Goal: Transaction & Acquisition: Purchase product/service

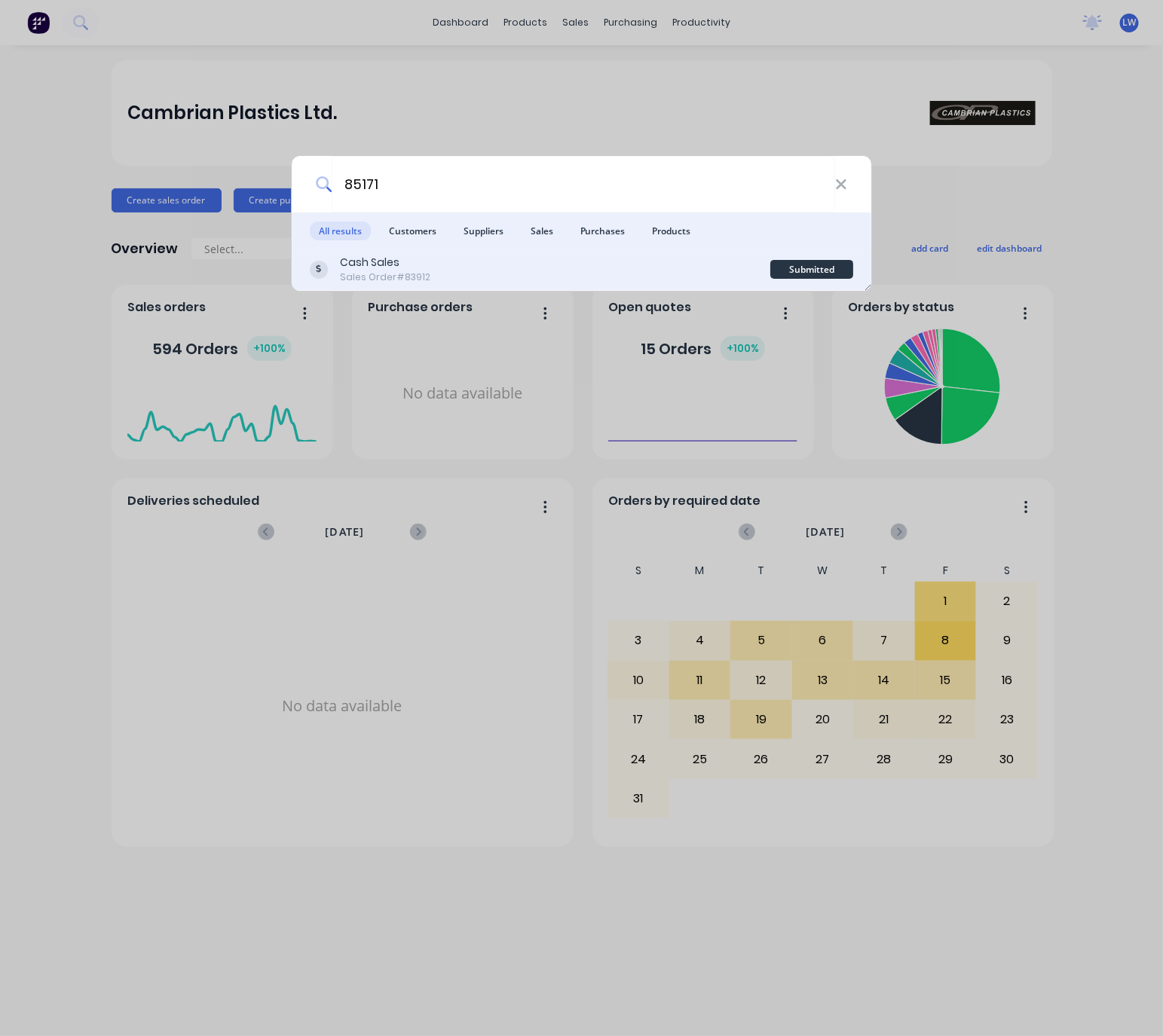
type input "85171"
click at [529, 254] on div "Cash Sales Sales Order #83912" at bounding box center [541, 268] width 461 height 29
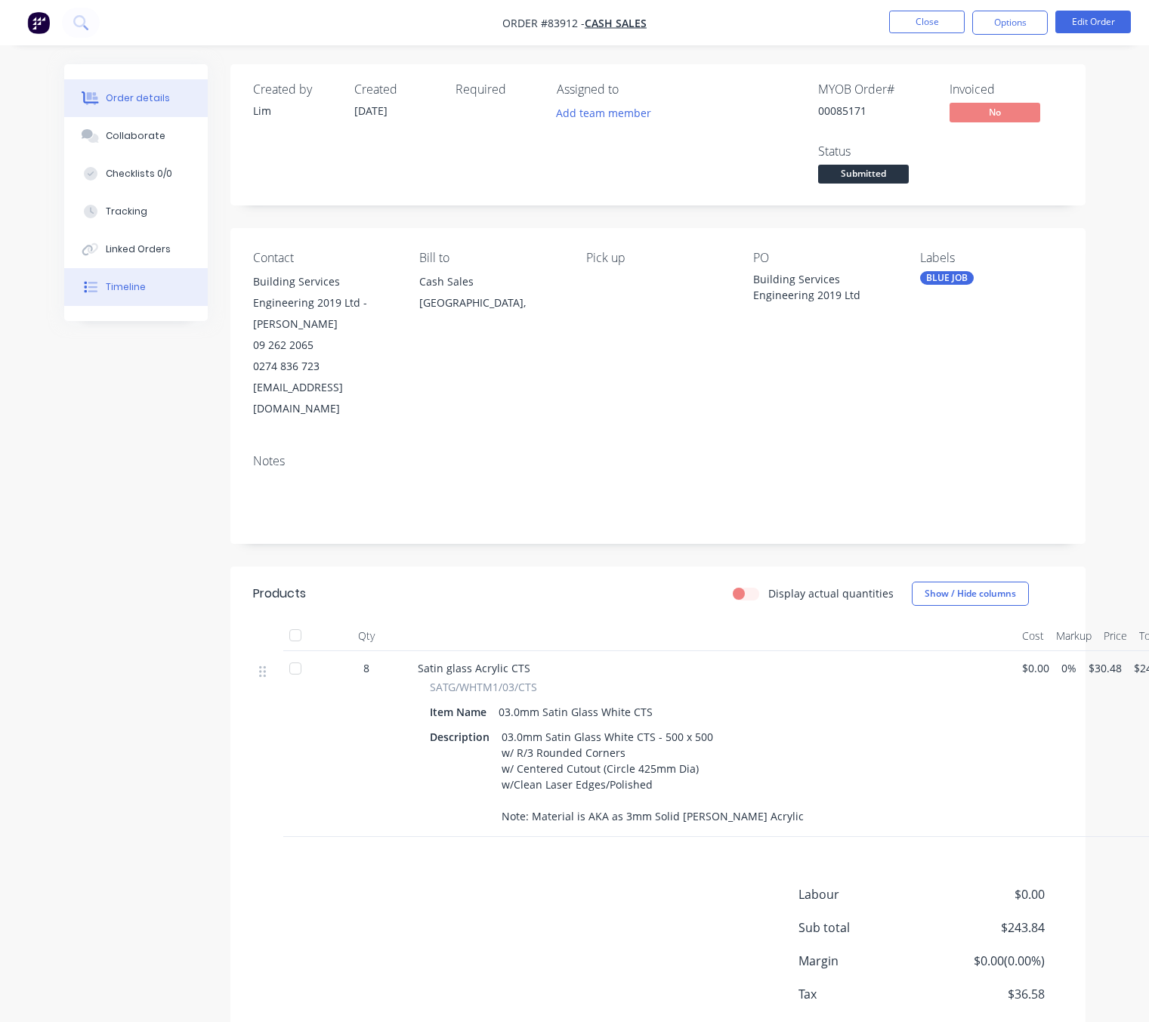
click at [171, 282] on button "Timeline" at bounding box center [136, 287] width 144 height 38
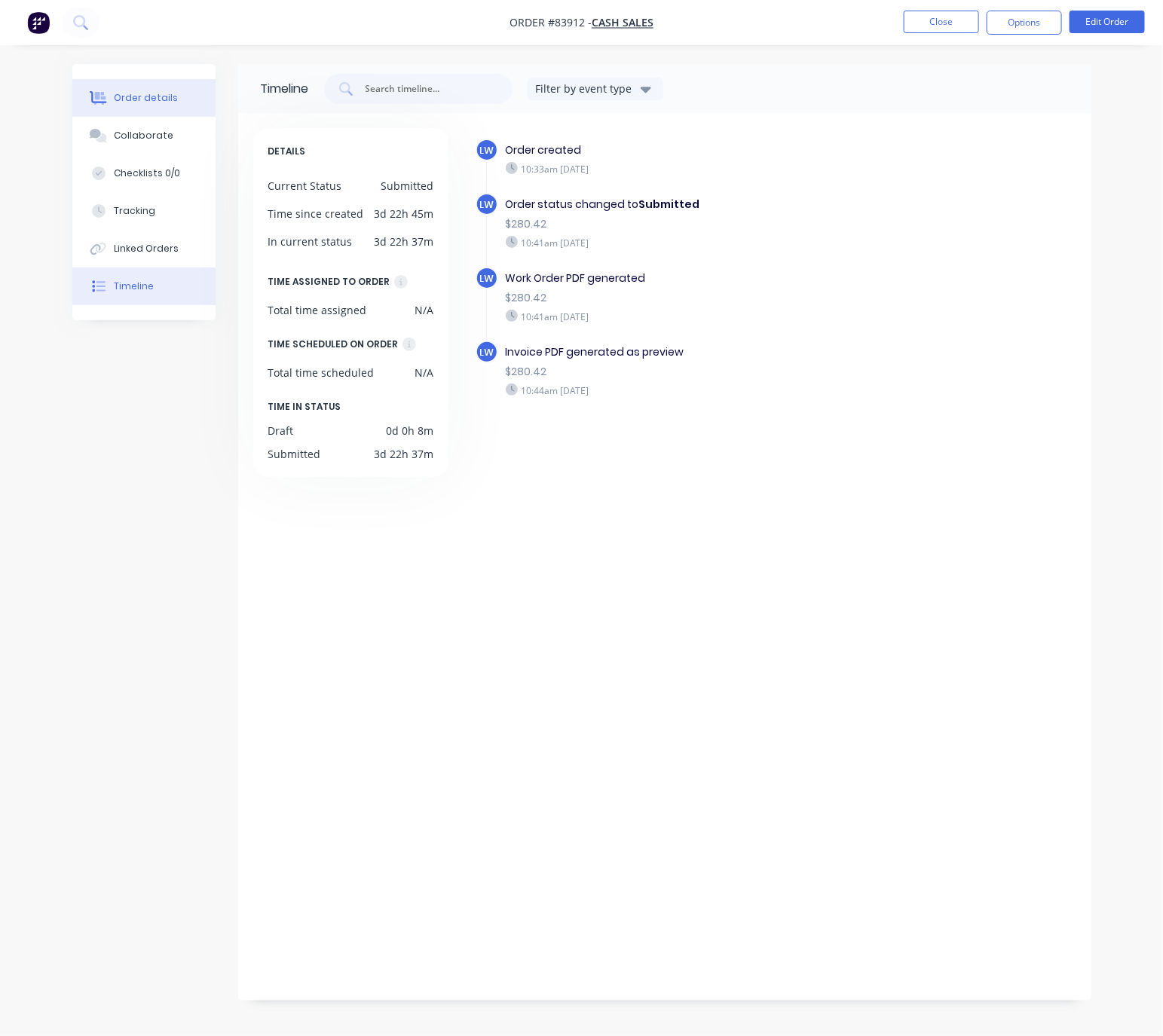
click at [168, 89] on button "Order details" at bounding box center [145, 98] width 144 height 38
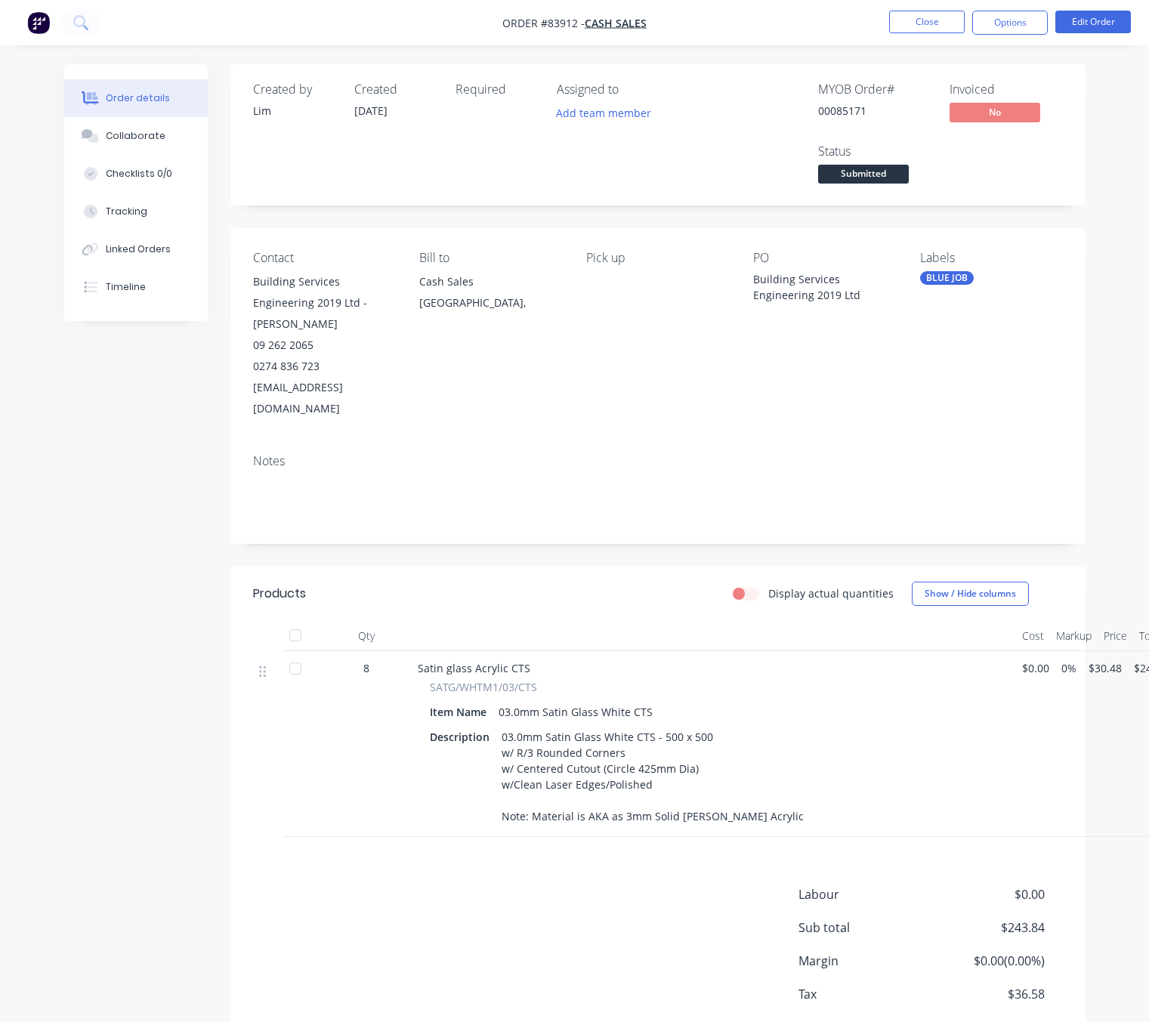
drag, startPoint x: 146, startPoint y: 663, endPoint x: 166, endPoint y: 629, distance: 39.6
click at [146, 662] on div "Created by Lim Created 14/08/25 Required Assigned to Add team member MYOB Order…" at bounding box center [574, 585] width 1021 height 1042
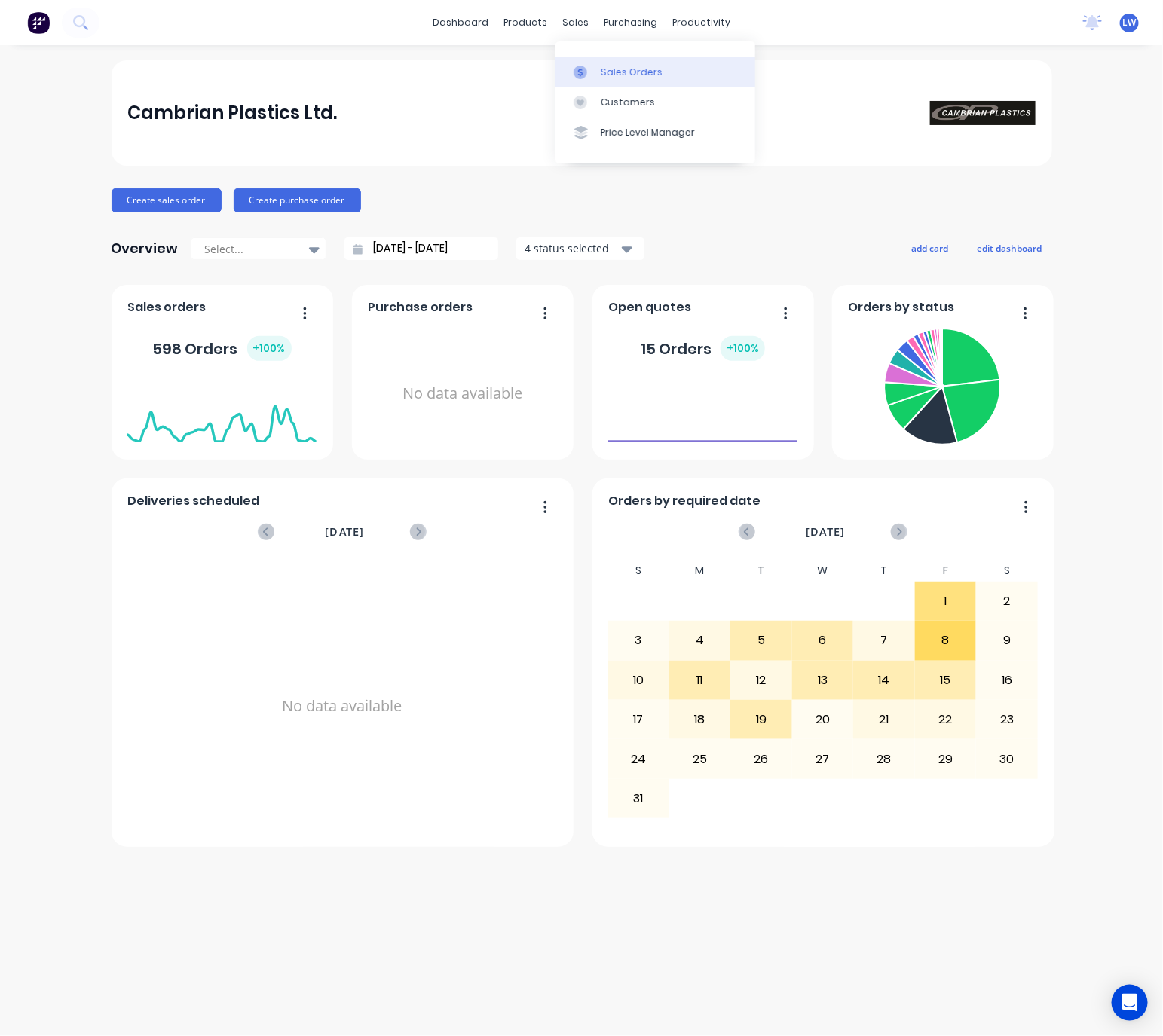
click at [601, 57] on link "Sales Orders" at bounding box center [655, 72] width 199 height 30
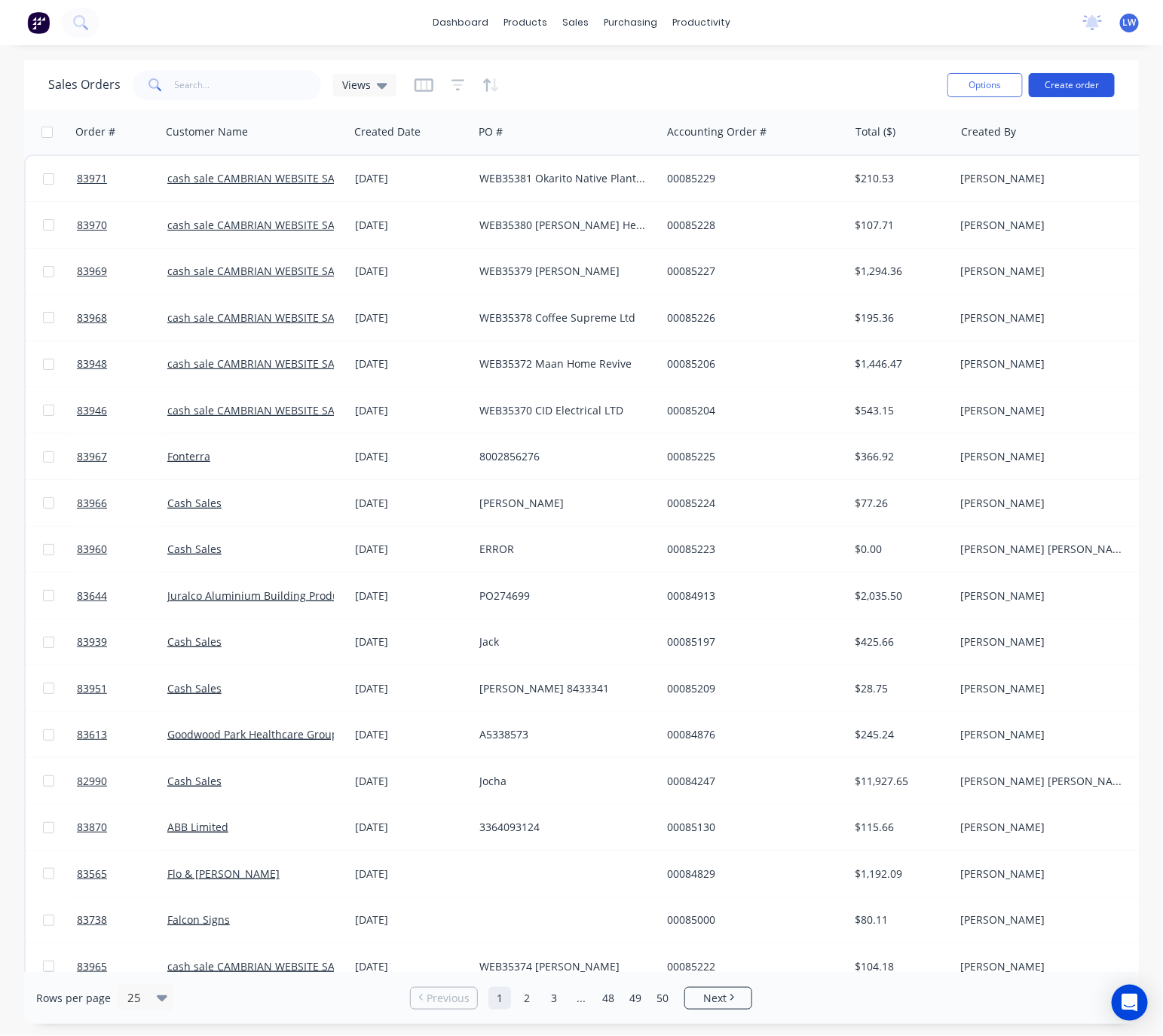
click at [1086, 78] on button "Create order" at bounding box center [1071, 85] width 86 height 24
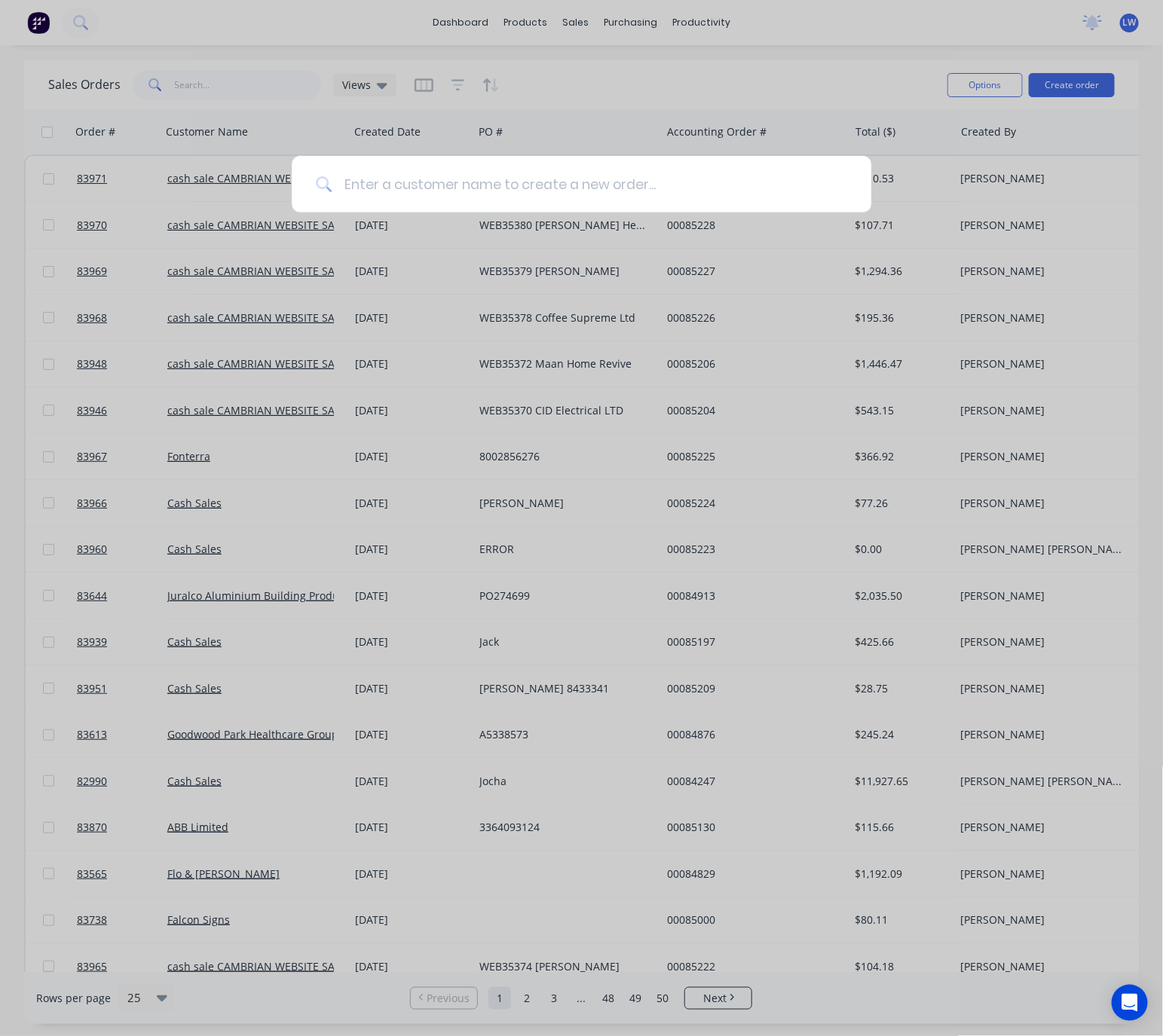
click at [489, 192] on input at bounding box center [588, 183] width 516 height 57
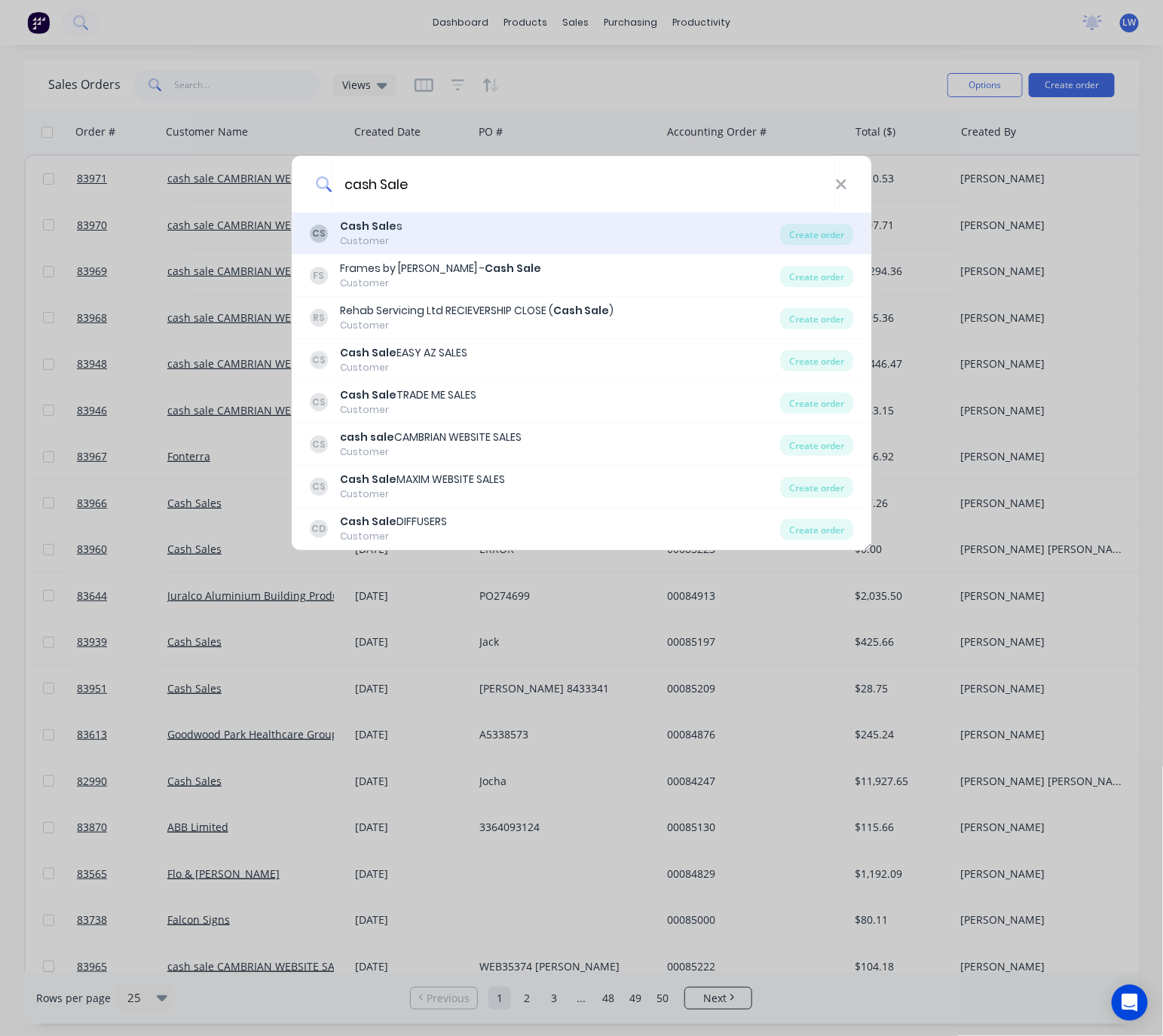
type input "cash Sale"
click at [512, 226] on div "CS Cash Sale s Customer" at bounding box center [546, 232] width 471 height 29
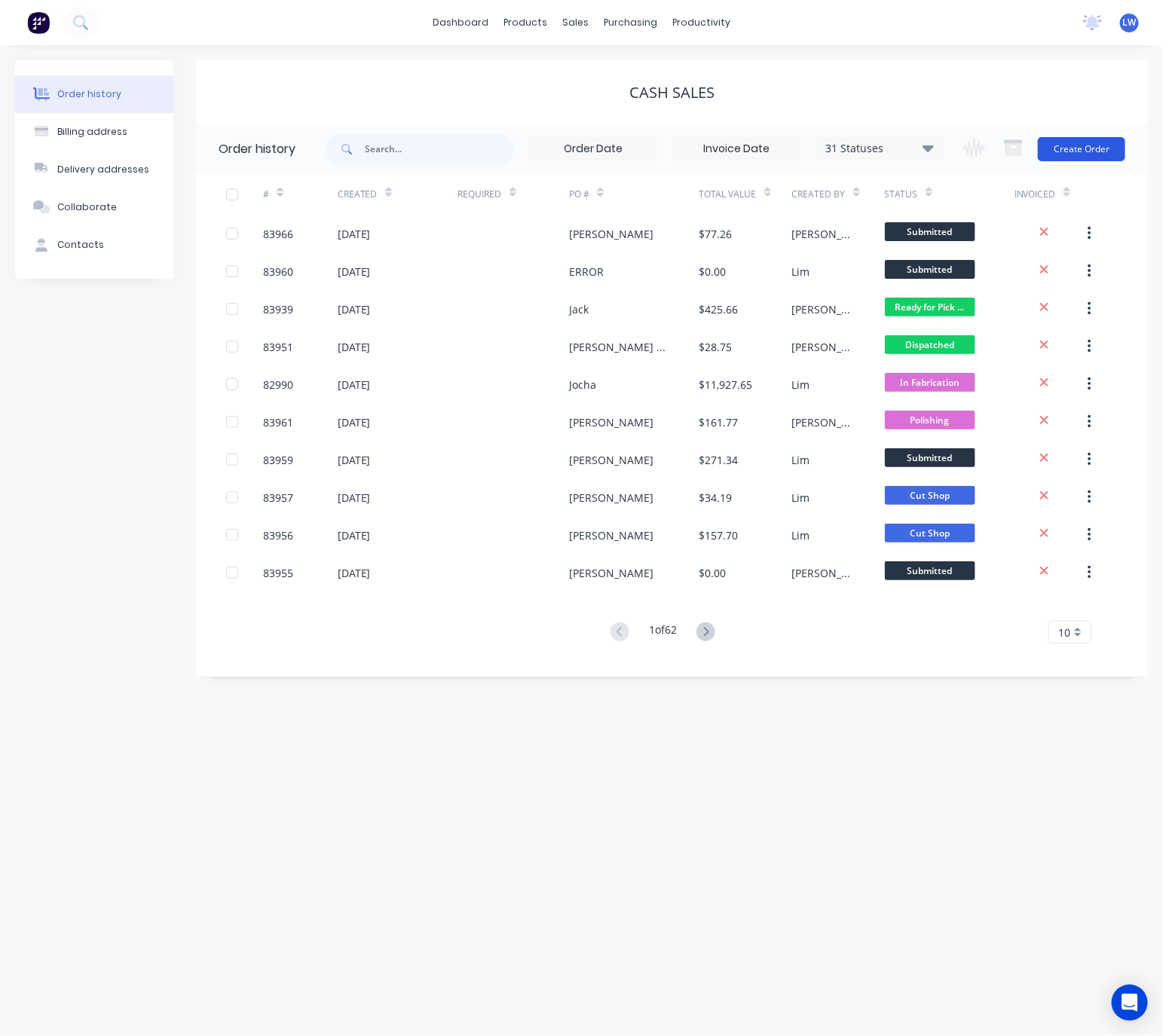
click at [1093, 148] on button "Create Order" at bounding box center [1081, 150] width 88 height 24
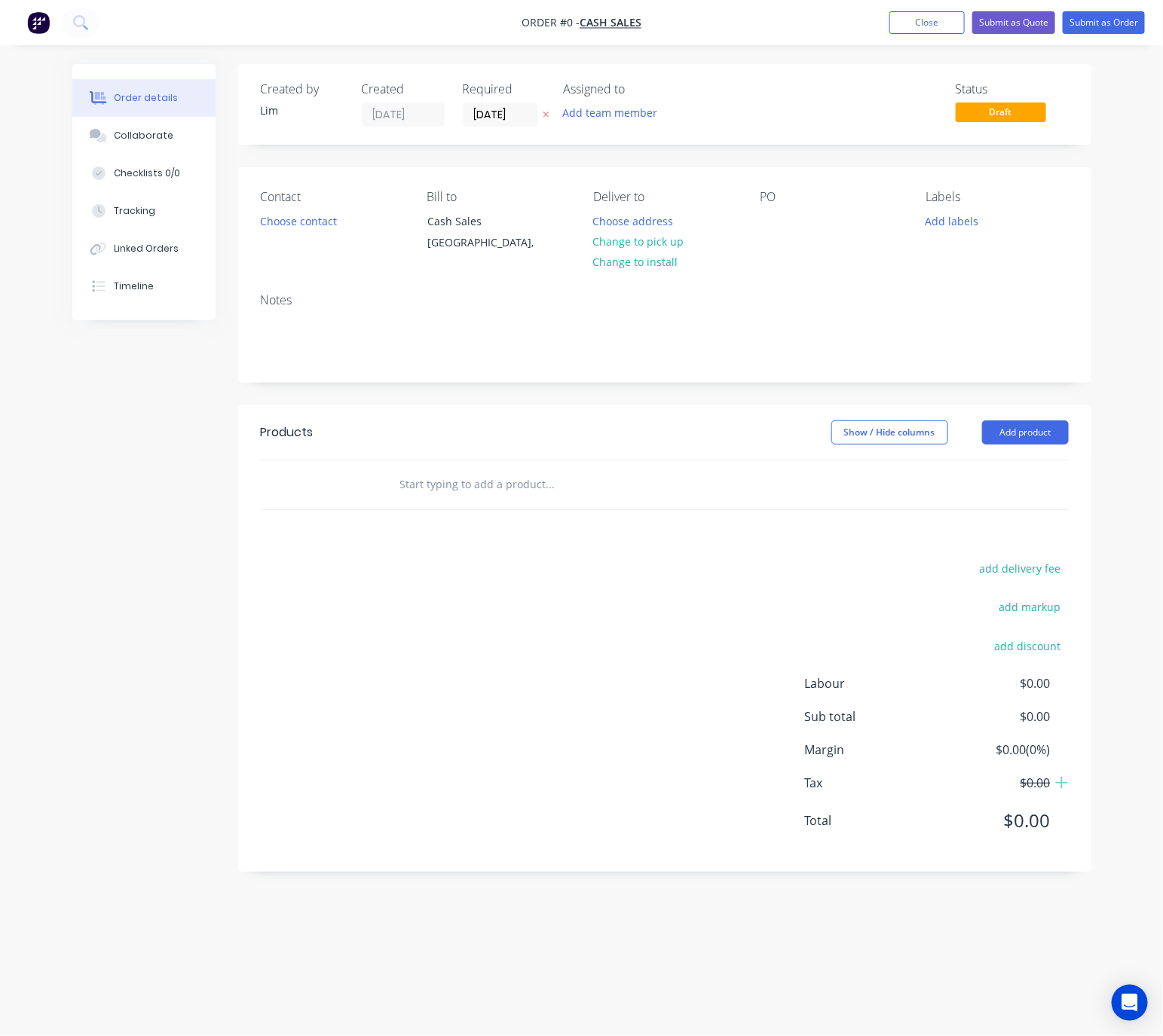
click at [544, 107] on button at bounding box center [546, 115] width 16 height 17
click at [310, 221] on button "Choose contact" at bounding box center [297, 220] width 93 height 20
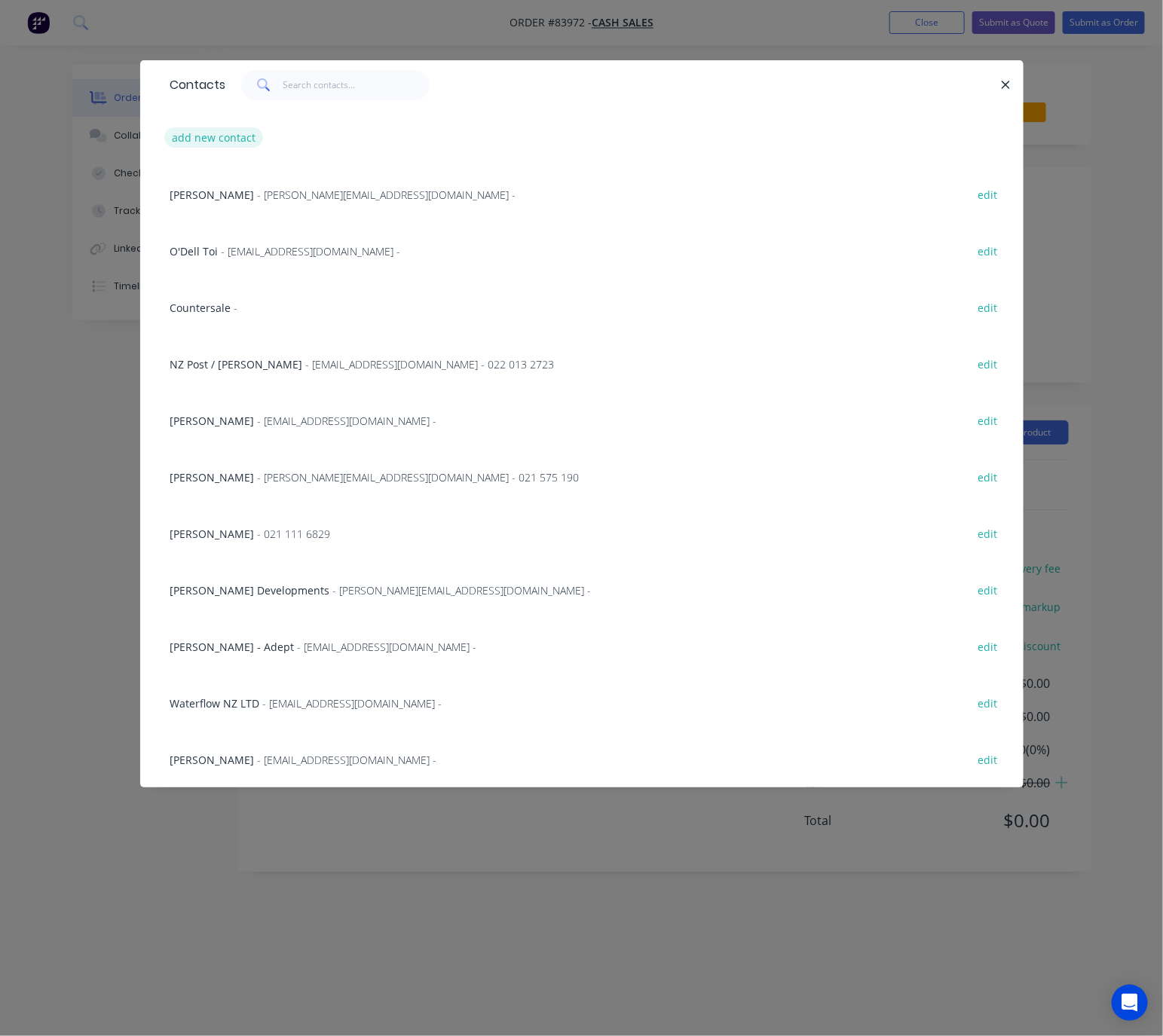
click at [211, 138] on button "add new contact" at bounding box center [214, 138] width 100 height 20
select select "NZ"
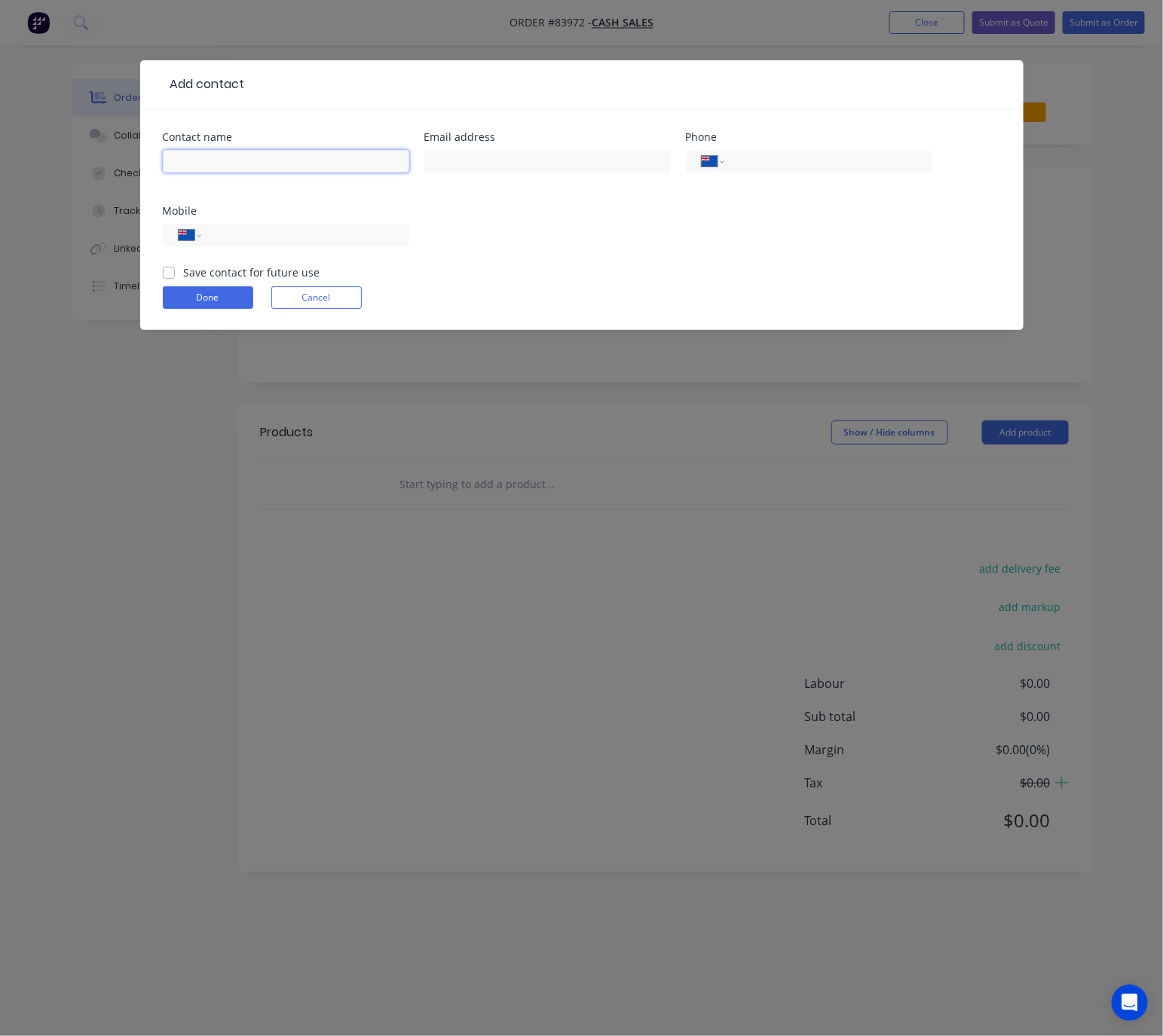
click at [222, 161] on input "text" at bounding box center [285, 161] width 246 height 23
click at [520, 147] on div at bounding box center [547, 169] width 246 height 45
click at [520, 162] on input "text" at bounding box center [547, 161] width 246 height 23
drag, startPoint x: 288, startPoint y: 165, endPoint x: 272, endPoint y: 163, distance: 16.1
click at [201, 159] on input "Kieran@nzdj.co.nz" at bounding box center [285, 161] width 246 height 23
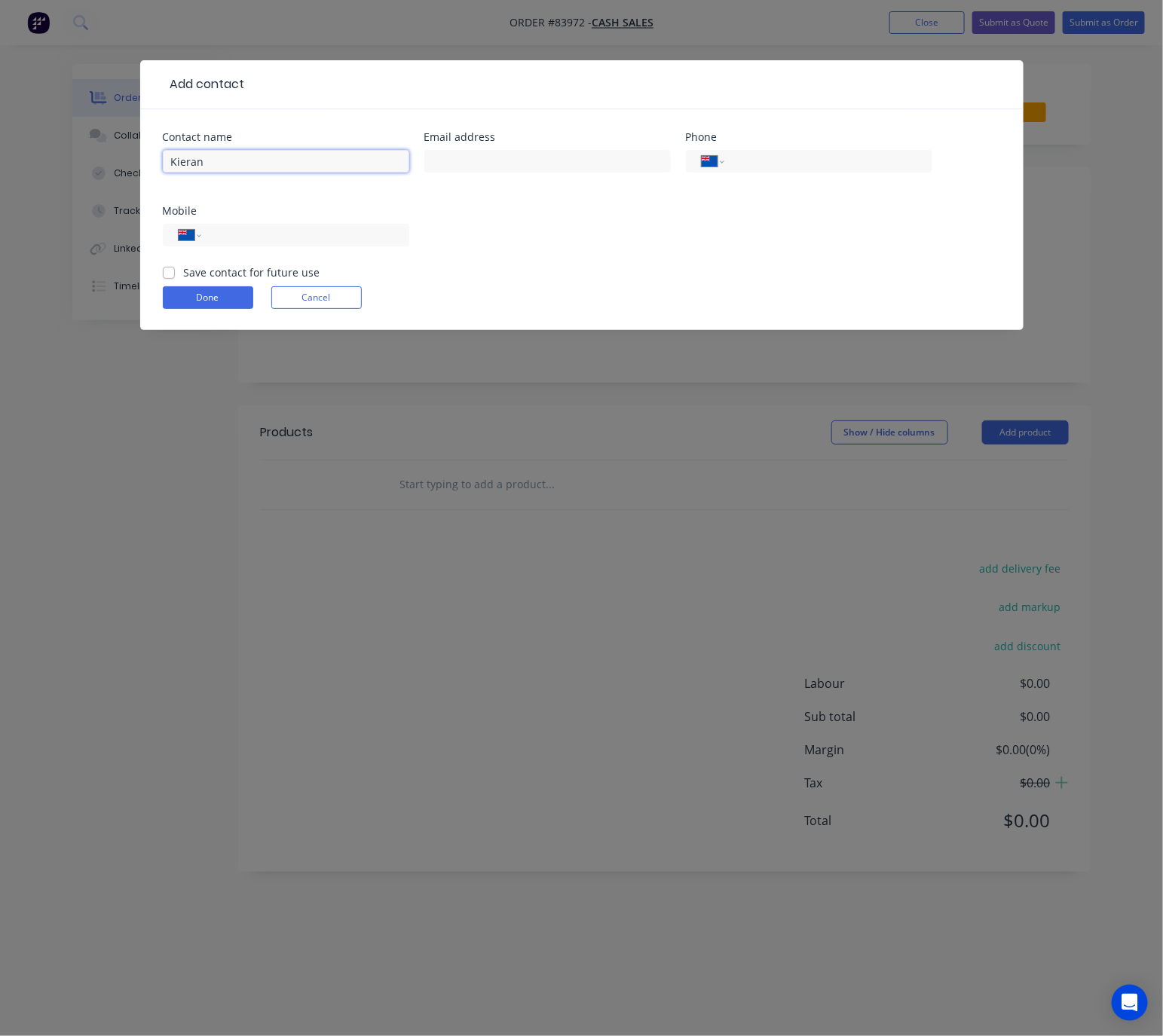
drag, startPoint x: 217, startPoint y: 161, endPoint x: 178, endPoint y: 192, distance: 49.8
click at [150, 159] on div "Contact name Kieran Email address Phone International Afghanistan Åland Islands…" at bounding box center [582, 219] width 883 height 220
type input "Kieran"
drag, startPoint x: 194, startPoint y: 298, endPoint x: 263, endPoint y: 368, distance: 98.3
click at [194, 299] on button "Done" at bounding box center [207, 297] width 91 height 23
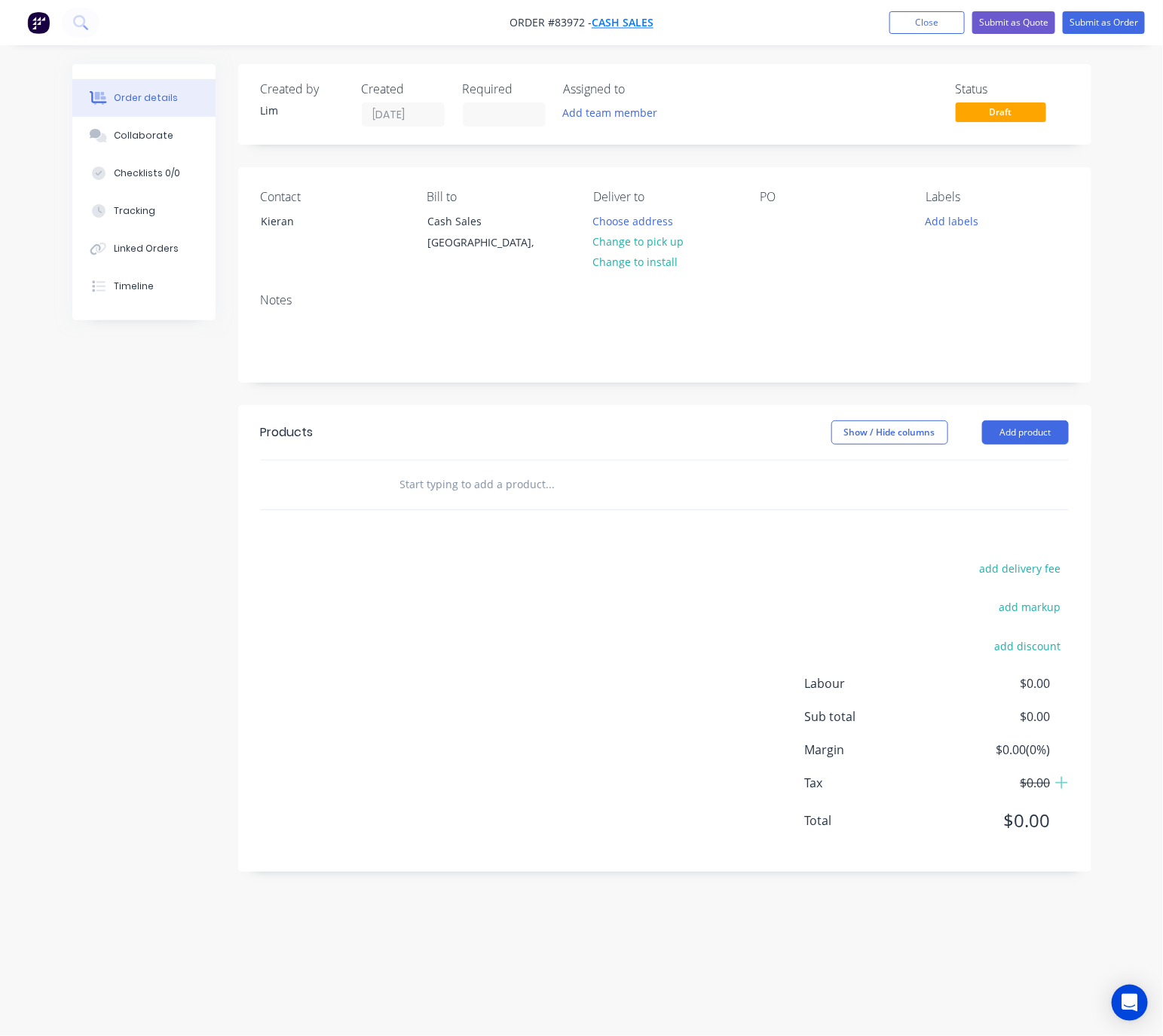
click at [630, 20] on span "Cash Sales" at bounding box center [622, 23] width 62 height 14
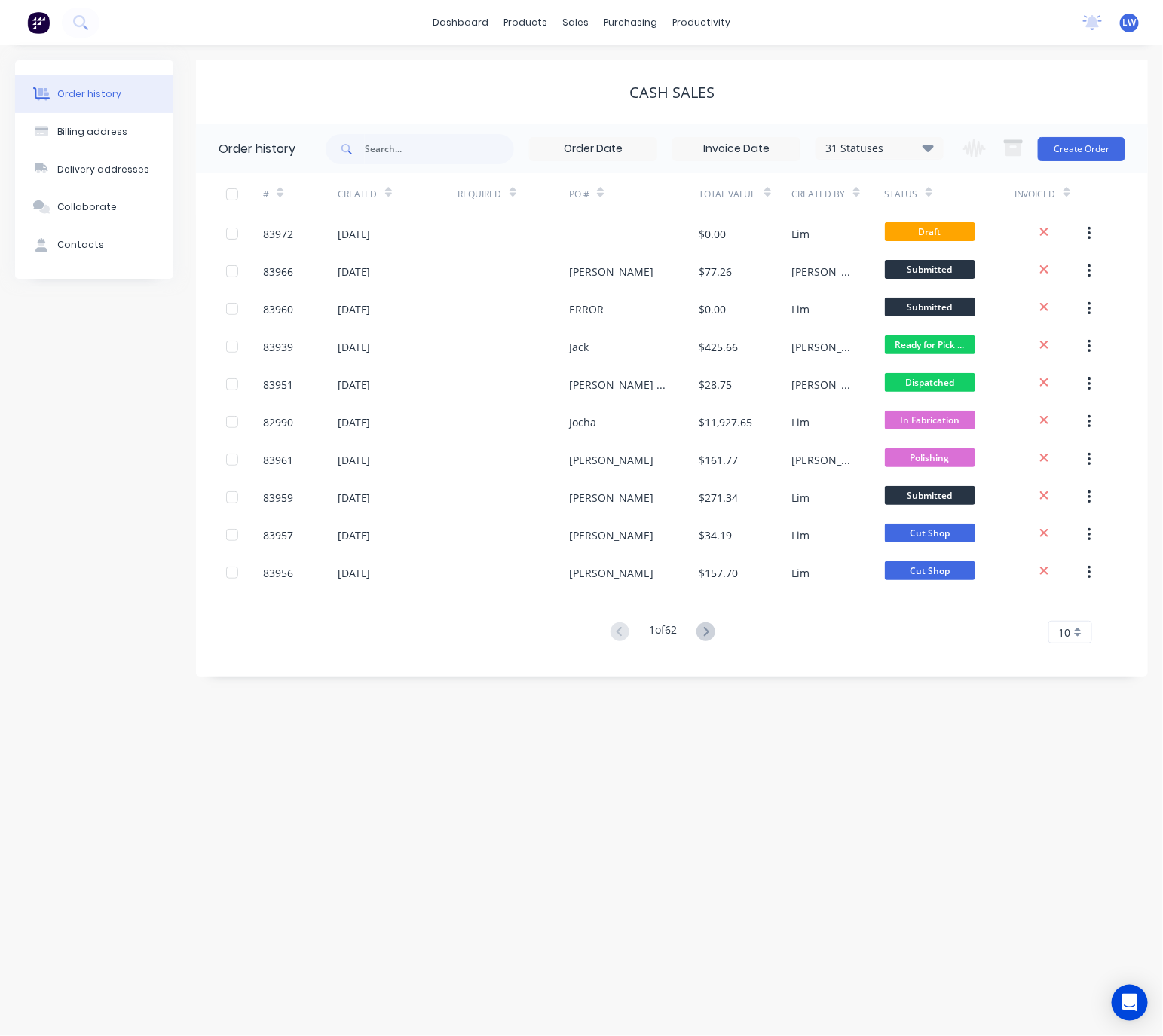
click at [482, 97] on div "Cash Sales" at bounding box center [671, 93] width 952 height 18
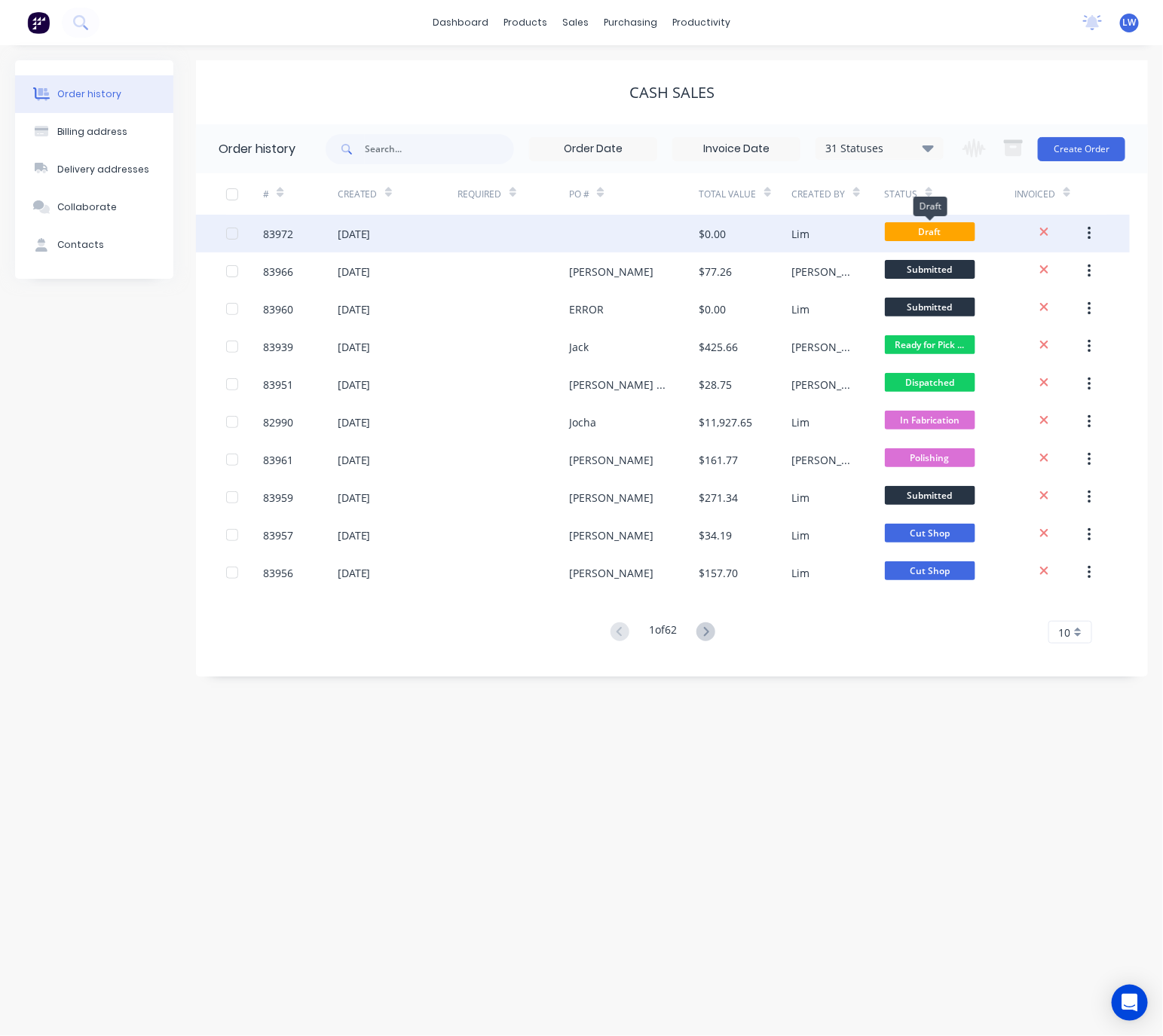
click at [943, 235] on span "Draft" at bounding box center [930, 231] width 91 height 19
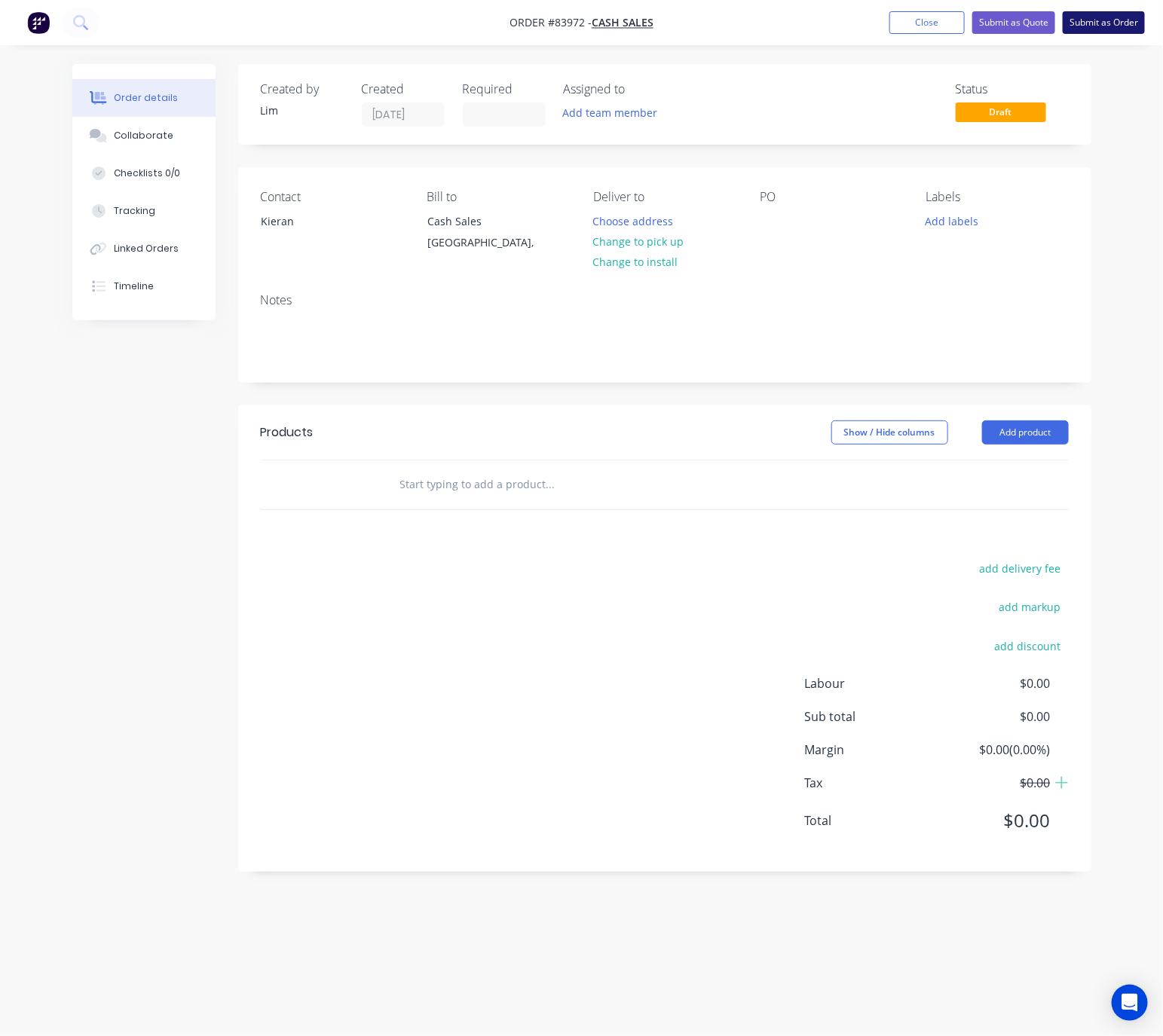
click at [1103, 26] on button "Submit as Order" at bounding box center [1103, 22] width 82 height 23
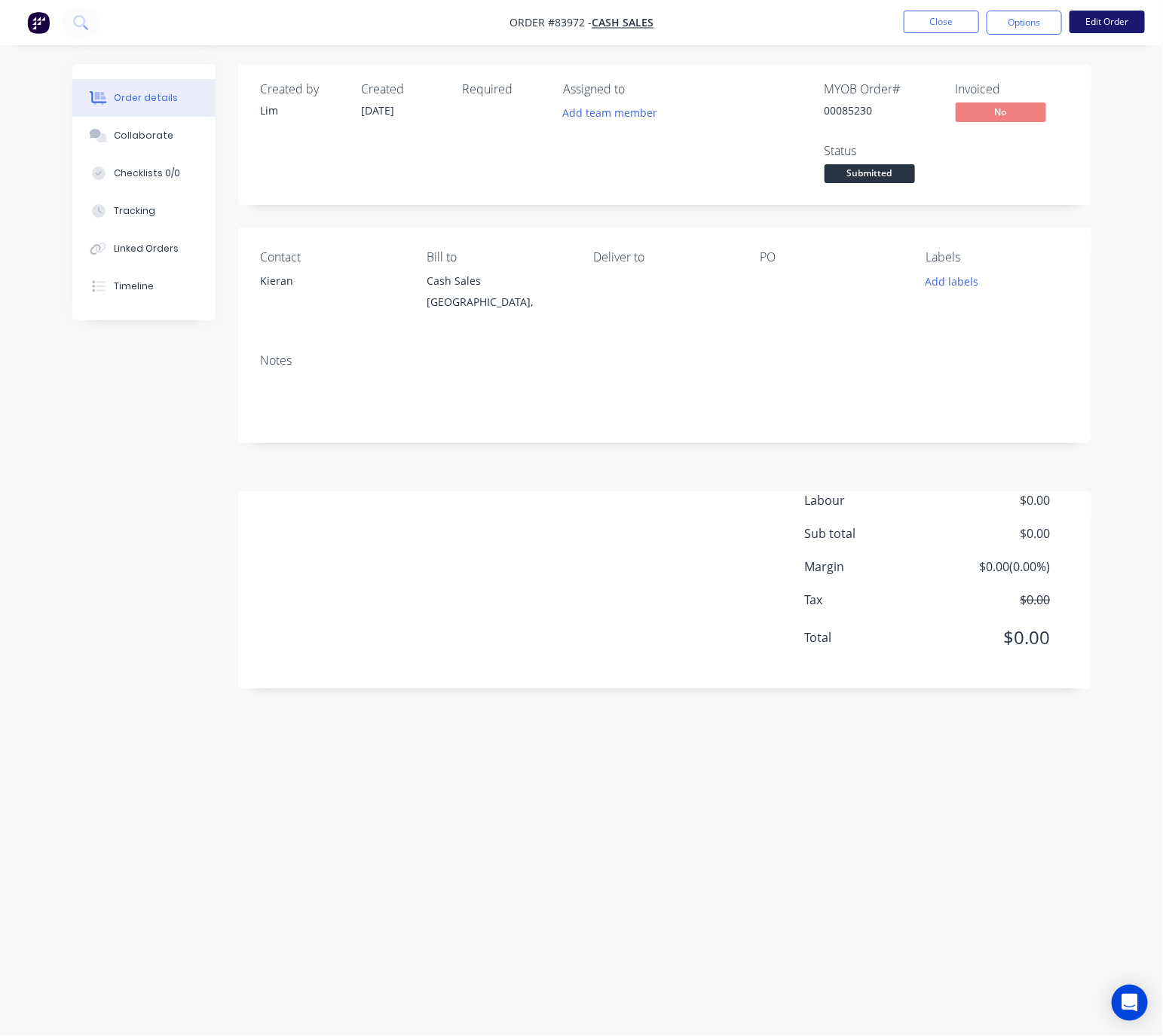
click at [1131, 14] on button "Edit Order" at bounding box center [1107, 22] width 76 height 23
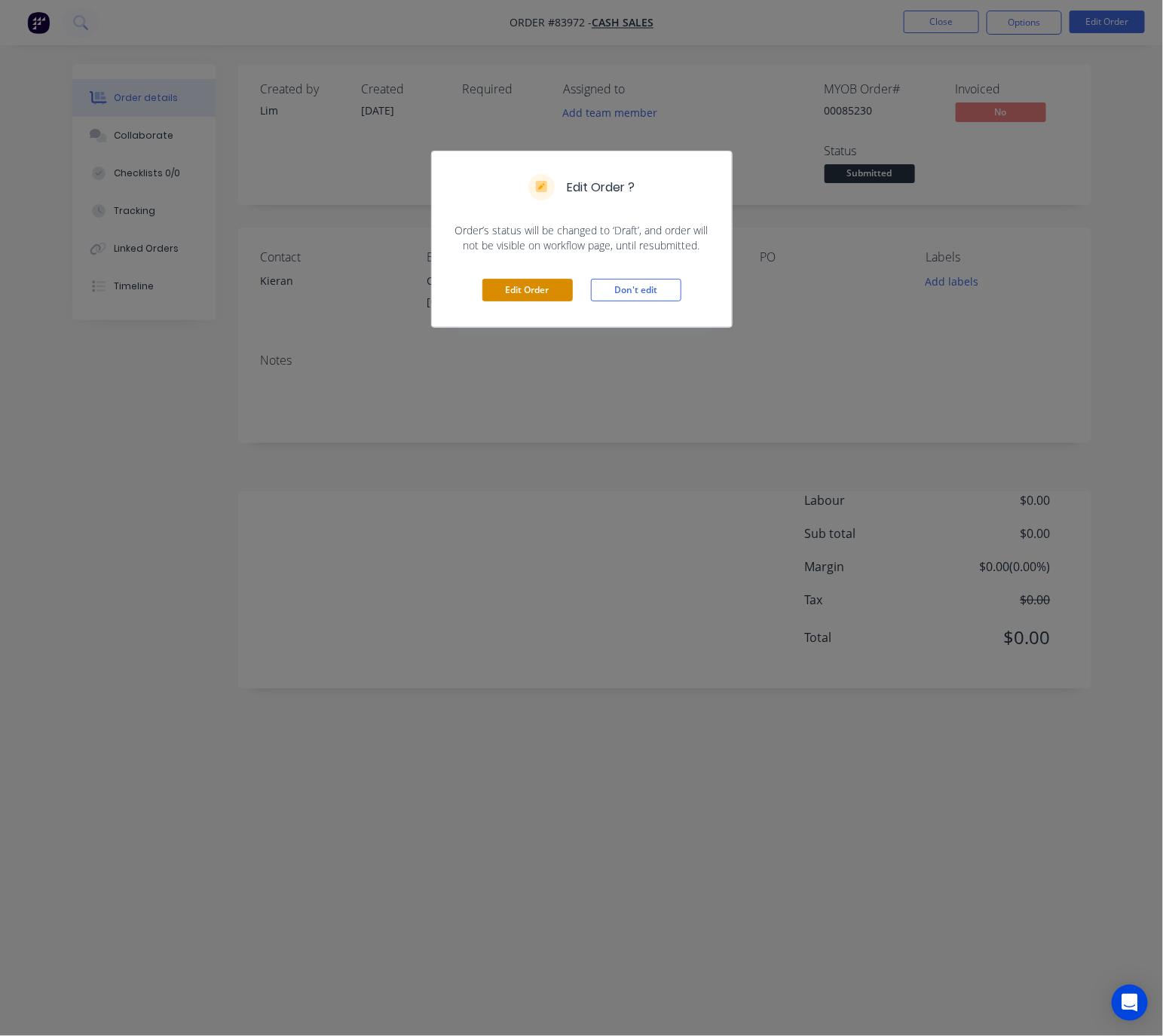
click at [559, 298] on button "Edit Order" at bounding box center [528, 290] width 91 height 23
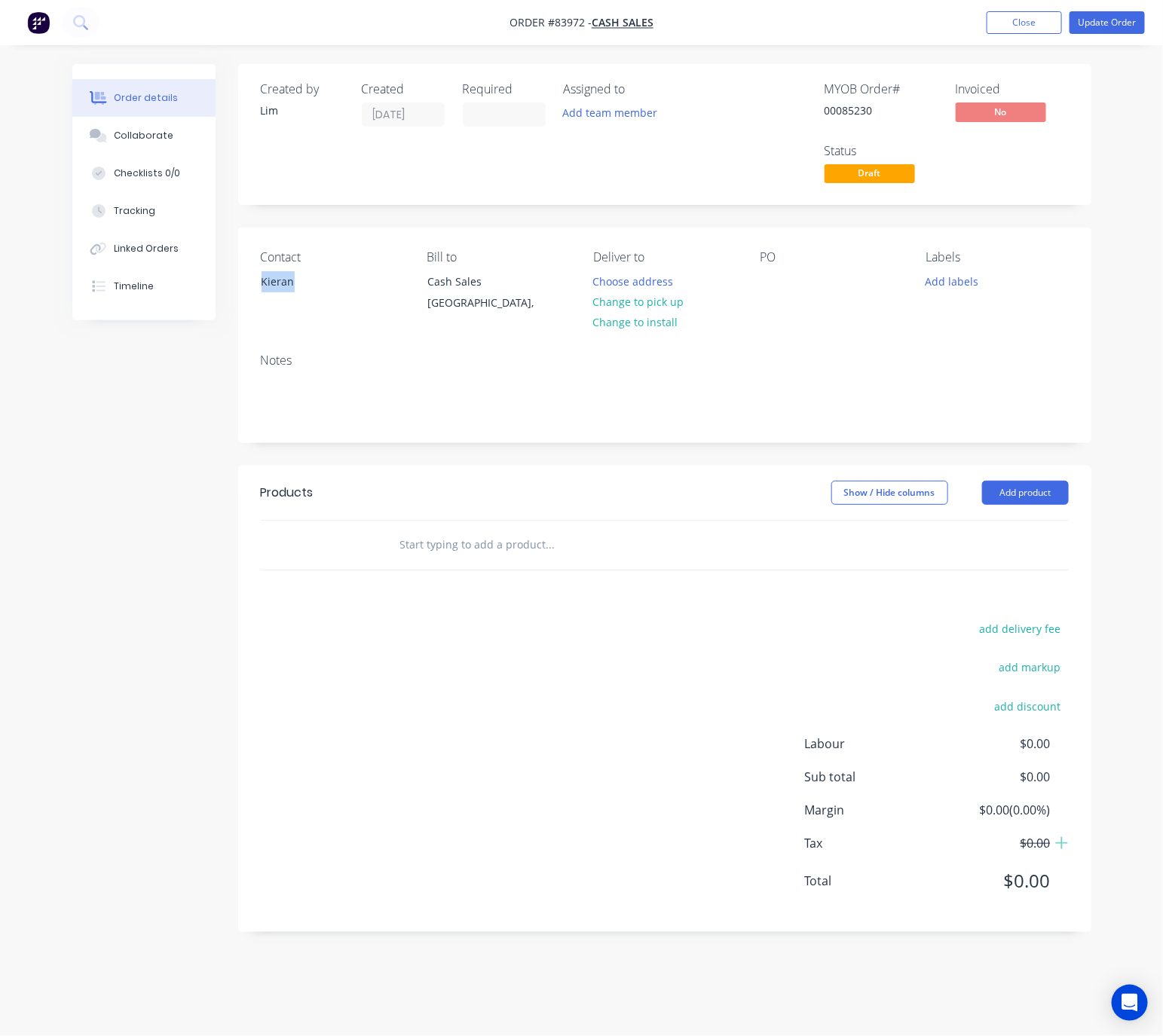
drag, startPoint x: 313, startPoint y: 285, endPoint x: 237, endPoint y: 290, distance: 76.2
click at [239, 289] on div "Contact Kieran Bill to Cash Sales Auckland, Deliver to Choose address Change to…" at bounding box center [664, 284] width 853 height 114
click at [1108, 23] on button "Update Order" at bounding box center [1107, 22] width 76 height 23
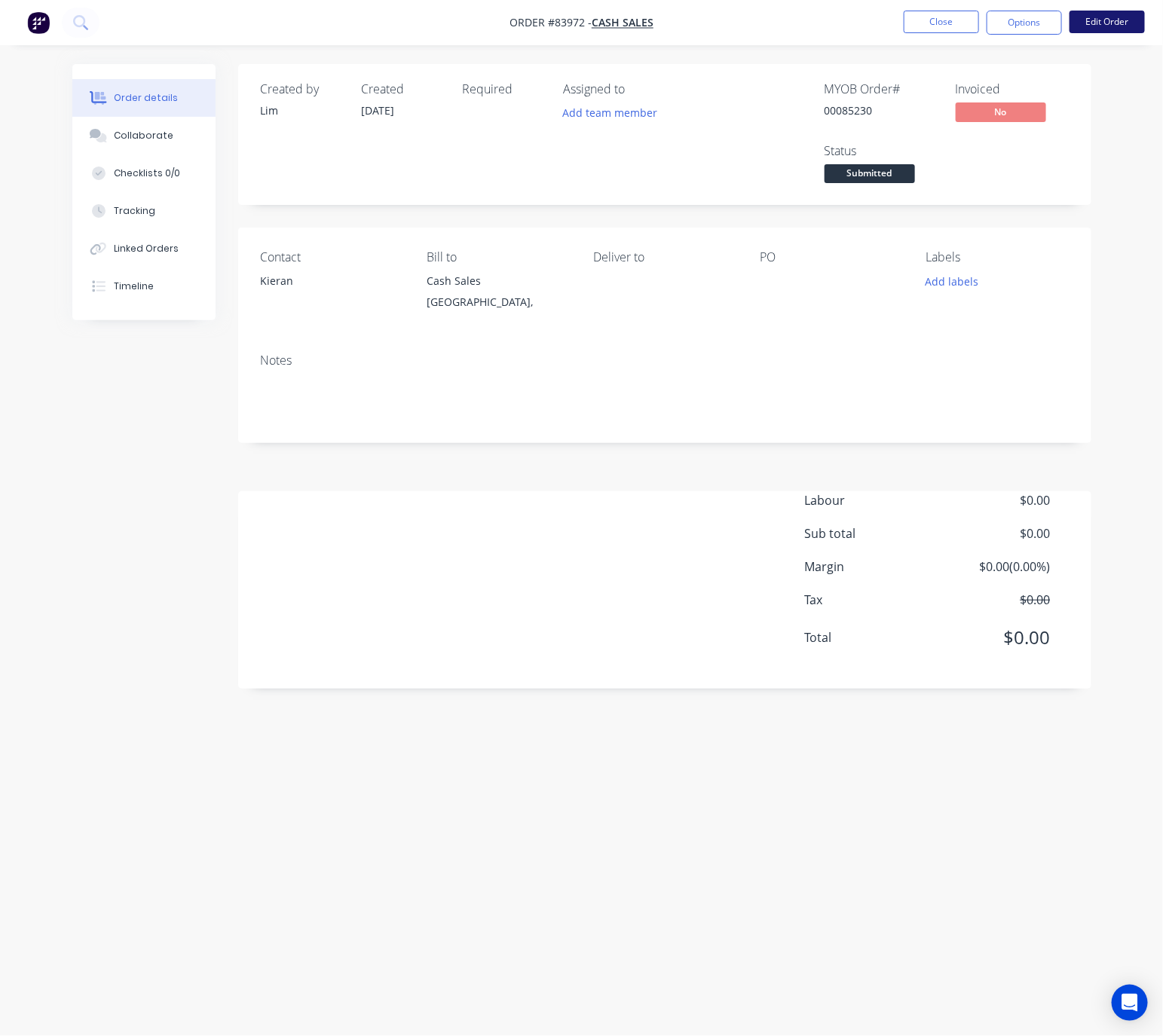
click at [1122, 27] on button "Edit Order" at bounding box center [1107, 22] width 76 height 23
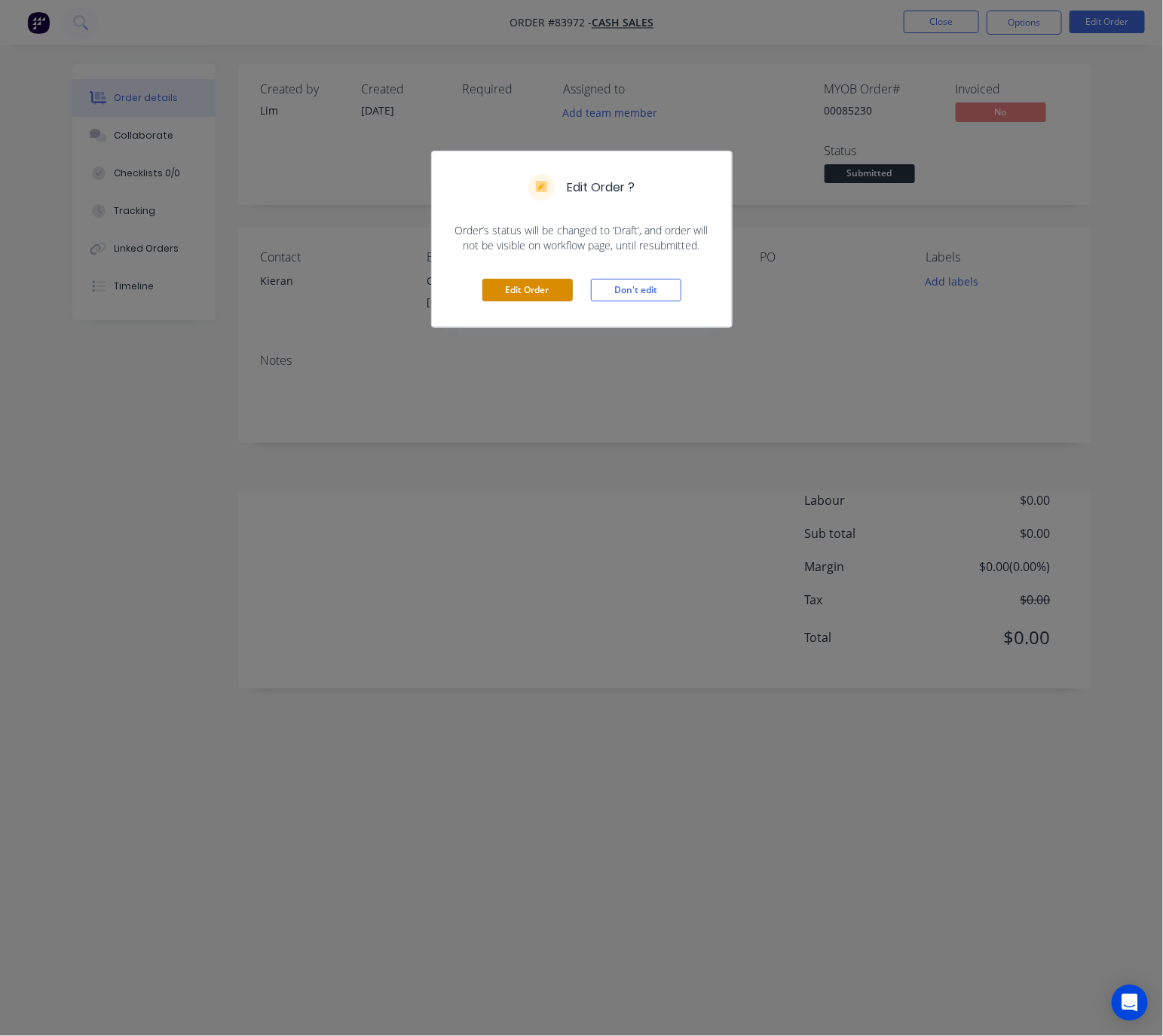
click at [546, 287] on button "Edit Order" at bounding box center [528, 290] width 91 height 23
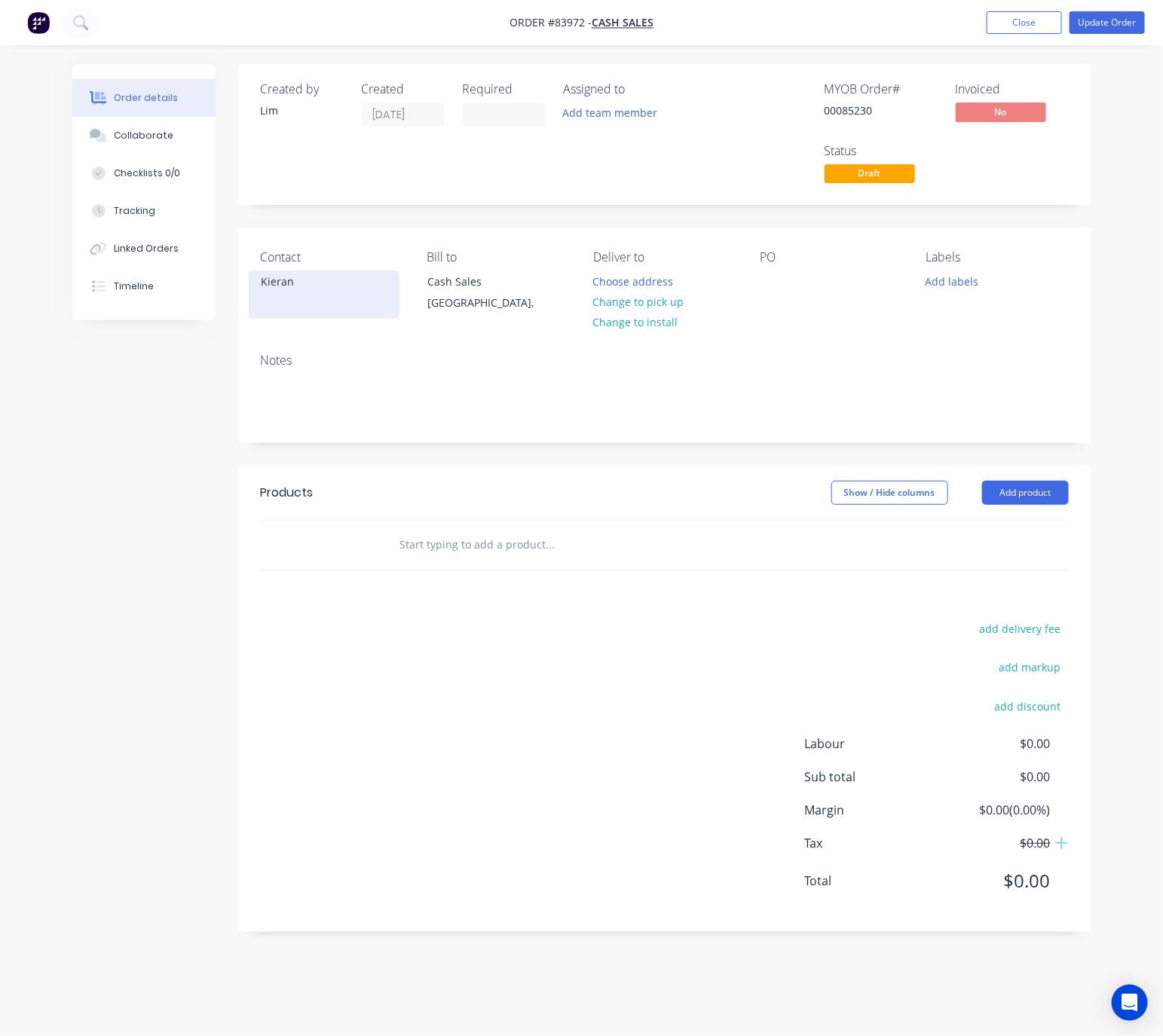
click at [301, 290] on div "Kieran" at bounding box center [323, 281] width 125 height 21
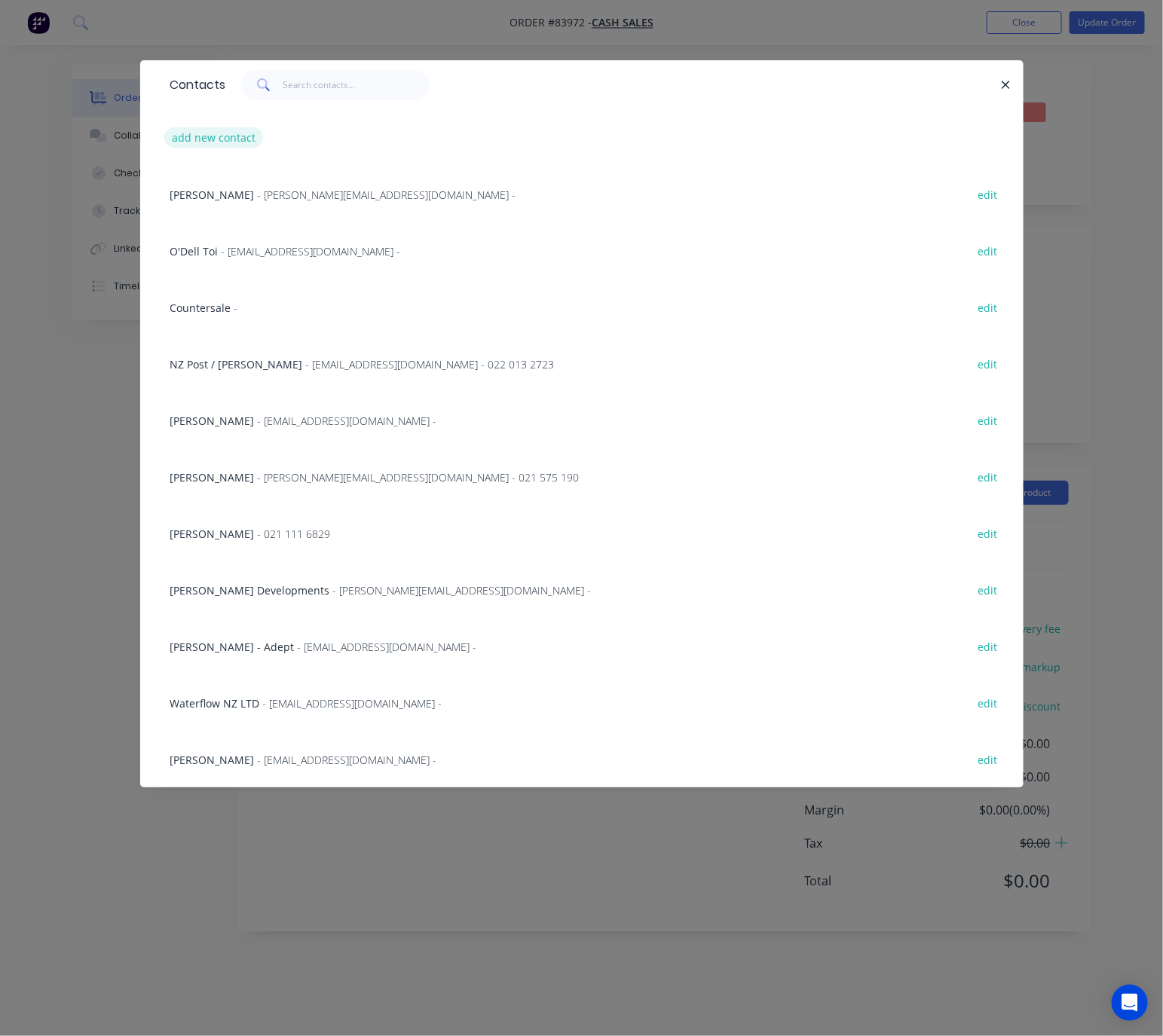
click at [244, 139] on button "add new contact" at bounding box center [214, 138] width 100 height 20
select select "NZ"
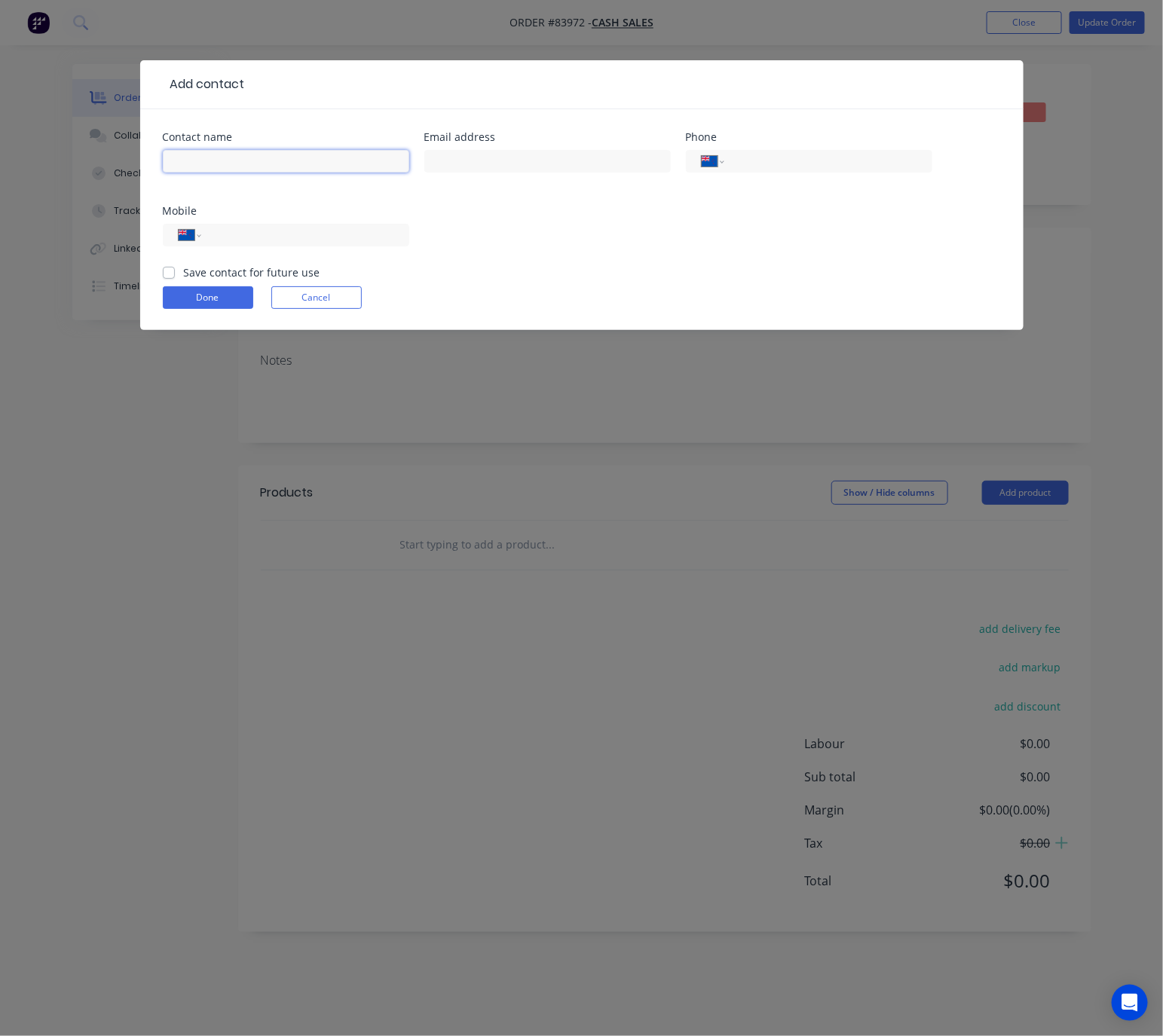
click at [199, 165] on input "text" at bounding box center [285, 161] width 246 height 23
type input "Bepin Budhia"
click at [496, 164] on input "text" at bounding box center [547, 161] width 246 height 23
click at [489, 163] on input "text" at bounding box center [547, 161] width 246 height 23
paste input ""bepinbudhia@gmail.com" <bepinbudhia@gmail.com>"
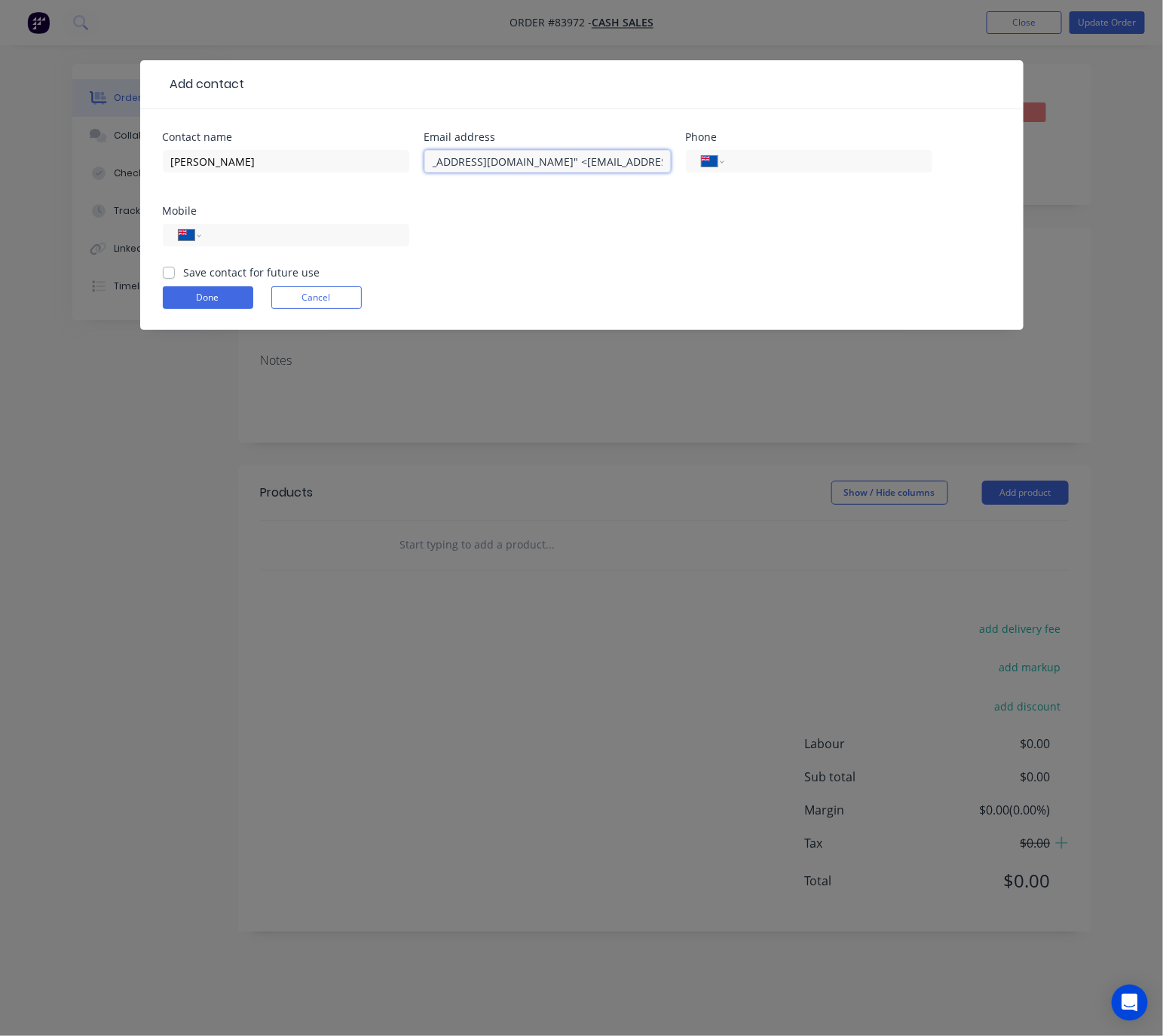
scroll to position [0, 32]
click at [541, 153] on input ""bepinbudhia@gmail.com" <bepinbudhia@gmail.com" at bounding box center [547, 161] width 246 height 23
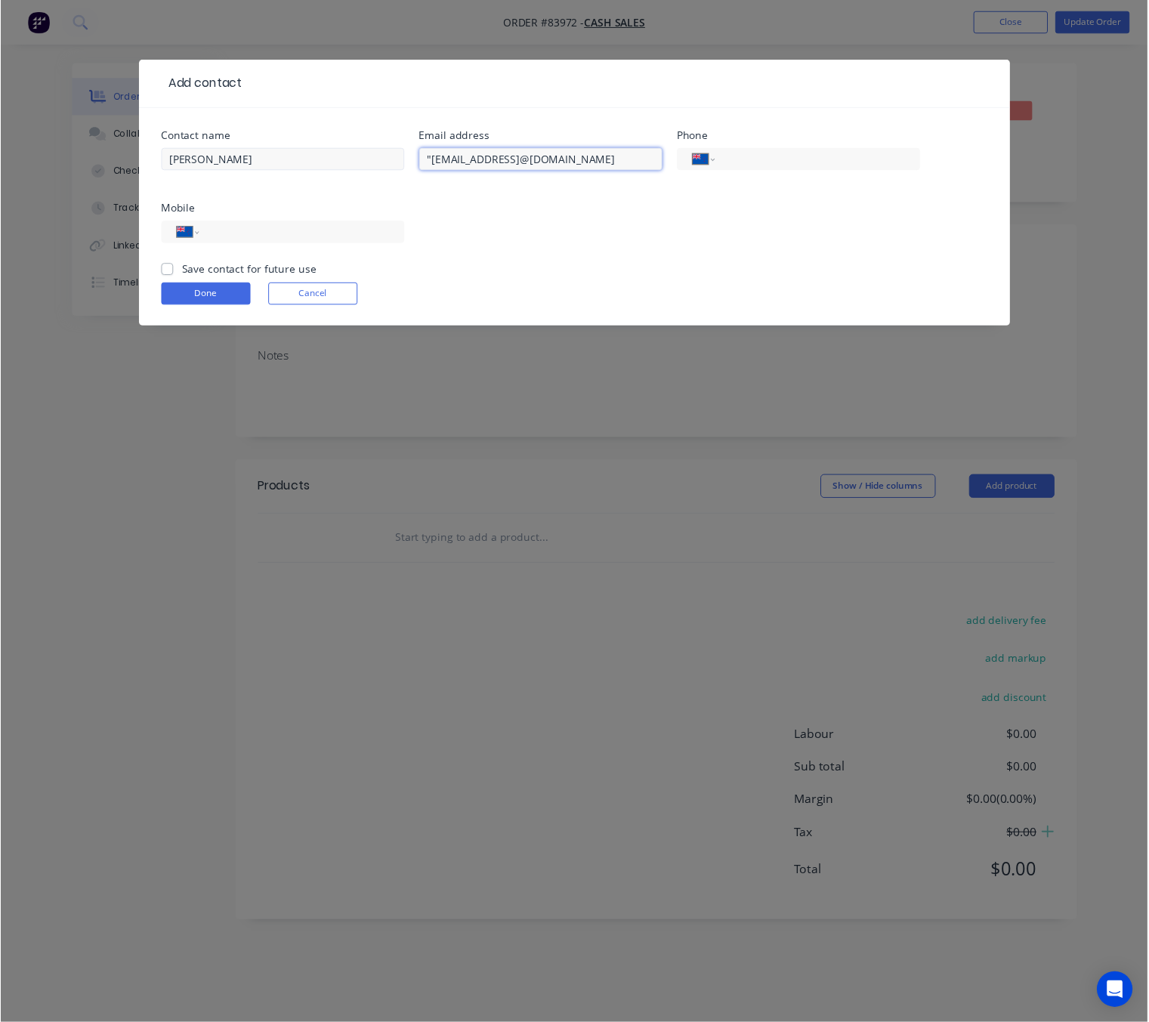
scroll to position [0, 0]
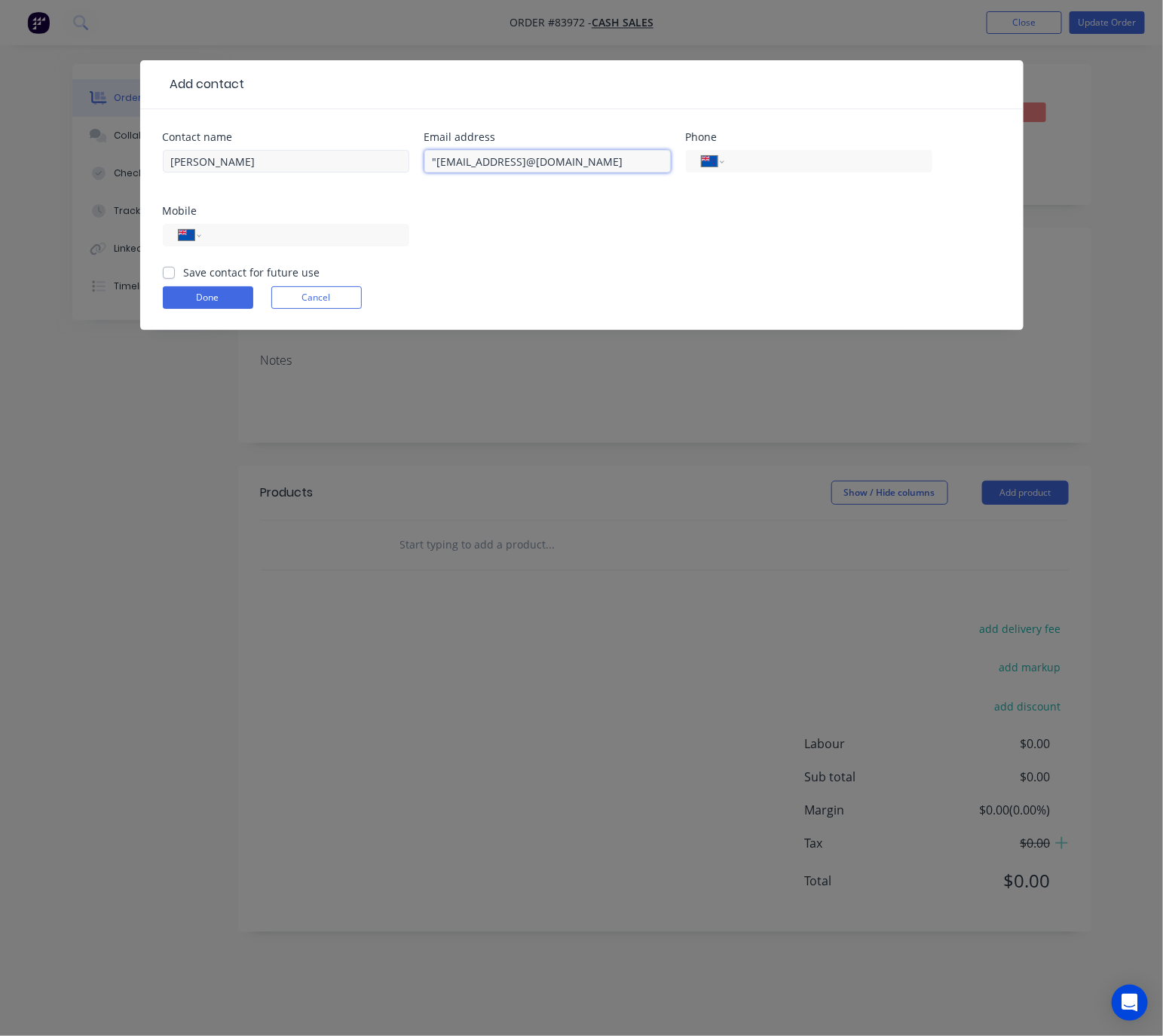
drag, startPoint x: 539, startPoint y: 159, endPoint x: 366, endPoint y: 170, distance: 173.3
click at [366, 168] on div "Contact name Bepin Budhia Email address "bepinbudhia@gmail.combepinbudhia@gmail…" at bounding box center [582, 197] width 838 height 133
type input "bepinbudhia@gmail.com"
click at [387, 230] on input "tel" at bounding box center [301, 234] width 181 height 17
click at [303, 240] on input "tel" at bounding box center [301, 234] width 181 height 17
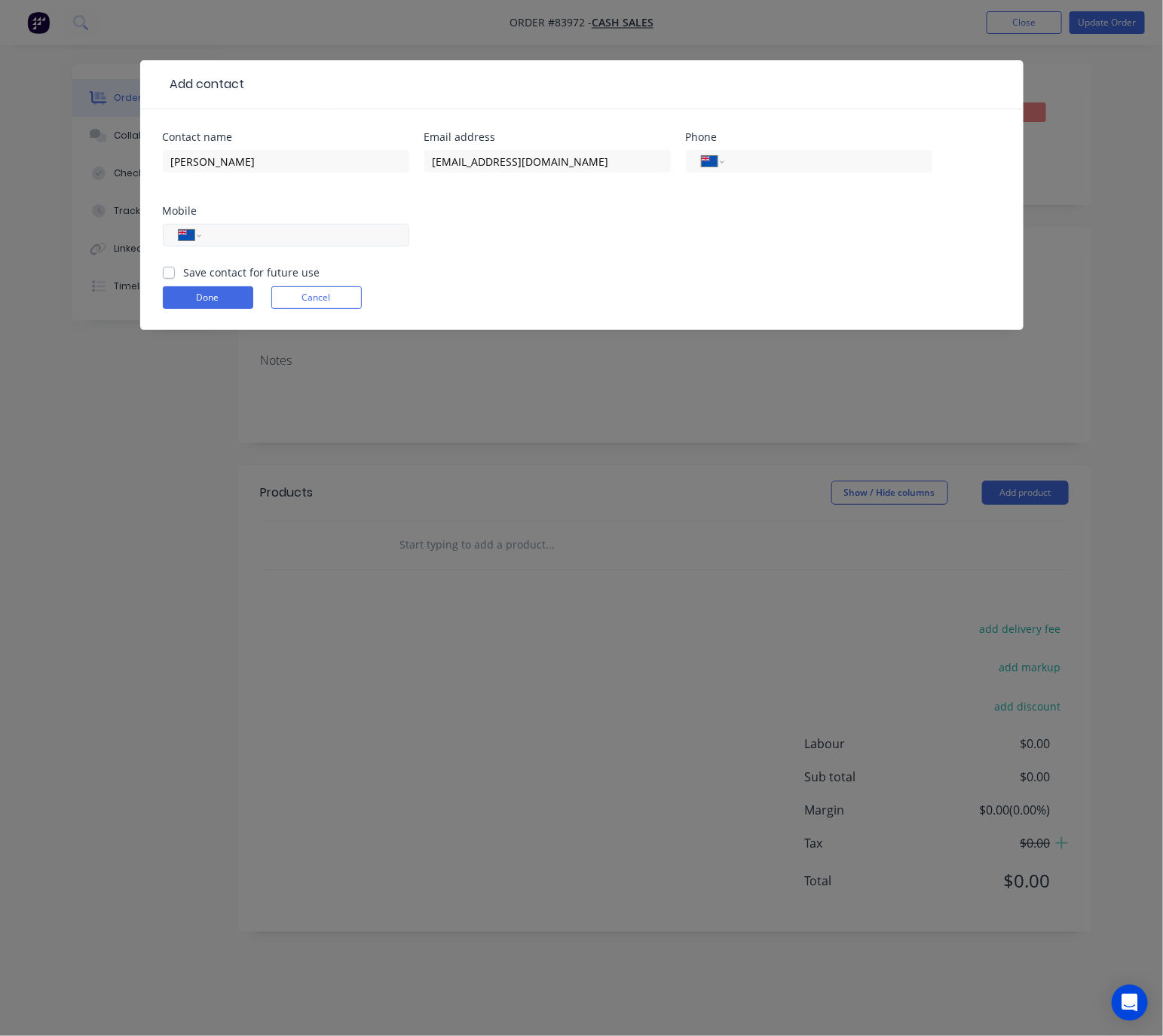
paste input "021 264 2635"
type input "021 264 2635"
click at [184, 271] on label "Save contact for future use" at bounding box center [251, 272] width 137 height 16
click at [168, 271] on input "Save contact for future use" at bounding box center [169, 271] width 12 height 14
checkbox input "true"
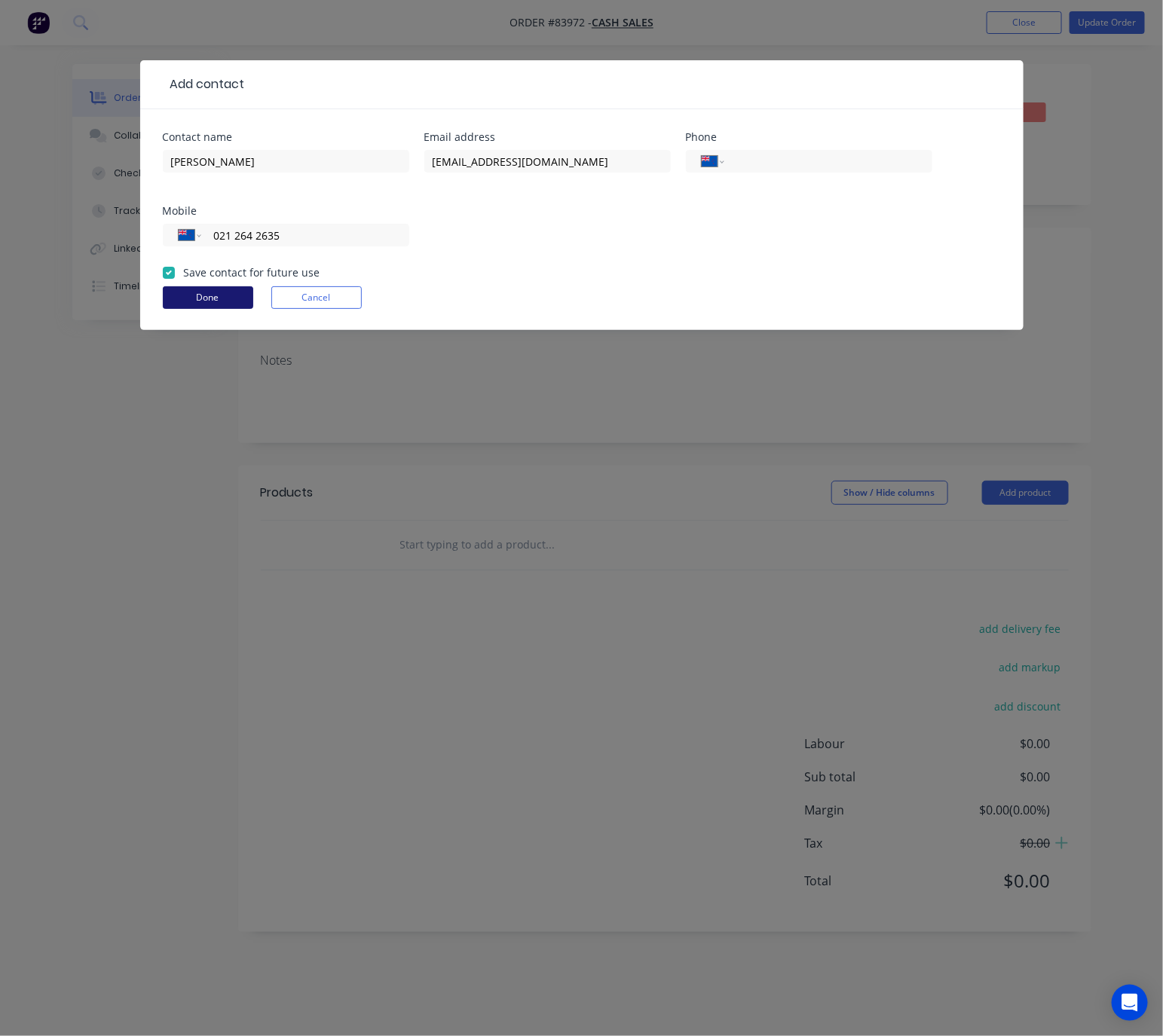
click at [222, 296] on button "Done" at bounding box center [207, 297] width 91 height 23
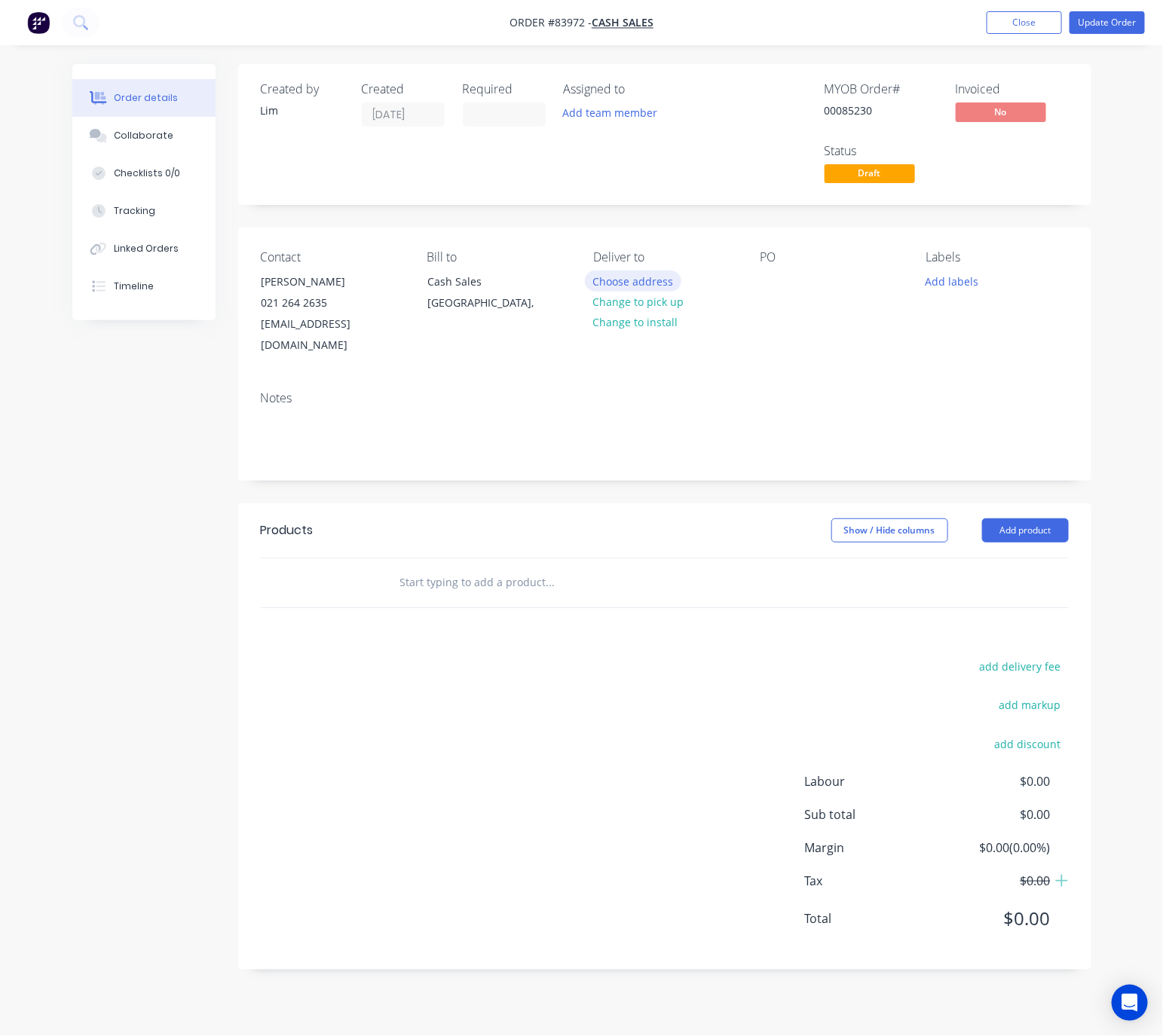
click at [653, 281] on button "Choose address" at bounding box center [632, 280] width 97 height 20
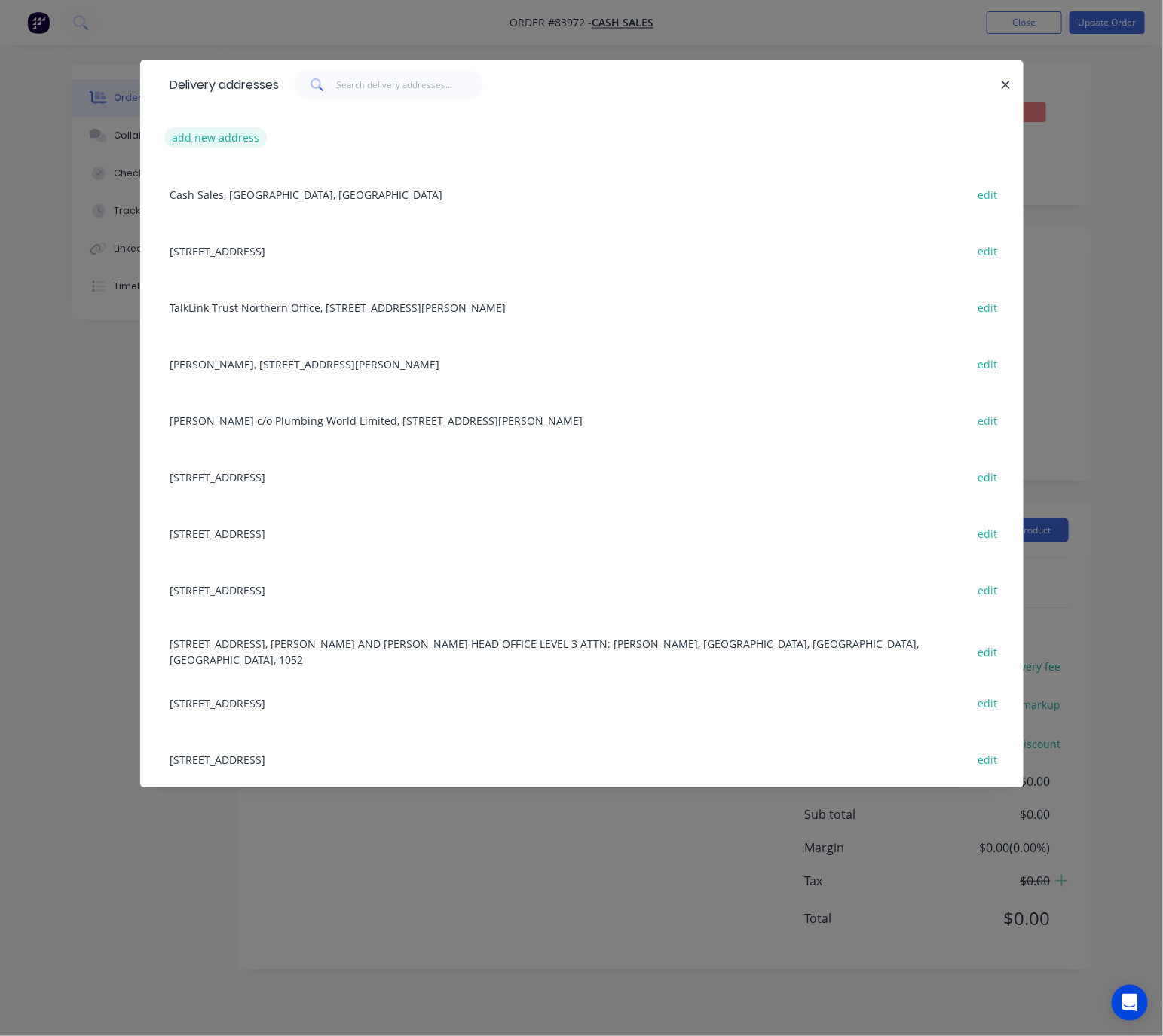
click at [253, 145] on button "add new address" at bounding box center [216, 138] width 104 height 20
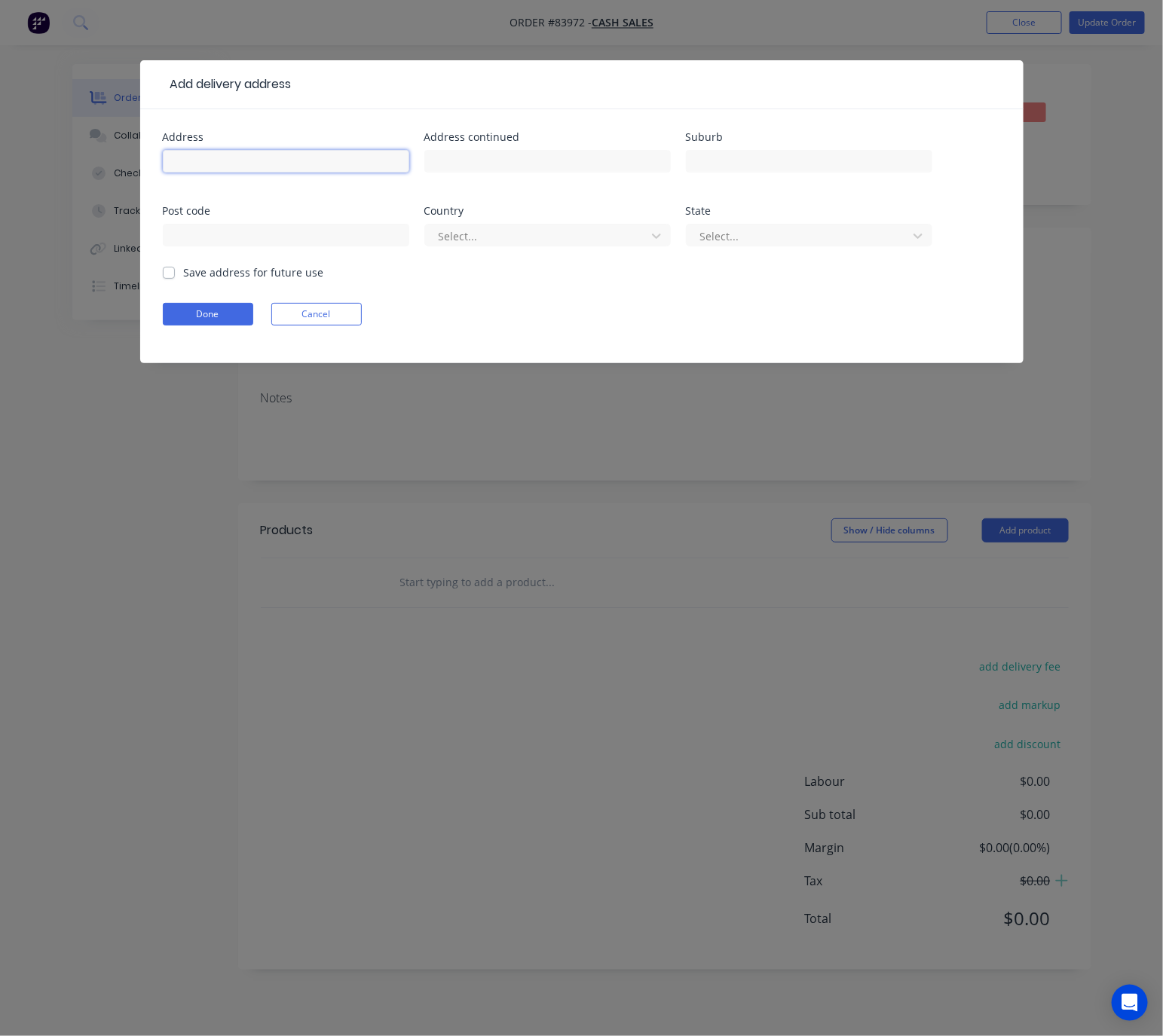
click at [264, 162] on input "text" at bounding box center [285, 161] width 246 height 23
paste input "58 Golf Road, New Lynn, Auckland"
drag, startPoint x: 231, startPoint y: 157, endPoint x: 369, endPoint y: 166, distance: 138.3
click at [369, 166] on input "58 Golf Road, New Lynn, Auckland" at bounding box center [285, 161] width 246 height 23
type input "58 Golf Road"
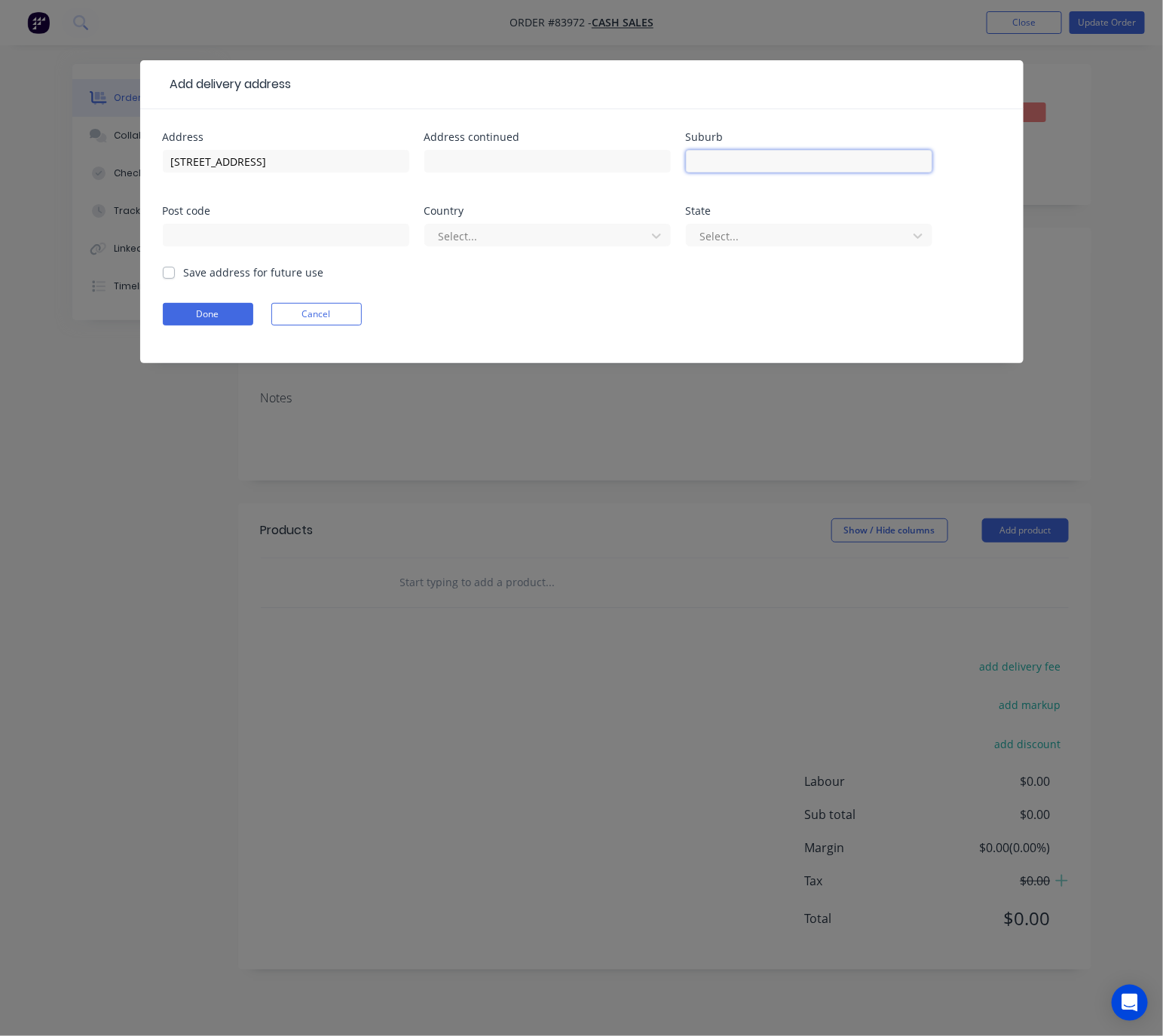
click at [756, 168] on input "text" at bounding box center [809, 161] width 246 height 23
paste input ", New Lynn, Auckland"
drag, startPoint x: 703, startPoint y: 159, endPoint x: 638, endPoint y: 174, distance: 66.7
click at [646, 170] on div "Address 58 Golf Road Address continued Suburb , New Lynn, Auckland Post code Co…" at bounding box center [582, 197] width 838 height 133
click at [748, 155] on input "New Lynn, Auckland" at bounding box center [809, 161] width 246 height 23
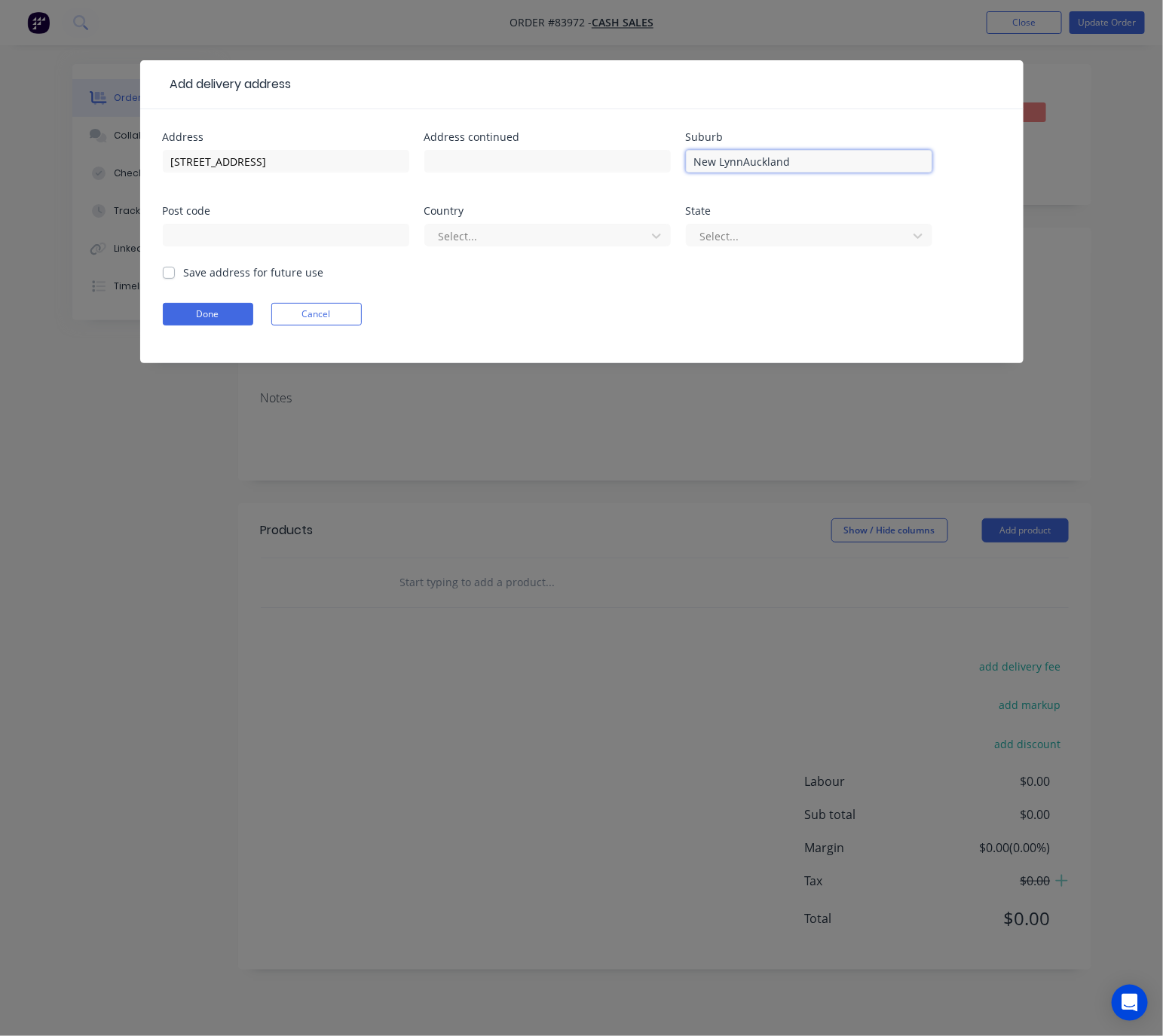
drag, startPoint x: 790, startPoint y: 159, endPoint x: 742, endPoint y: 154, distance: 48.3
click at [742, 154] on input "New LynnAuckland" at bounding box center [809, 161] width 246 height 23
type input "New Lynn"
click at [289, 242] on input "text" at bounding box center [285, 234] width 246 height 23
paste input "Auckland"
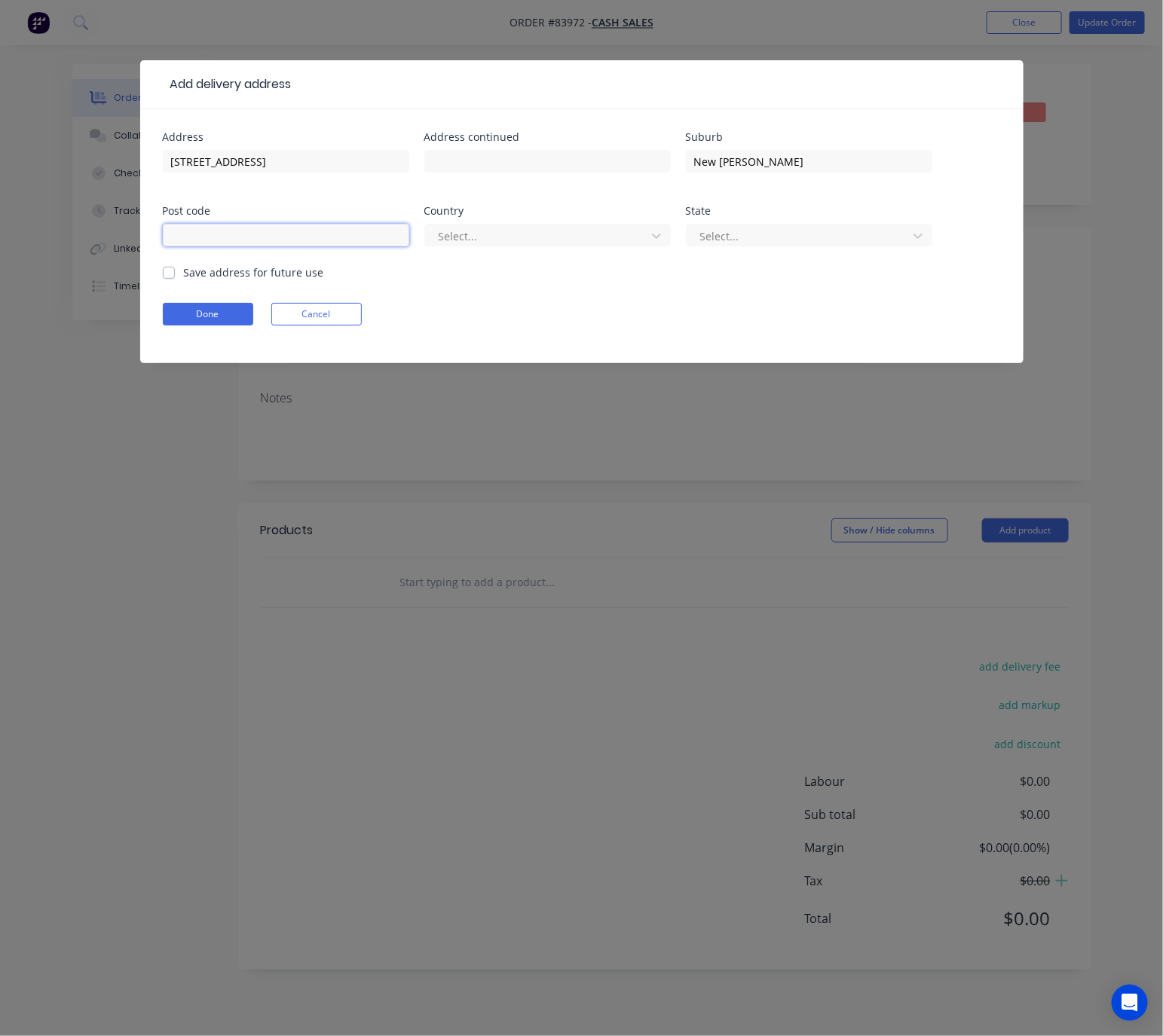
type input "Auckland"
drag, startPoint x: 214, startPoint y: 228, endPoint x: 152, endPoint y: 237, distance: 62.6
click at [152, 237] on div "Address 58 Golf Road Address continued Suburb New Lynn Post code Auckland Count…" at bounding box center [582, 236] width 883 height 254
click at [782, 154] on input "New Lynn" at bounding box center [809, 161] width 246 height 23
paste input "Auckland"
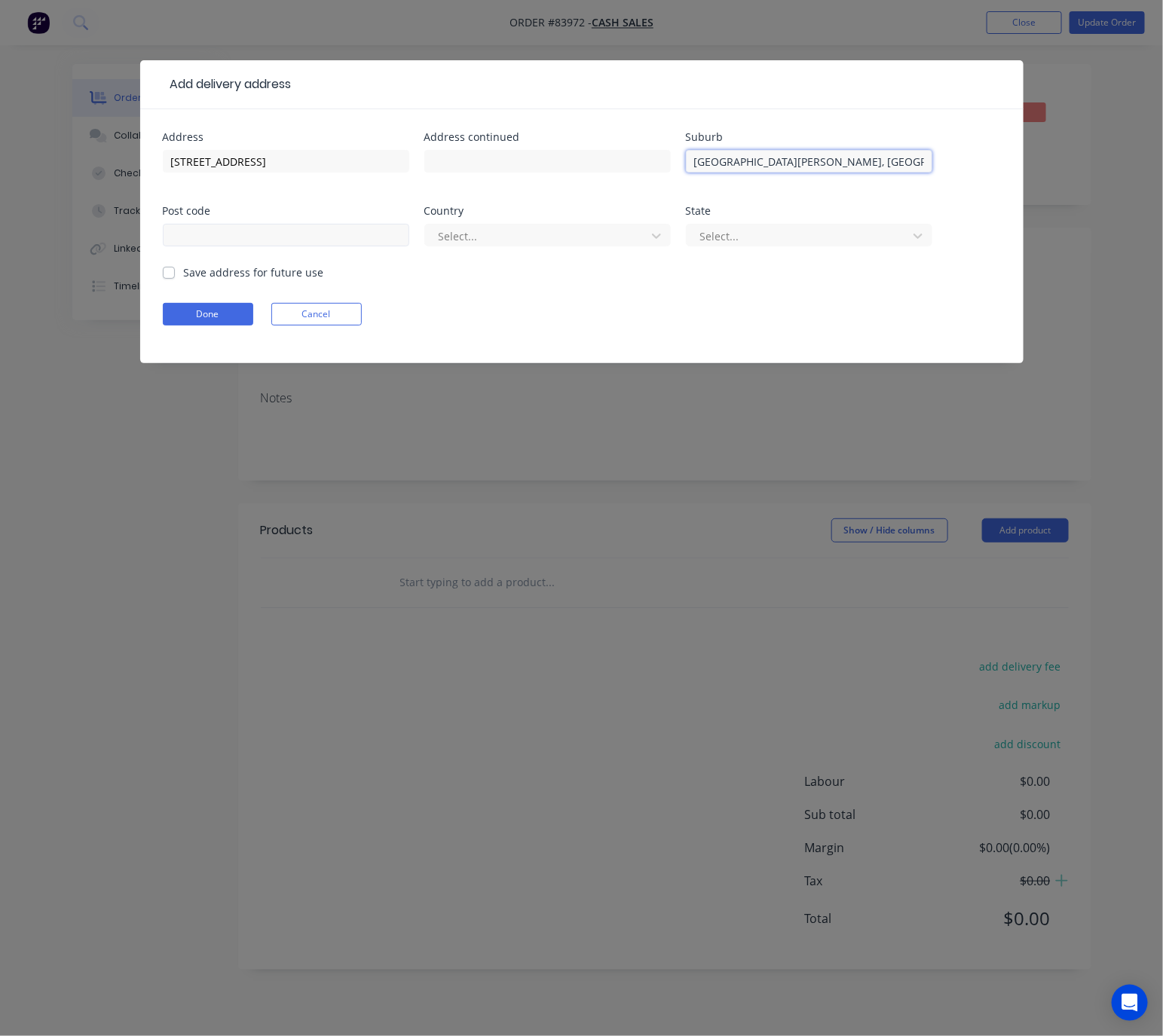
type input "New Lynn, Auckland"
click at [317, 230] on input "text" at bounding box center [285, 234] width 246 height 23
drag, startPoint x: 168, startPoint y: 164, endPoint x: 148, endPoint y: 165, distance: 20.0
click at [143, 165] on div "Address 58 Golf Road Address continued Suburb New Lynn, Auckland Post code Coun…" at bounding box center [582, 236] width 883 height 254
click at [307, 231] on input "text" at bounding box center [285, 234] width 246 height 23
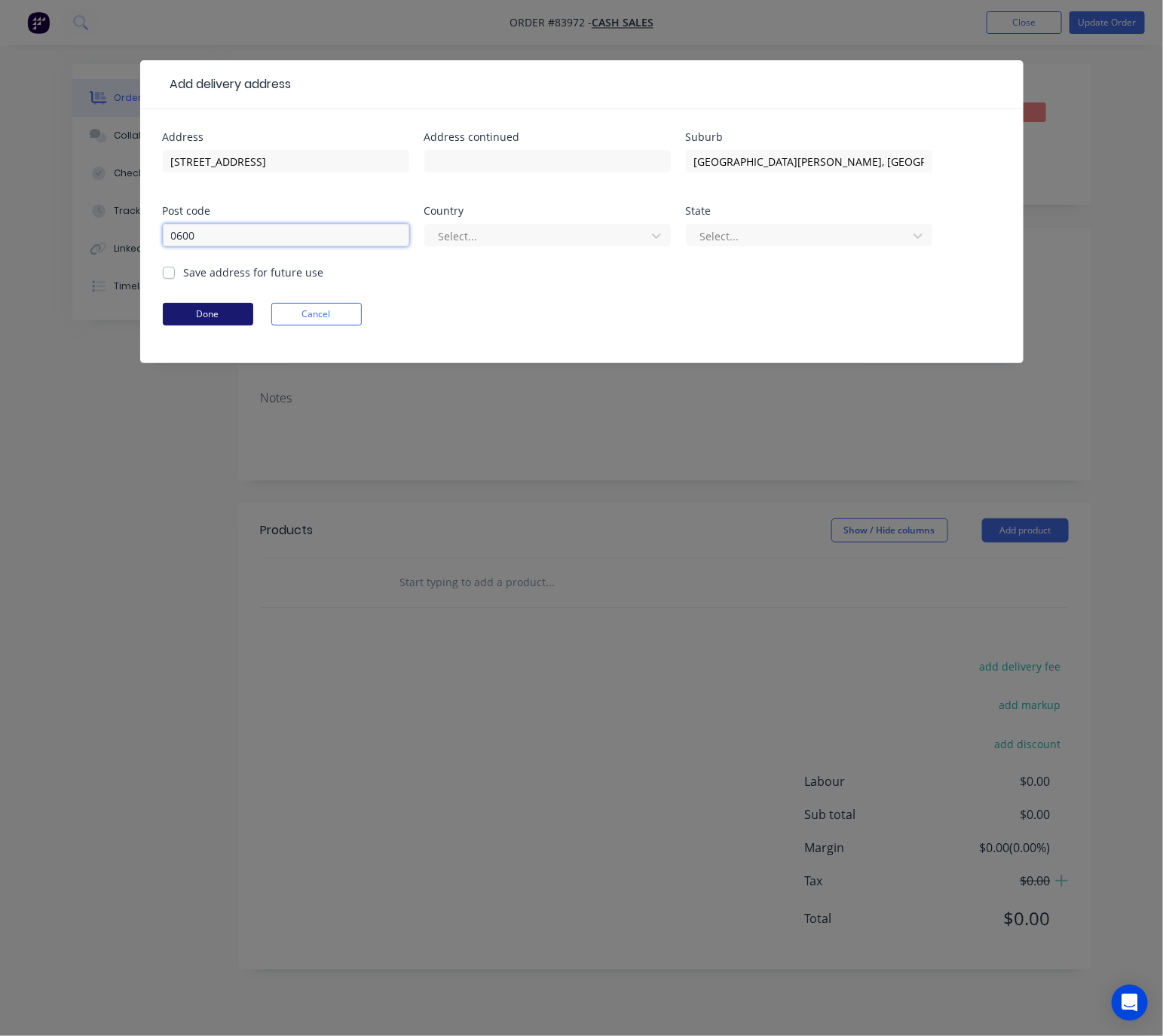
type input "0600"
click at [191, 314] on button "Done" at bounding box center [207, 314] width 91 height 23
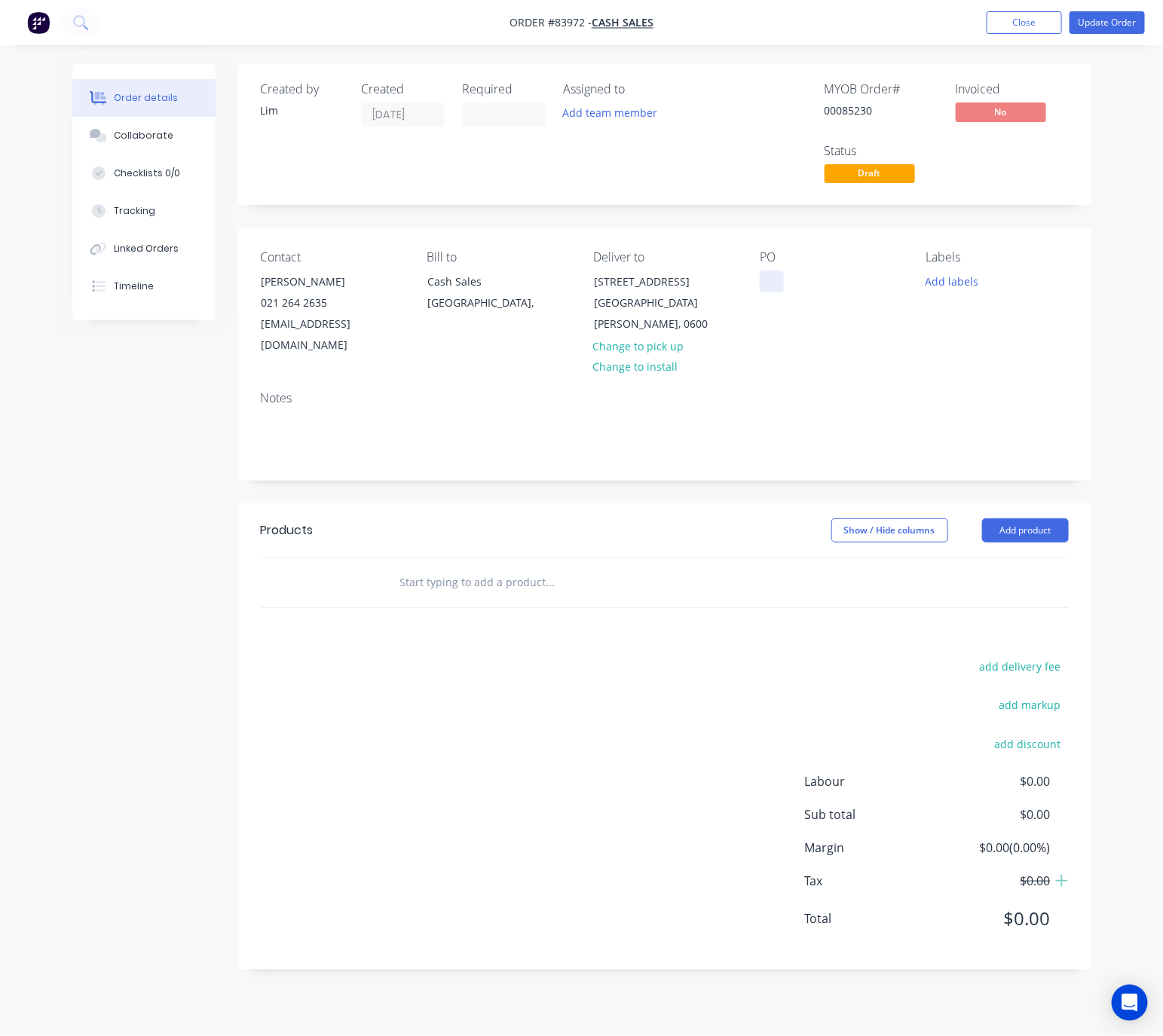
click at [766, 285] on div at bounding box center [772, 281] width 24 height 22
click at [964, 282] on button "Add labels" at bounding box center [953, 280] width 70 height 20
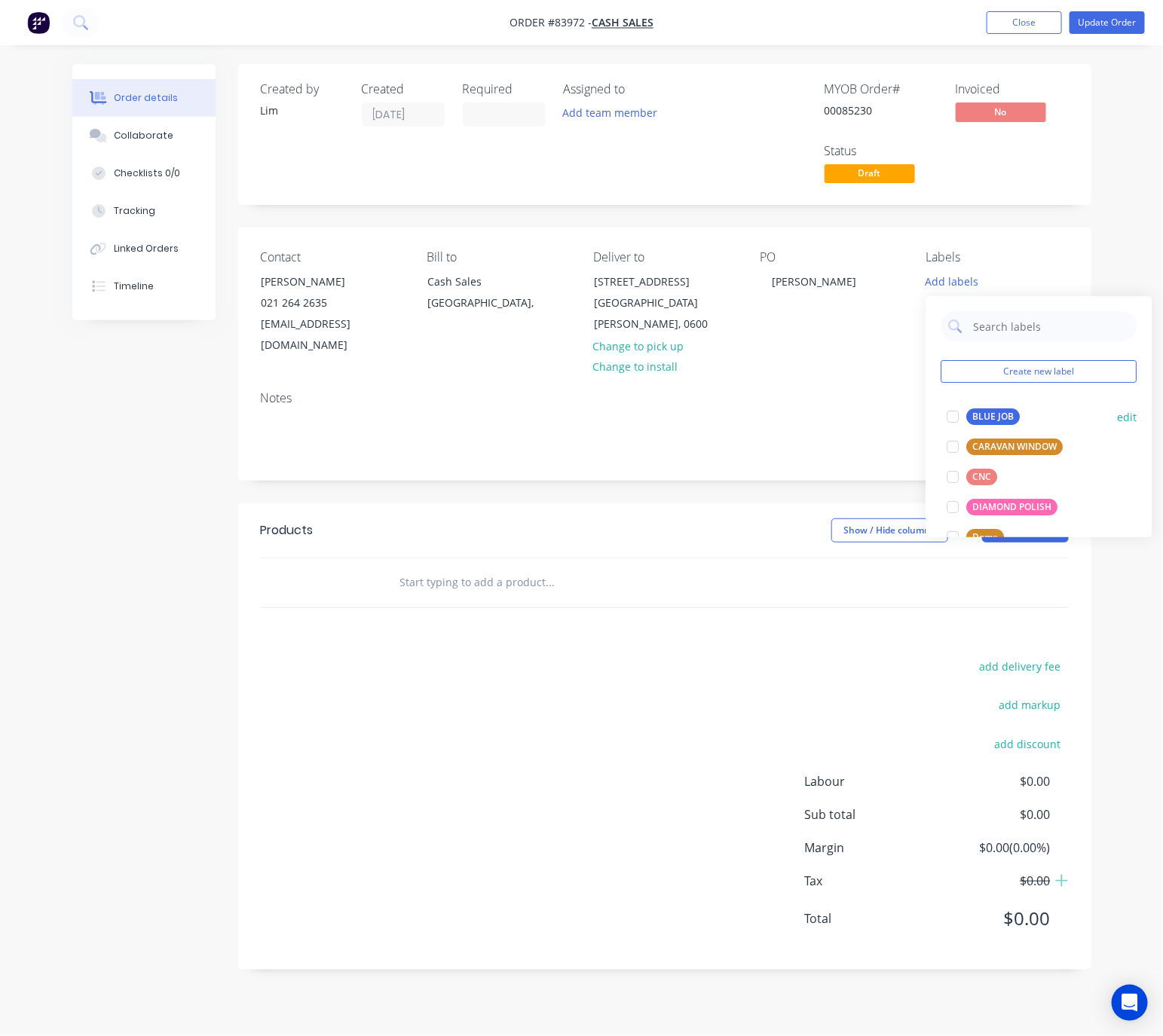
click at [986, 416] on div "BLUE JOB" at bounding box center [993, 416] width 54 height 17
drag, startPoint x: 638, startPoint y: 516, endPoint x: 987, endPoint y: 568, distance: 352.9
click at [638, 518] on div "Show / Hide columns Add product" at bounding box center [750, 530] width 636 height 24
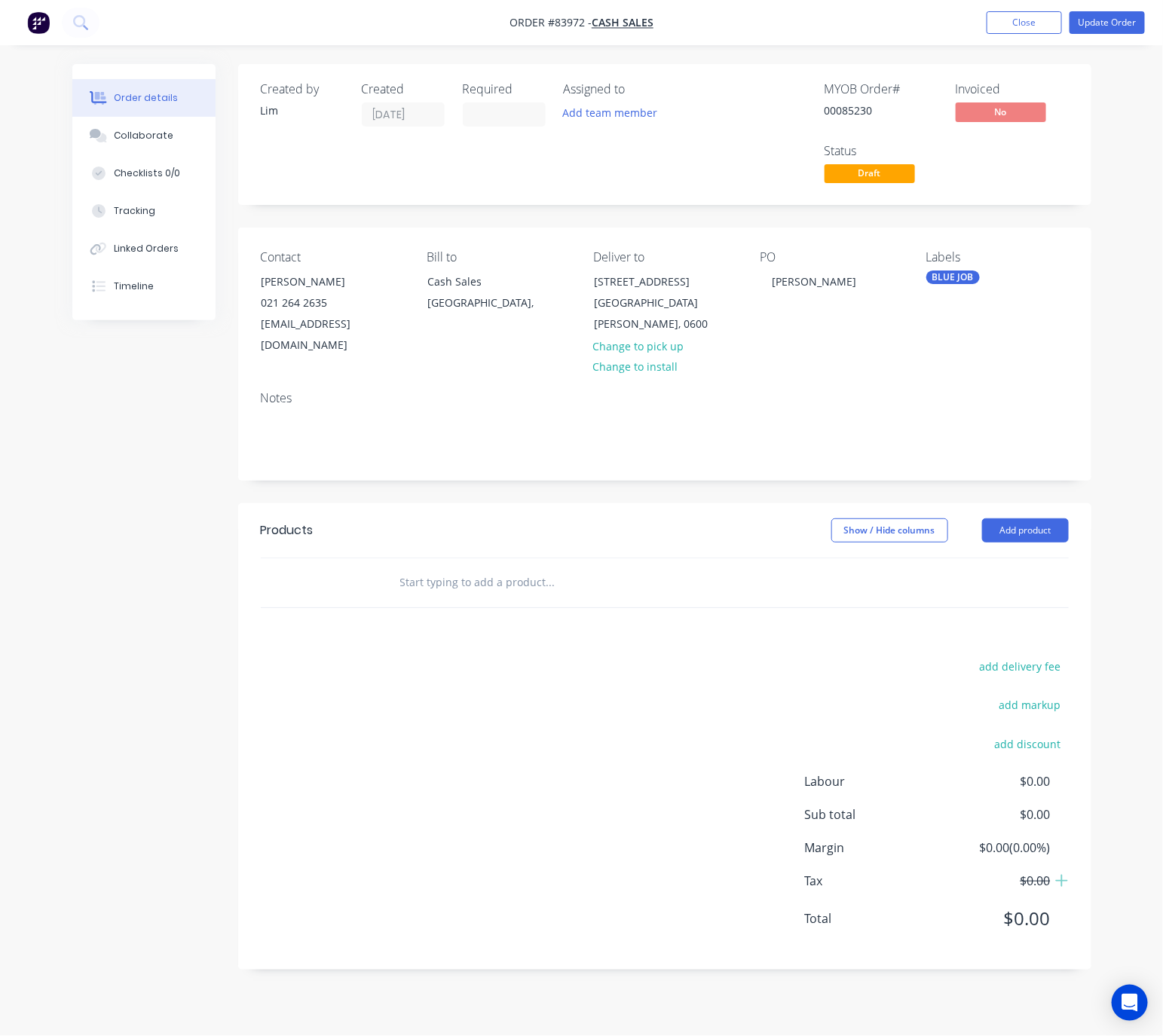
click at [1029, 519] on button "Add product" at bounding box center [1024, 530] width 87 height 24
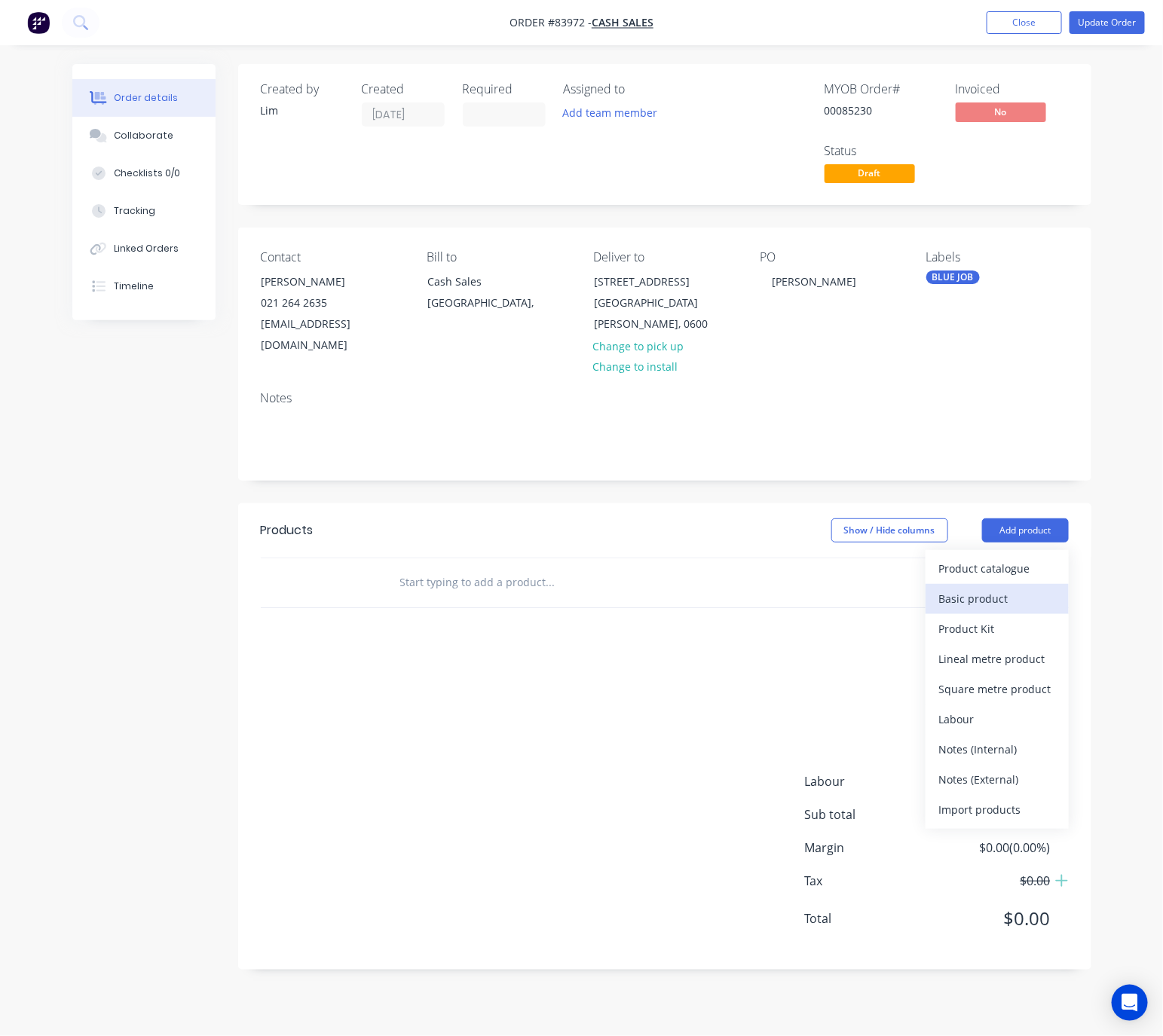
click at [1000, 587] on div "Basic product" at bounding box center [996, 598] width 116 height 22
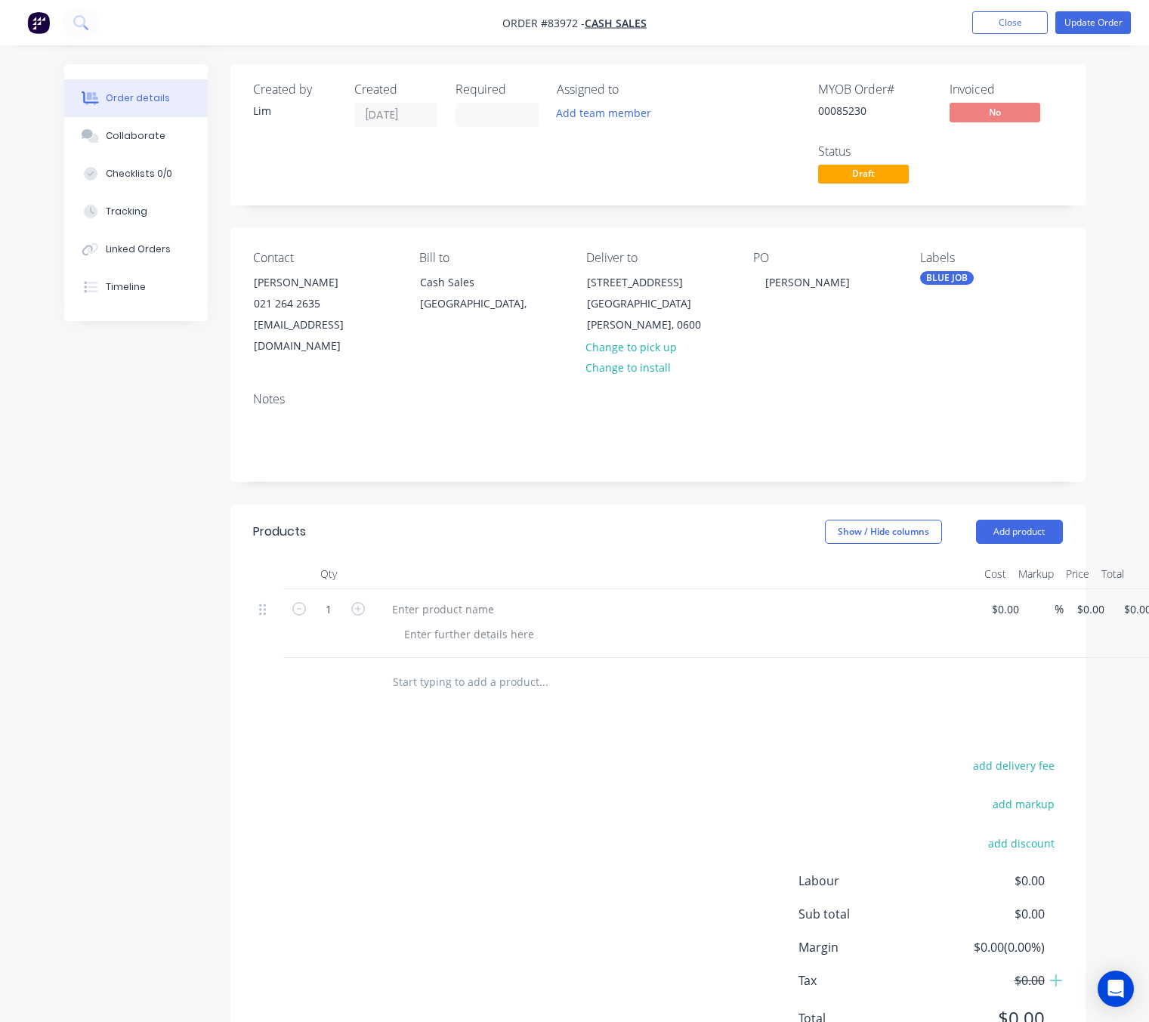
scroll to position [0, 45]
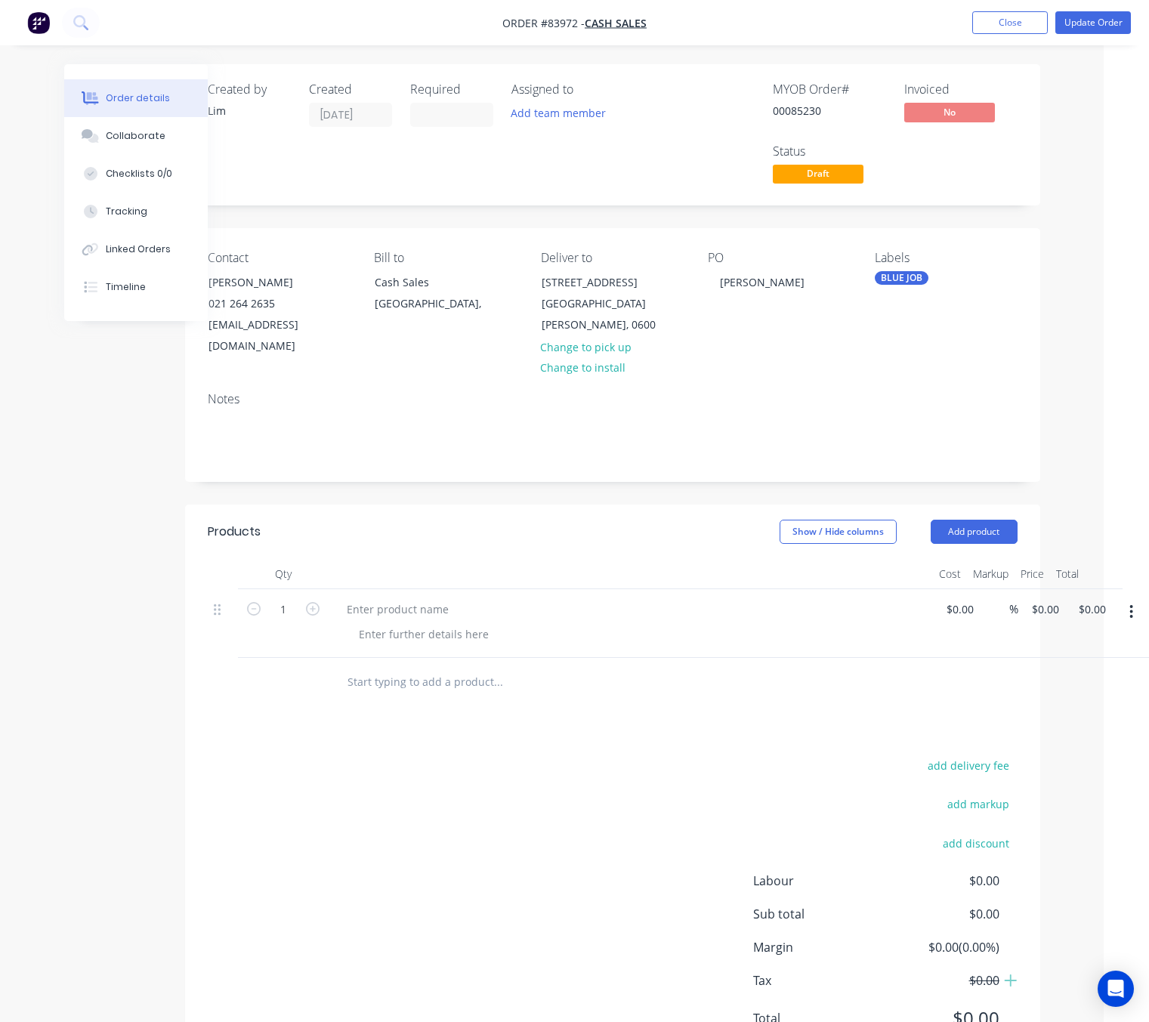
drag, startPoint x: 1133, startPoint y: 589, endPoint x: 1136, endPoint y: 598, distance: 9.3
click at [1133, 604] on icon "button" at bounding box center [1132, 612] width 4 height 17
click at [1065, 701] on div "Delete" at bounding box center [1078, 712] width 116 height 22
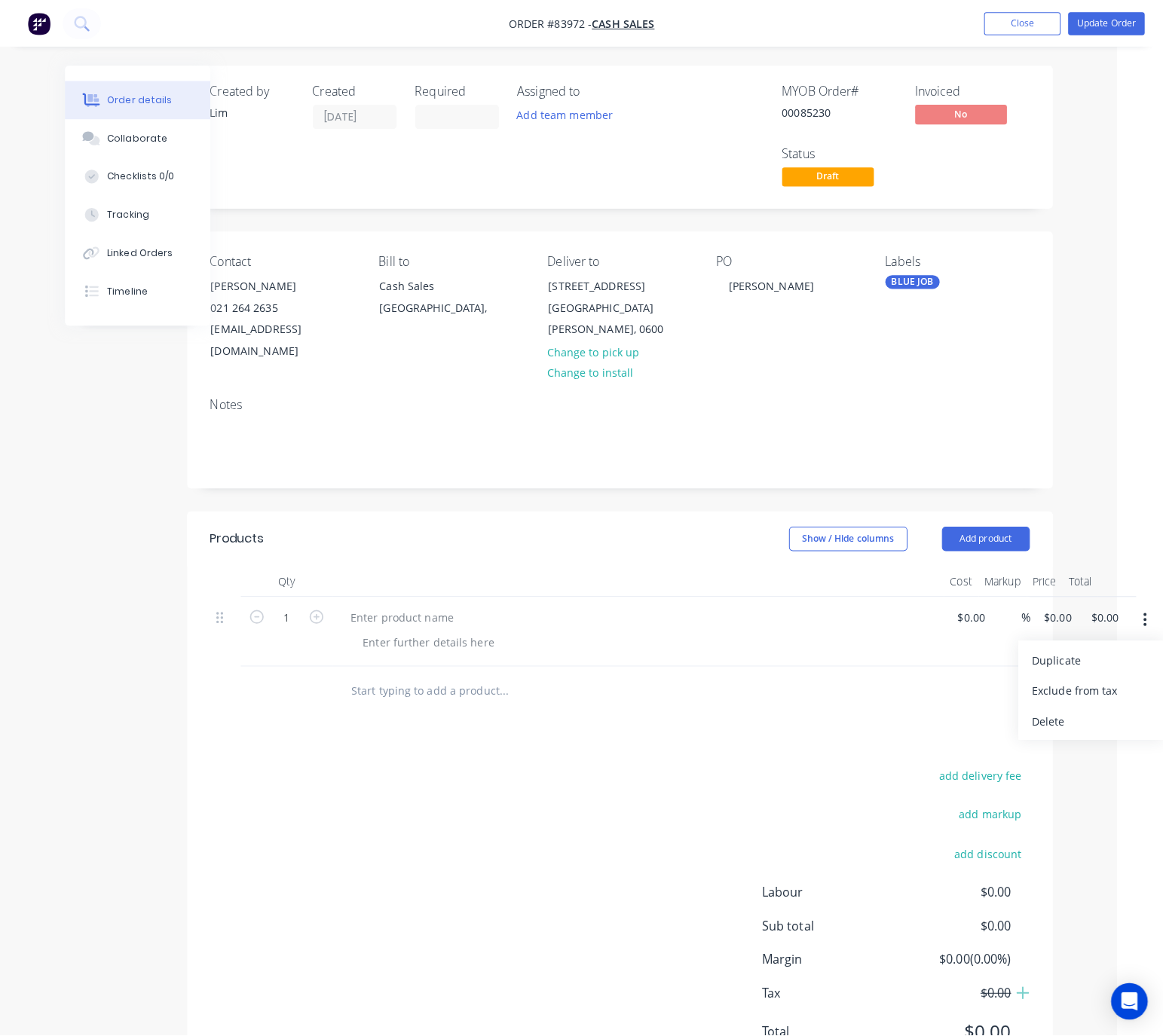
scroll to position [0, 0]
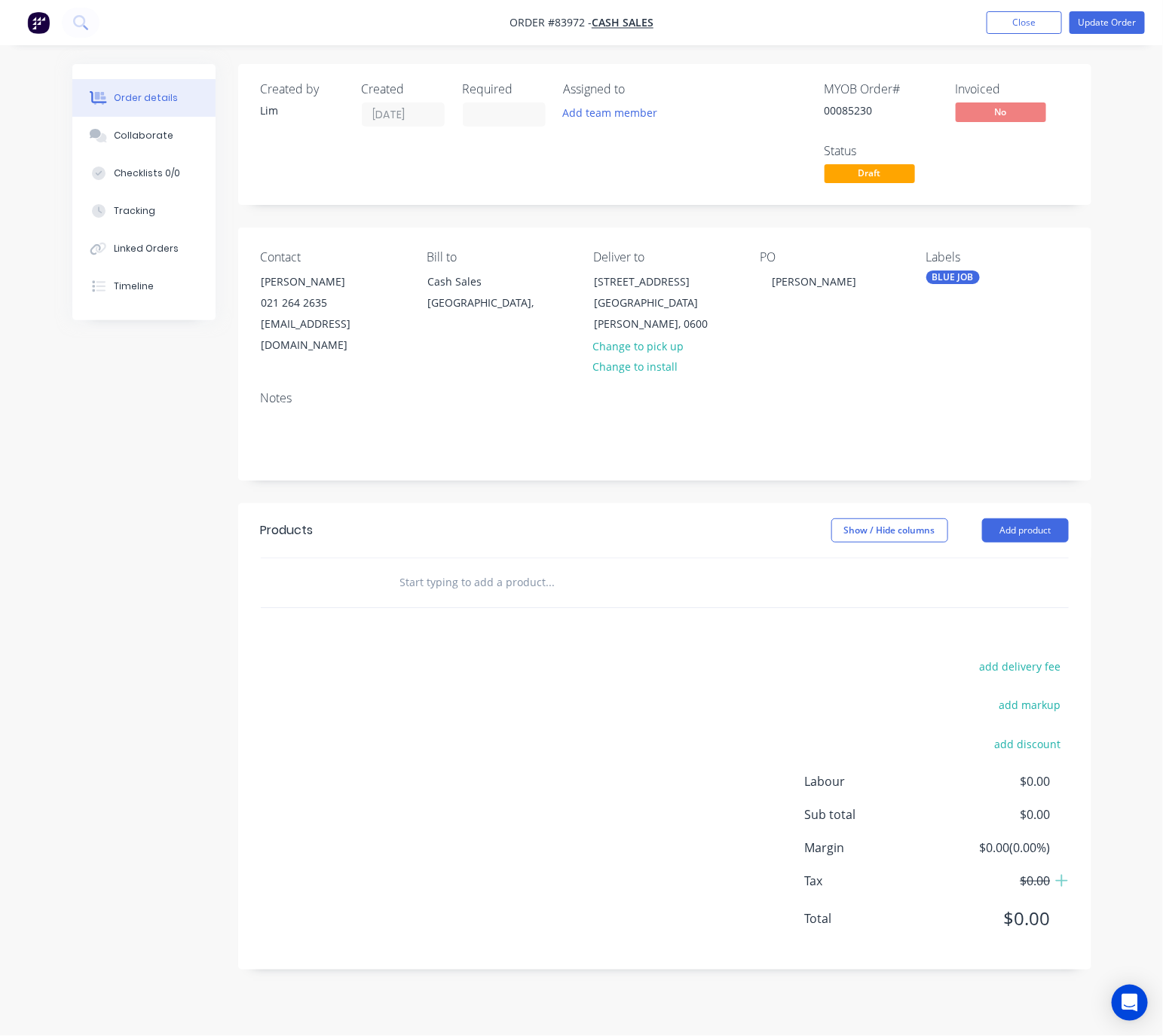
click at [498, 567] on input "text" at bounding box center [550, 582] width 301 height 30
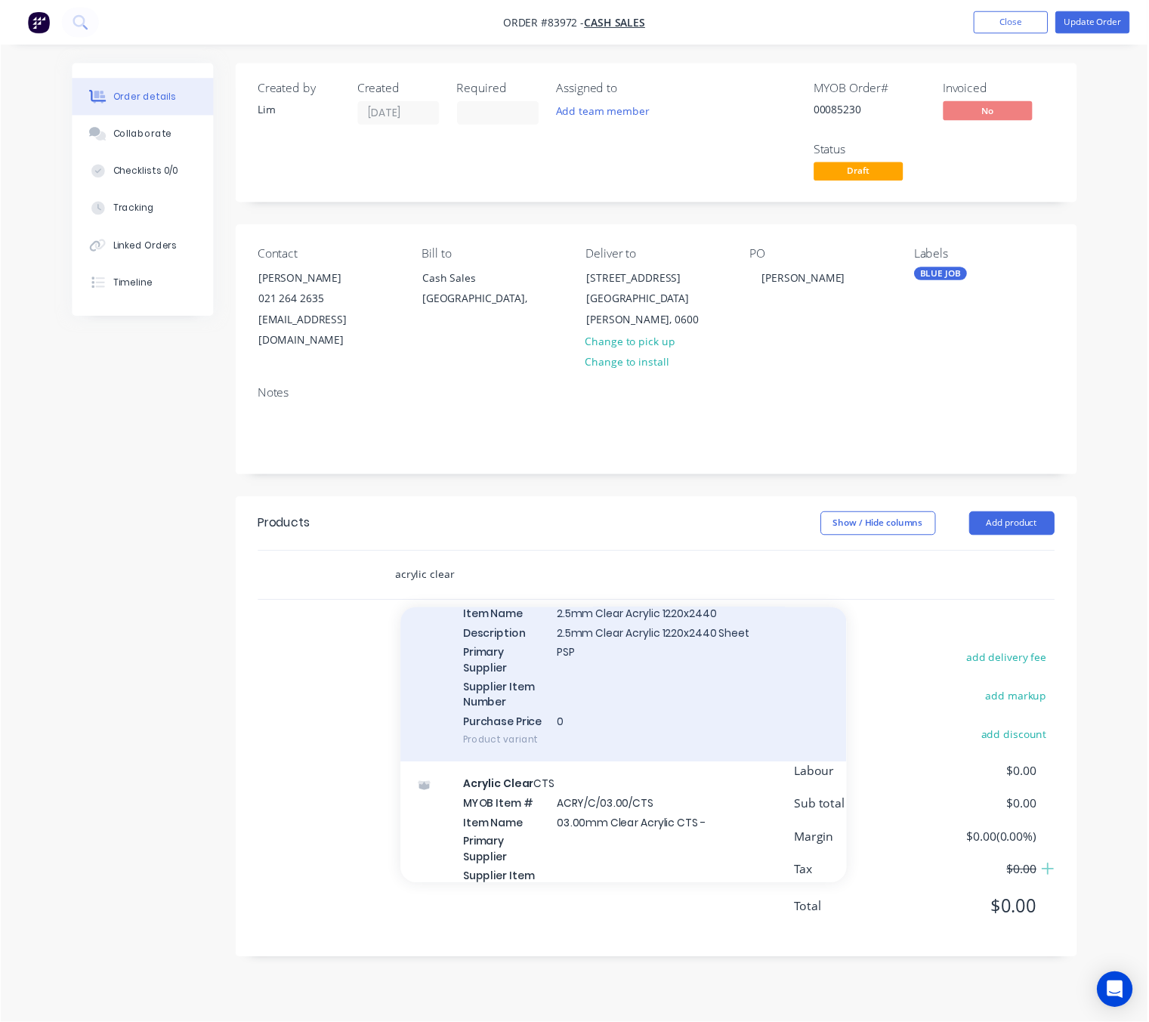
scroll to position [1587, 0]
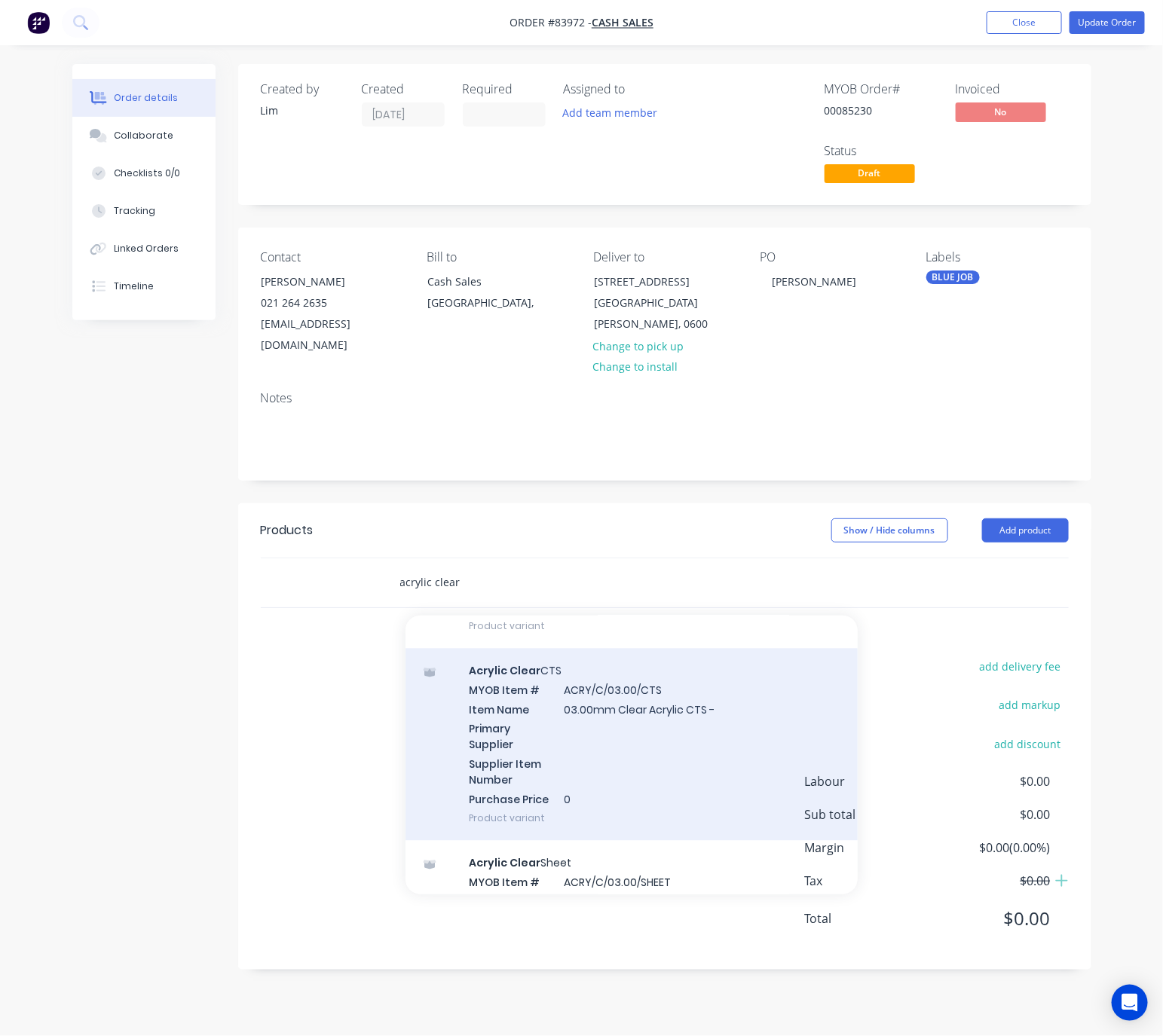
type input "acrylic clear"
click at [680, 769] on div "Acrylic Clear CTS MYOB Item # ACRY/C/03.00/CTS Item Name 03.00mm Clear Acrylic …" at bounding box center [630, 745] width 452 height 192
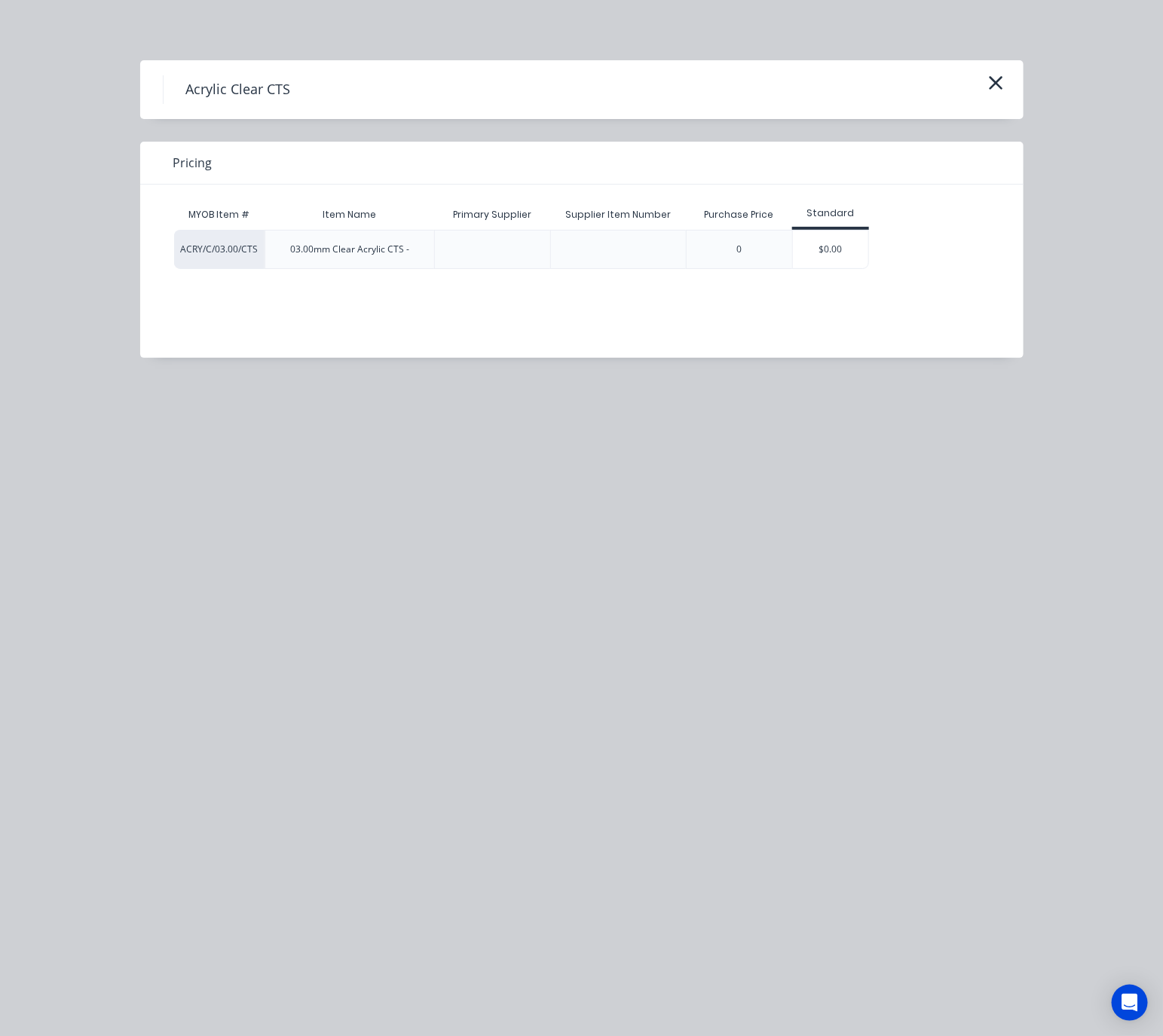
click at [828, 251] on div "$0.00" at bounding box center [831, 249] width 76 height 38
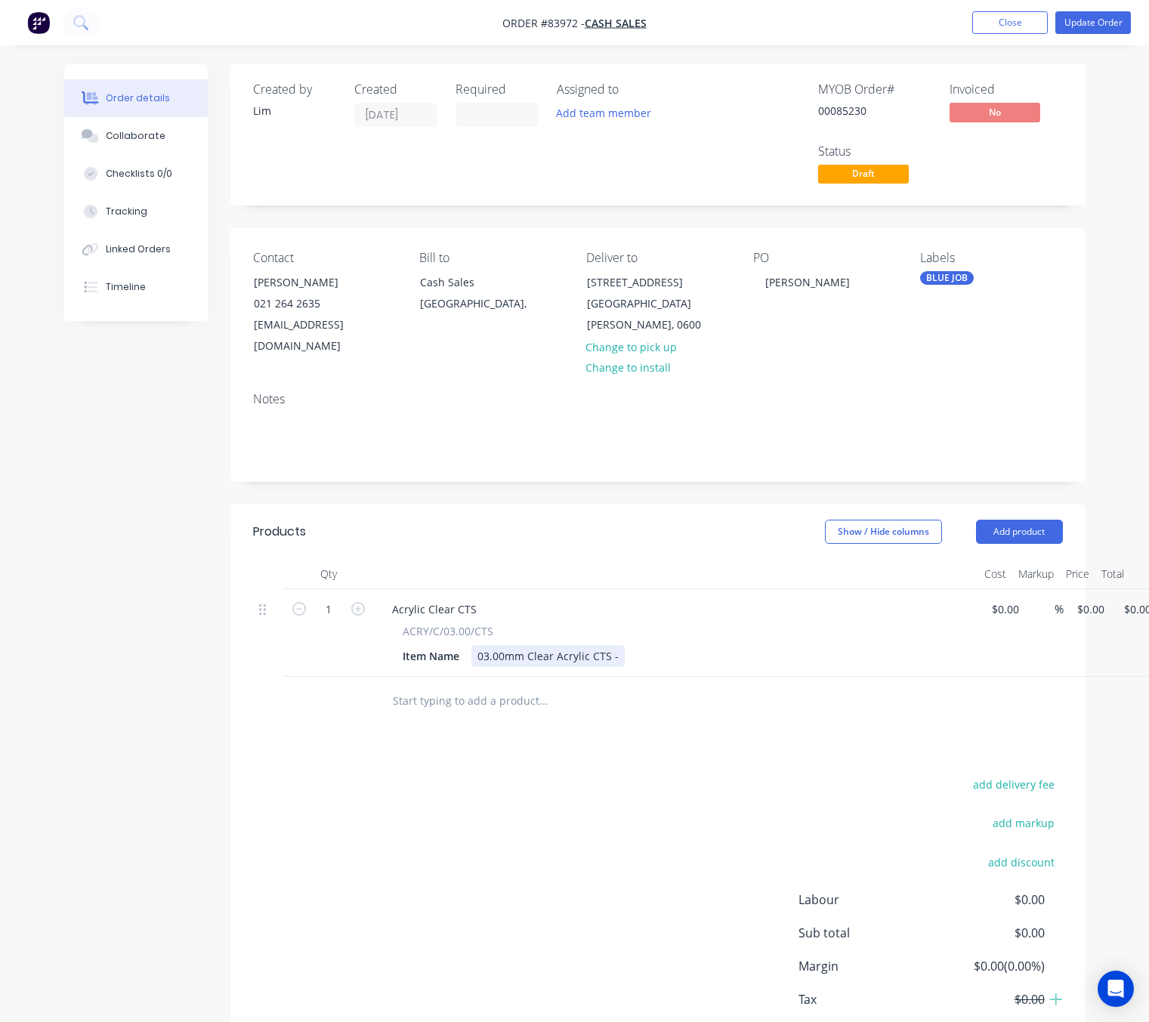
click at [615, 645] on div "03.00mm Clear Acrylic CTS -" at bounding box center [547, 656] width 153 height 22
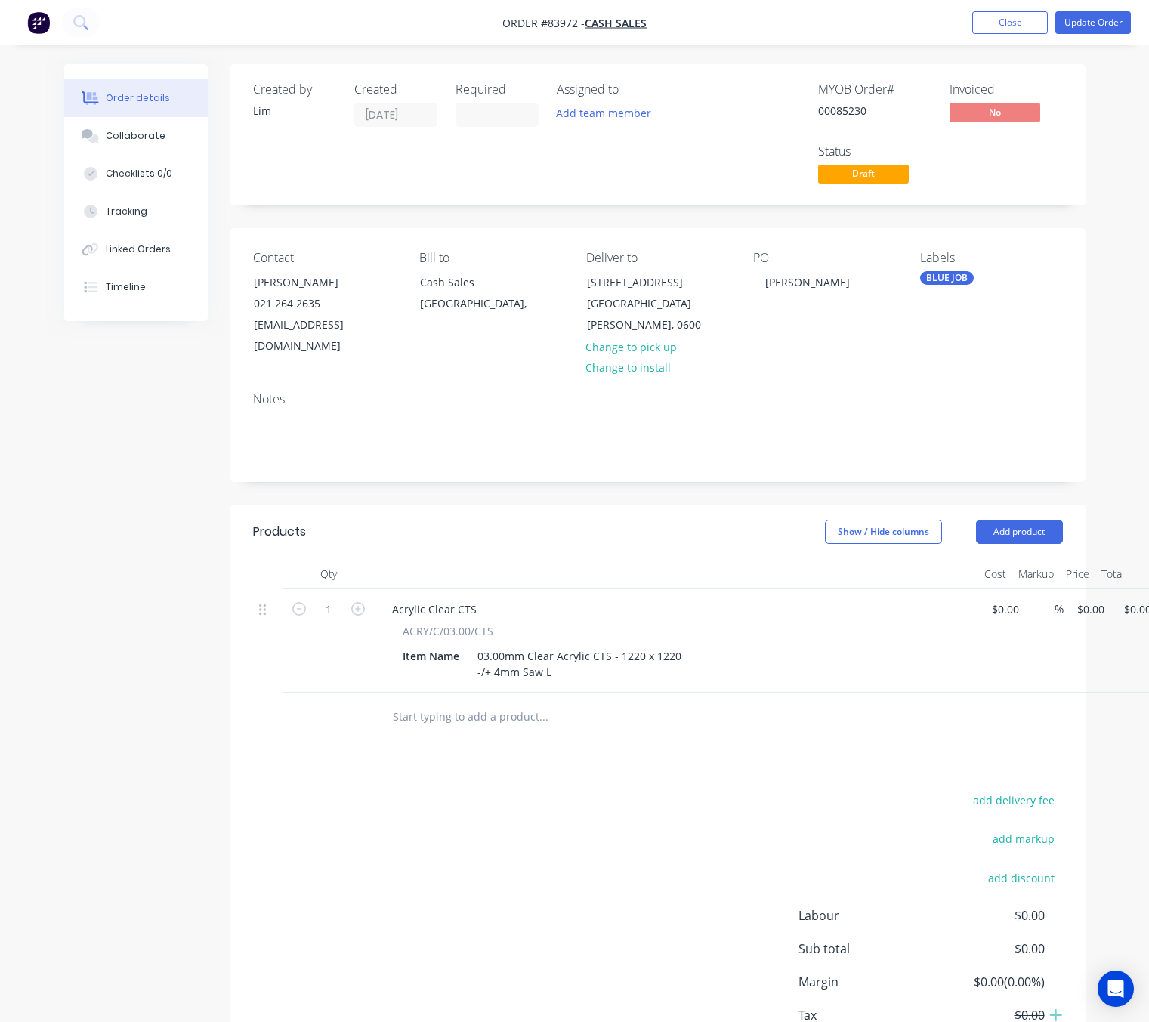
drag, startPoint x: 850, startPoint y: 1020, endPoint x: 864, endPoint y: 1025, distance: 14.6
click at [864, 1023] on html "Order #83972 - Cash Sales Add product Close Update Order Order details Collabor…" at bounding box center [574, 563] width 1149 height 1127
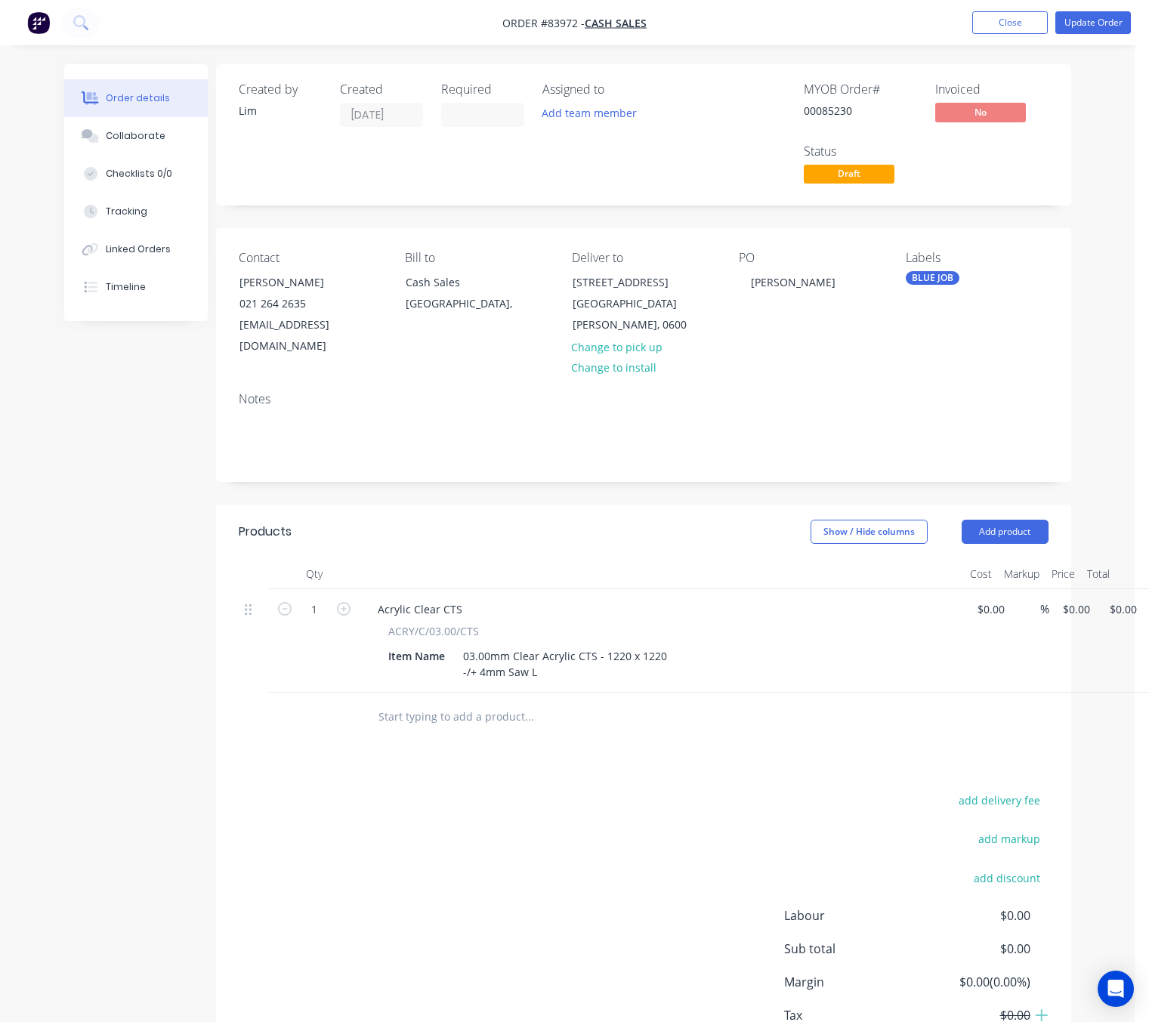
scroll to position [0, 45]
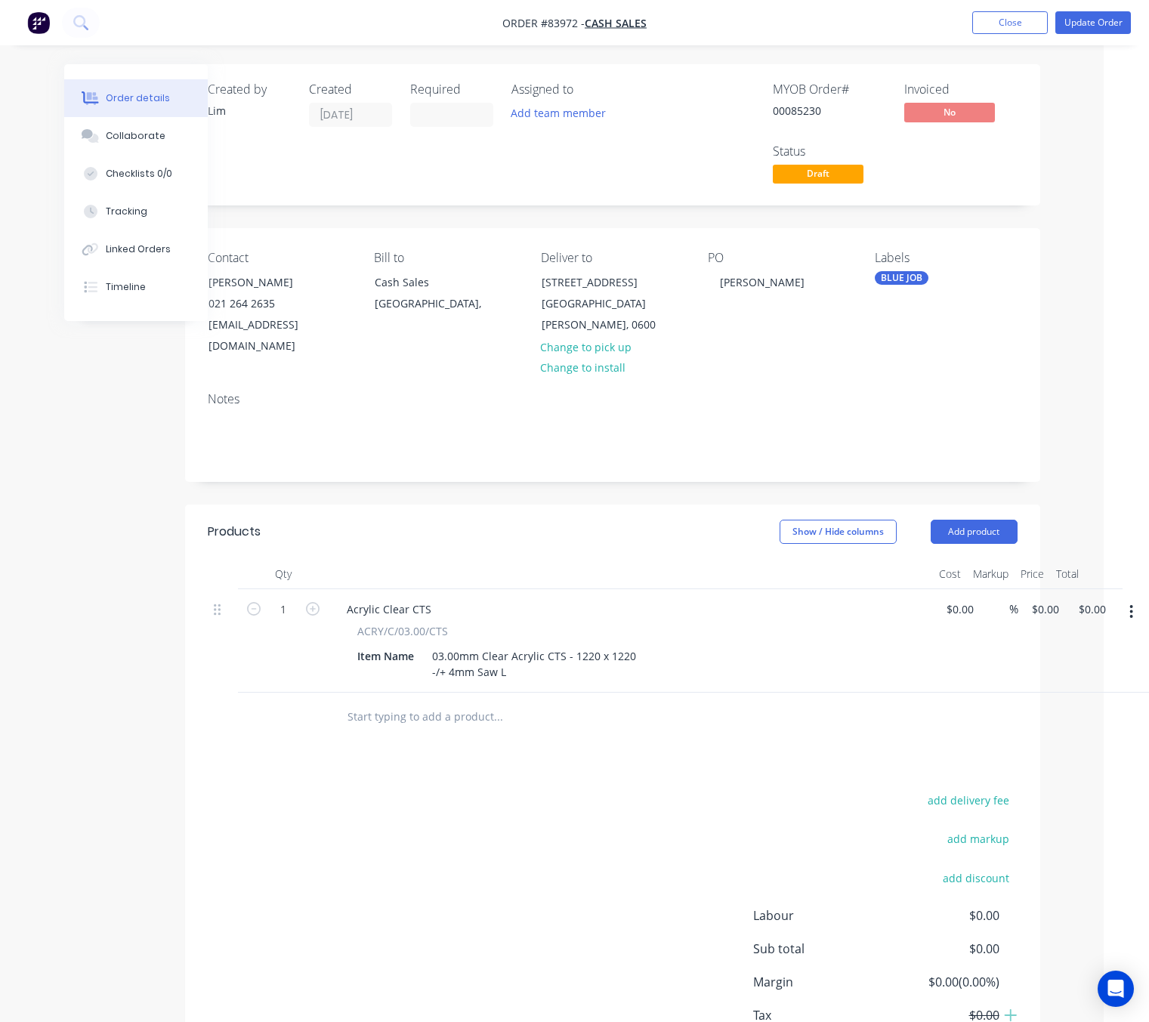
click at [1136, 598] on button "button" at bounding box center [1132, 611] width 36 height 27
click at [1068, 731] on div "Delete" at bounding box center [1078, 742] width 116 height 22
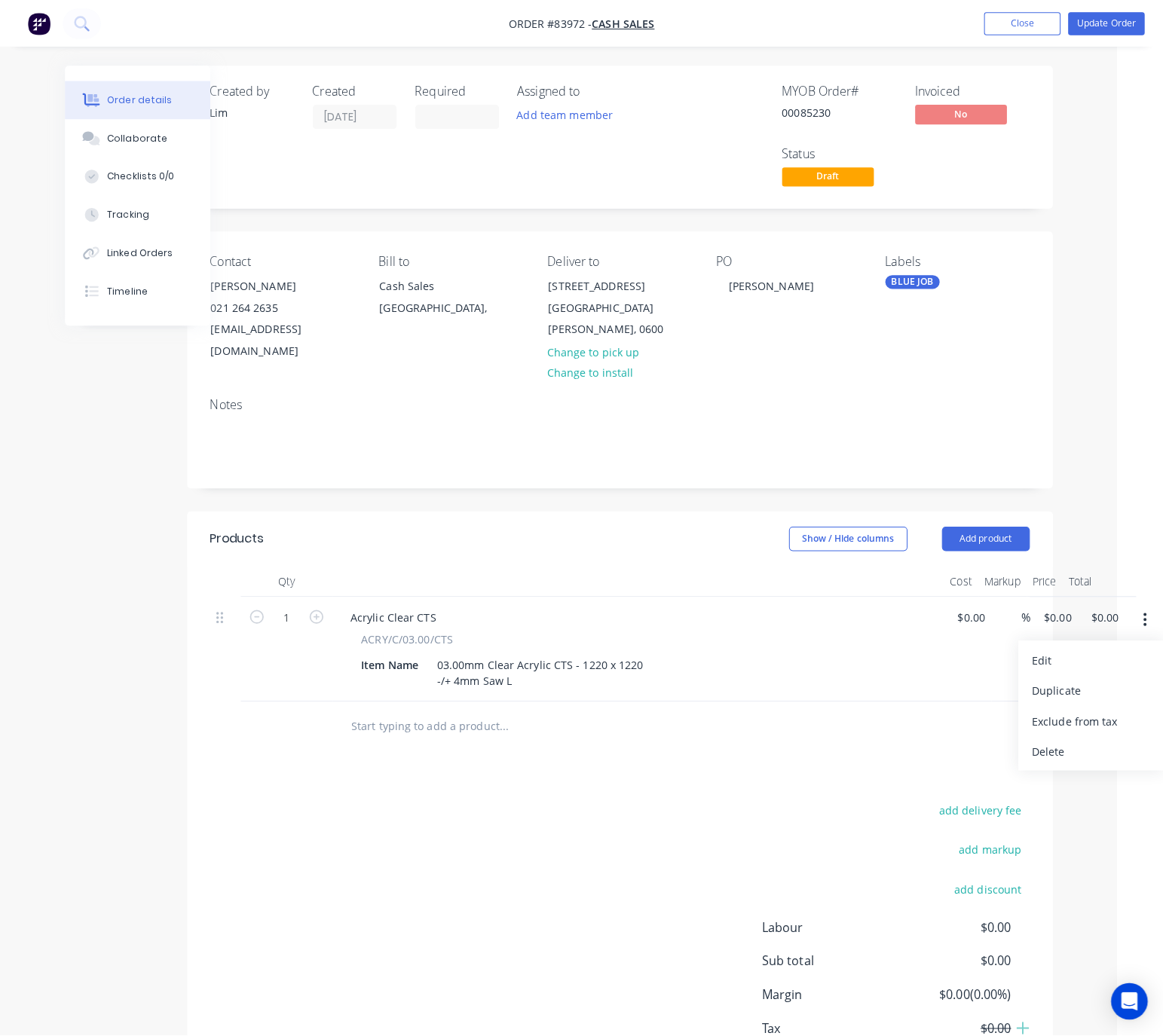
scroll to position [0, 0]
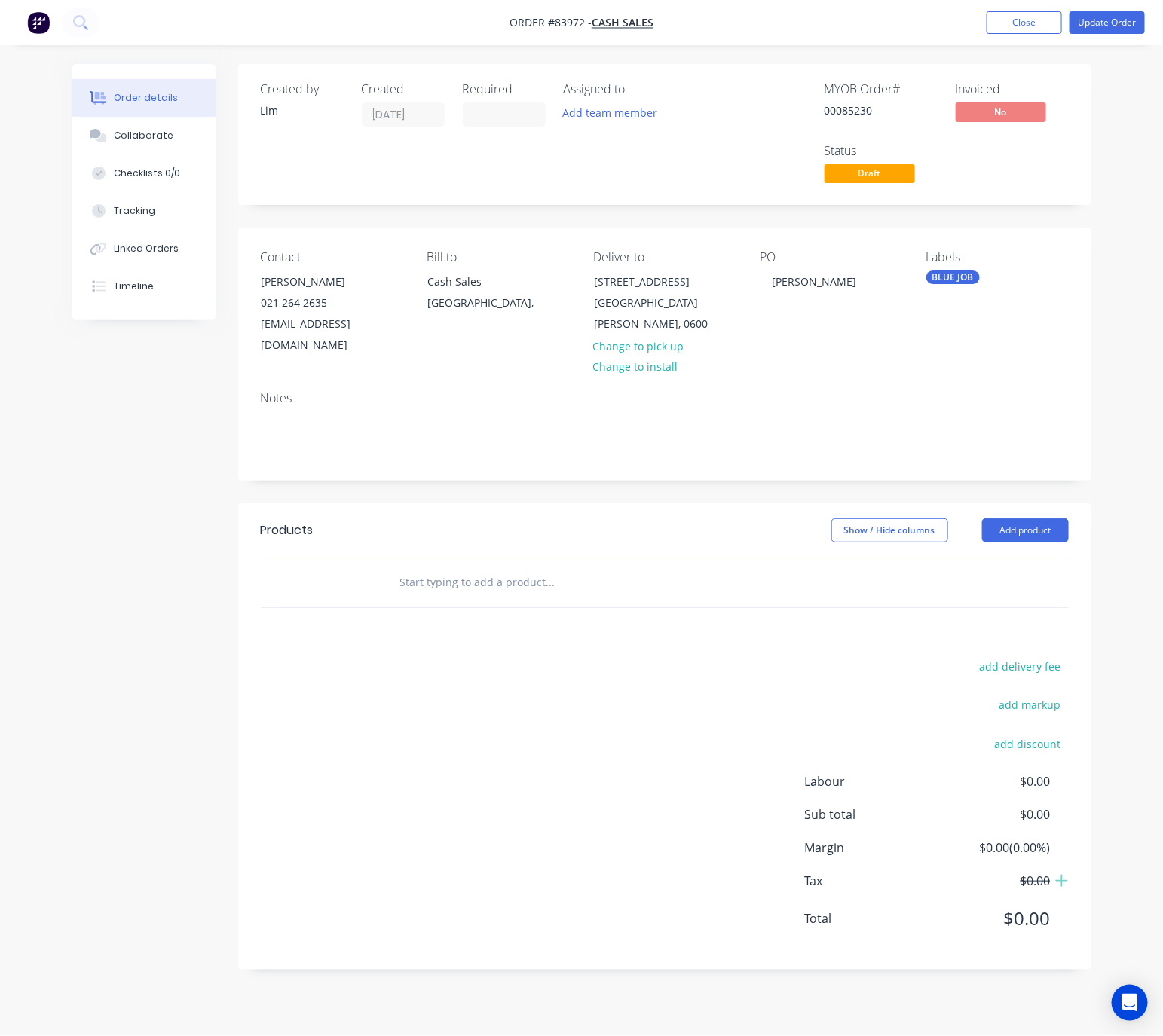
click at [455, 567] on input "text" at bounding box center [550, 582] width 301 height 30
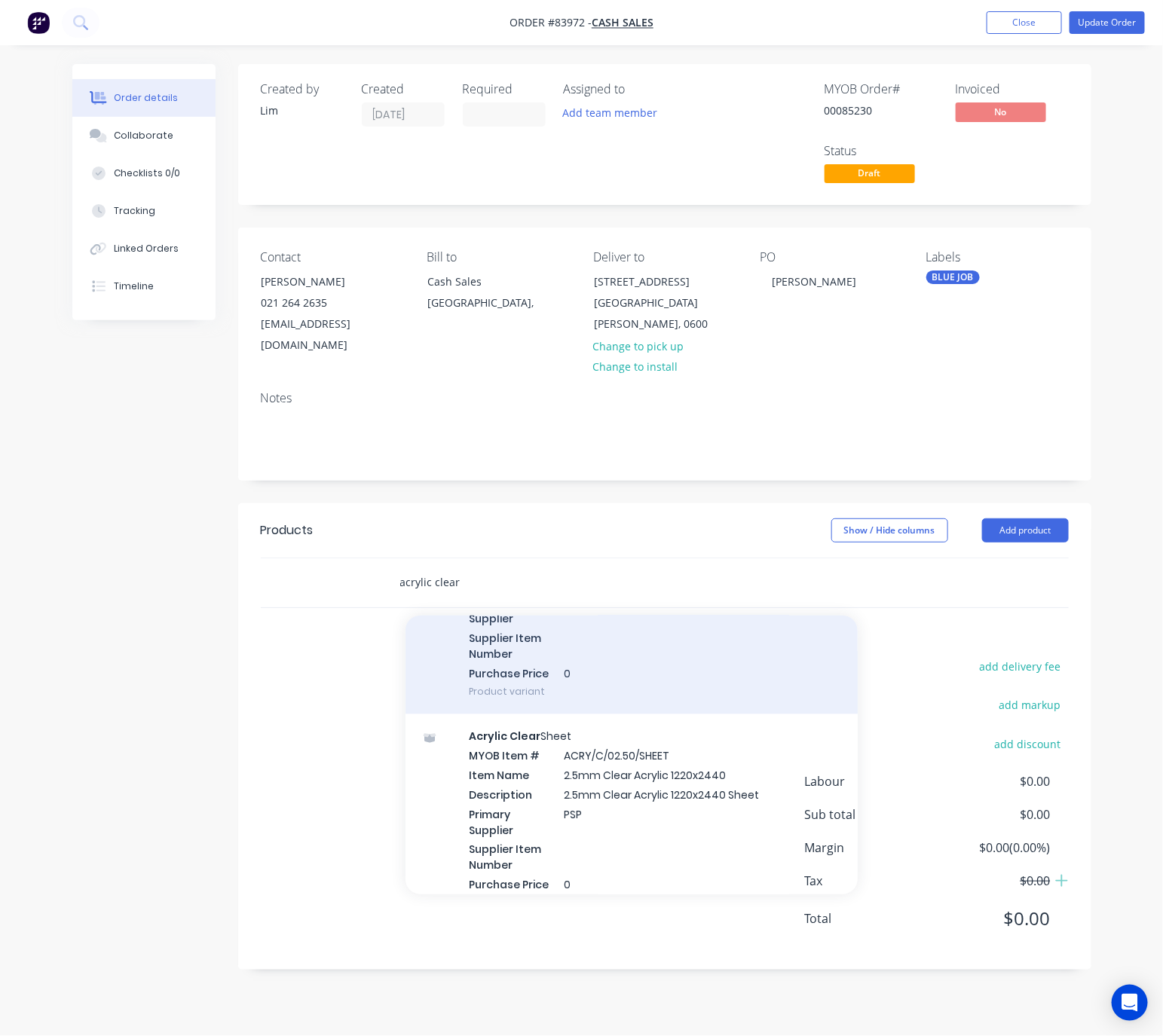
scroll to position [1469, 0]
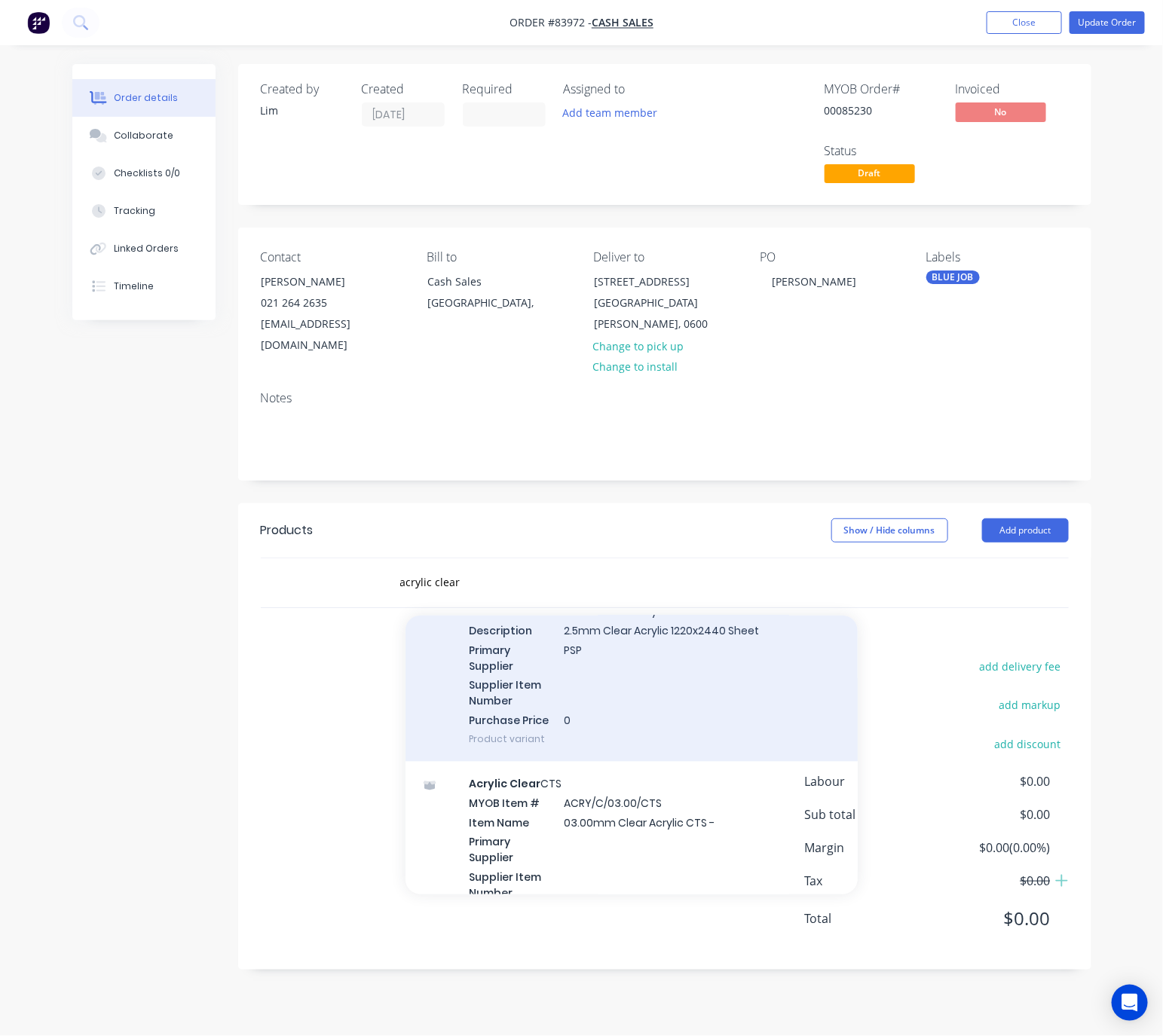
click at [715, 658] on div "Acrylic Clear Sheet MYOB Item # ACRY/C/02.50/SHEET Item Name 2.5mm Clear Acryli…" at bounding box center [630, 656] width 452 height 211
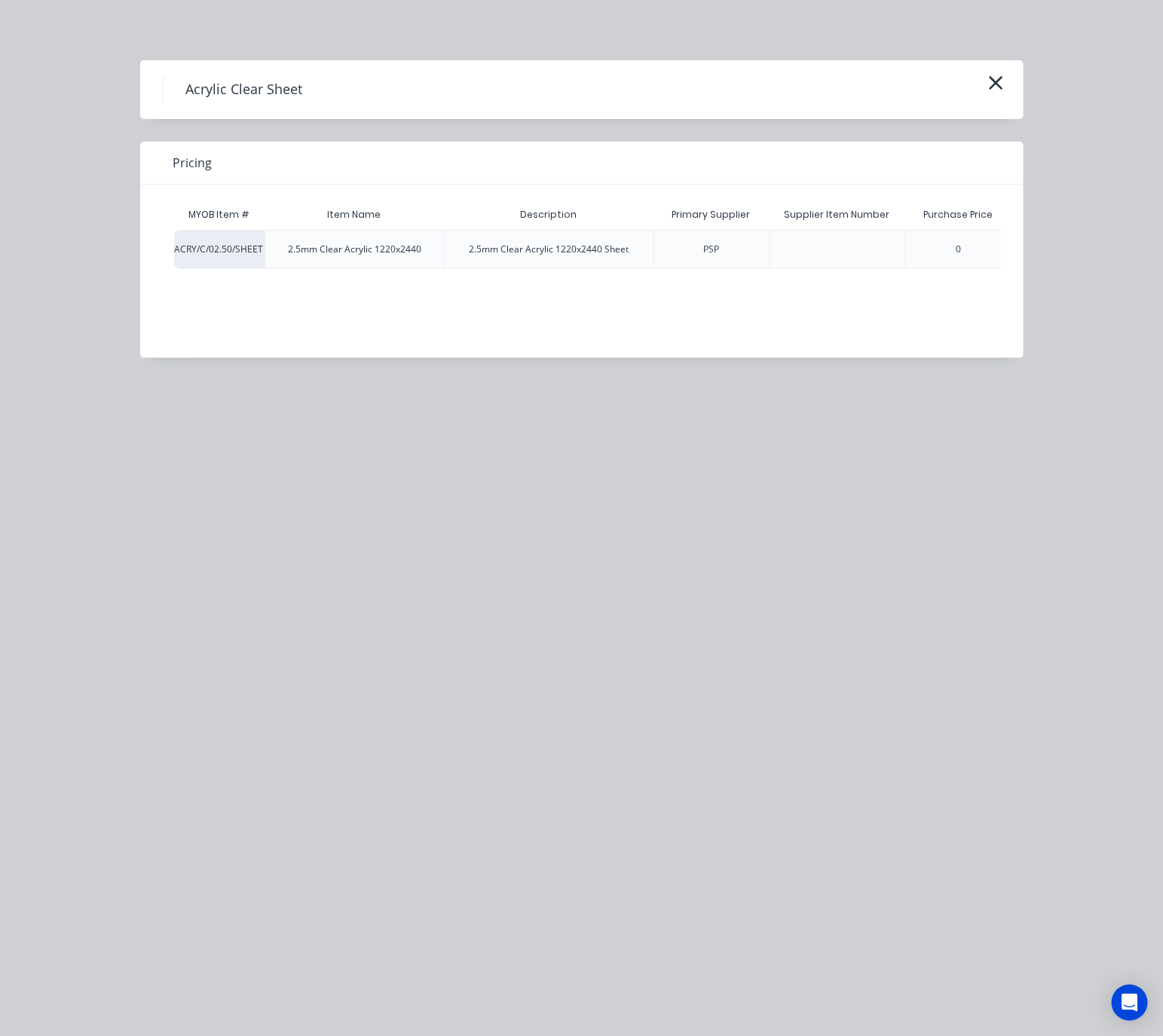
click at [972, 89] on div "Acrylic Clear Sheet" at bounding box center [582, 90] width 838 height 29
click at [1002, 86] on icon "button" at bounding box center [995, 83] width 16 height 21
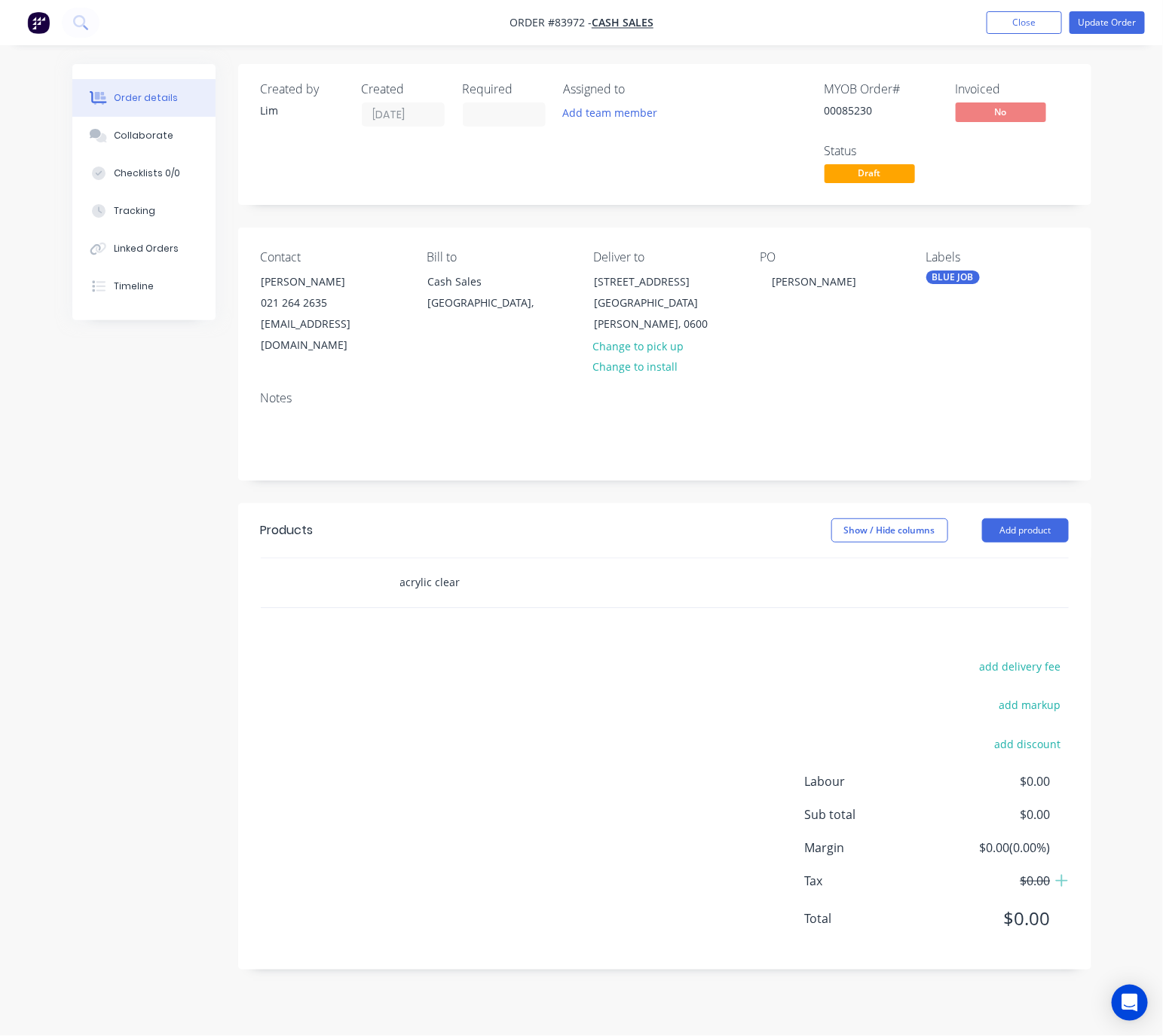
click at [487, 567] on input "acrylic clear" at bounding box center [550, 582] width 301 height 30
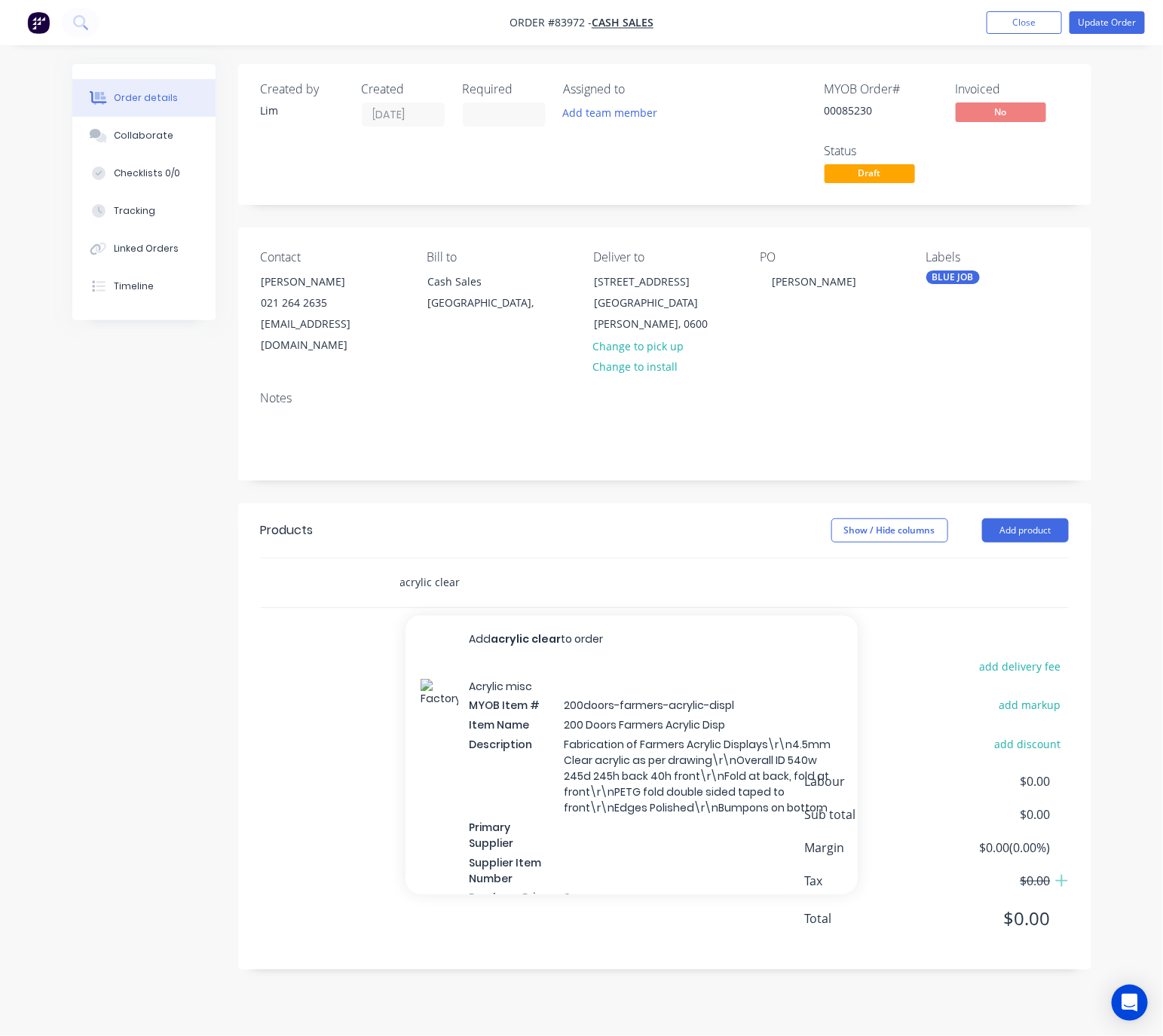
click at [461, 568] on input "acrylic clear" at bounding box center [550, 582] width 301 height 30
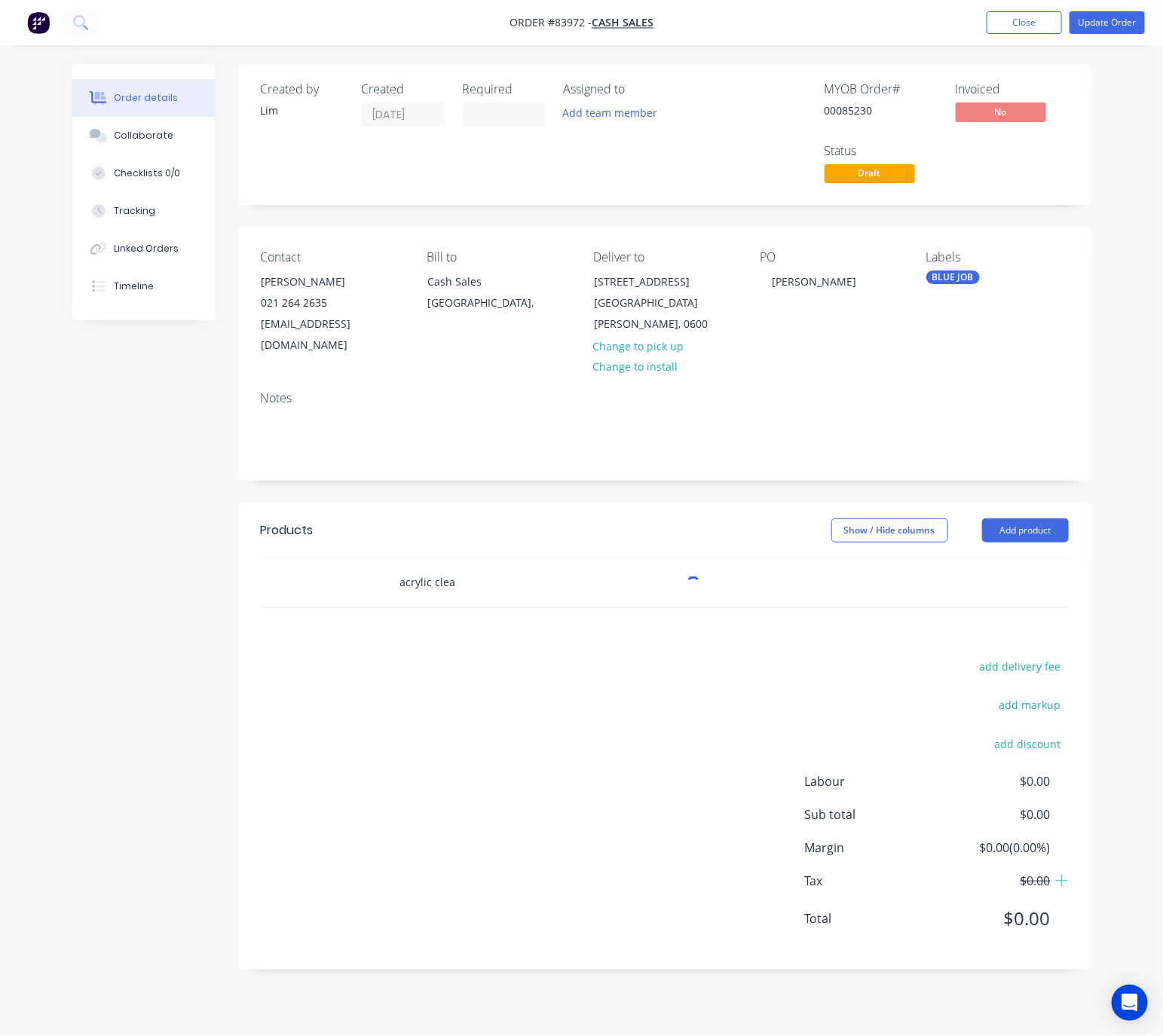
type input "acrylic clear"
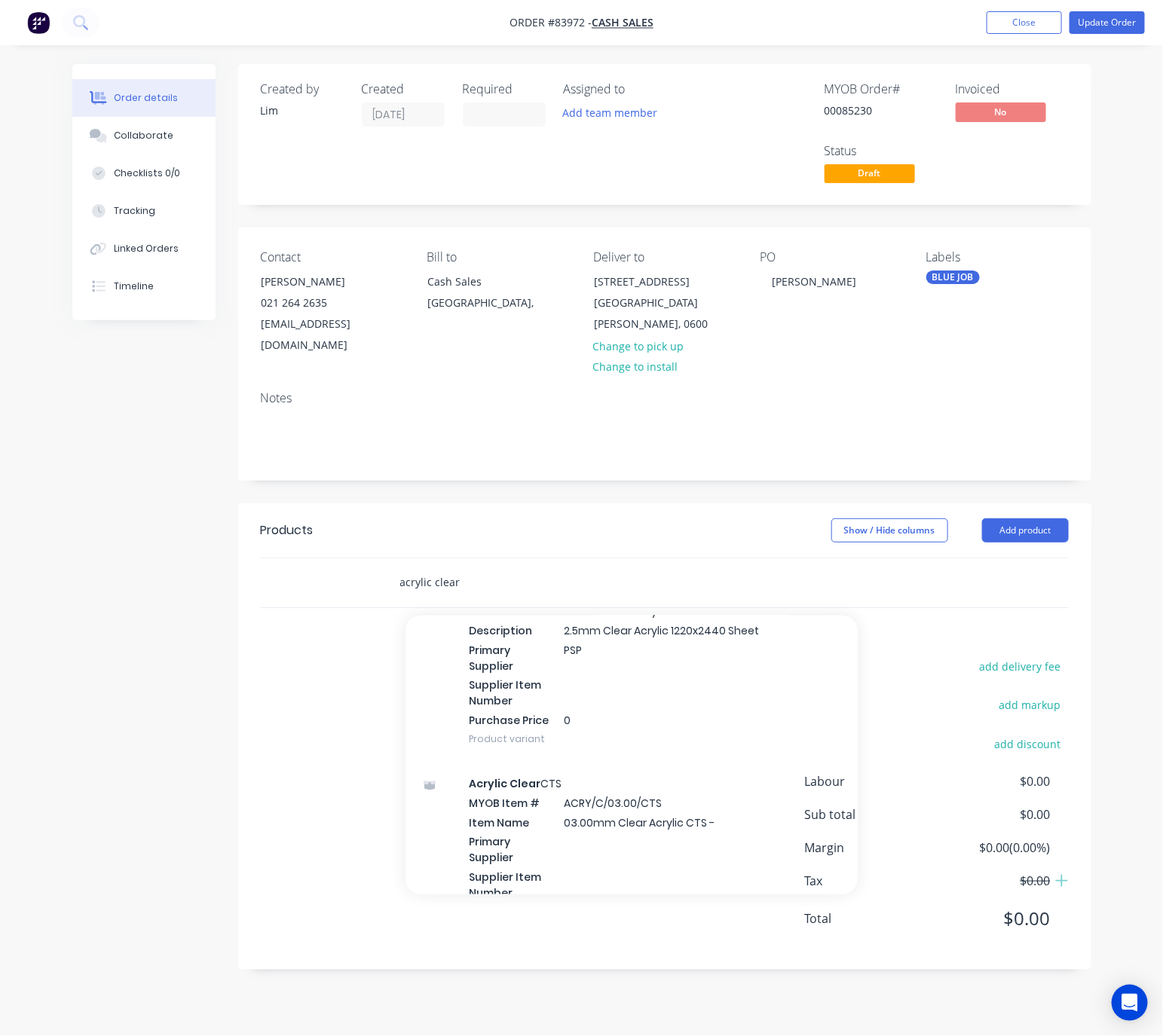
scroll to position [1695, 0]
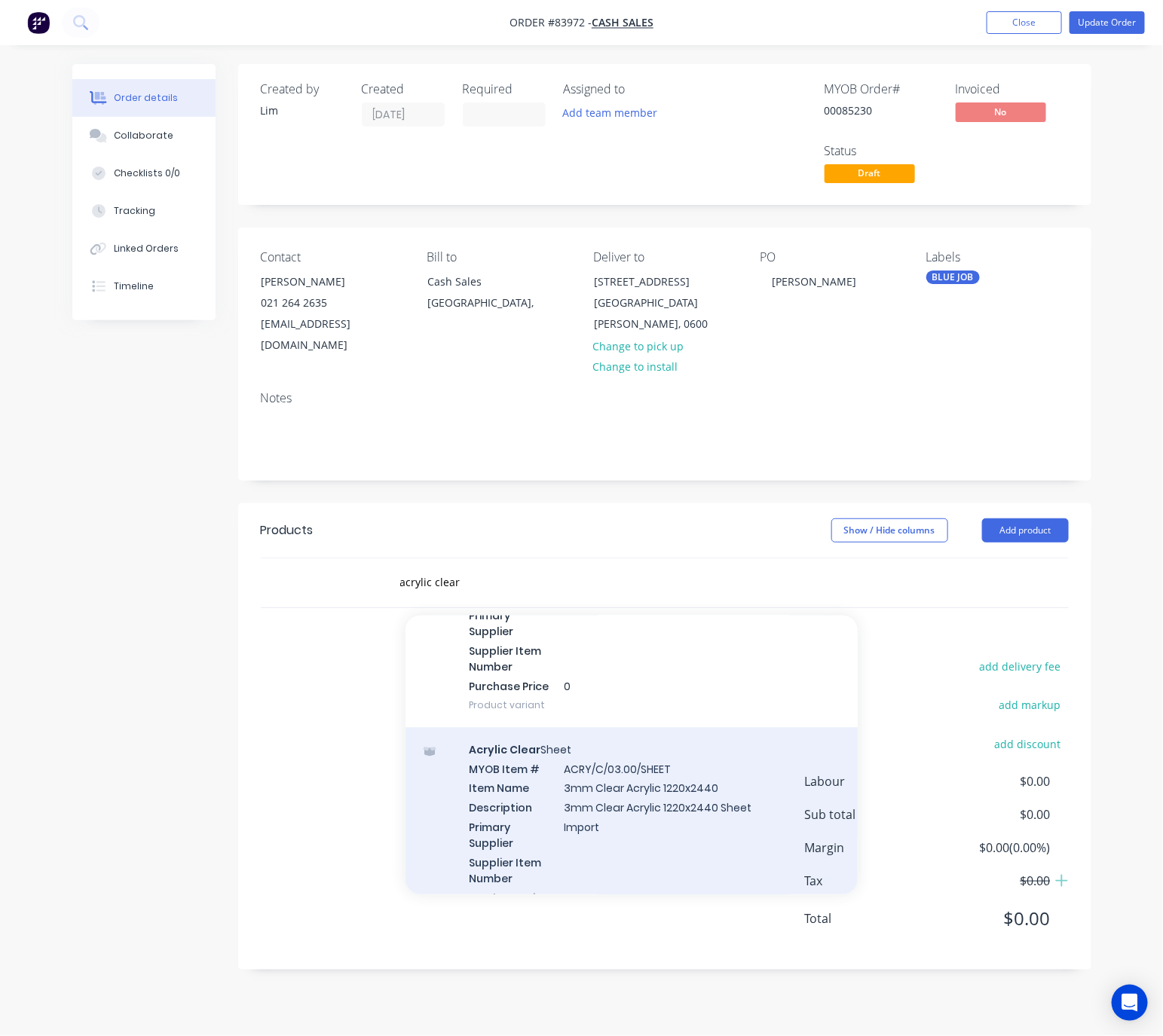
click at [749, 800] on div "Acrylic Clear Sheet MYOB Item # ACRY/C/03.00/SHEET Item Name 3mm Clear Acrylic …" at bounding box center [630, 834] width 452 height 211
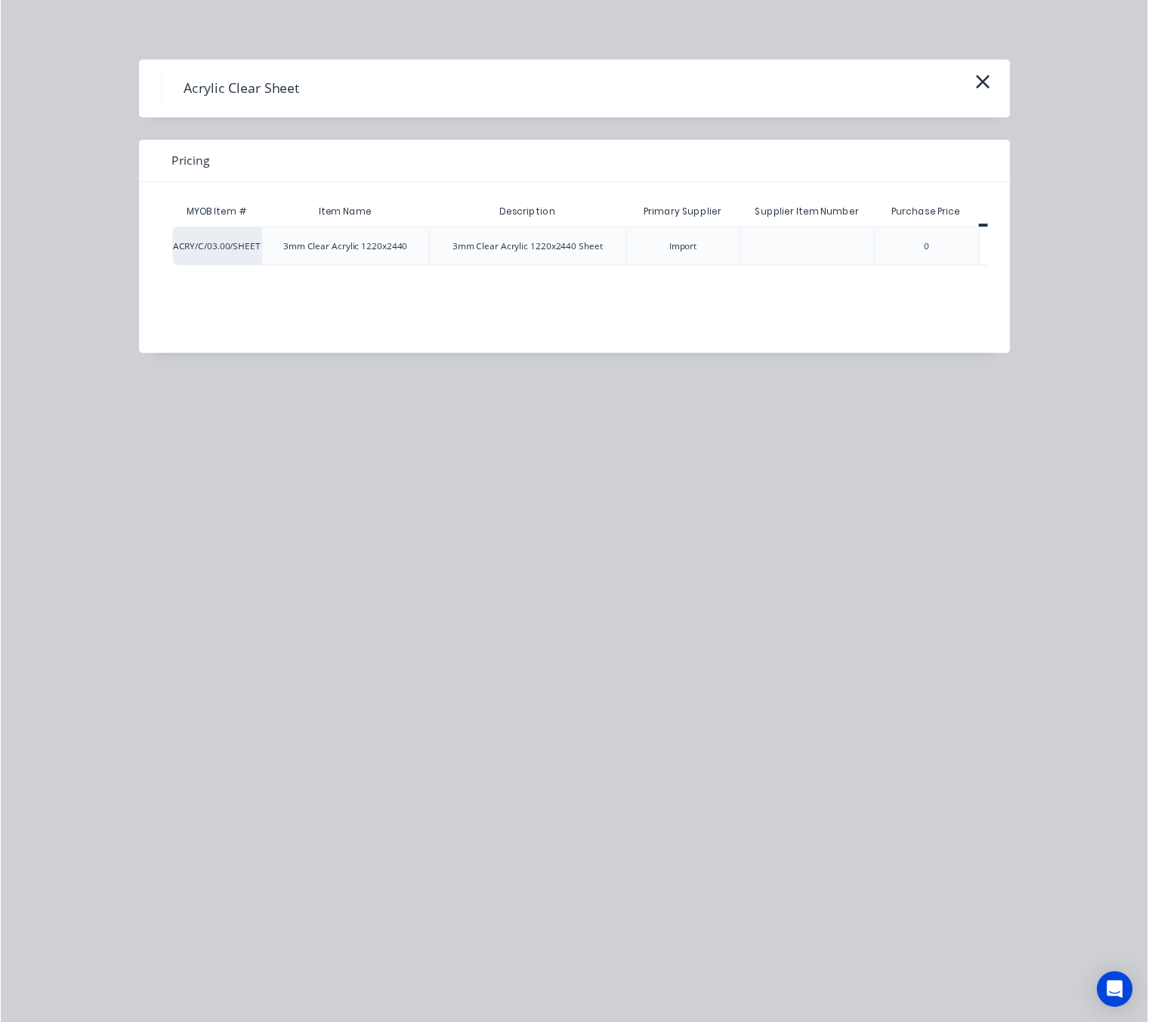
scroll to position [0, 78]
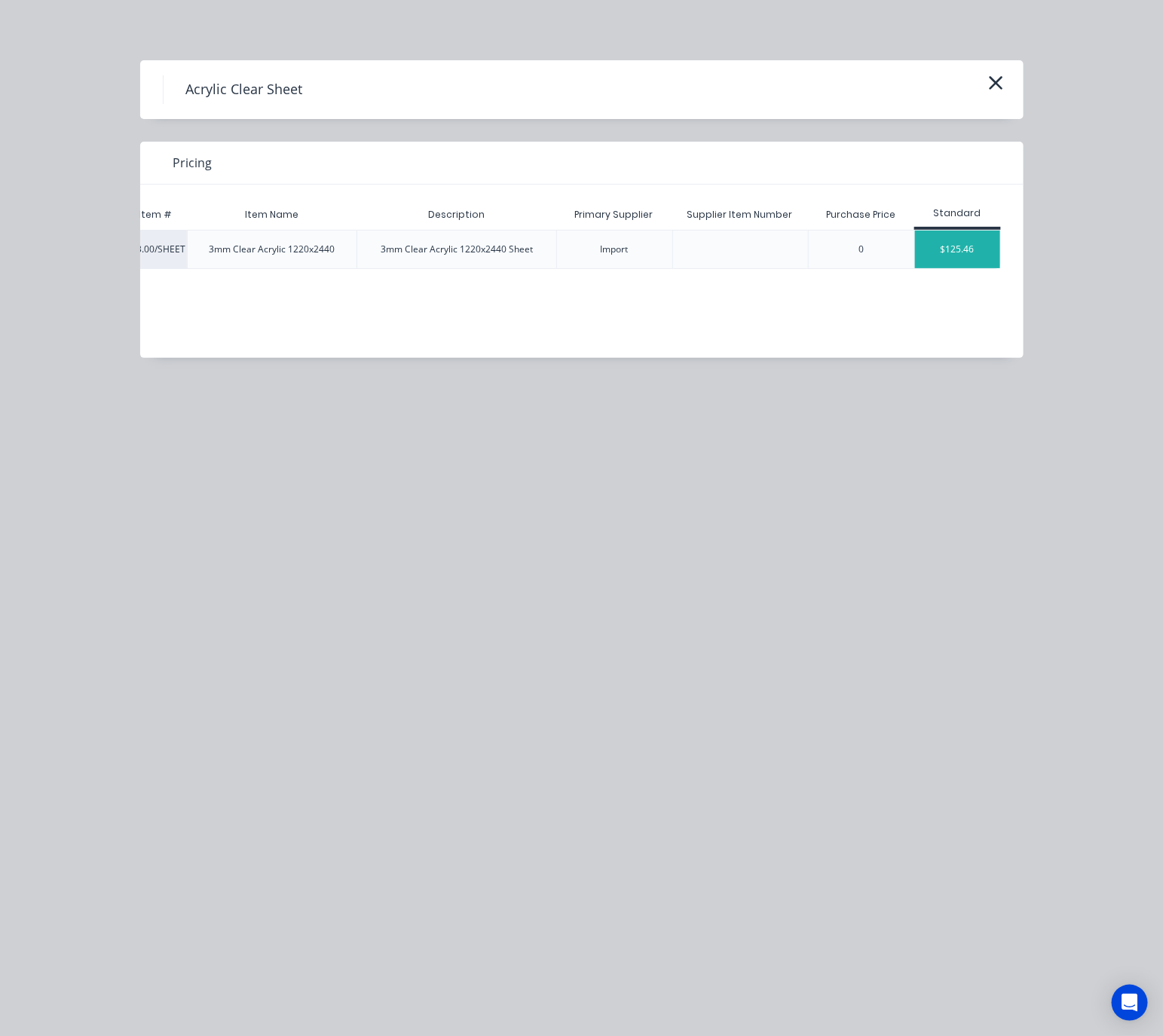
click at [976, 245] on div "$125.46" at bounding box center [957, 249] width 85 height 38
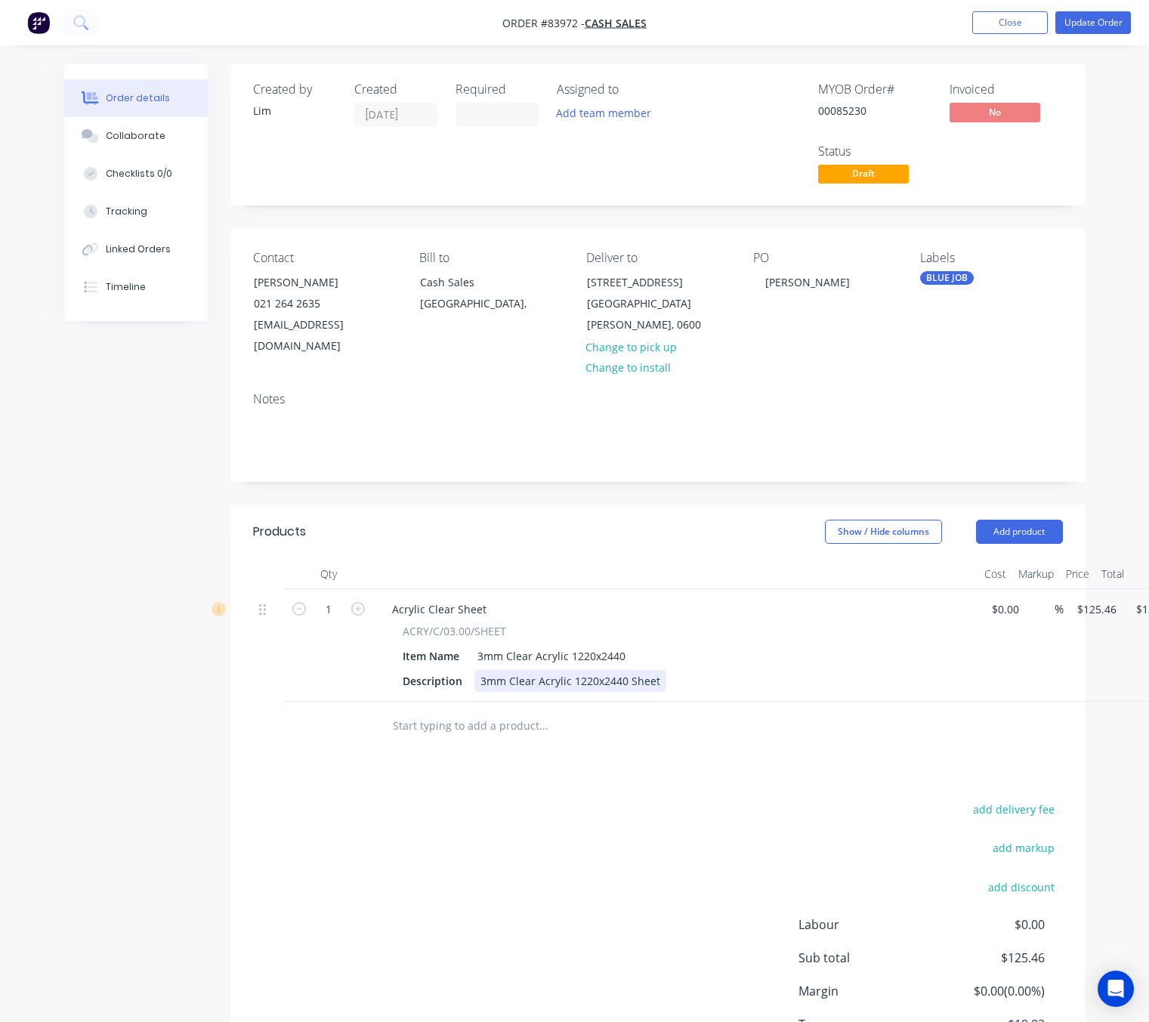
click at [657, 670] on div "3mm Clear Acrylic 1220x2440 Sheet" at bounding box center [570, 681] width 192 height 22
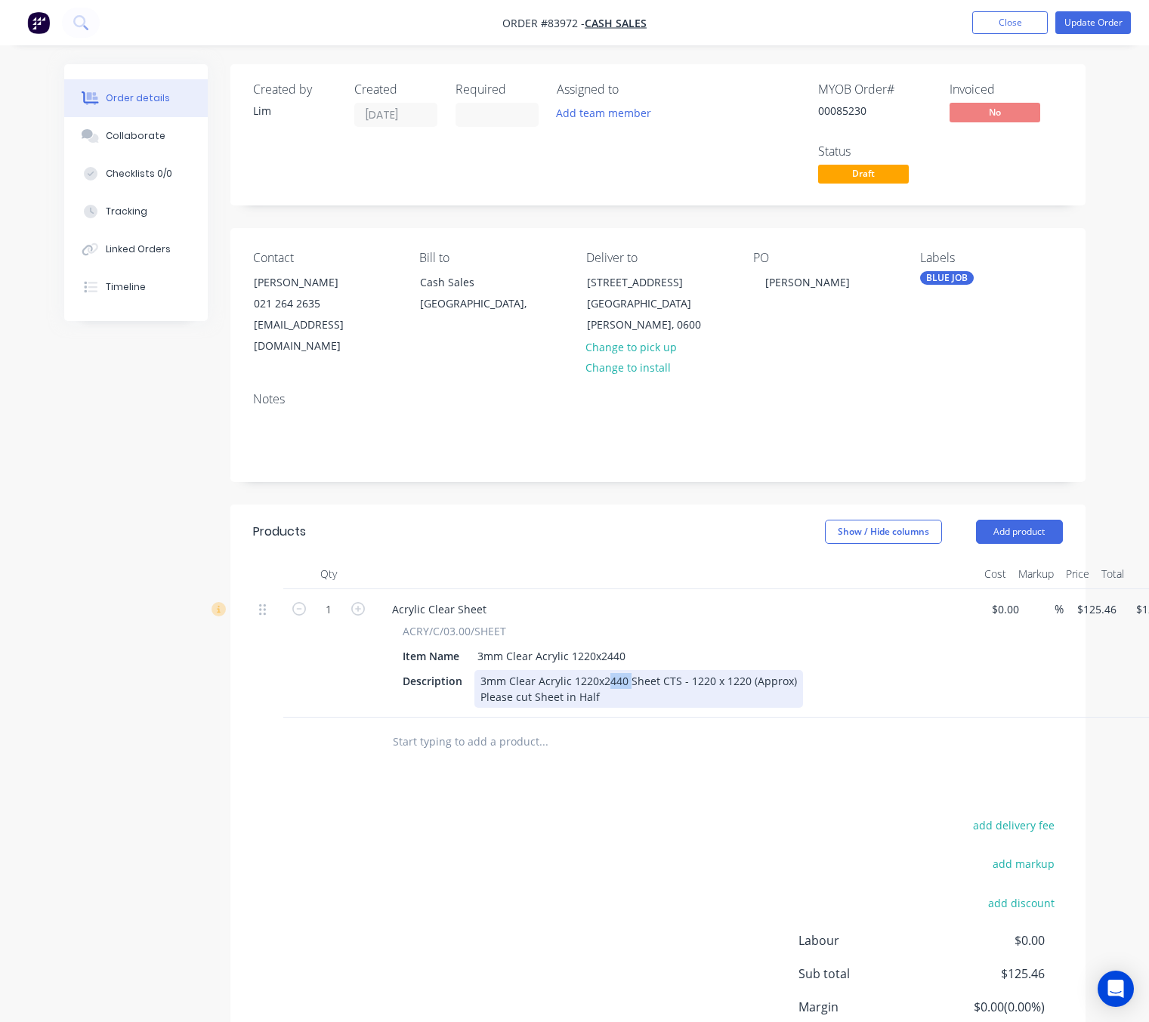
drag, startPoint x: 626, startPoint y: 658, endPoint x: 637, endPoint y: 676, distance: 21.4
click at [608, 670] on div "3mm Clear Acrylic 1220x2440 Sheet CTS - 1220 x 1220 (Approx) Please cut Sheet i…" at bounding box center [638, 689] width 329 height 38
click at [641, 680] on div "3mm Clear Acrylic 1220x2440 Sheet CTS - 1220 x 1220 (Approx) Please cut Sheet i…" at bounding box center [638, 689] width 329 height 38
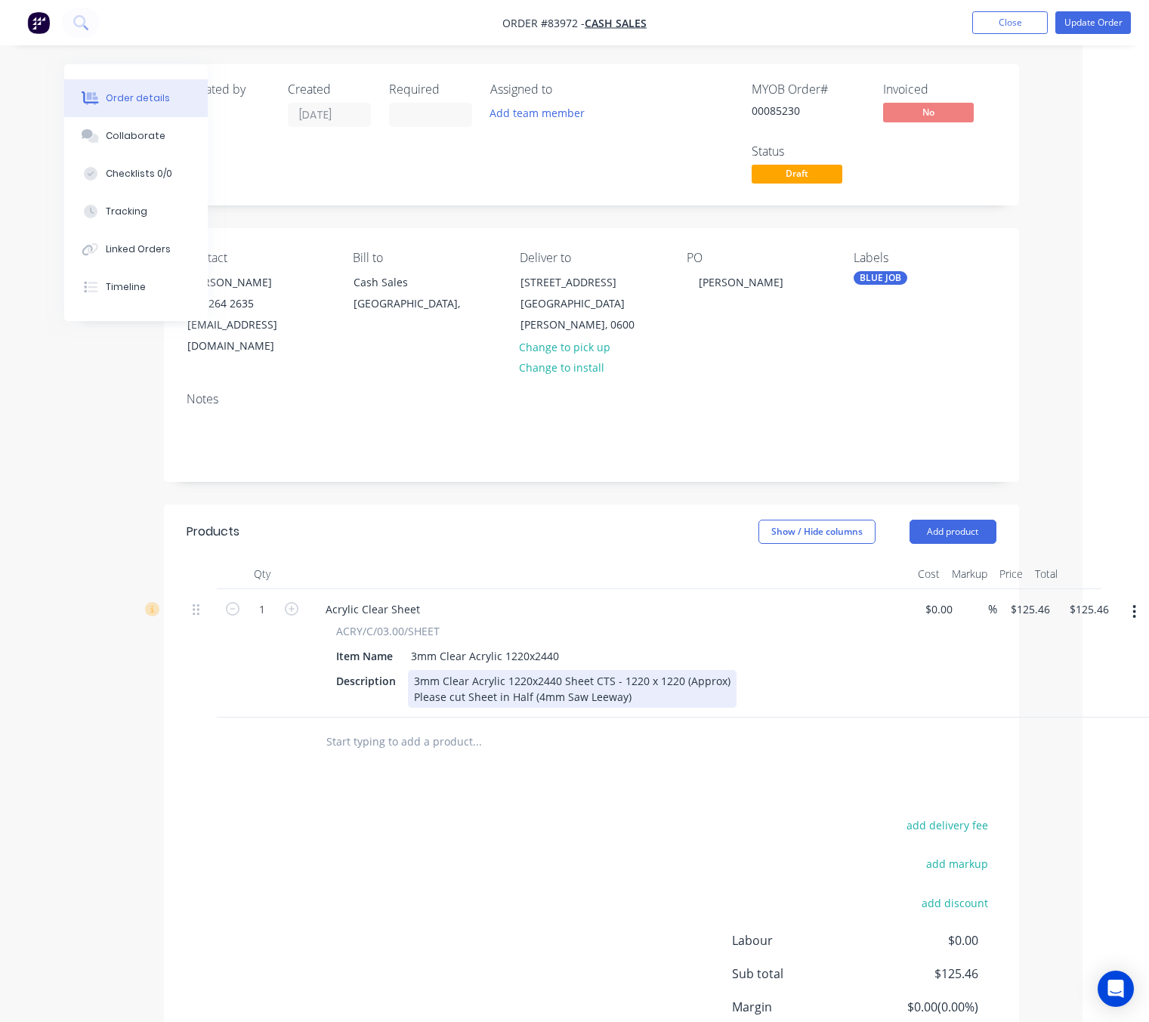
scroll to position [0, 70]
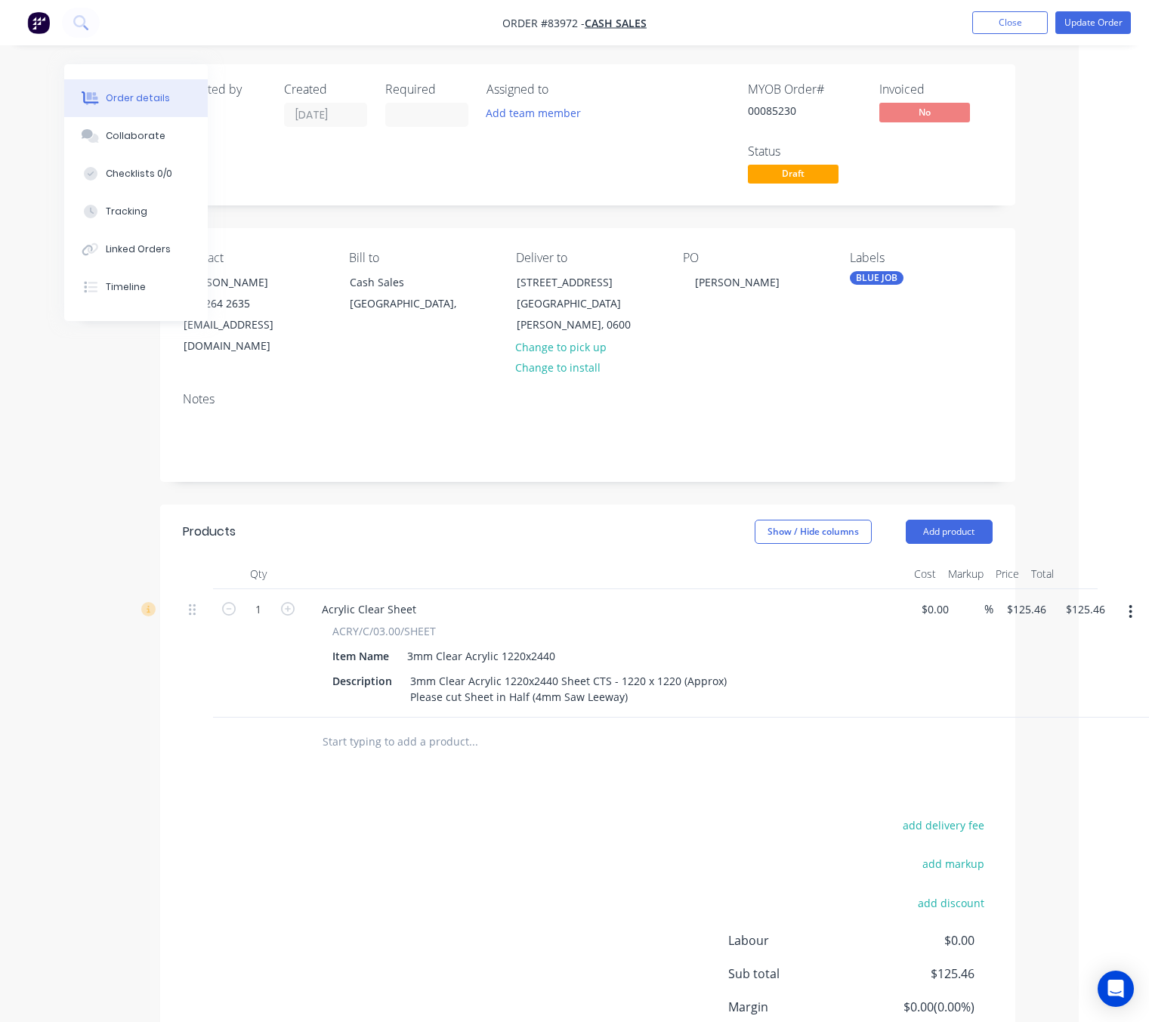
drag, startPoint x: 562, startPoint y: 875, endPoint x: 628, endPoint y: 855, distance: 68.6
click at [561, 875] on div "add delivery fee add markup add discount Labour $0.00 Sub total $125.46 Margin …" at bounding box center [588, 961] width 810 height 292
click at [1109, 21] on button "Update Order" at bounding box center [1093, 22] width 76 height 23
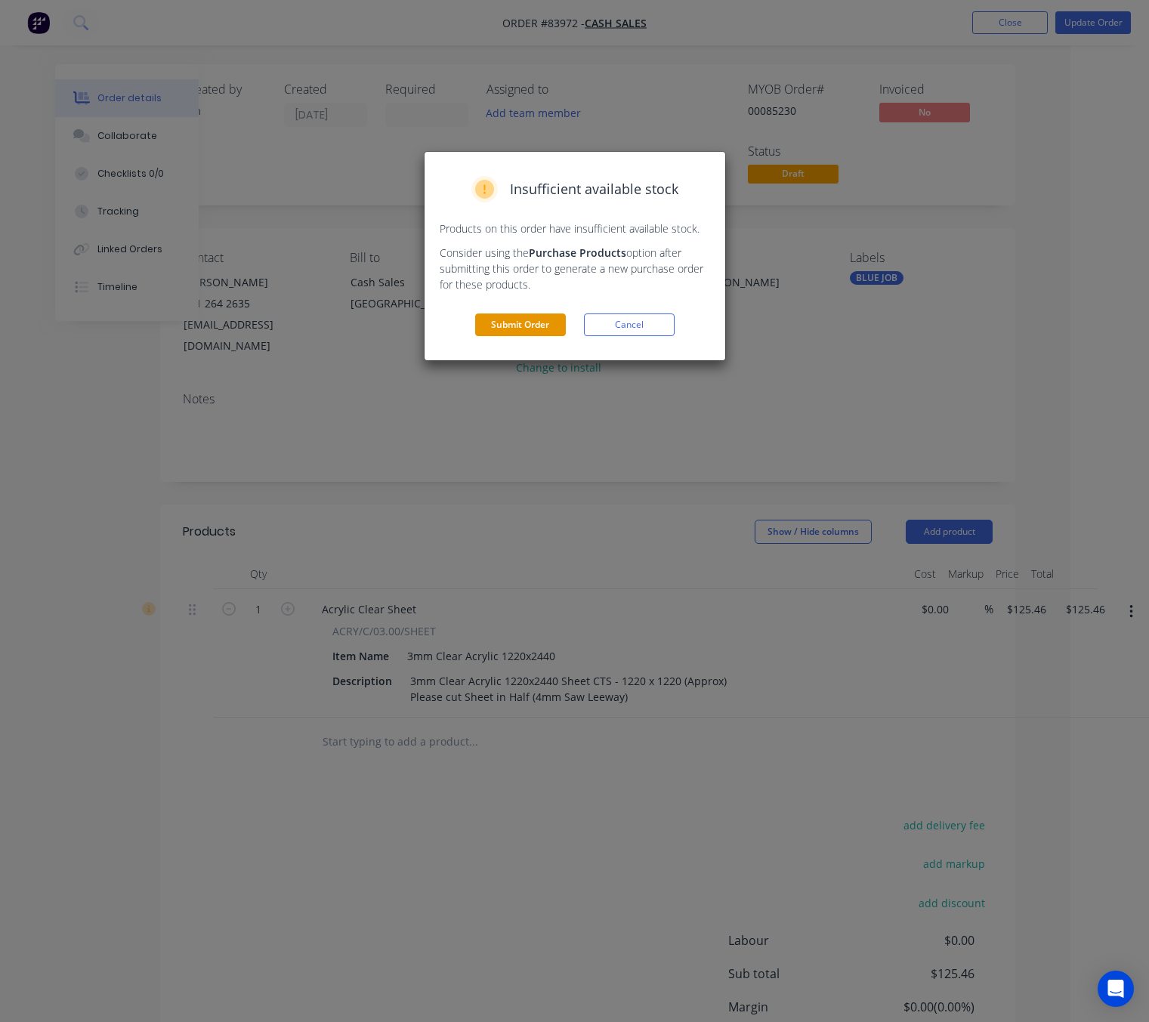
click at [542, 326] on button "Submit Order" at bounding box center [520, 325] width 91 height 23
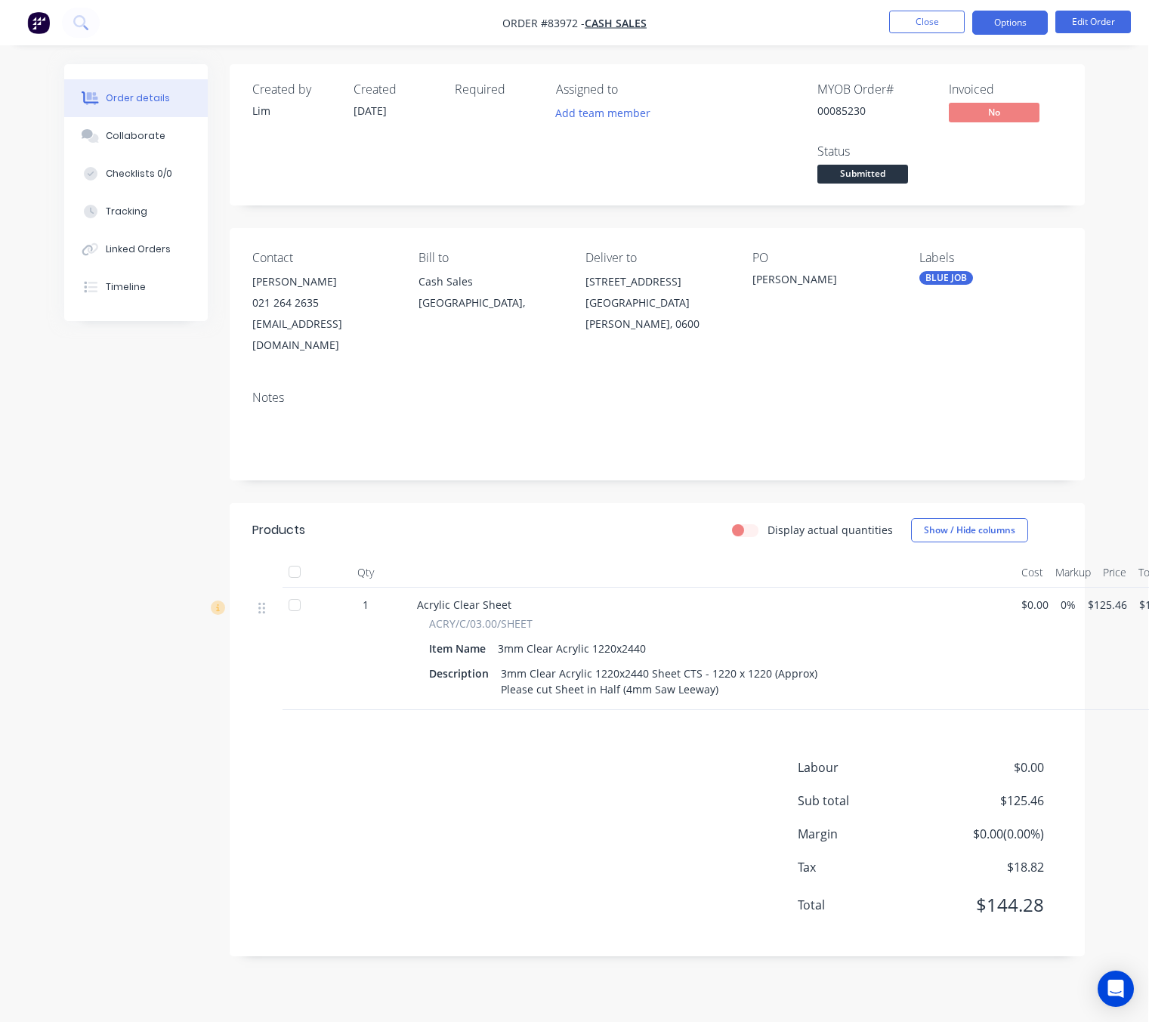
click at [1011, 27] on button "Options" at bounding box center [1010, 23] width 76 height 24
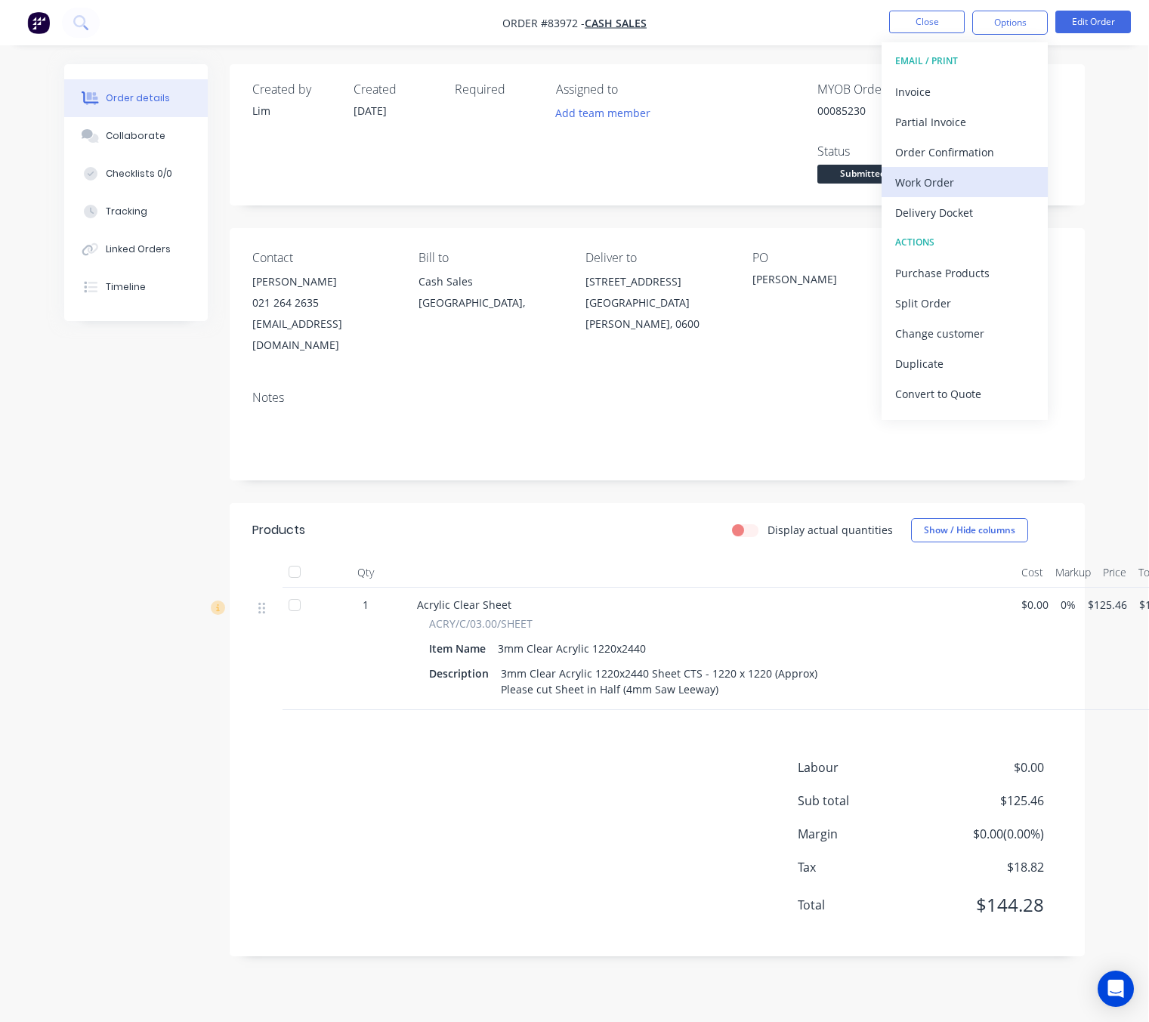
click at [946, 179] on div "Work Order" at bounding box center [964, 183] width 139 height 22
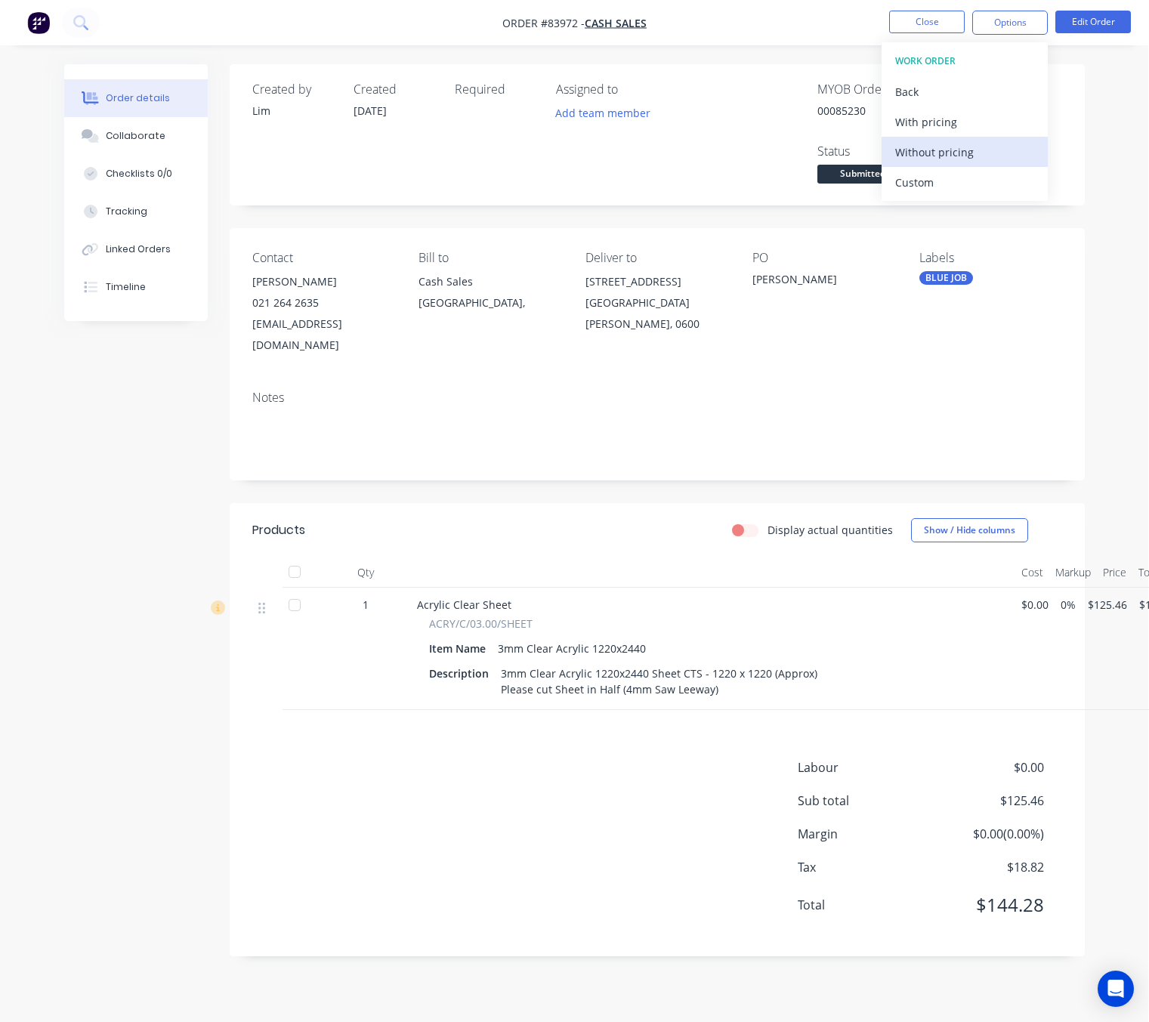
click at [966, 153] on div "Without pricing" at bounding box center [964, 152] width 139 height 22
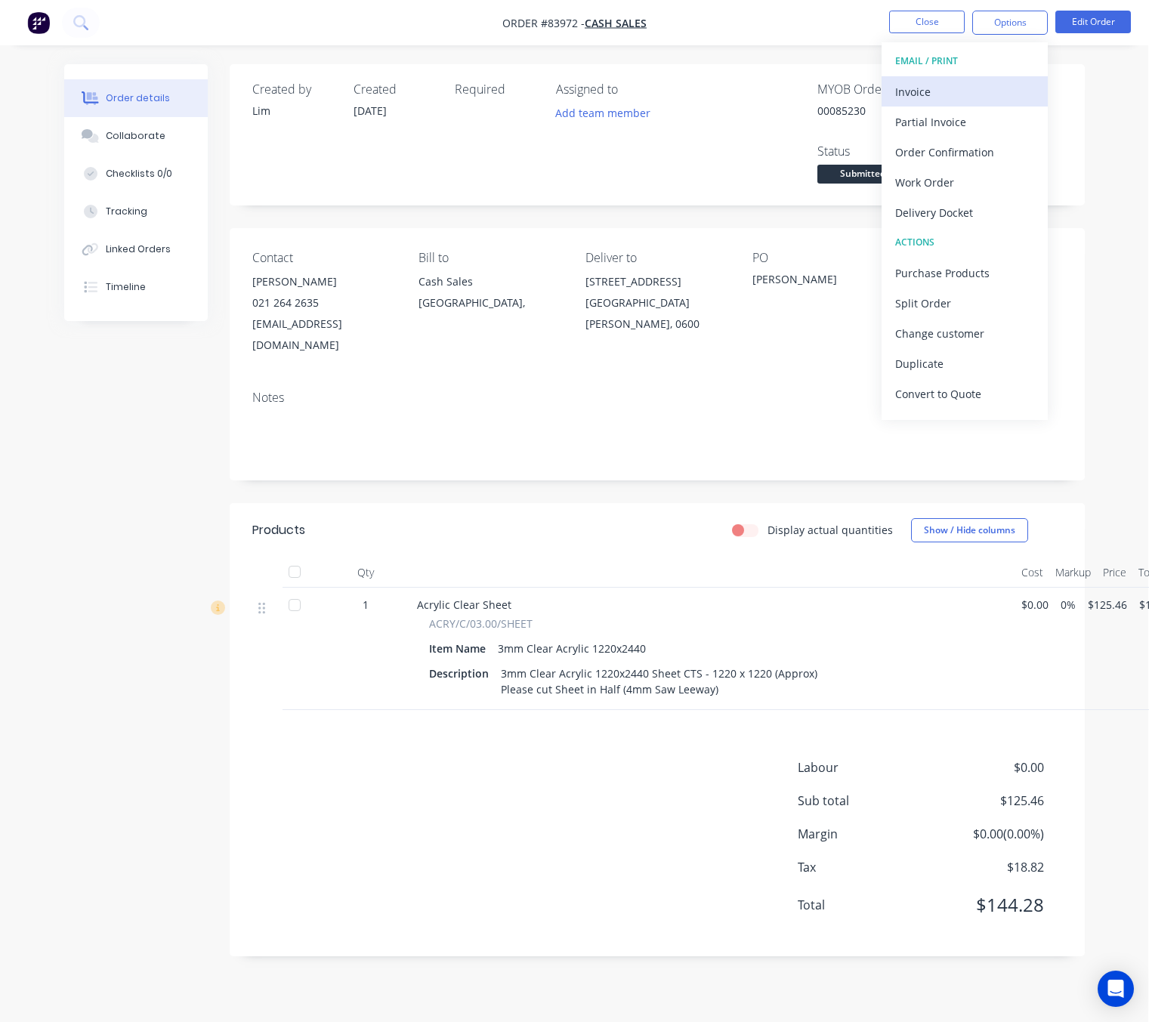
click at [953, 100] on div "Invoice" at bounding box center [964, 92] width 139 height 22
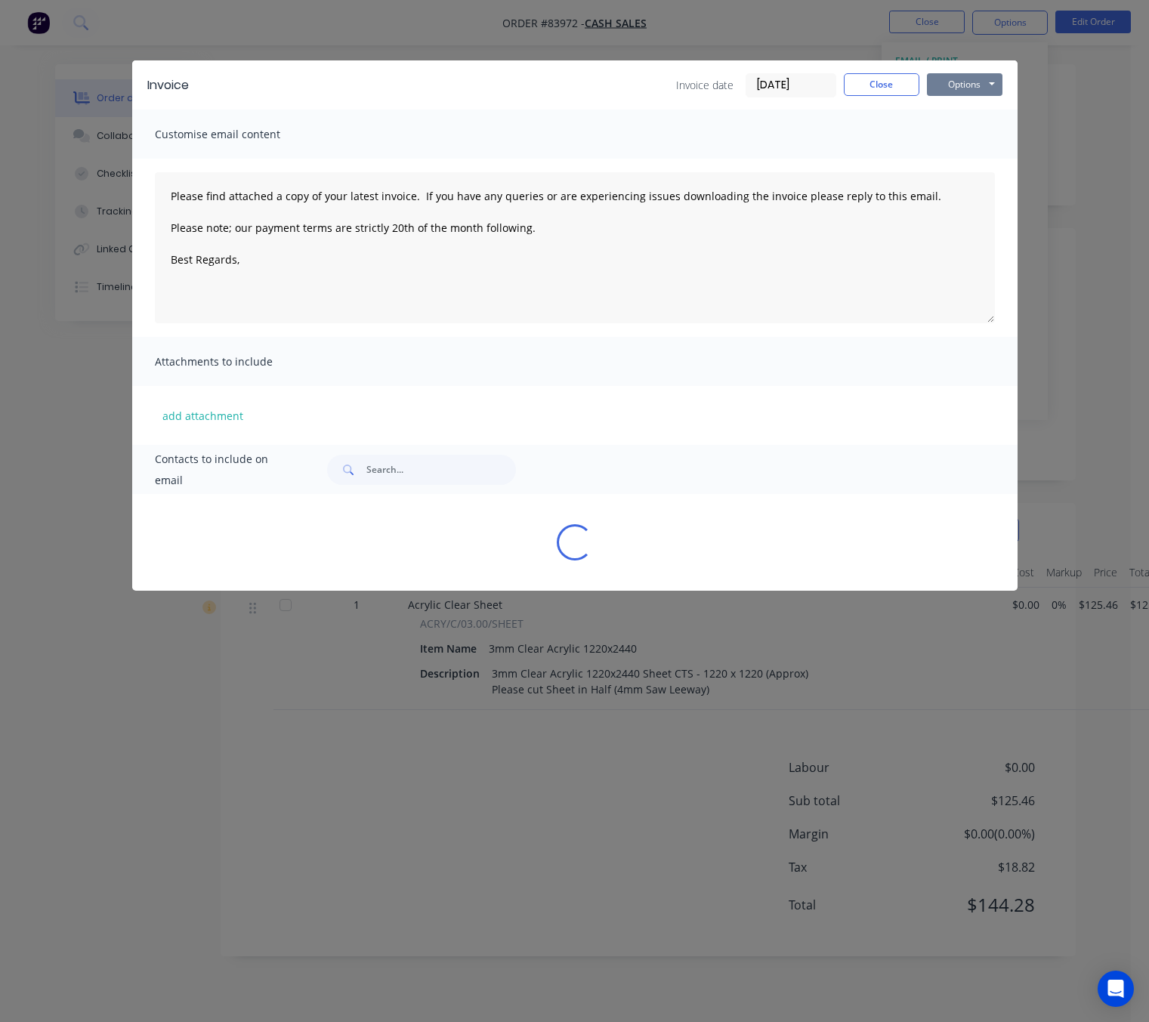
click at [979, 76] on button "Options" at bounding box center [965, 84] width 76 height 23
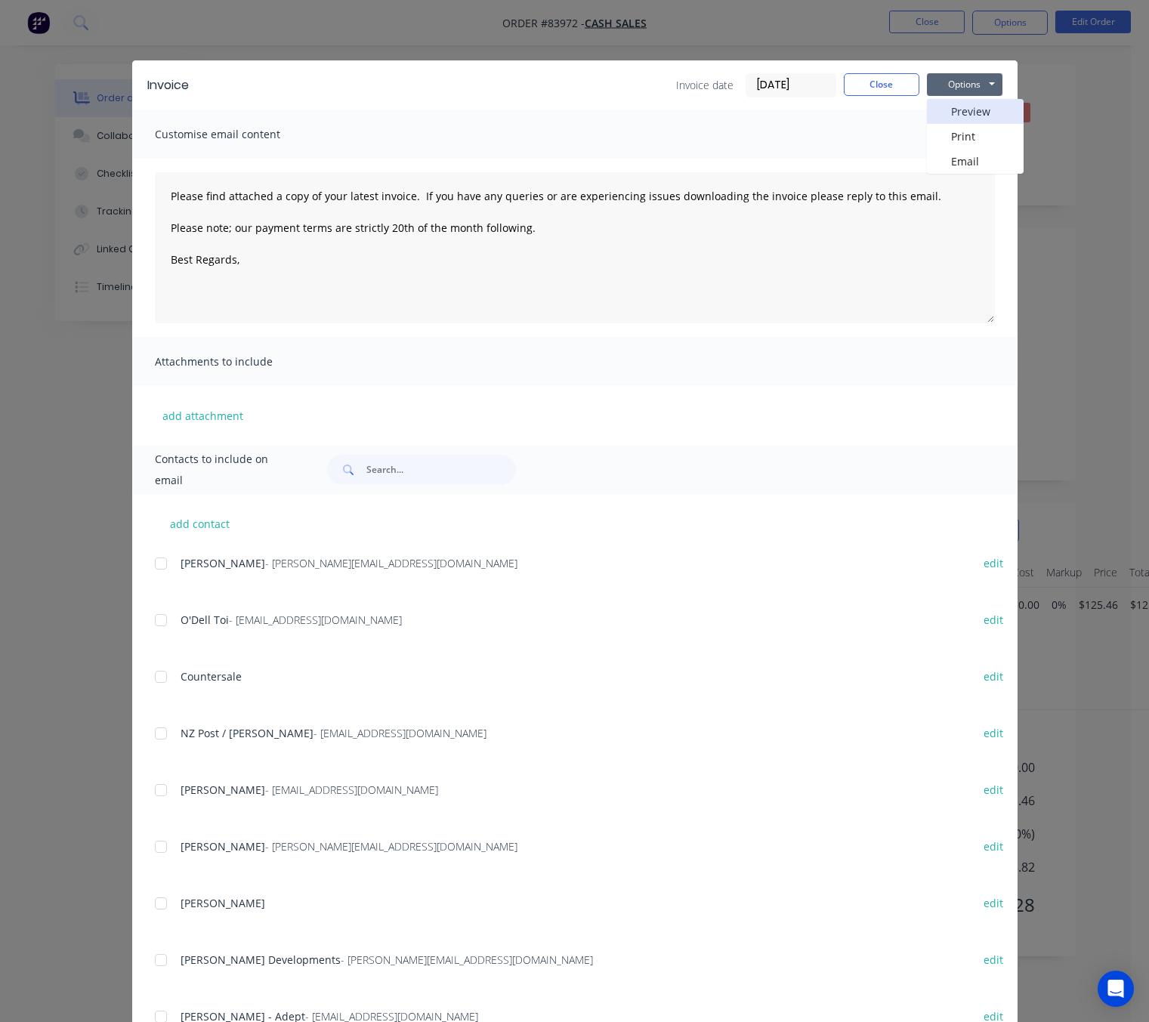
click at [977, 116] on button "Preview" at bounding box center [975, 111] width 97 height 25
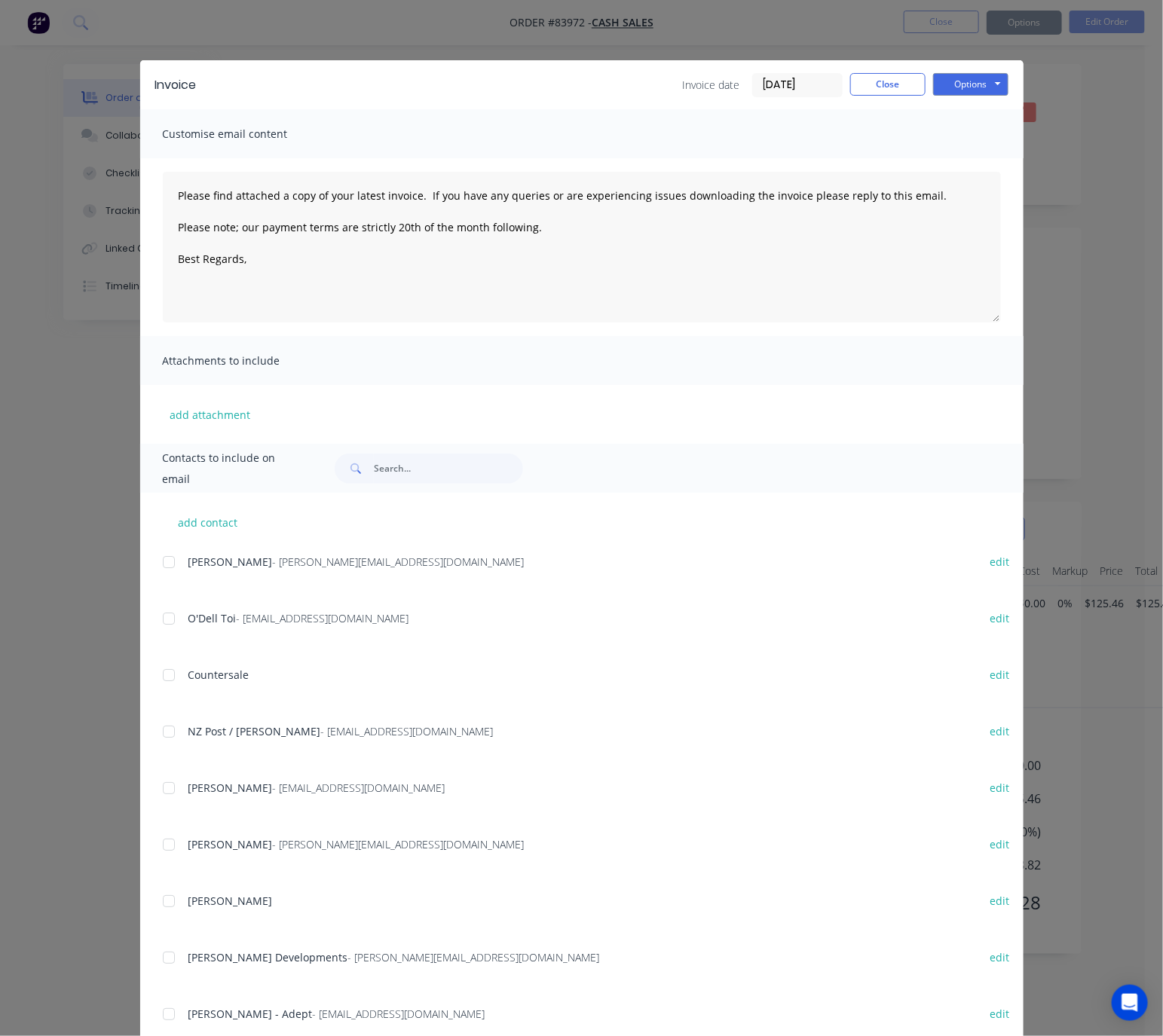
type textarea "Please find attached a copy of your latest invoice. If you have any queries or …"
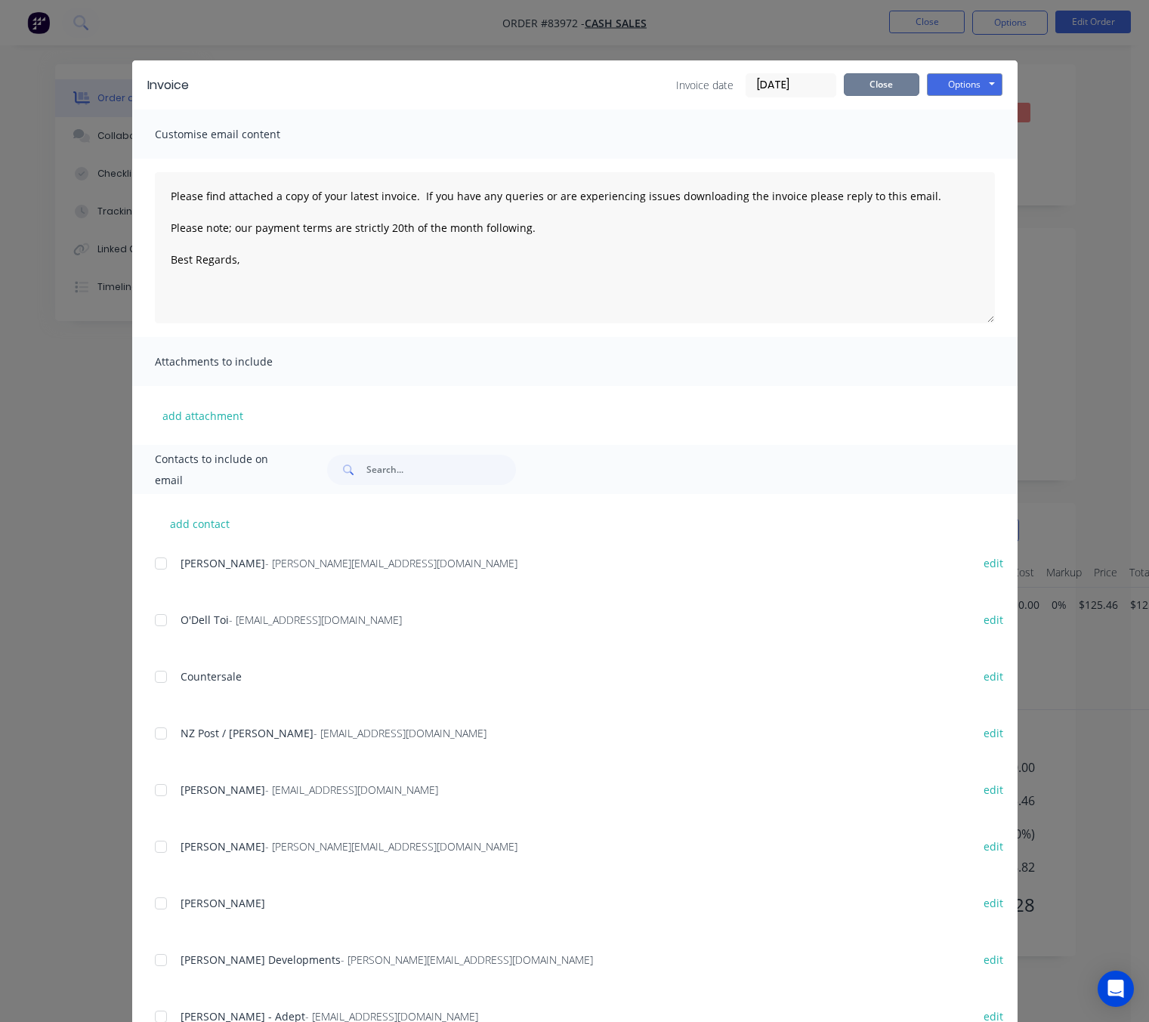
drag, startPoint x: 870, startPoint y: 85, endPoint x: 901, endPoint y: 103, distance: 35.2
click at [870, 84] on button "Close" at bounding box center [882, 84] width 76 height 23
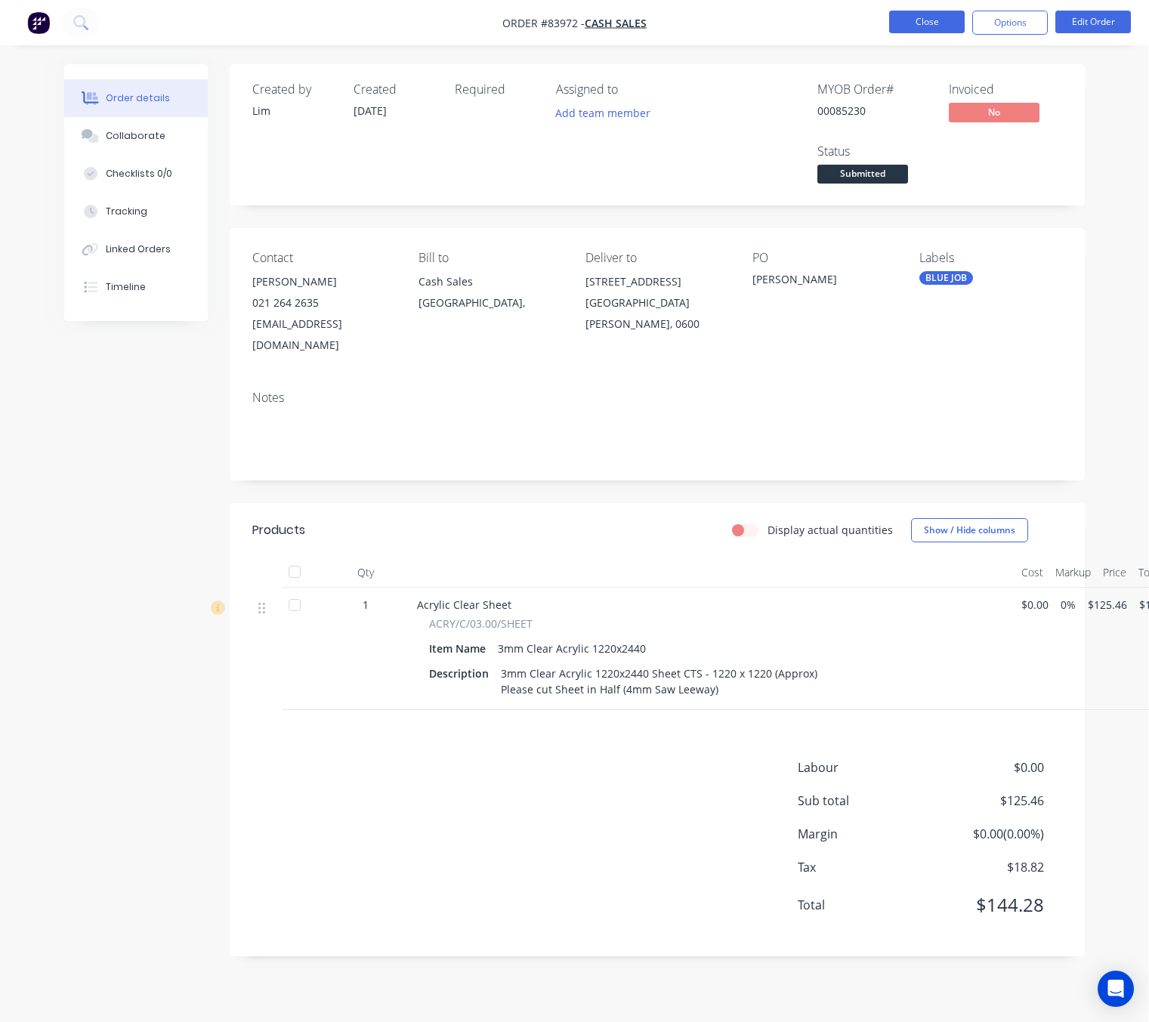
click at [925, 18] on button "Close" at bounding box center [927, 22] width 76 height 23
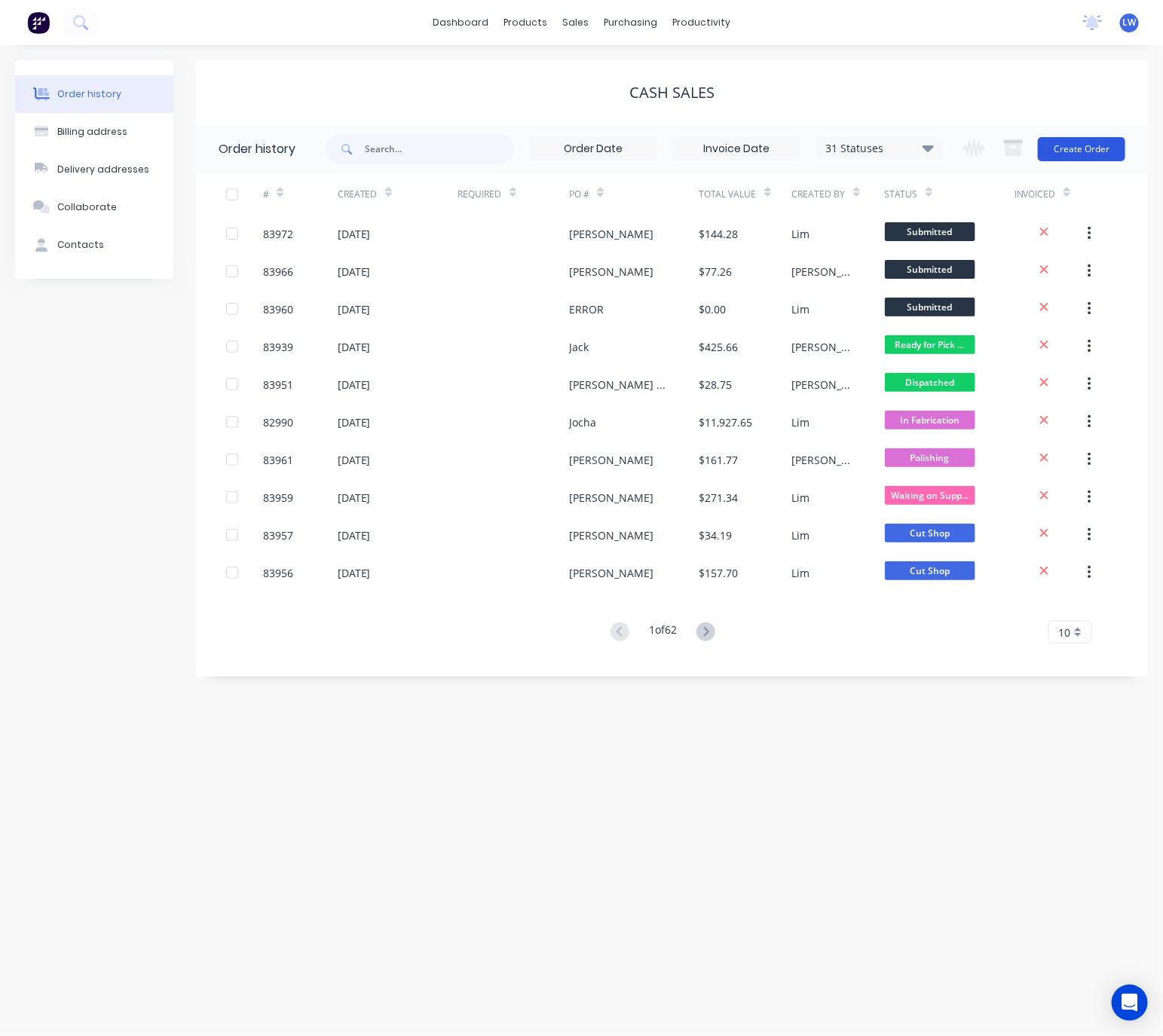
click at [1079, 148] on button "Create Order" at bounding box center [1081, 150] width 88 height 24
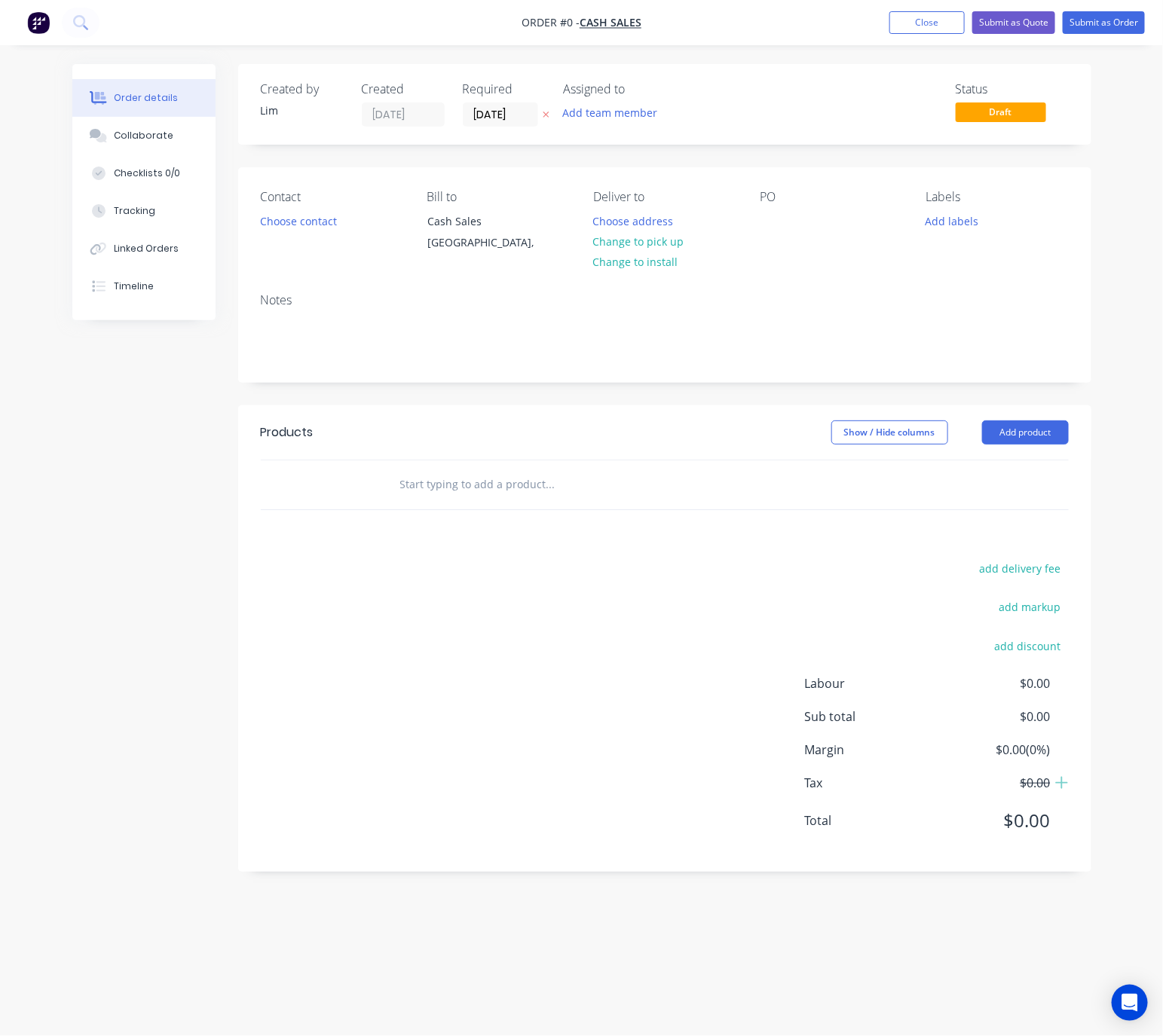
click at [544, 113] on icon at bounding box center [546, 116] width 6 height 6
click at [314, 217] on button "Choose contact" at bounding box center [297, 220] width 93 height 20
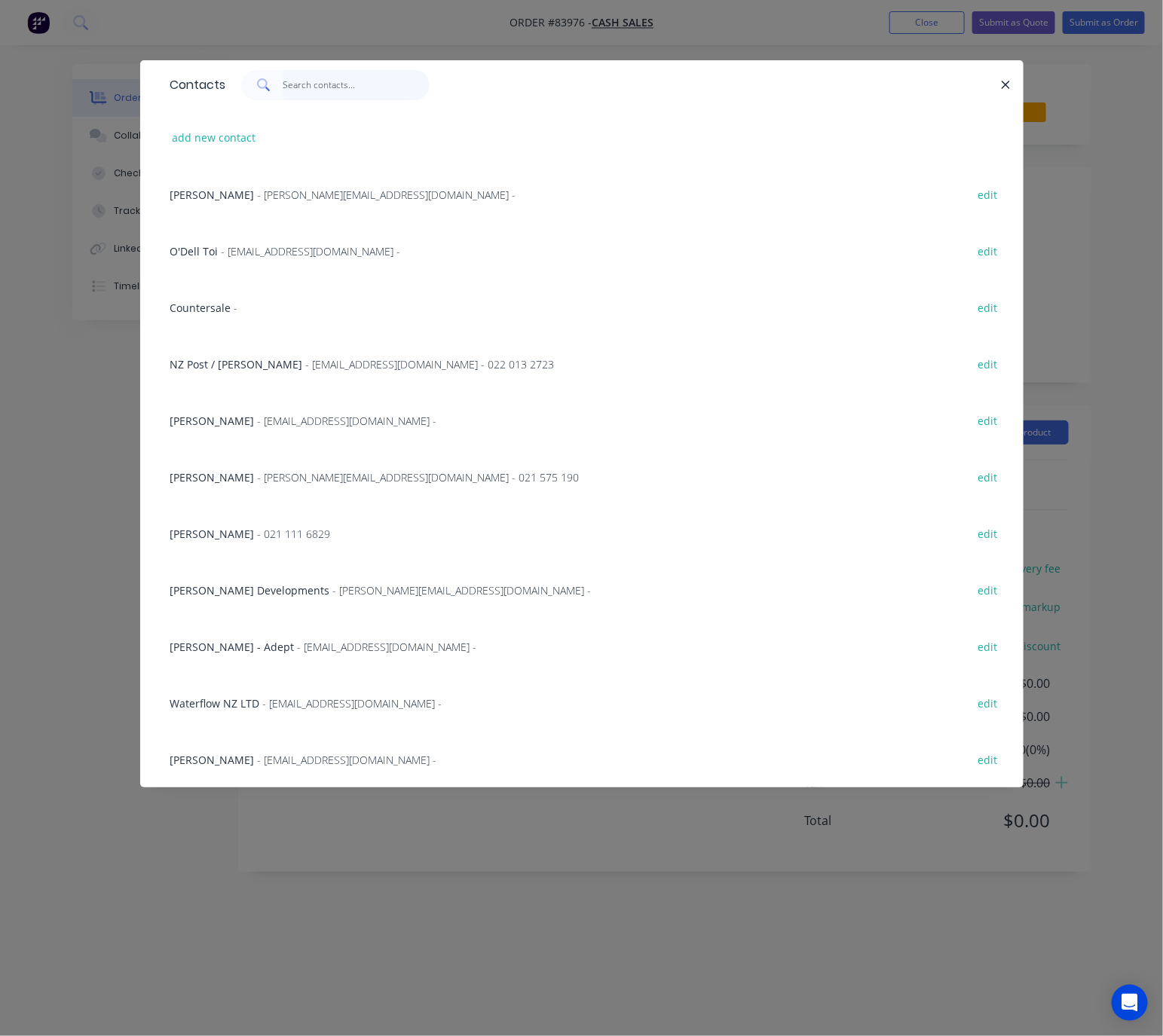
click at [317, 89] on input "text" at bounding box center [355, 85] width 147 height 30
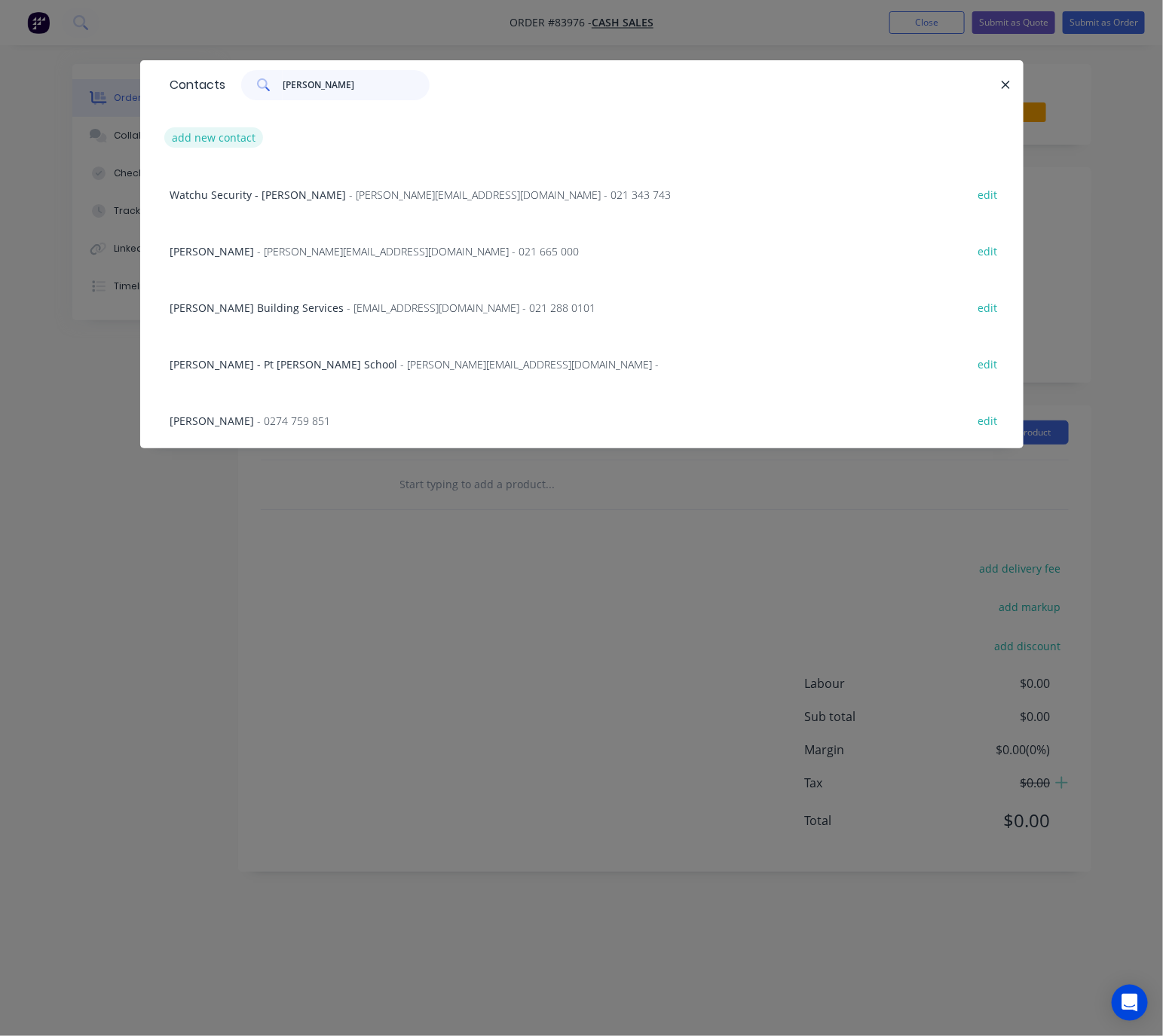
type input "kevin"
click at [242, 130] on button "add new contact" at bounding box center [214, 138] width 100 height 20
select select "NZ"
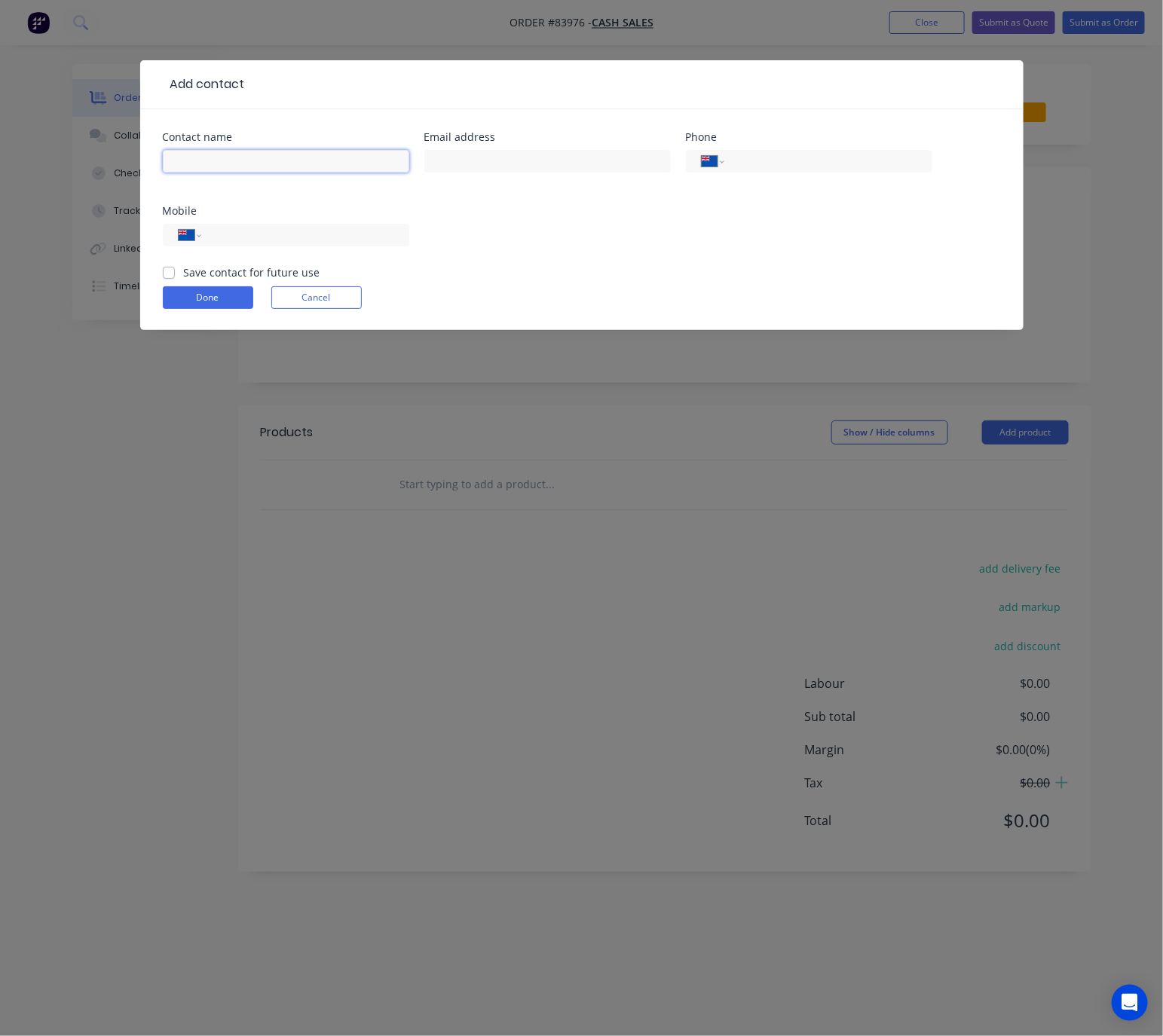
click at [256, 170] on input "text" at bounding box center [285, 161] width 246 height 23
type input "[PERSON_NAME]"
click at [514, 173] on div at bounding box center [547, 169] width 246 height 45
click at [514, 159] on input "text" at bounding box center [547, 161] width 246 height 23
type input "K"
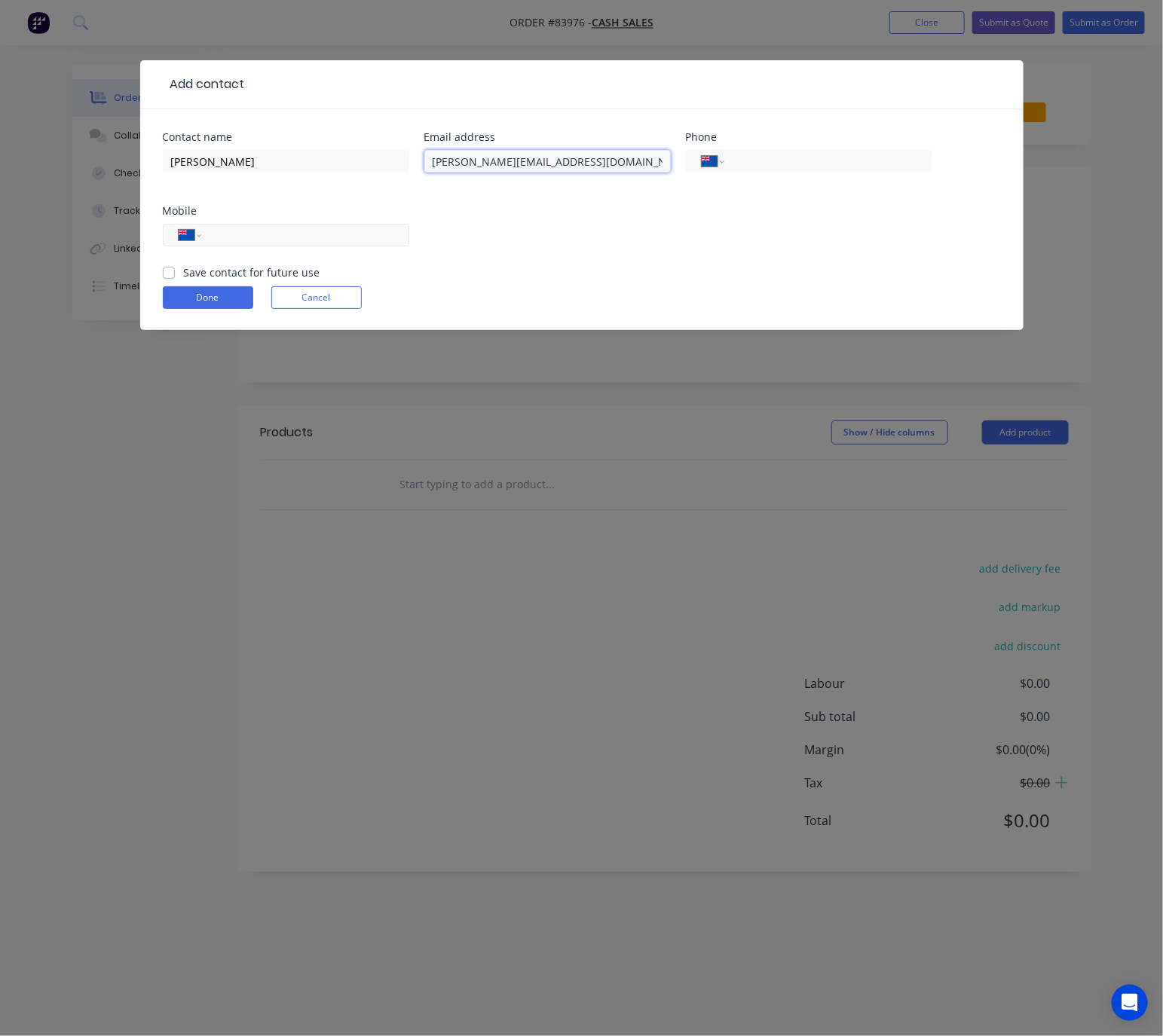
type input "kevin@waterheating.co..nz"
click at [260, 237] on input "tel" at bounding box center [301, 234] width 181 height 17
type input "021 908 812"
click at [184, 276] on label "Save contact for future use" at bounding box center [251, 272] width 137 height 16
click at [172, 276] on input "Save contact for future use" at bounding box center [169, 271] width 12 height 14
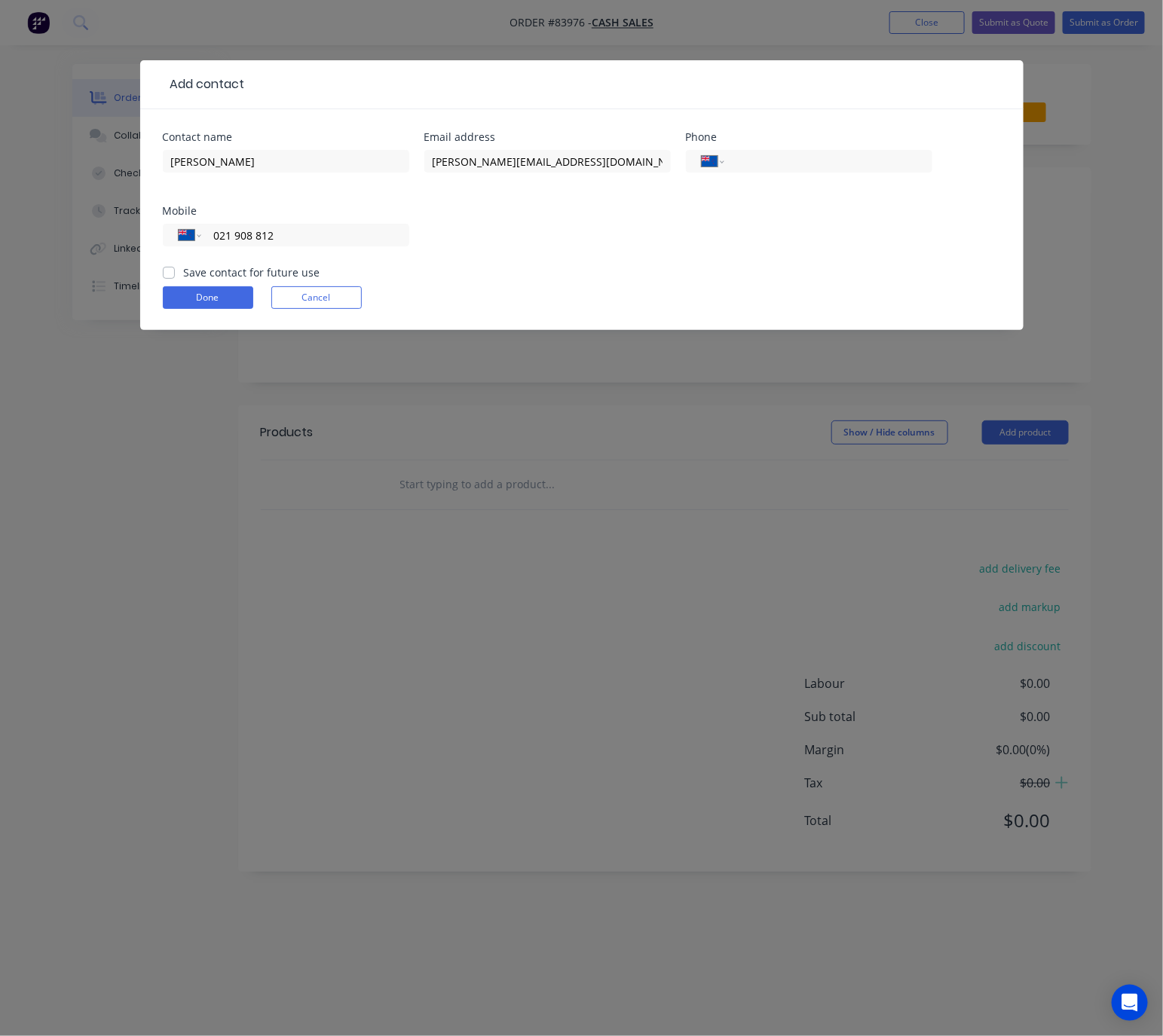
checkbox input "true"
click at [219, 303] on button "Done" at bounding box center [207, 297] width 91 height 23
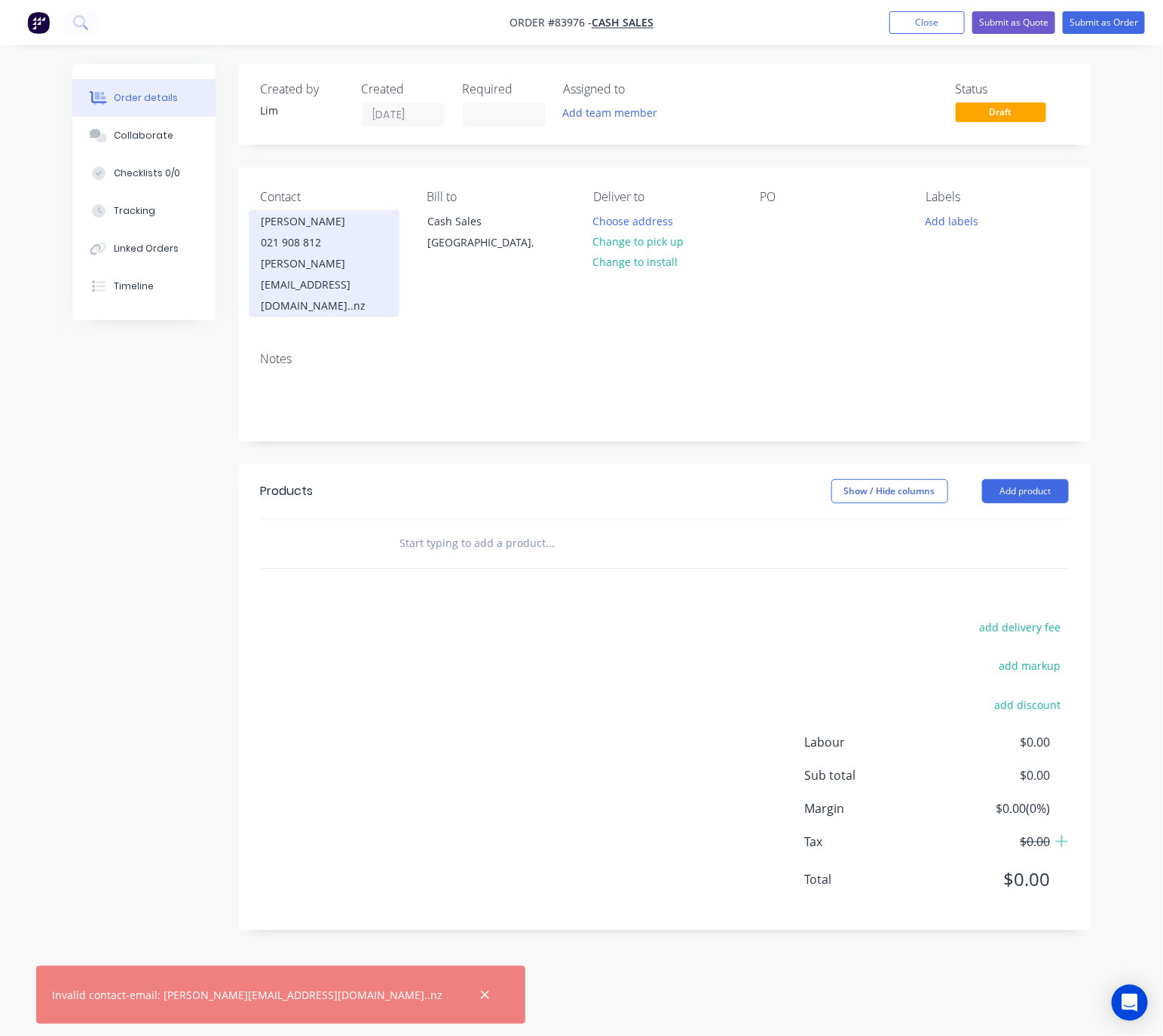
click at [346, 257] on div "kevin@waterheating.co..nz" at bounding box center [323, 284] width 125 height 63
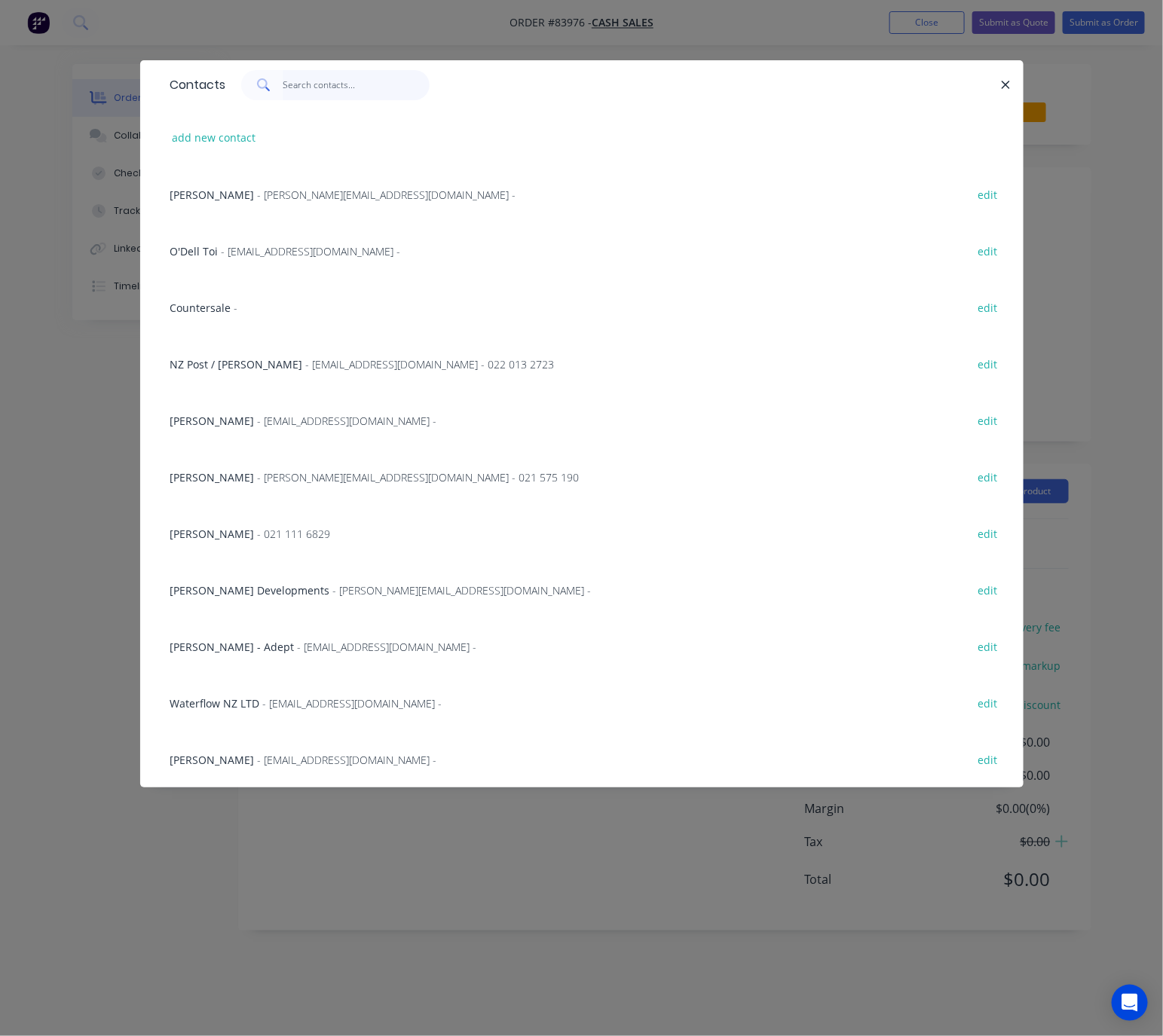
click at [348, 84] on input "text" at bounding box center [355, 85] width 147 height 30
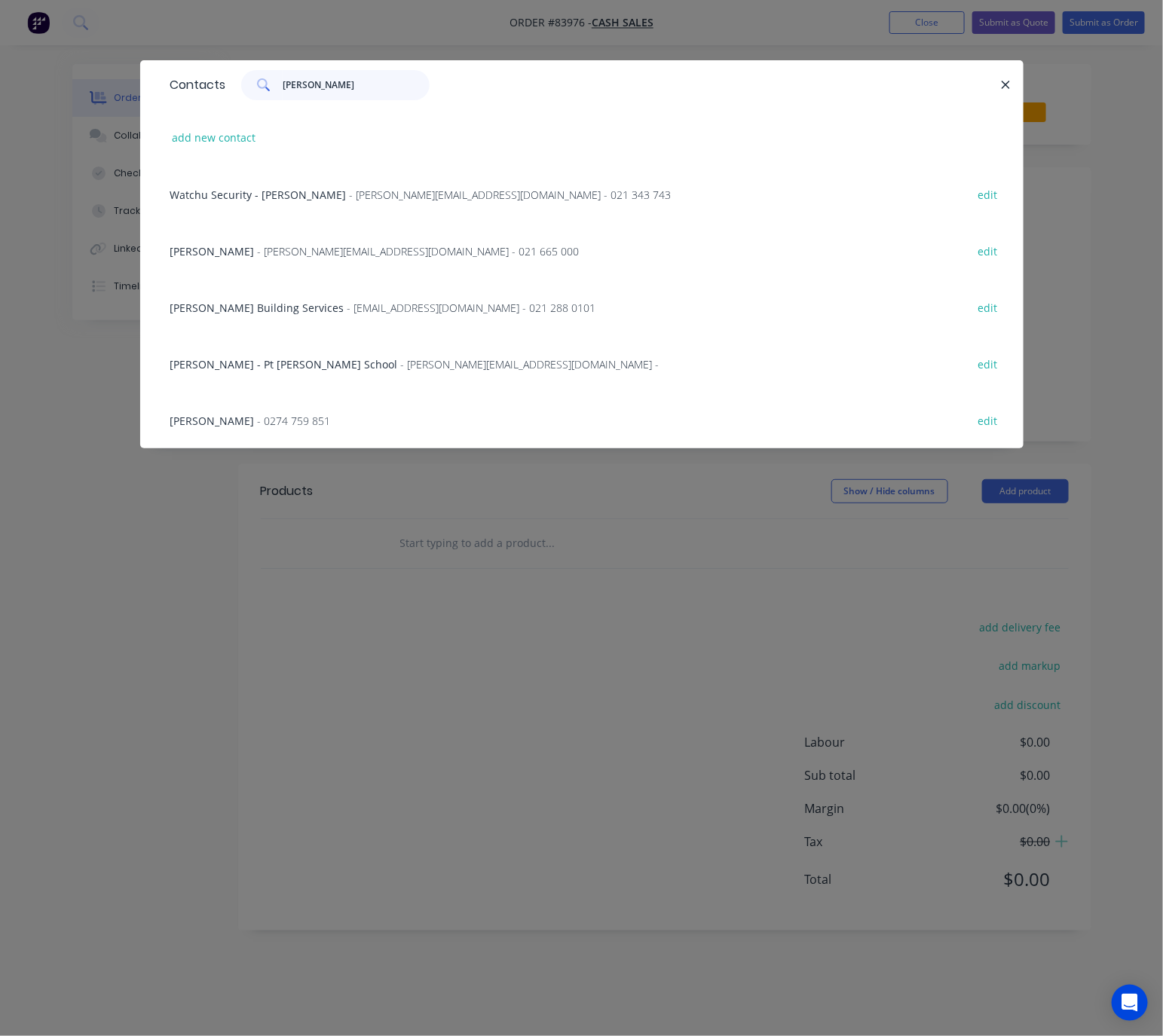
click at [326, 73] on input "kevin" at bounding box center [355, 85] width 147 height 30
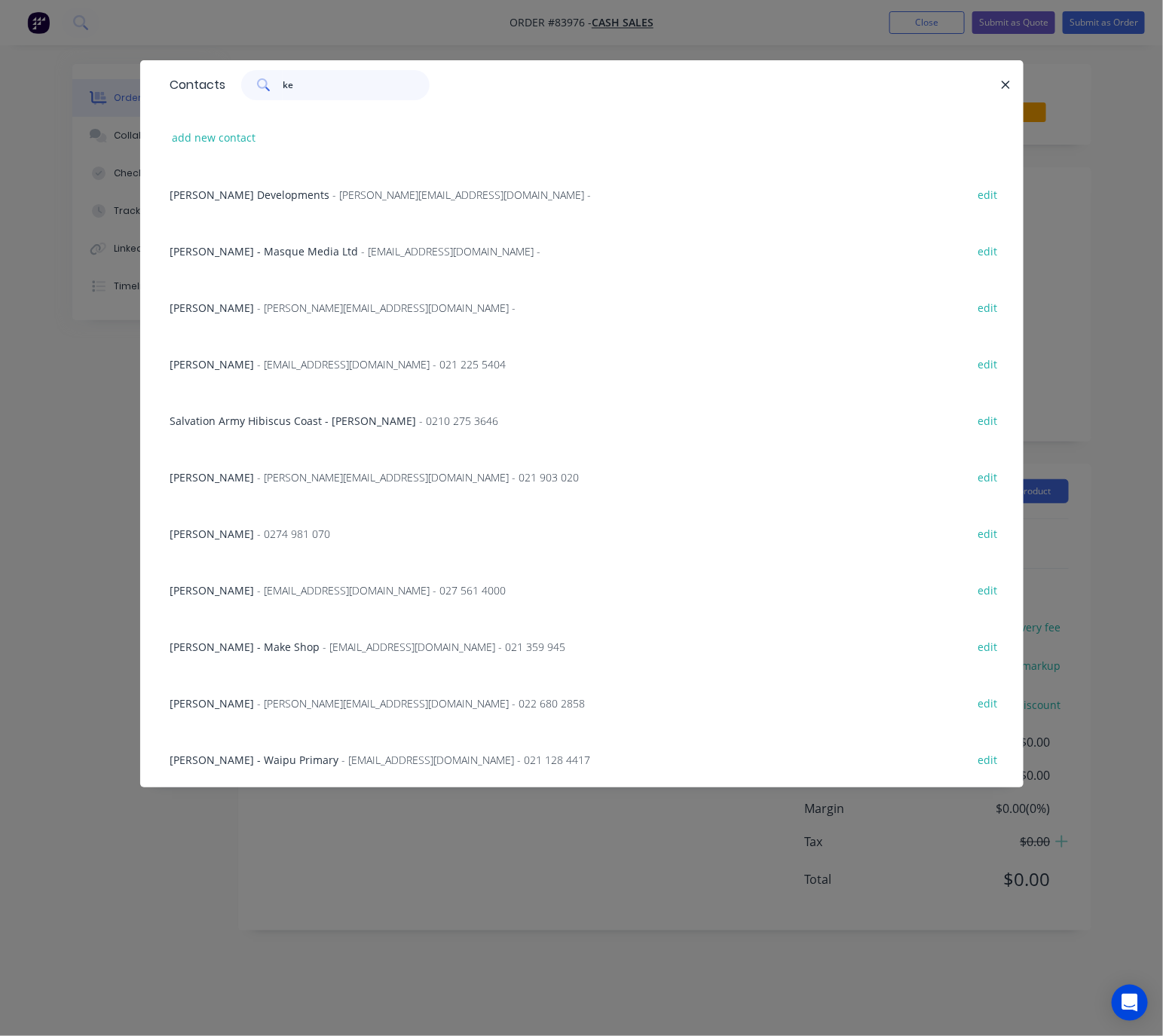
type input "k"
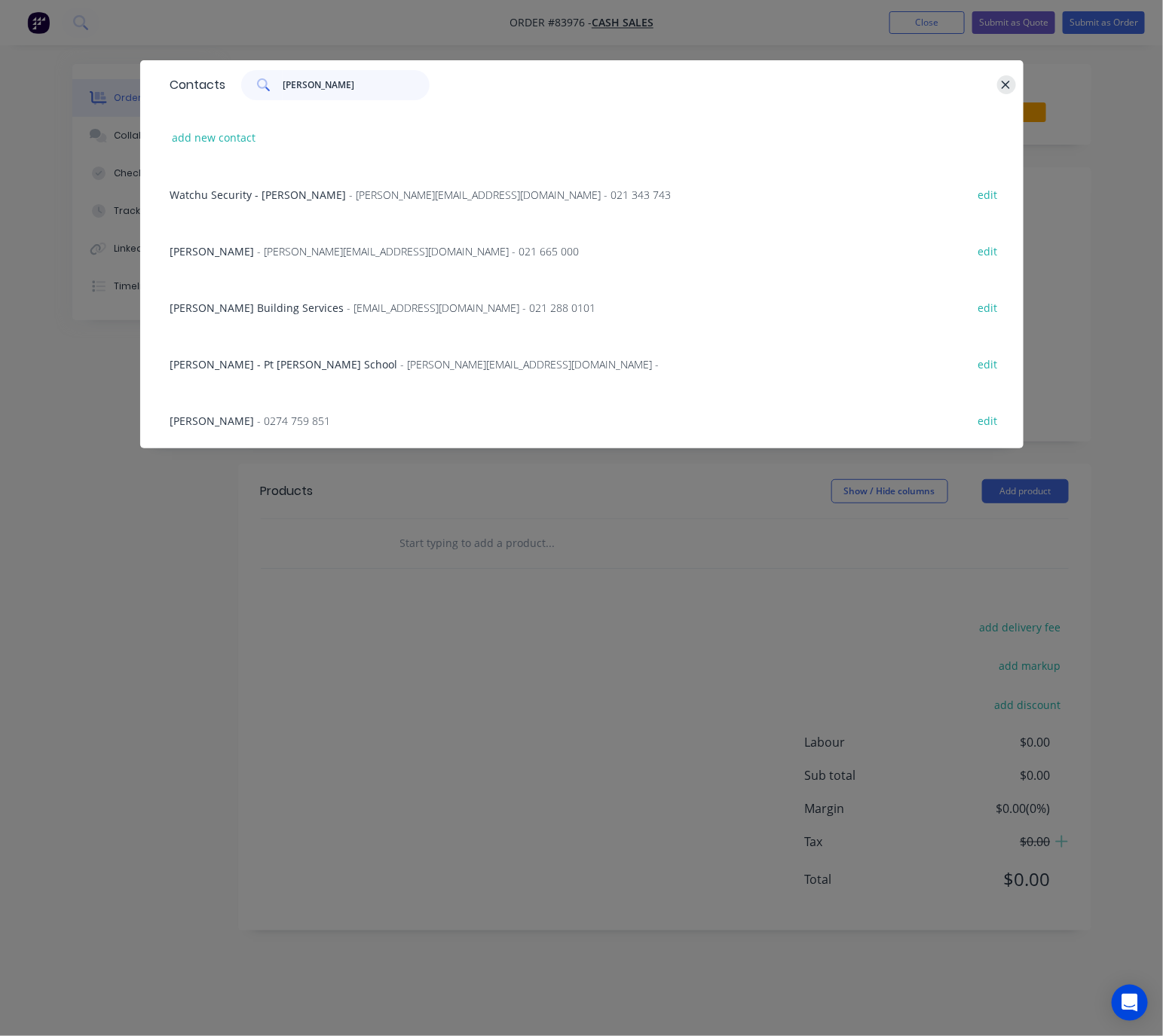
type input "kevin"
click at [1001, 82] on icon "button" at bounding box center [1005, 86] width 10 height 14
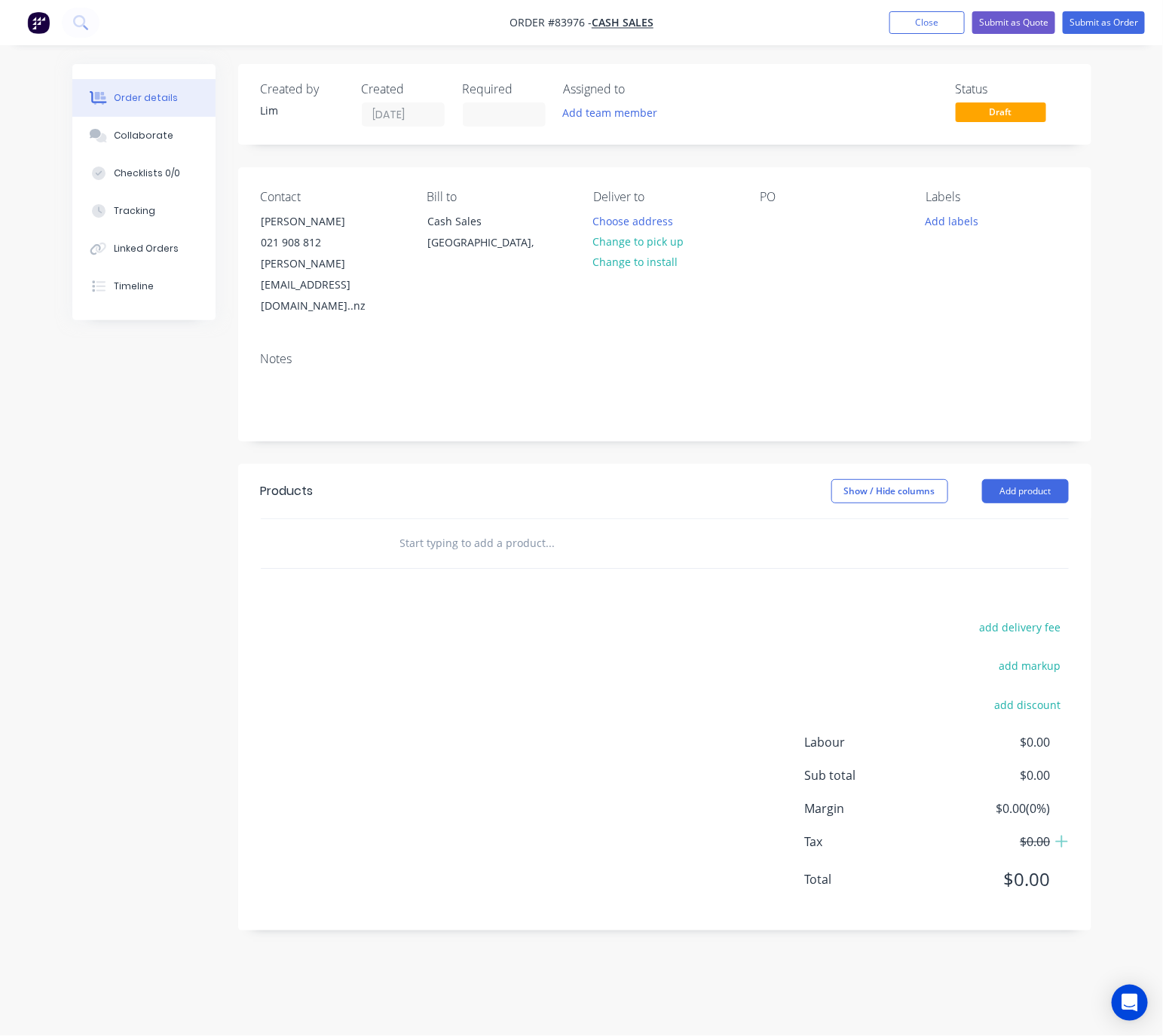
click at [288, 294] on div "Contact Kevin 021 908 812 kevin@waterheating.co..nz Bill to Cash Sales Auckland…" at bounding box center [664, 253] width 853 height 173
click at [308, 271] on div "kevin@waterheating.co..nz" at bounding box center [323, 284] width 125 height 63
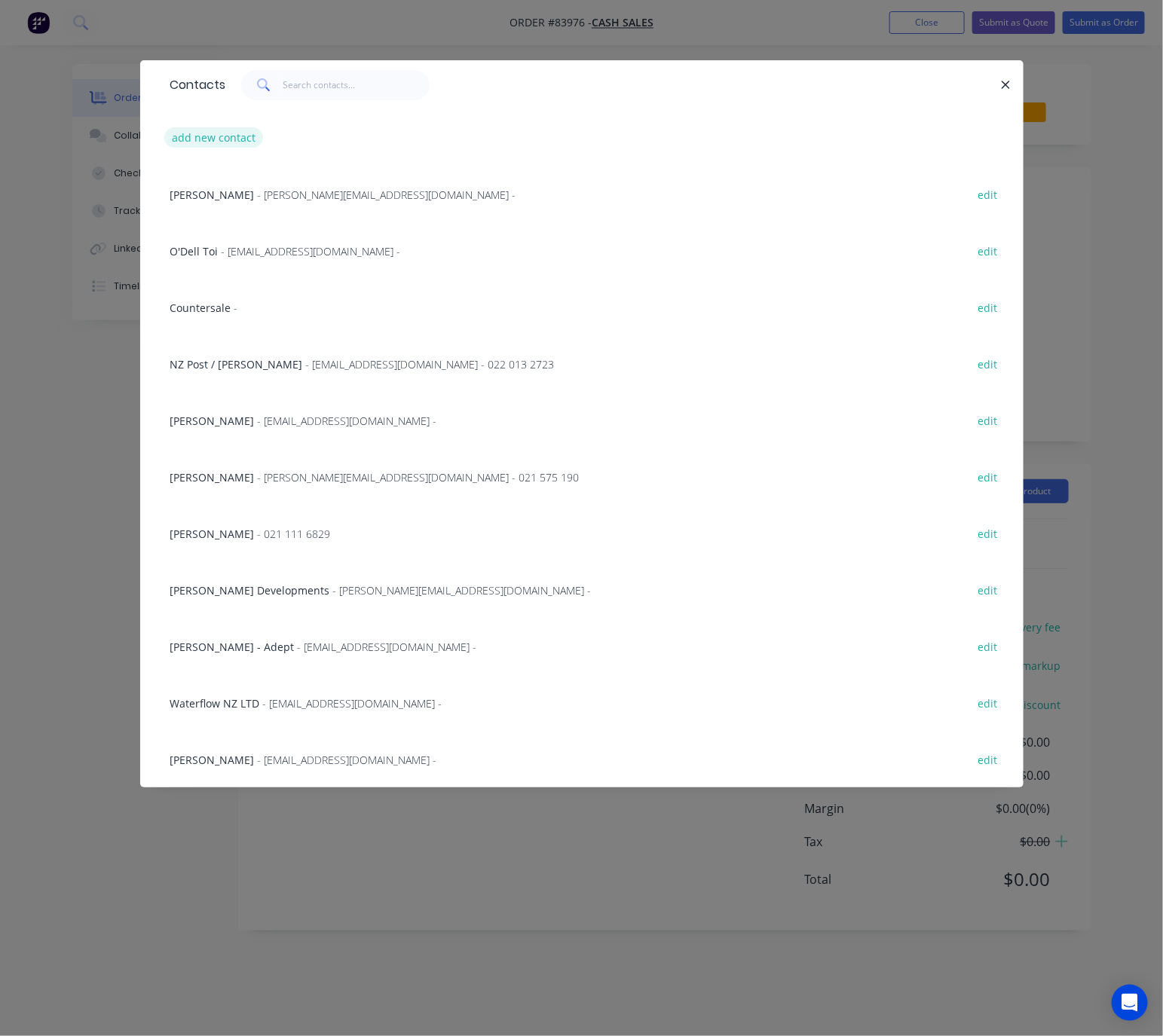
click at [198, 128] on button "add new contact" at bounding box center [214, 138] width 100 height 20
select select "NZ"
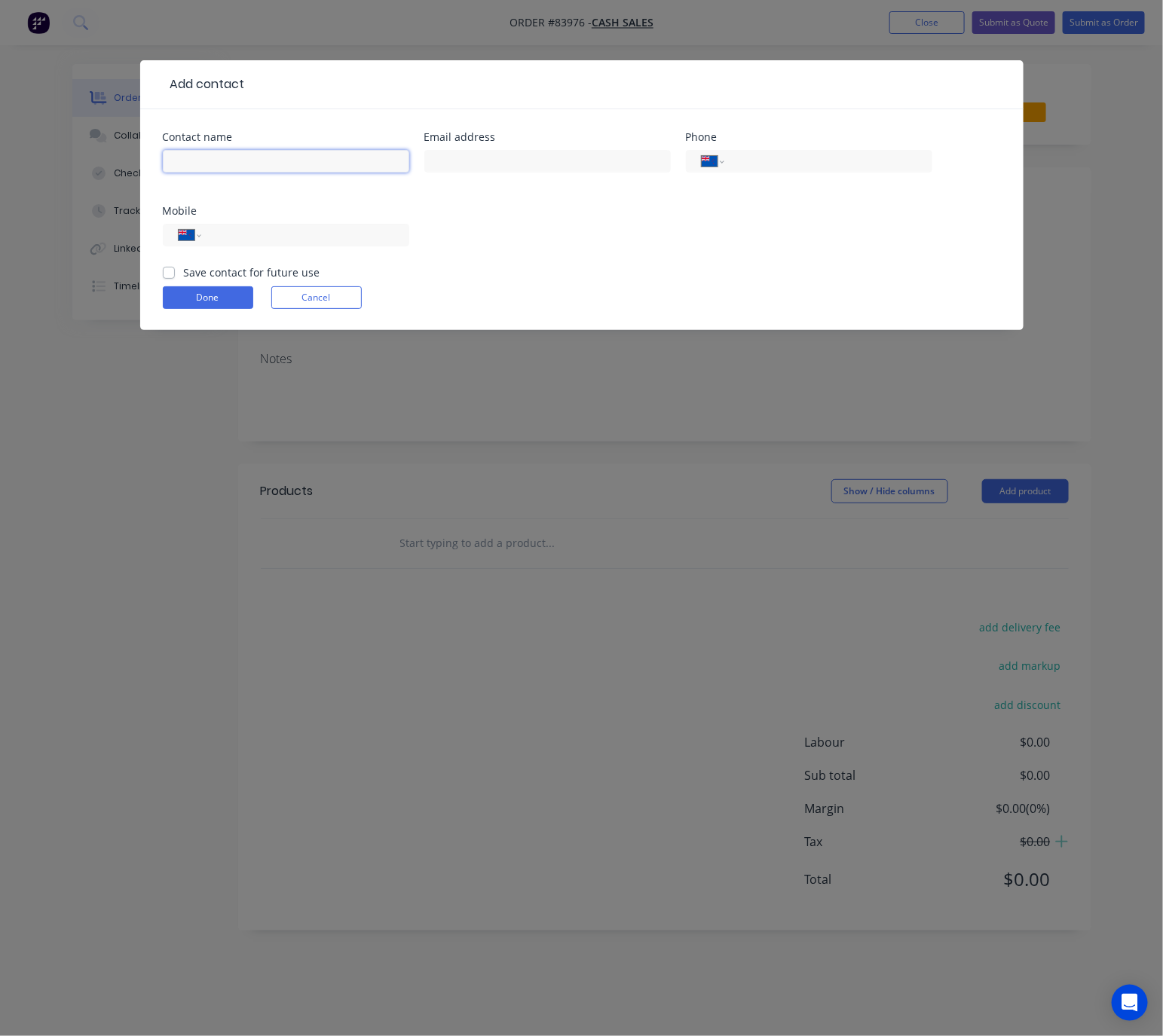
click at [240, 170] on input "text" at bounding box center [285, 161] width 246 height 23
type input "[PERSON_NAME]"
click at [498, 154] on input "text" at bounding box center [547, 161] width 246 height 23
drag, startPoint x: 519, startPoint y: 159, endPoint x: 536, endPoint y: 164, distance: 17.7
click at [519, 159] on input "Kevin@waterheatng.co.nz" at bounding box center [547, 161] width 246 height 23
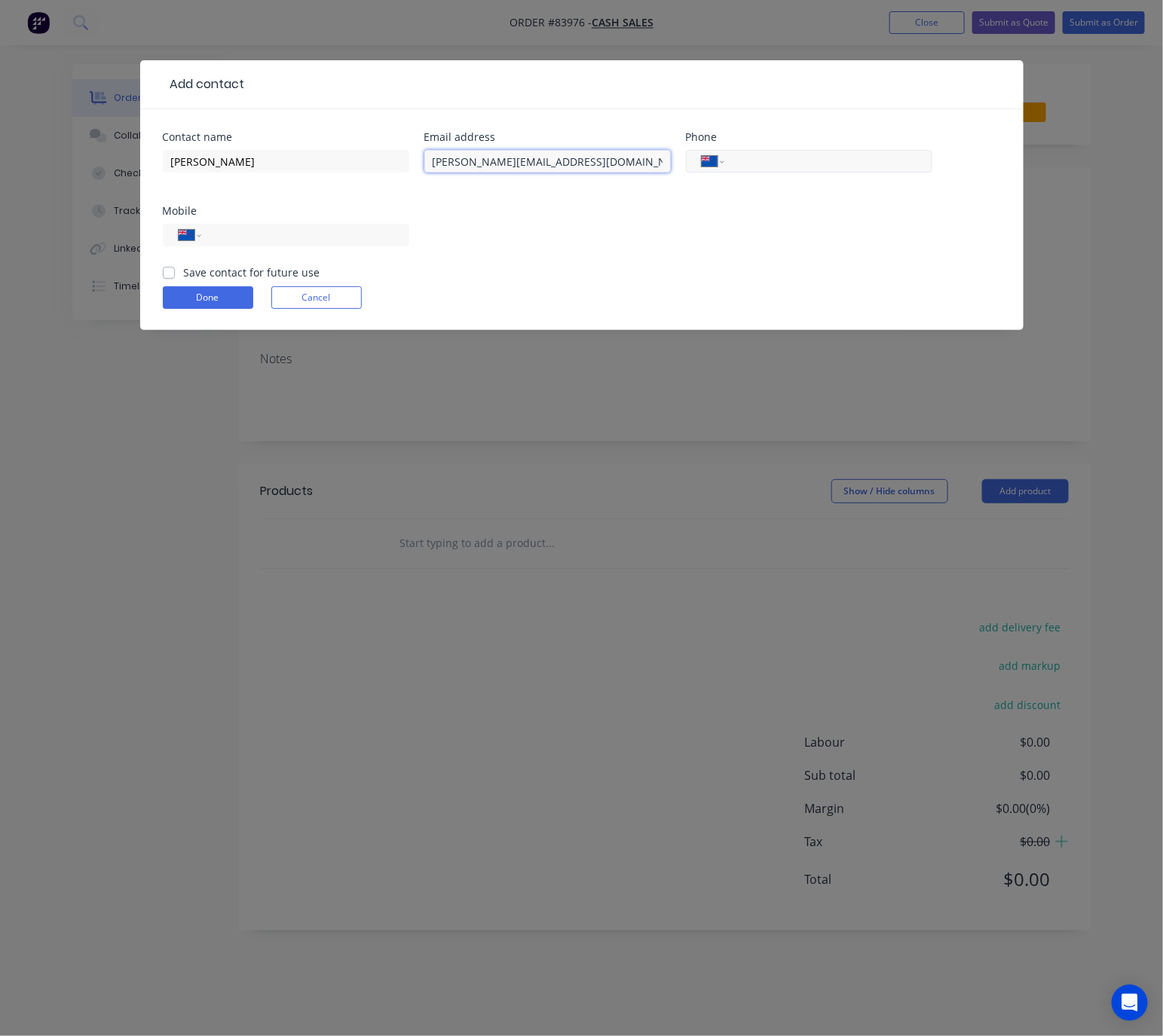
type input "[PERSON_NAME][EMAIL_ADDRESS][DOMAIN_NAME]"
click at [790, 164] on input "tel" at bounding box center [825, 161] width 181 height 17
click at [376, 238] on input "tel" at bounding box center [301, 234] width 181 height 17
type input "021 908 812"
click at [184, 273] on label "Save contact for future use" at bounding box center [251, 272] width 137 height 16
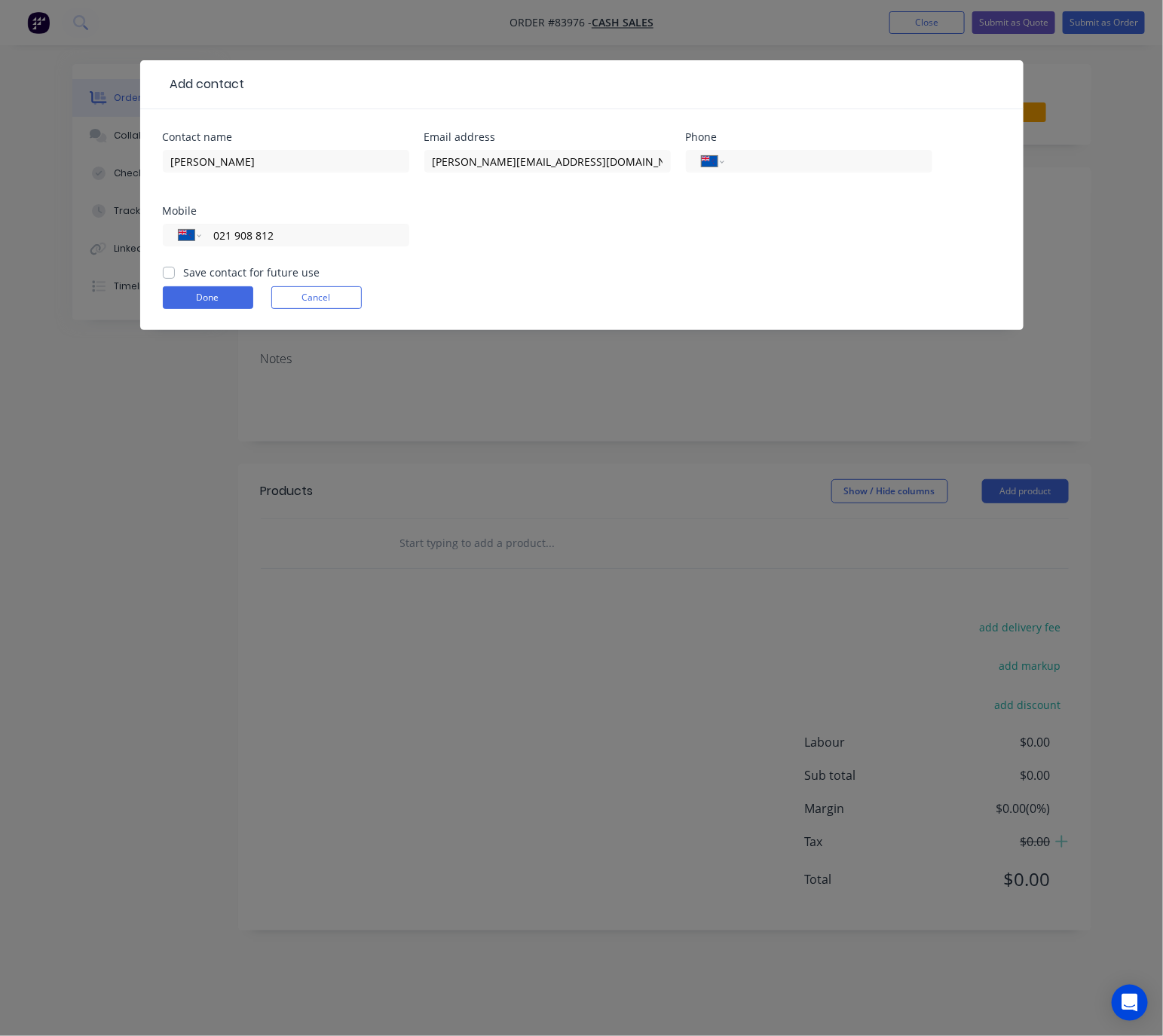
click at [165, 273] on input "Save contact for future use" at bounding box center [169, 271] width 12 height 14
checkbox input "true"
click at [193, 291] on button "Done" at bounding box center [207, 297] width 91 height 23
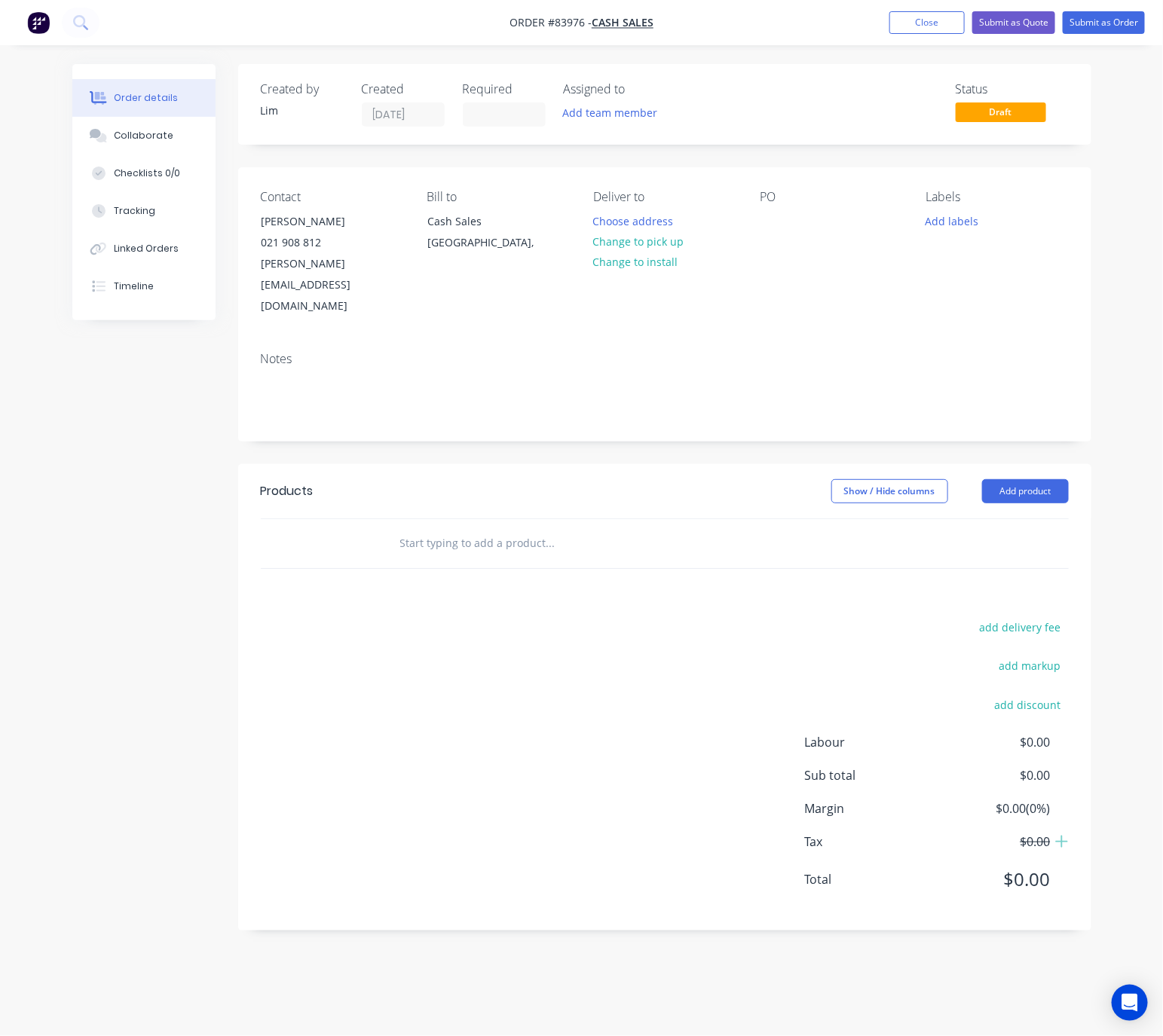
click at [667, 235] on button "Change to pick up" at bounding box center [637, 241] width 107 height 20
click at [772, 222] on div at bounding box center [772, 221] width 24 height 22
click at [500, 122] on input at bounding box center [505, 115] width 82 height 23
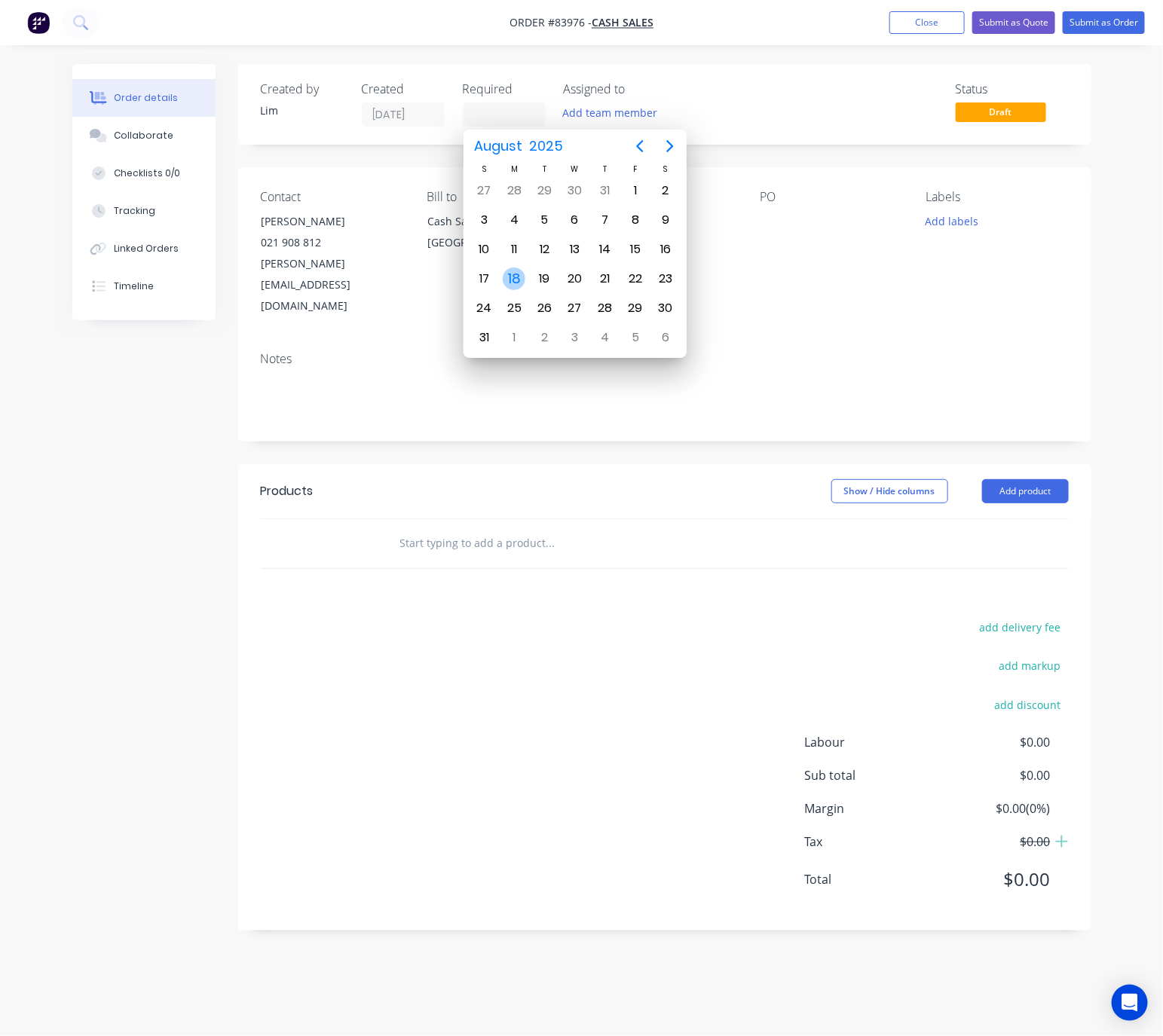
click at [516, 281] on div "18" at bounding box center [514, 278] width 23 height 23
type input "[DATE]"
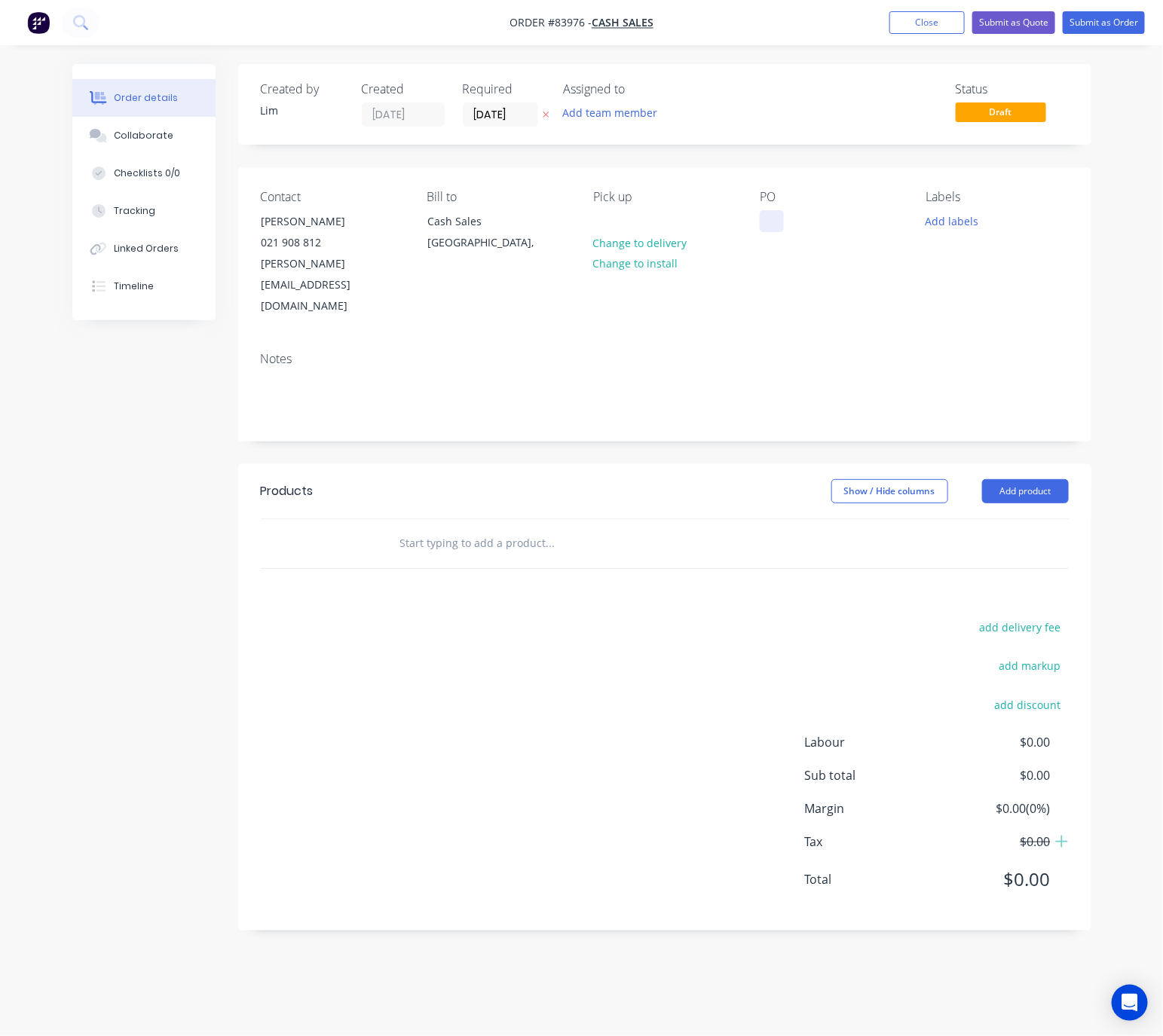
click at [766, 224] on div at bounding box center [772, 221] width 24 height 22
click at [942, 217] on button "Add labels" at bounding box center [953, 220] width 70 height 20
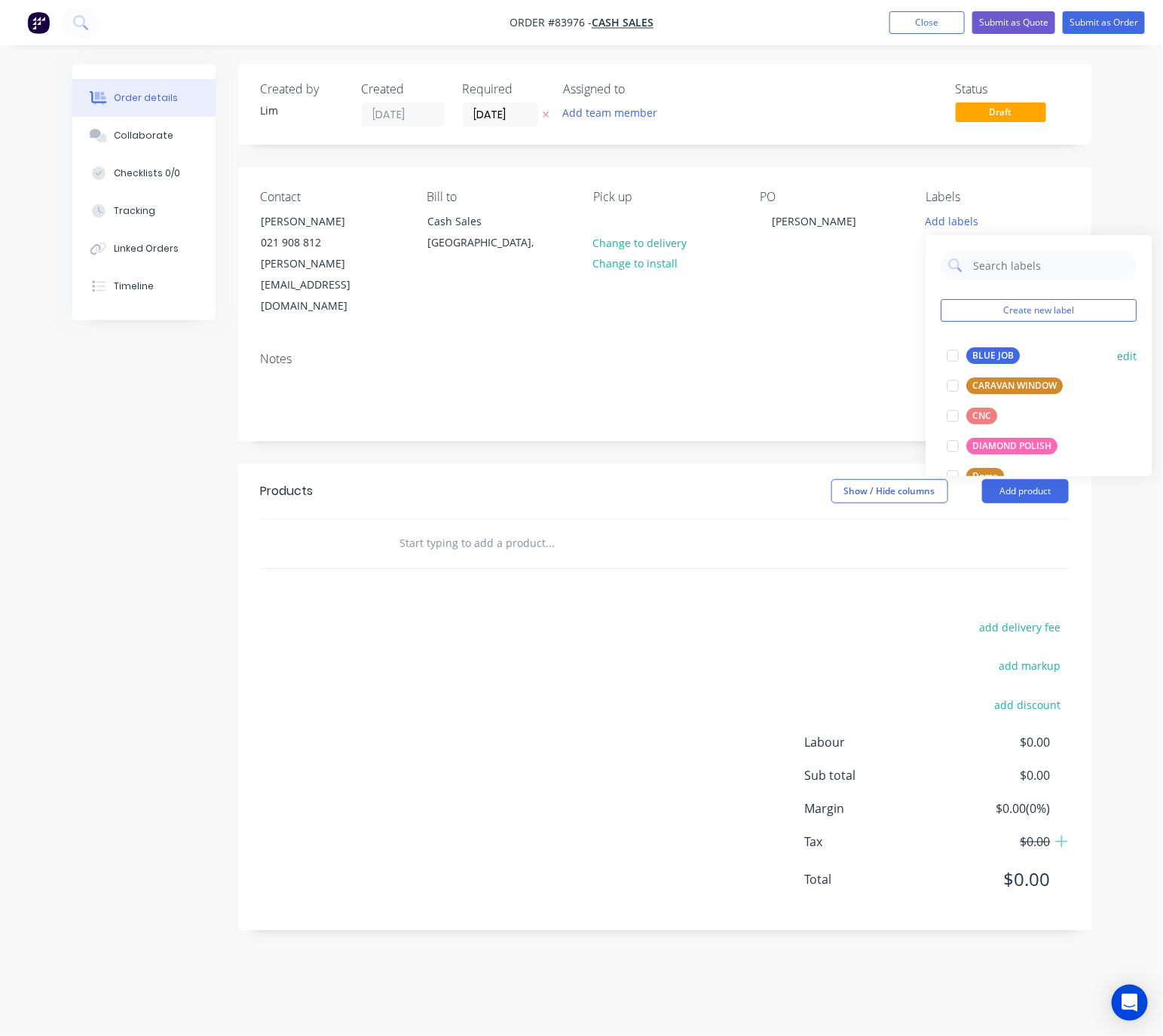
click at [978, 355] on div "BLUE JOB" at bounding box center [993, 355] width 54 height 17
drag, startPoint x: 1031, startPoint y: 403, endPoint x: 1022, endPoint y: 402, distance: 9.1
click at [1029, 402] on div "CNC edit" at bounding box center [1039, 409] width 195 height 30
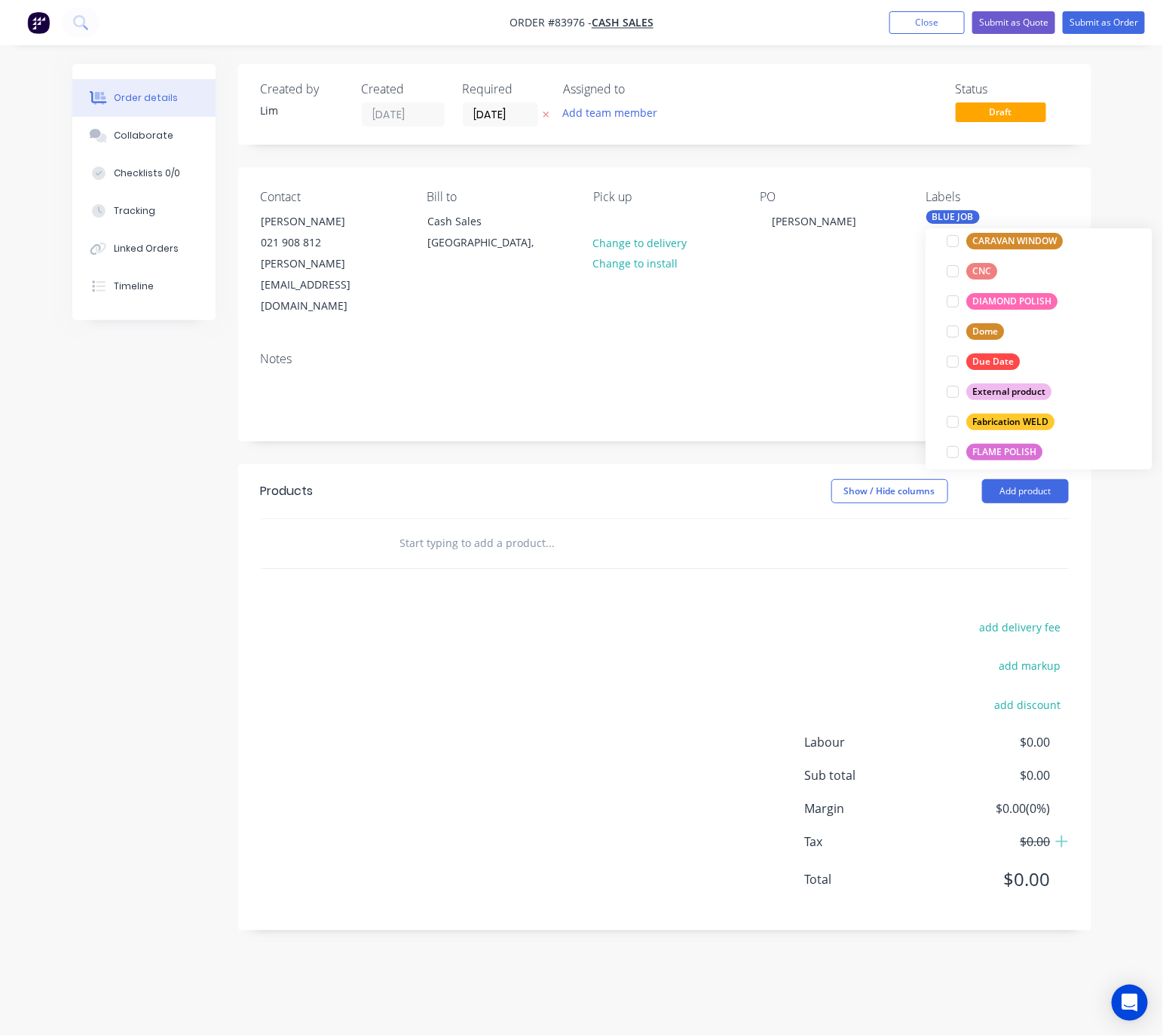
scroll to position [565, 0]
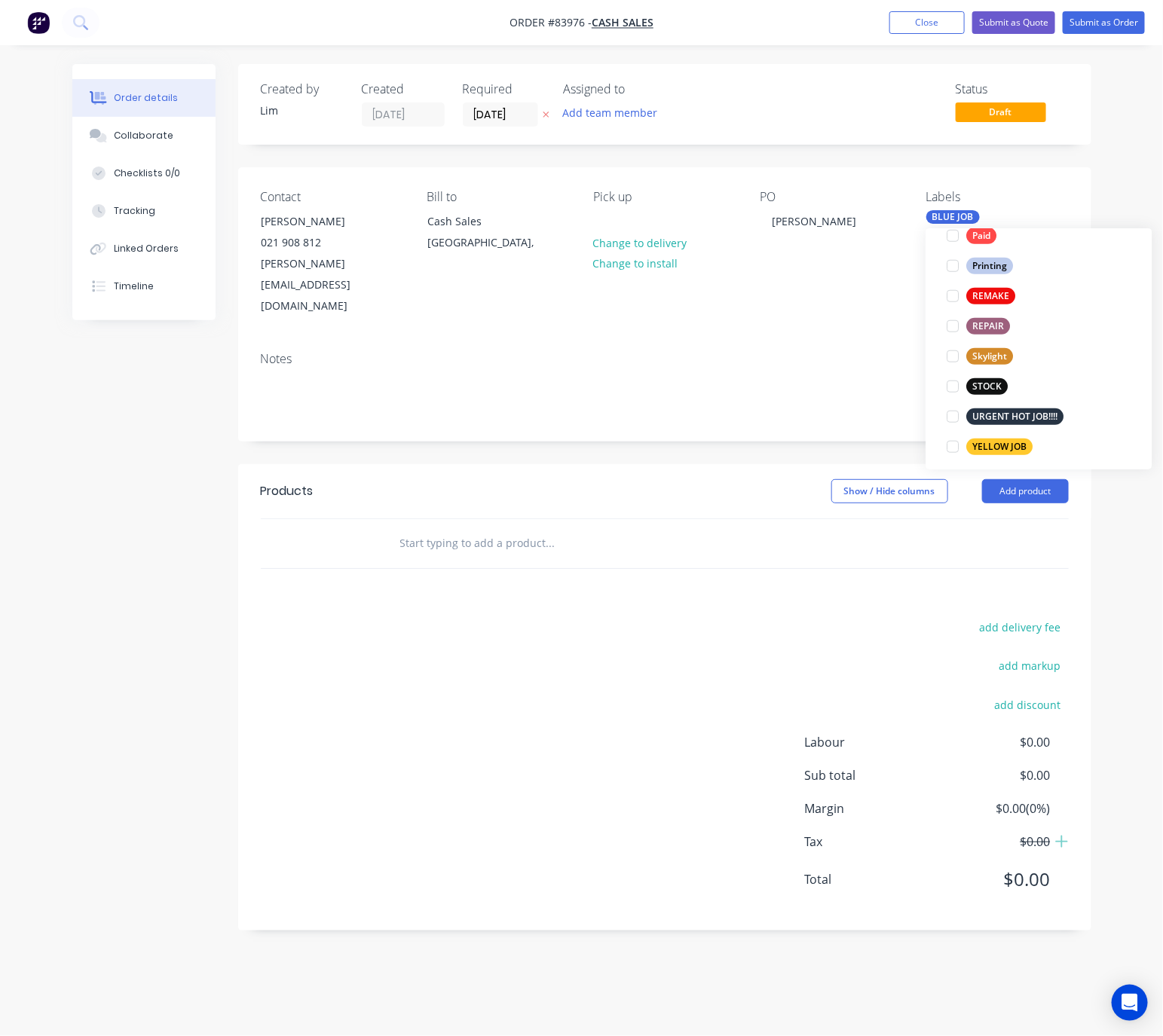
click at [1022, 421] on div "URGENT HOT JOB!!!!" at bounding box center [1014, 416] width 97 height 17
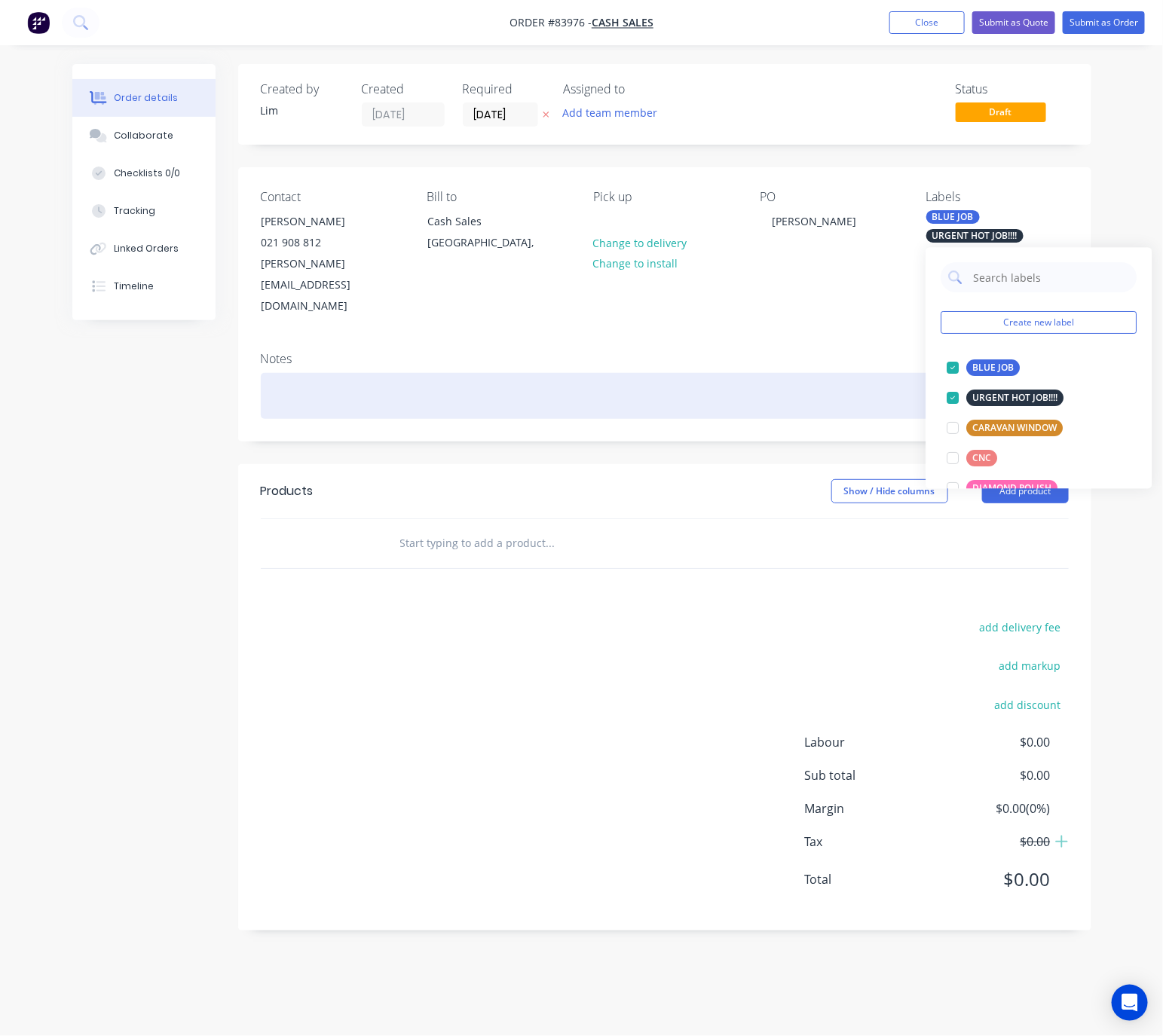
click at [624, 384] on div "Notes" at bounding box center [664, 390] width 853 height 101
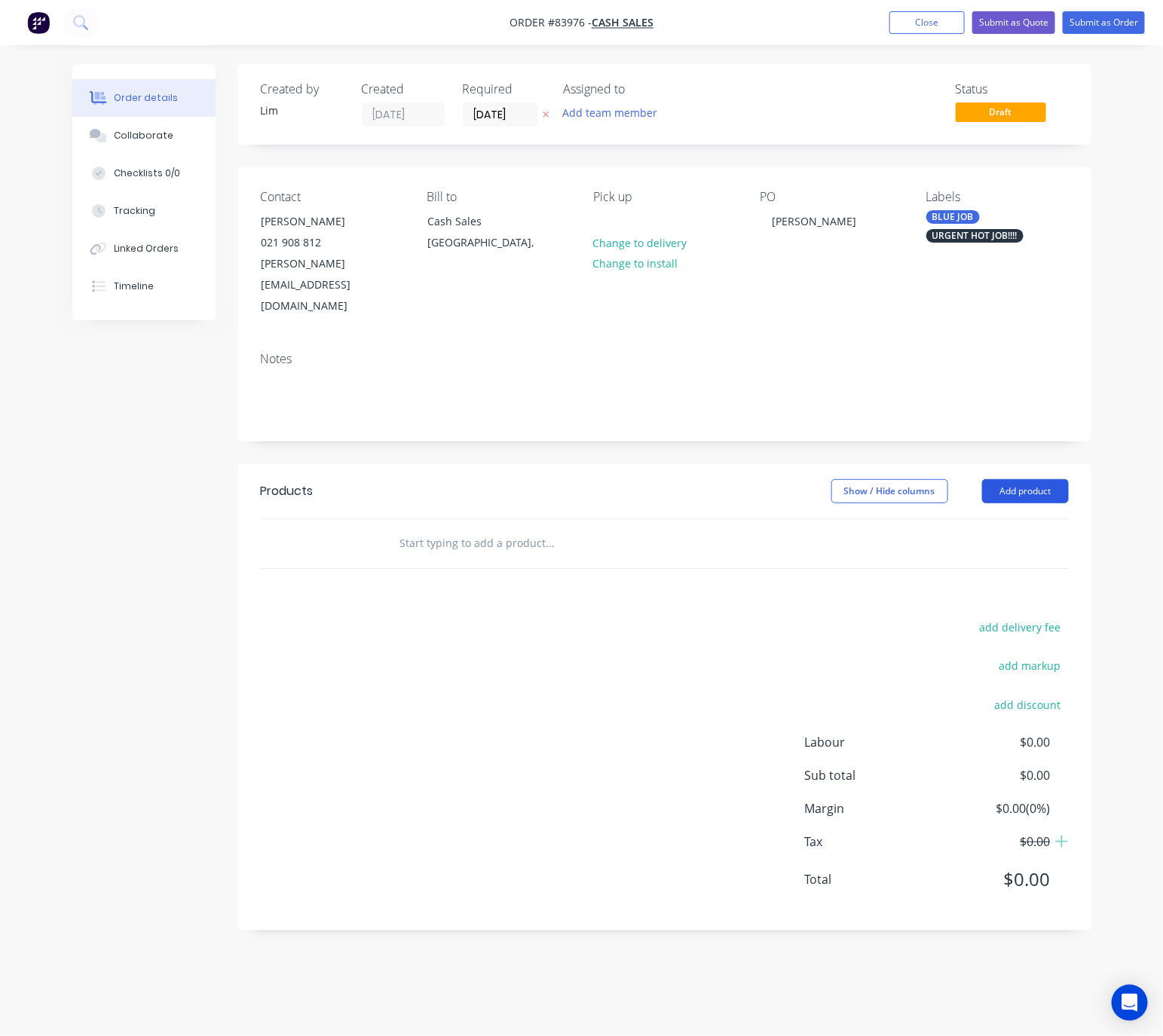
click at [1042, 480] on button "Add product" at bounding box center [1024, 492] width 87 height 24
click at [701, 617] on div "add delivery fee add markup add discount Labour $0.00 Sub total $0.00 Margin $0…" at bounding box center [664, 763] width 808 height 291
click at [541, 528] on input "text" at bounding box center [550, 543] width 301 height 30
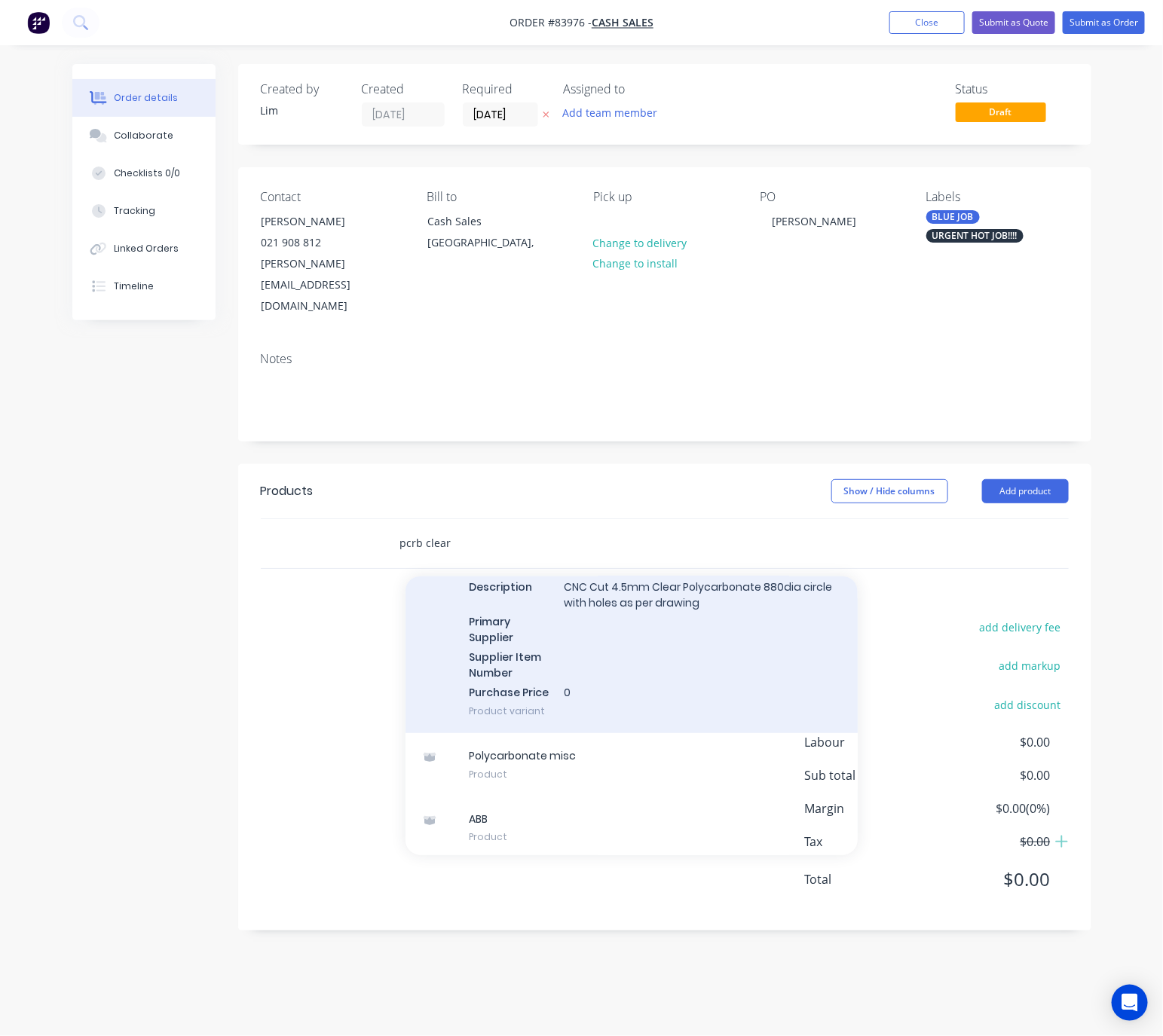
scroll to position [365, 0]
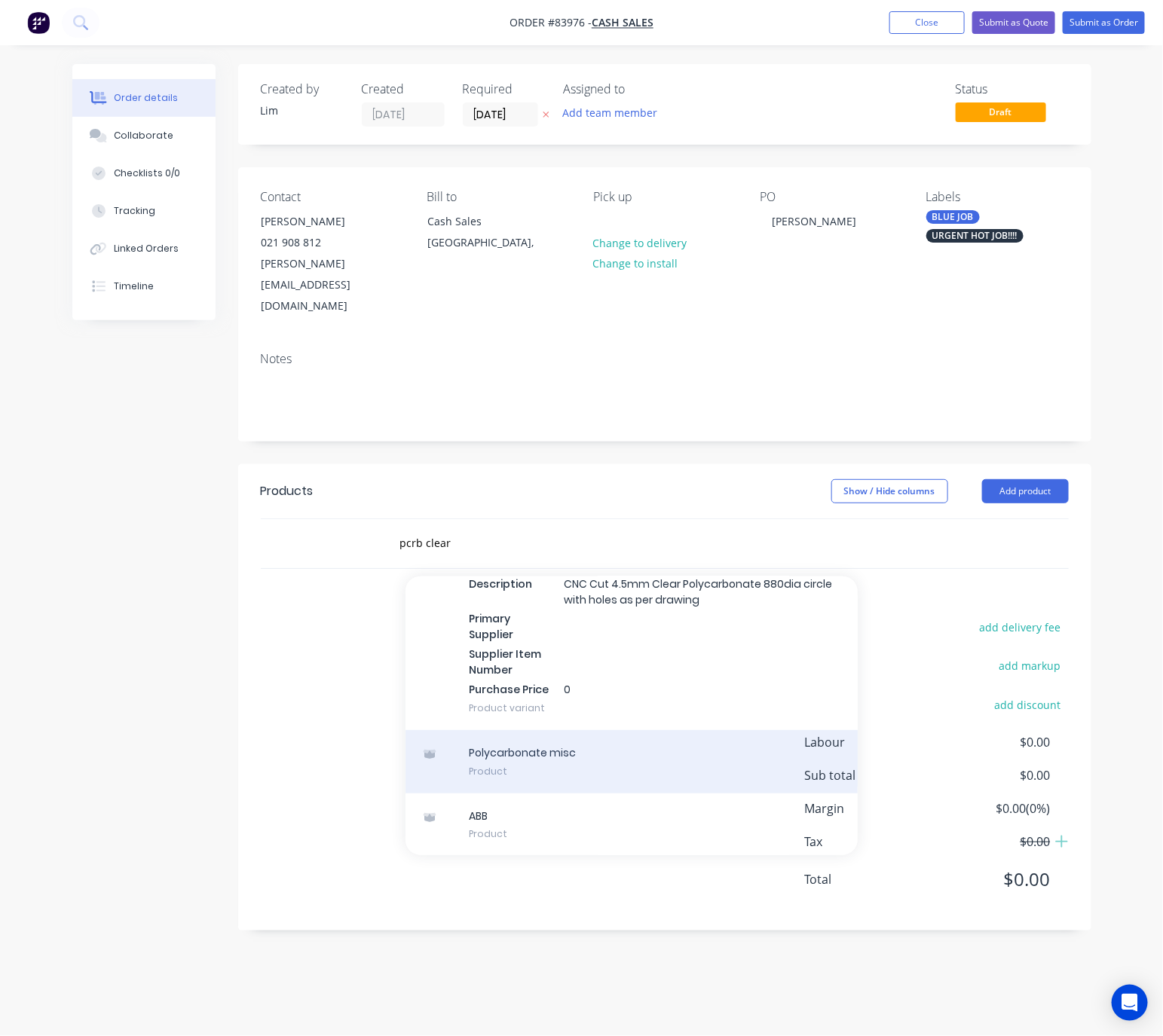
click at [701, 730] on div "Polycarbonate misc Product" at bounding box center [630, 761] width 452 height 63
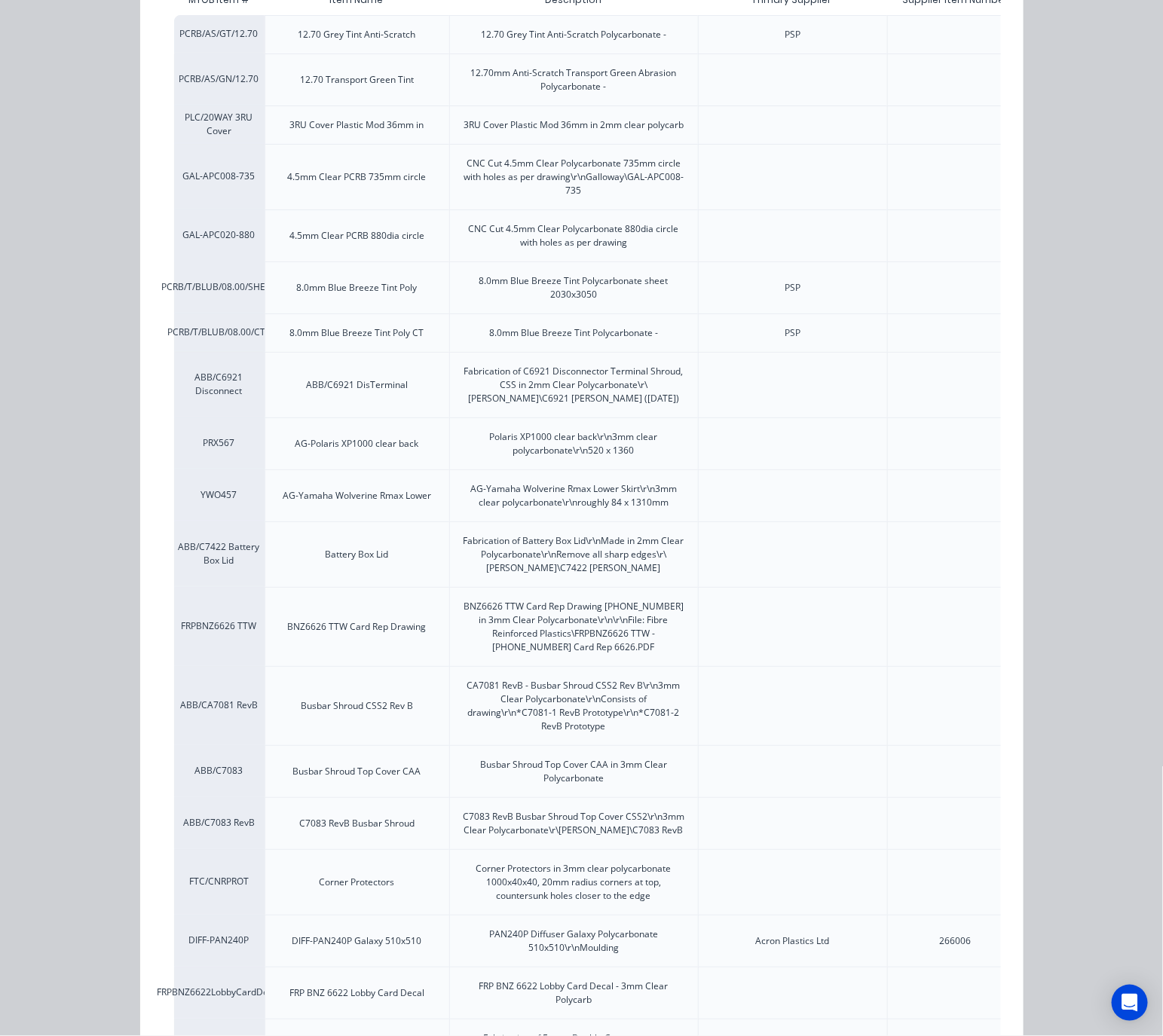
scroll to position [0, 0]
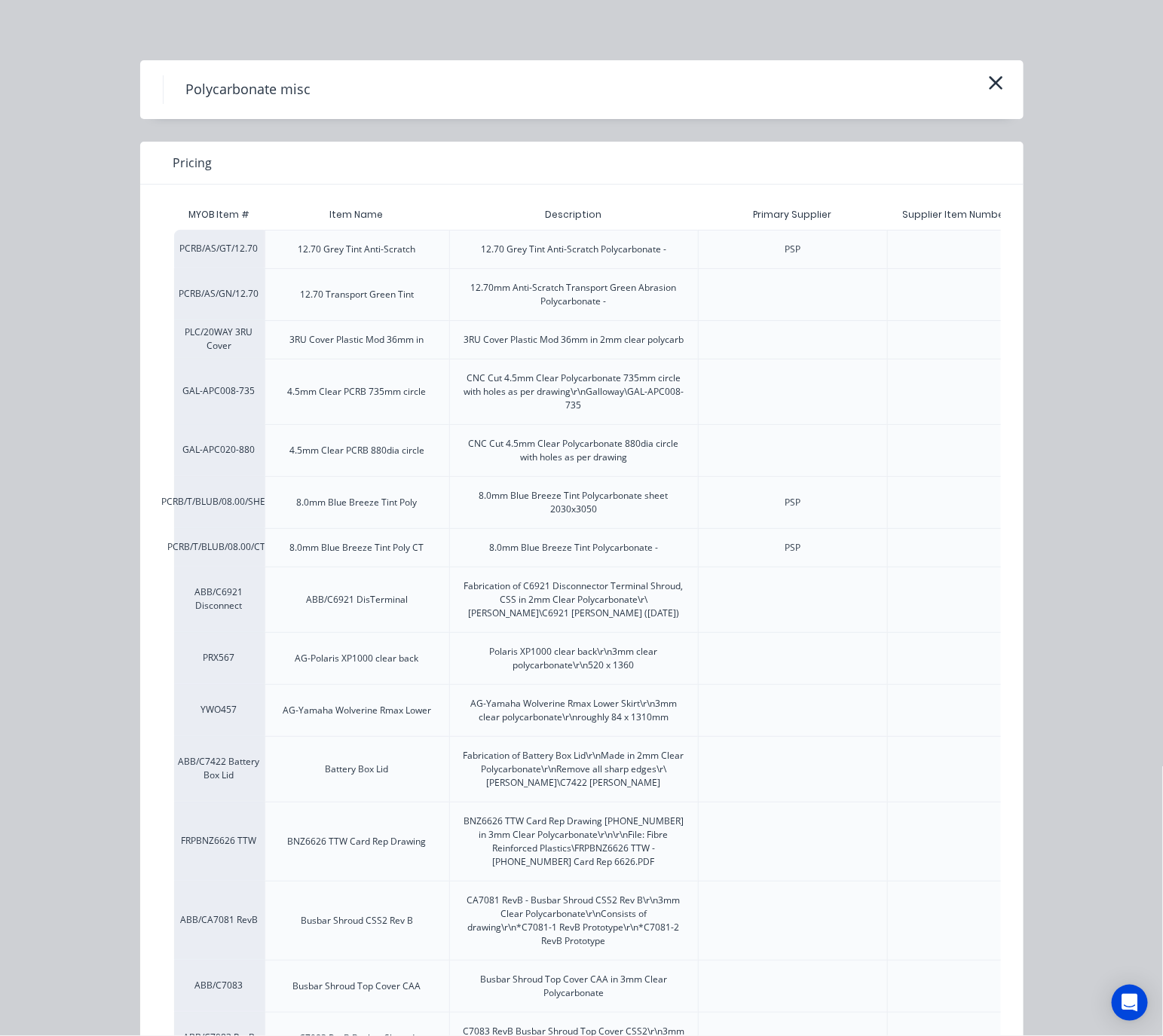
click at [987, 88] on icon "button" at bounding box center [995, 83] width 16 height 21
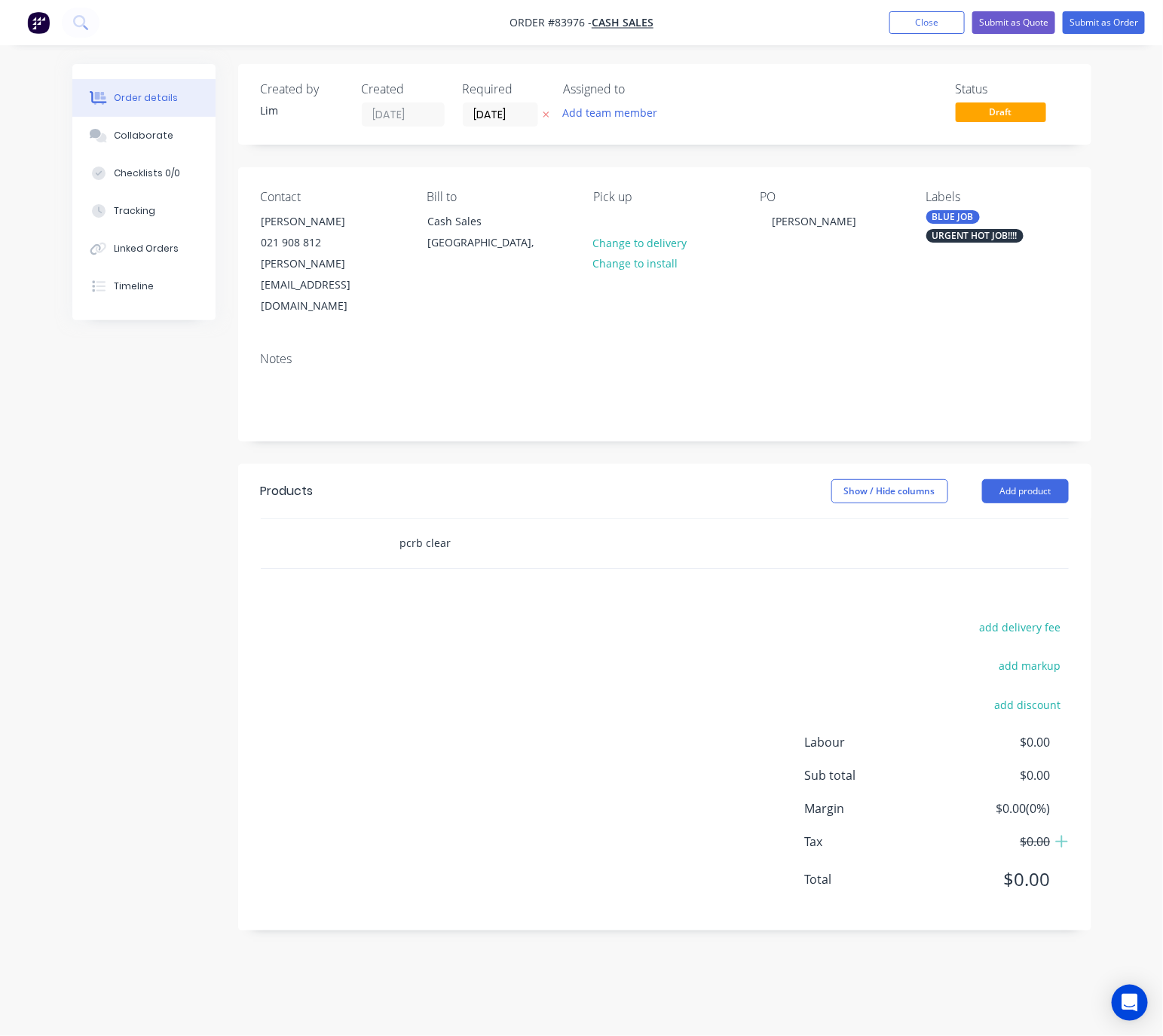
click at [455, 528] on input "pcrb clear" at bounding box center [550, 543] width 301 height 30
click at [446, 528] on input "pcrb clear" at bounding box center [550, 543] width 301 height 30
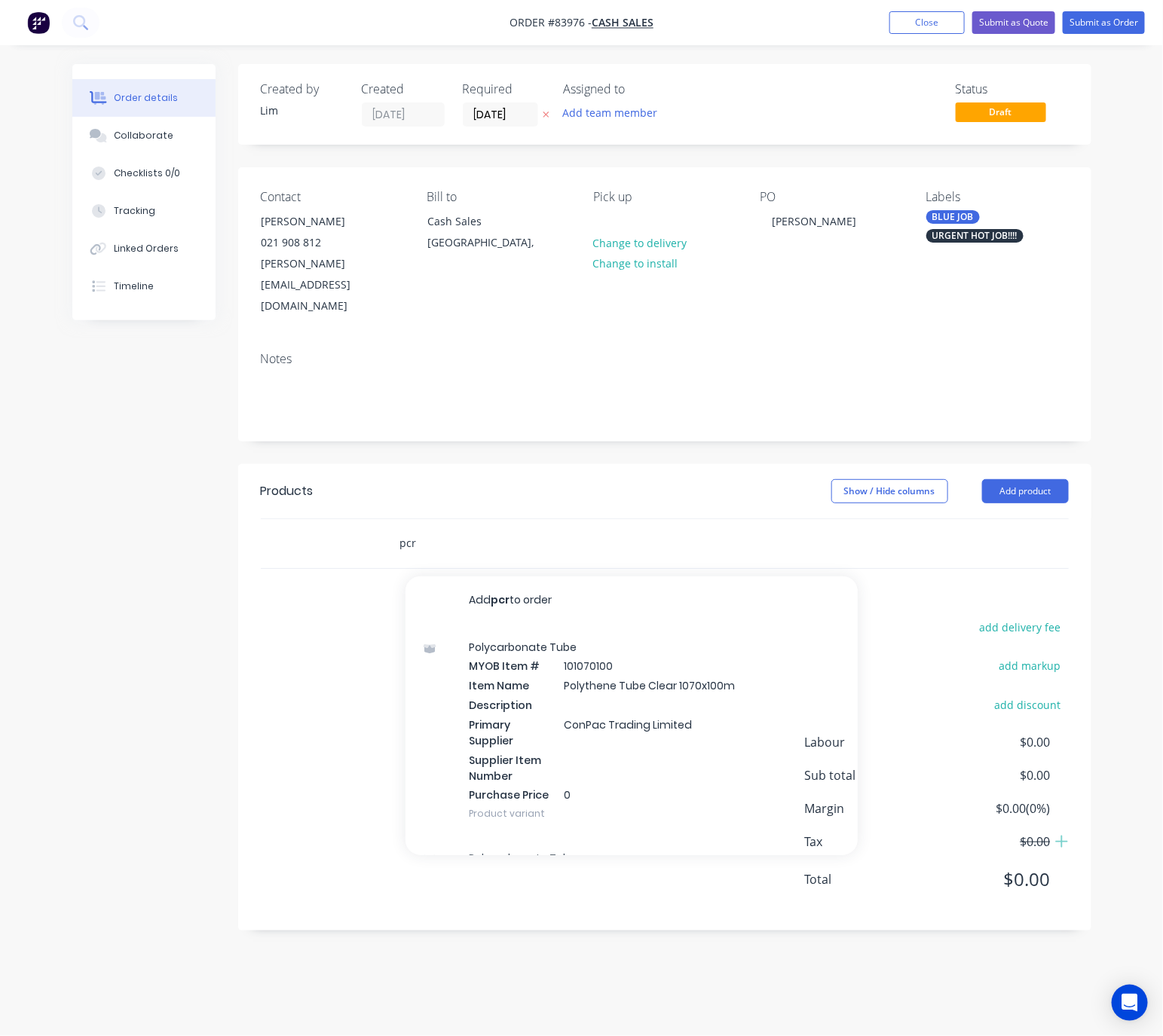
type input "pr"
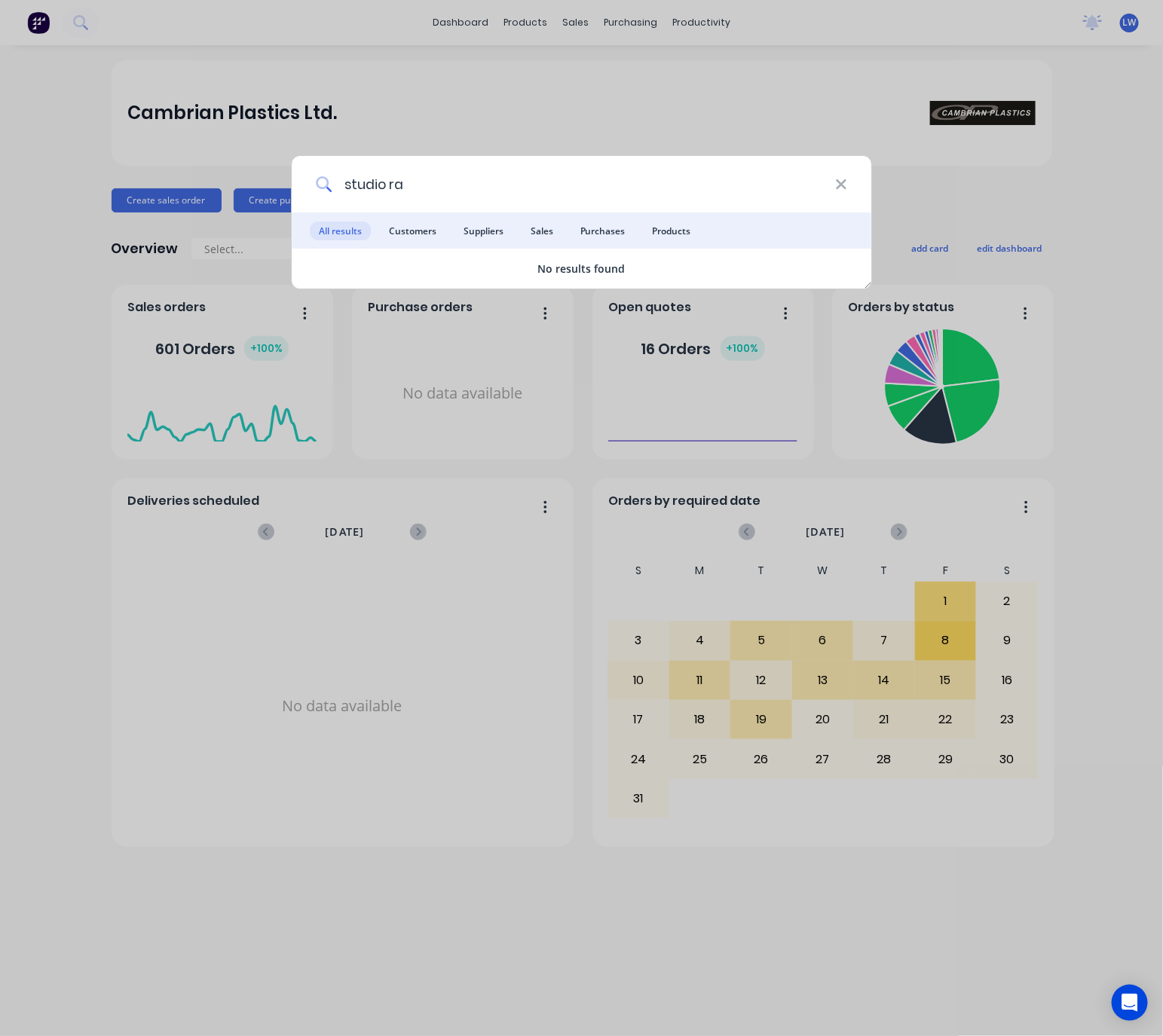
drag, startPoint x: 412, startPoint y: 183, endPoint x: 390, endPoint y: 187, distance: 22.4
click at [390, 187] on input "studio ra" at bounding box center [582, 183] width 504 height 57
drag, startPoint x: 480, startPoint y: 173, endPoint x: 393, endPoint y: 183, distance: 87.6
click at [393, 183] on input "studio Ra" at bounding box center [582, 183] width 504 height 57
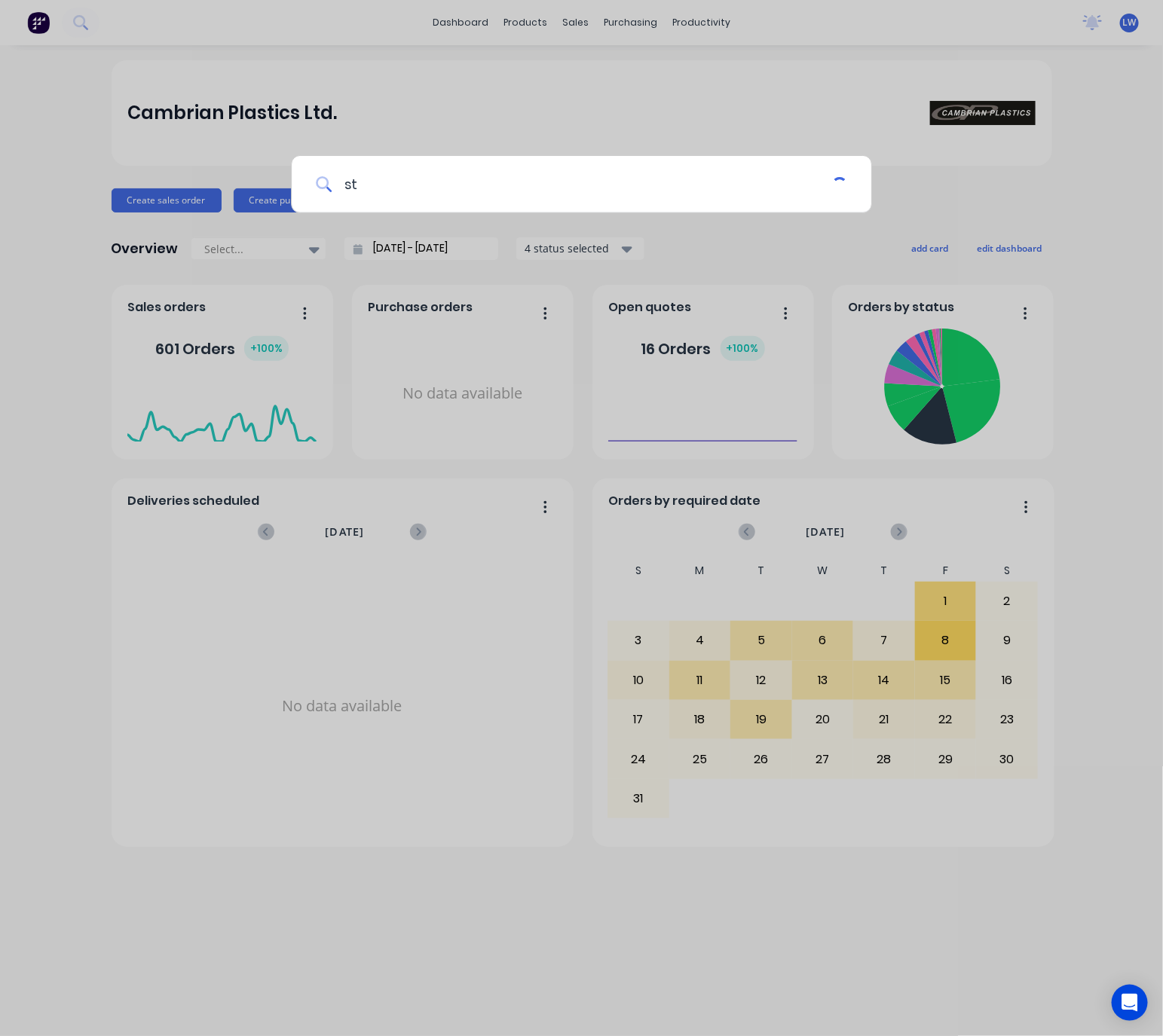
type input "s"
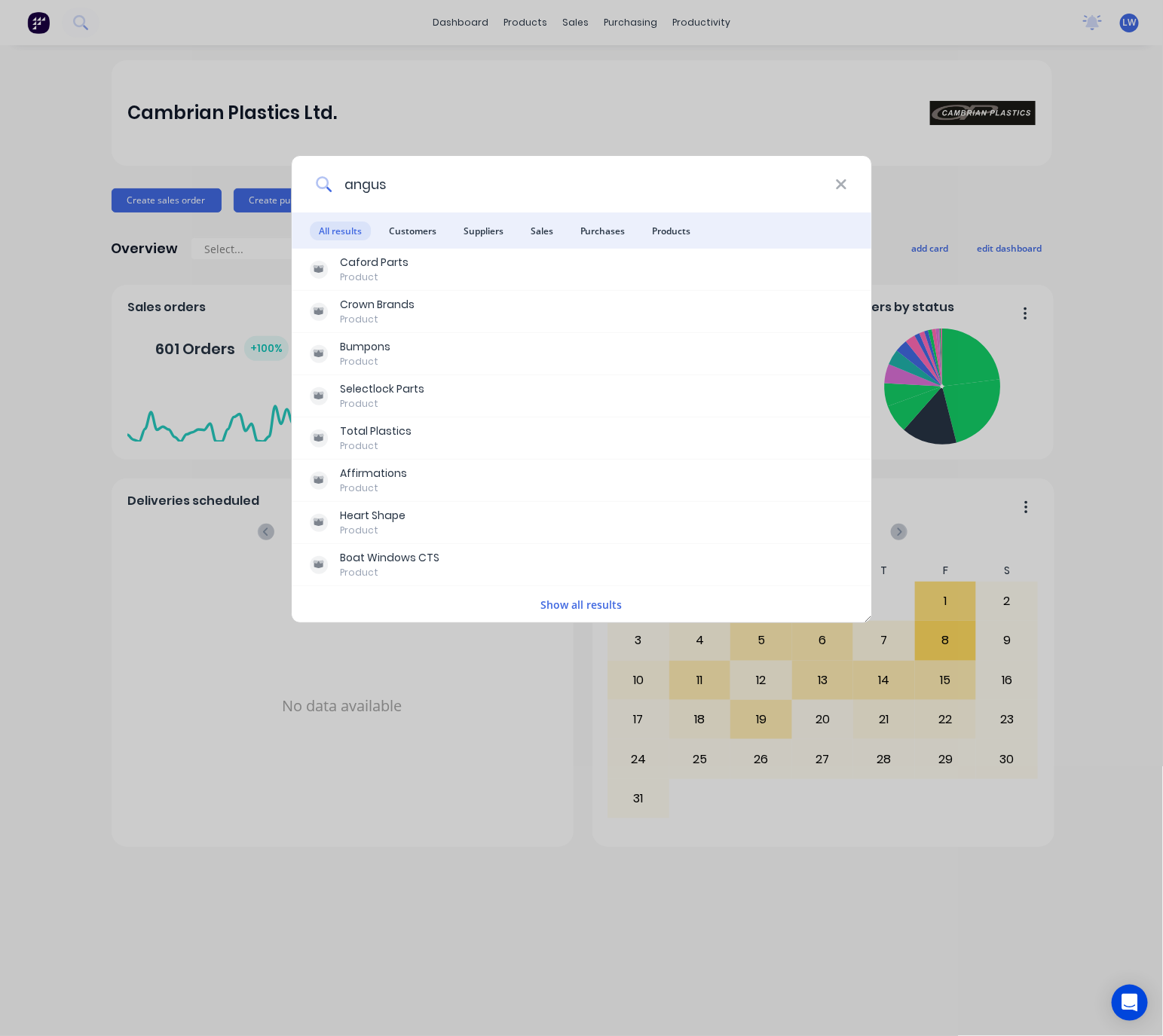
type input "angus"
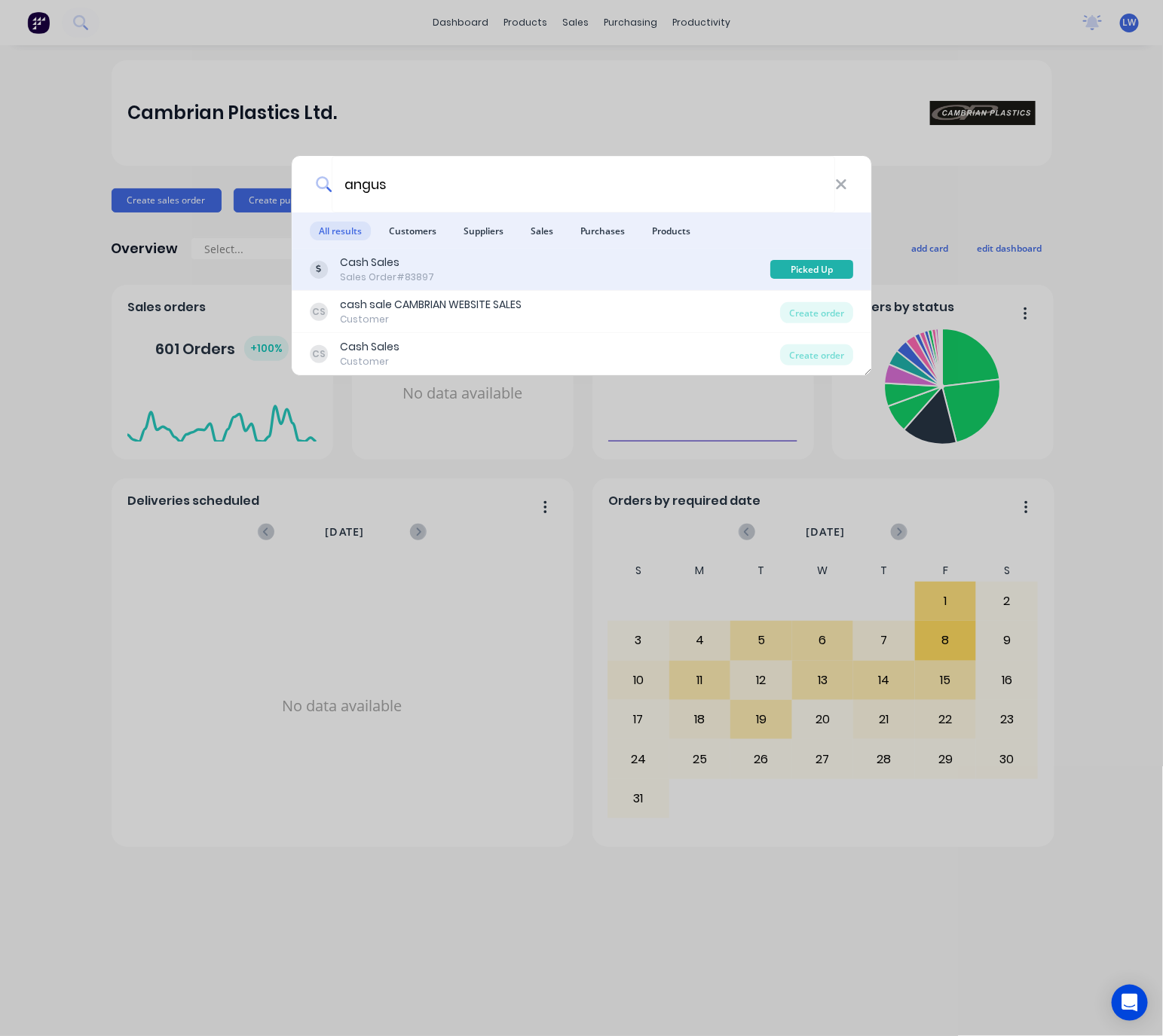
click at [604, 254] on div "Cash Sales Sales Order #83897" at bounding box center [541, 268] width 461 height 29
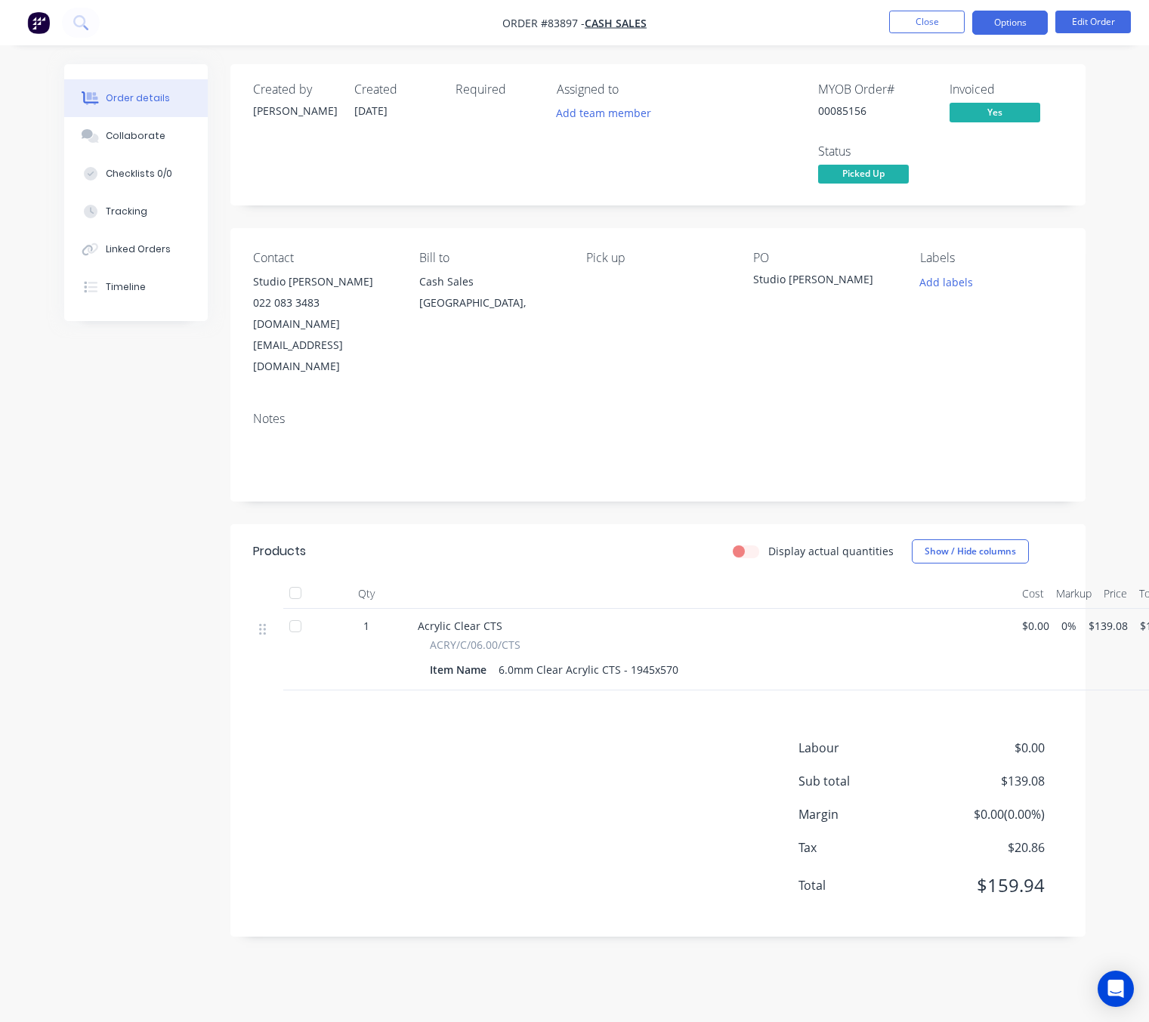
click at [1034, 19] on button "Options" at bounding box center [1010, 23] width 76 height 24
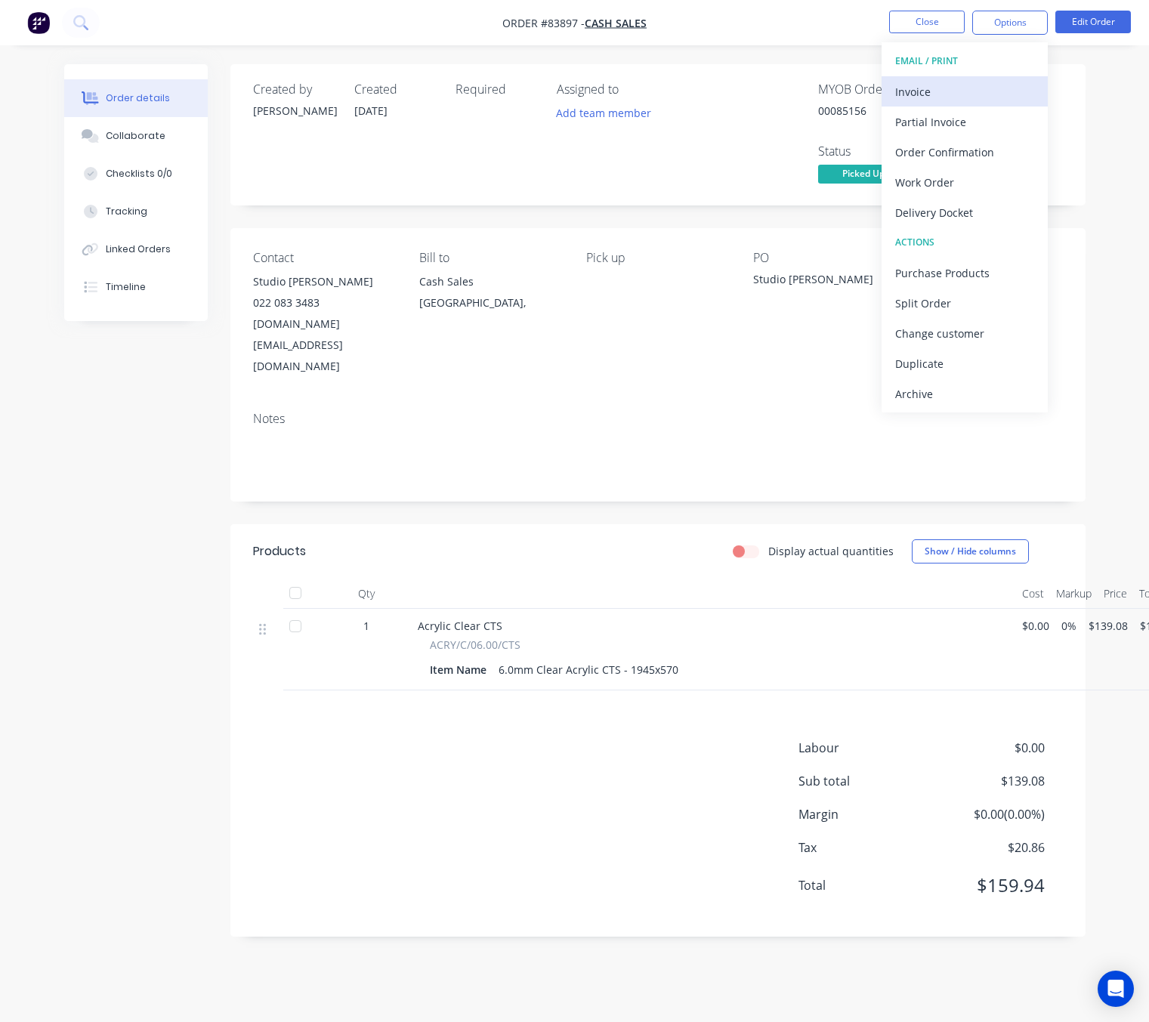
click at [984, 79] on button "Invoice" at bounding box center [965, 91] width 166 height 30
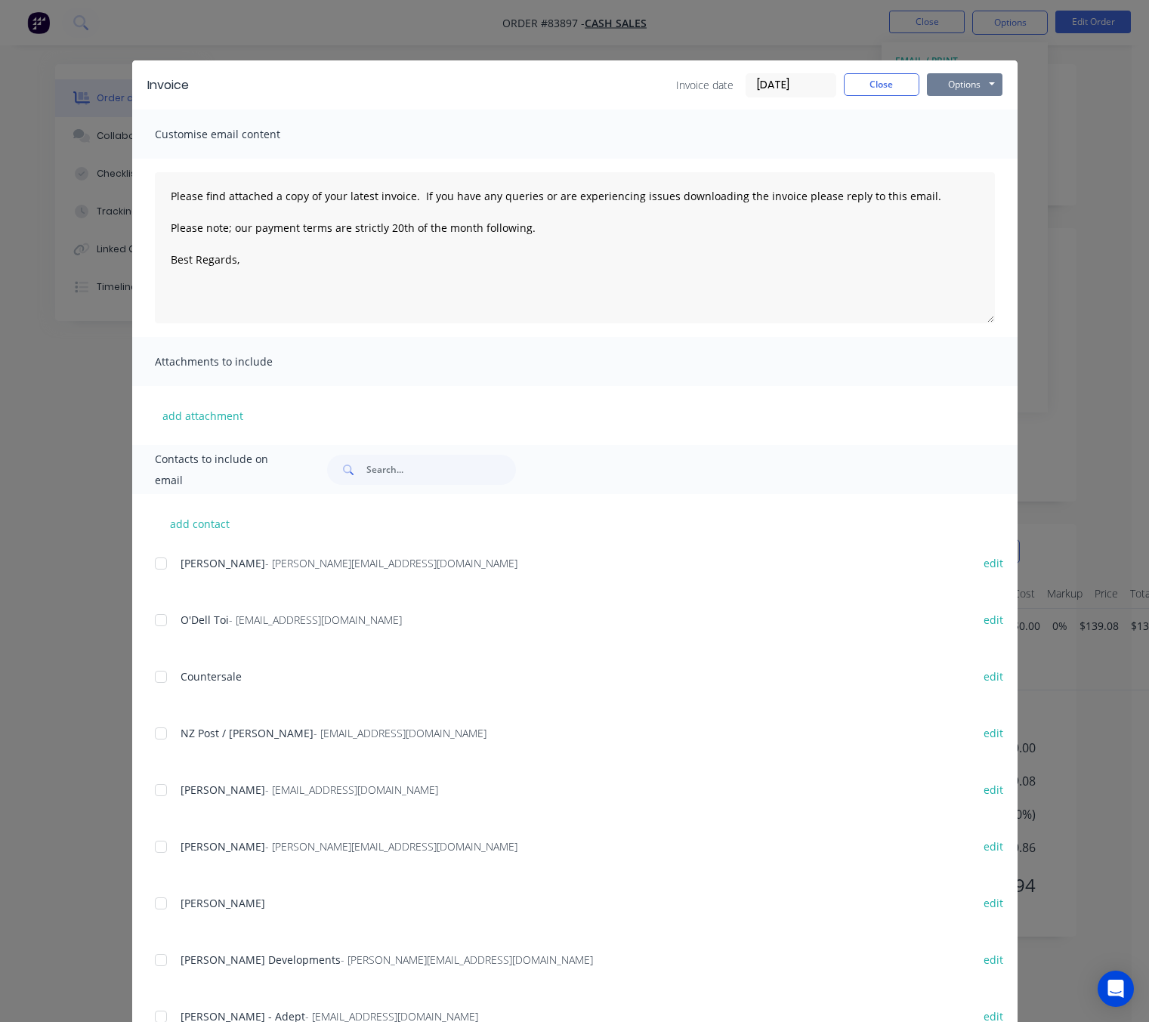
click at [982, 82] on button "Options" at bounding box center [965, 84] width 76 height 23
click at [973, 109] on button "Preview" at bounding box center [975, 111] width 97 height 25
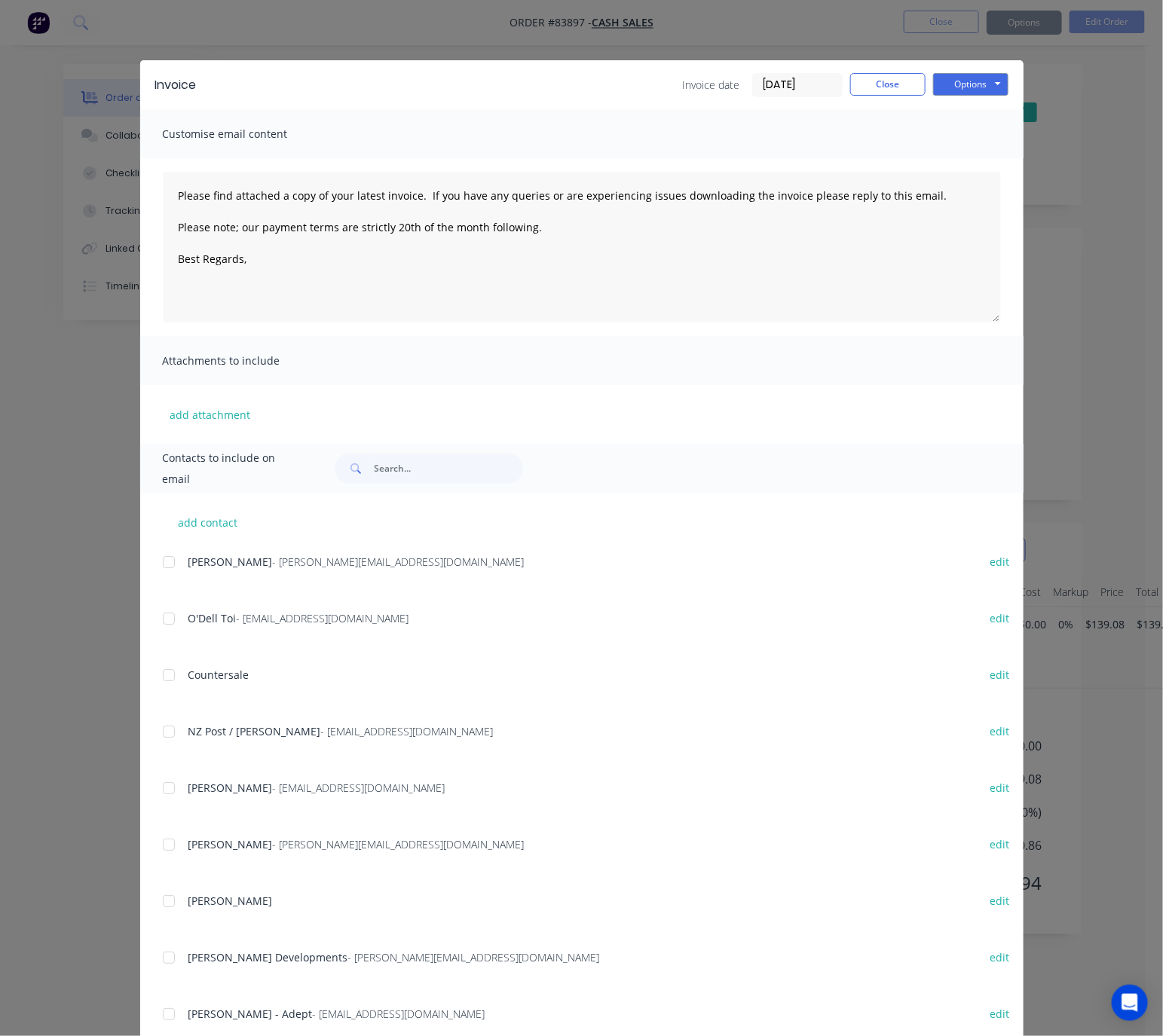
type textarea "Please find attached a copy of your latest invoice. If you have any queries or …"
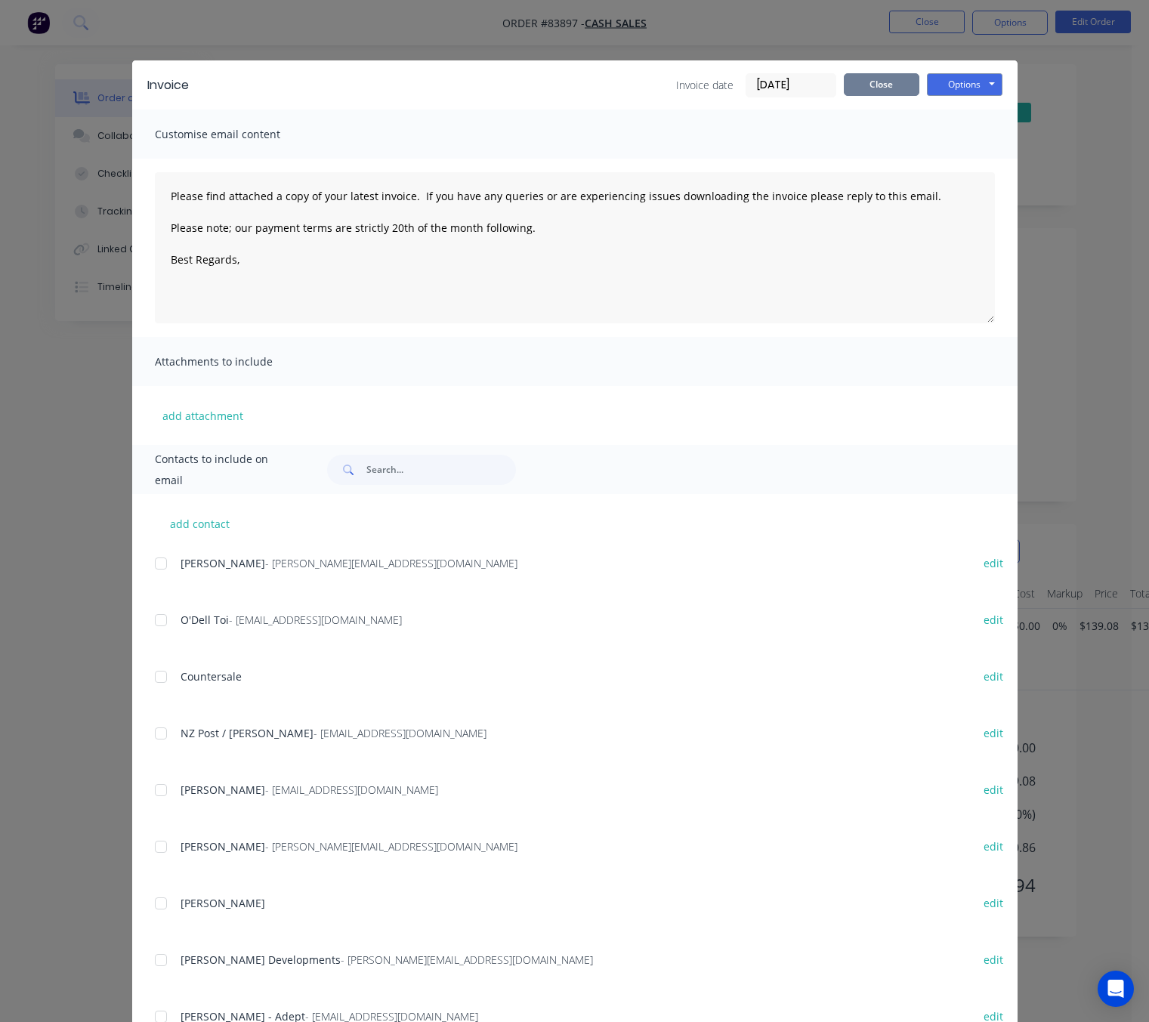
click at [877, 93] on button "Close" at bounding box center [882, 84] width 76 height 23
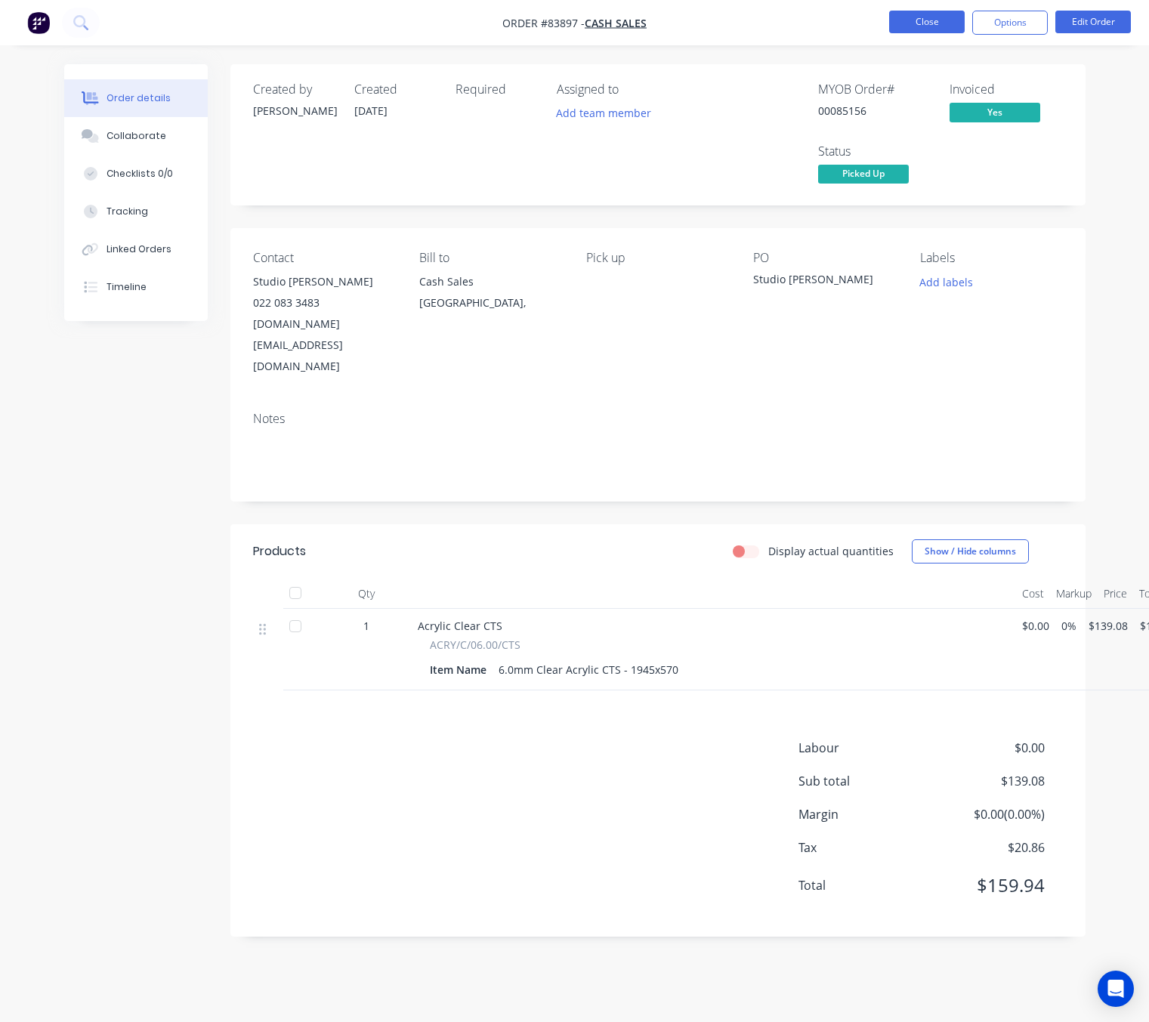
click at [927, 23] on button "Close" at bounding box center [927, 22] width 76 height 23
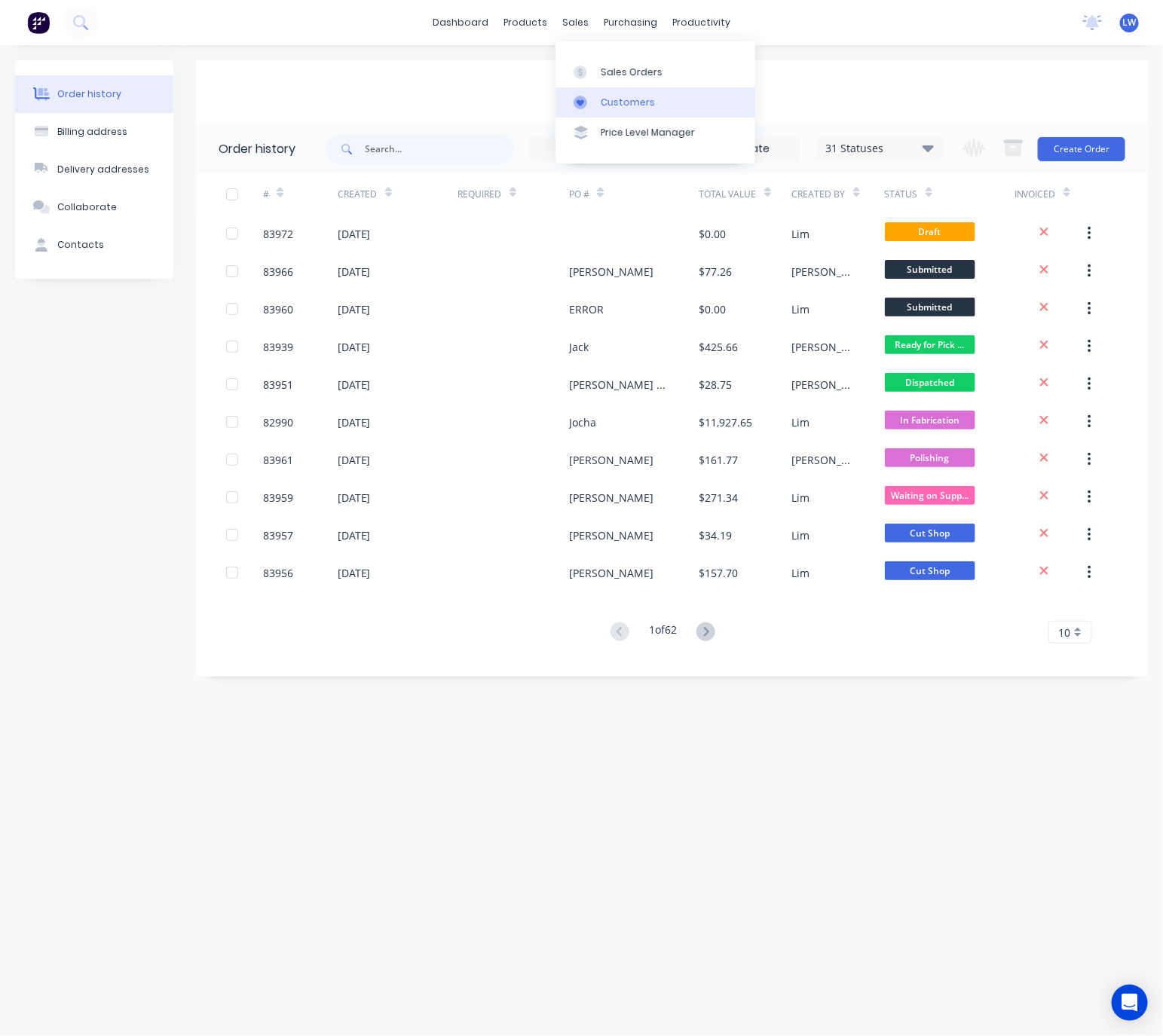
click at [575, 17] on div "sales" at bounding box center [576, 22] width 42 height 23
click at [624, 69] on div "Sales Orders" at bounding box center [631, 73] width 62 height 14
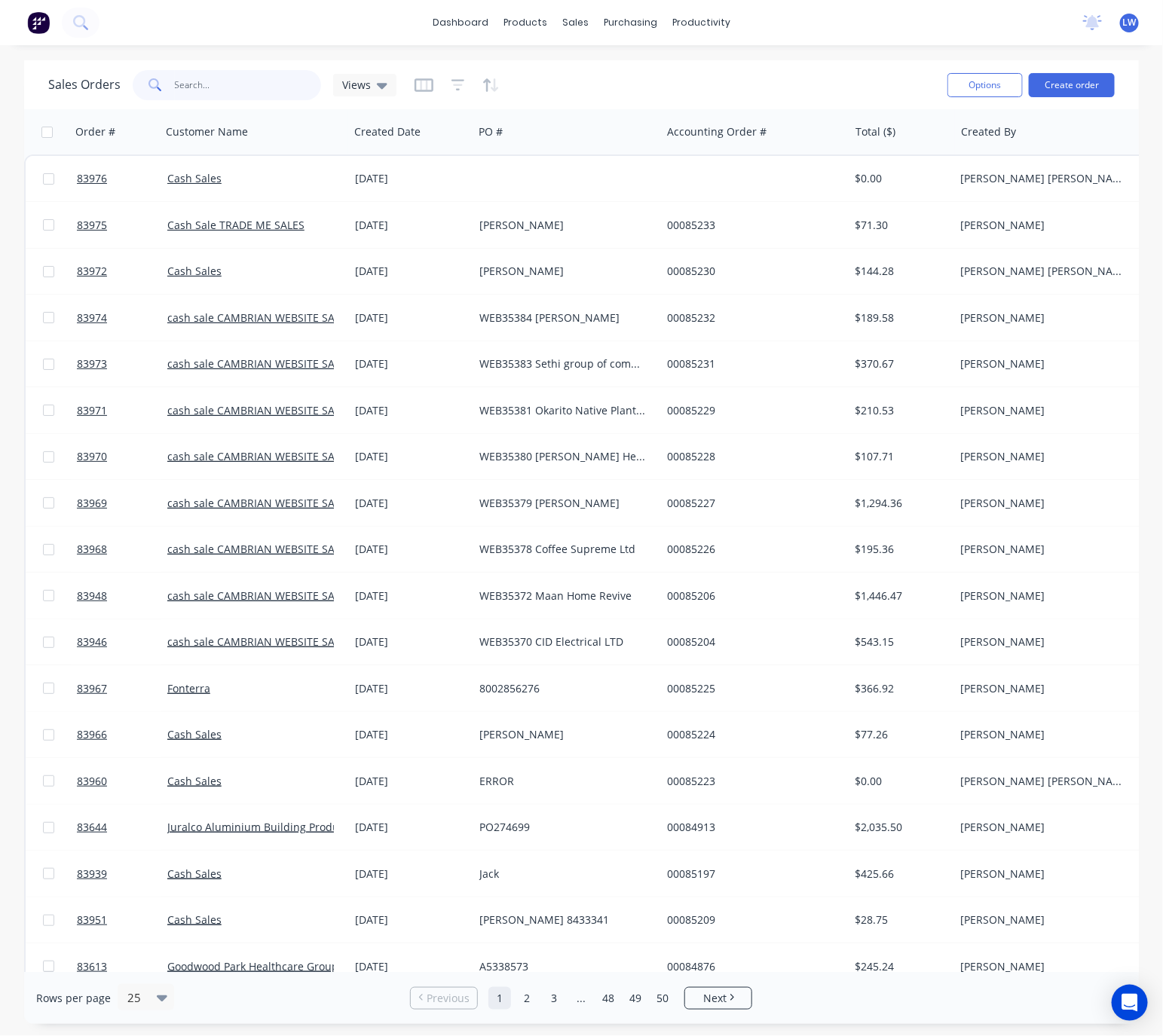
click at [229, 93] on input "text" at bounding box center [247, 85] width 147 height 30
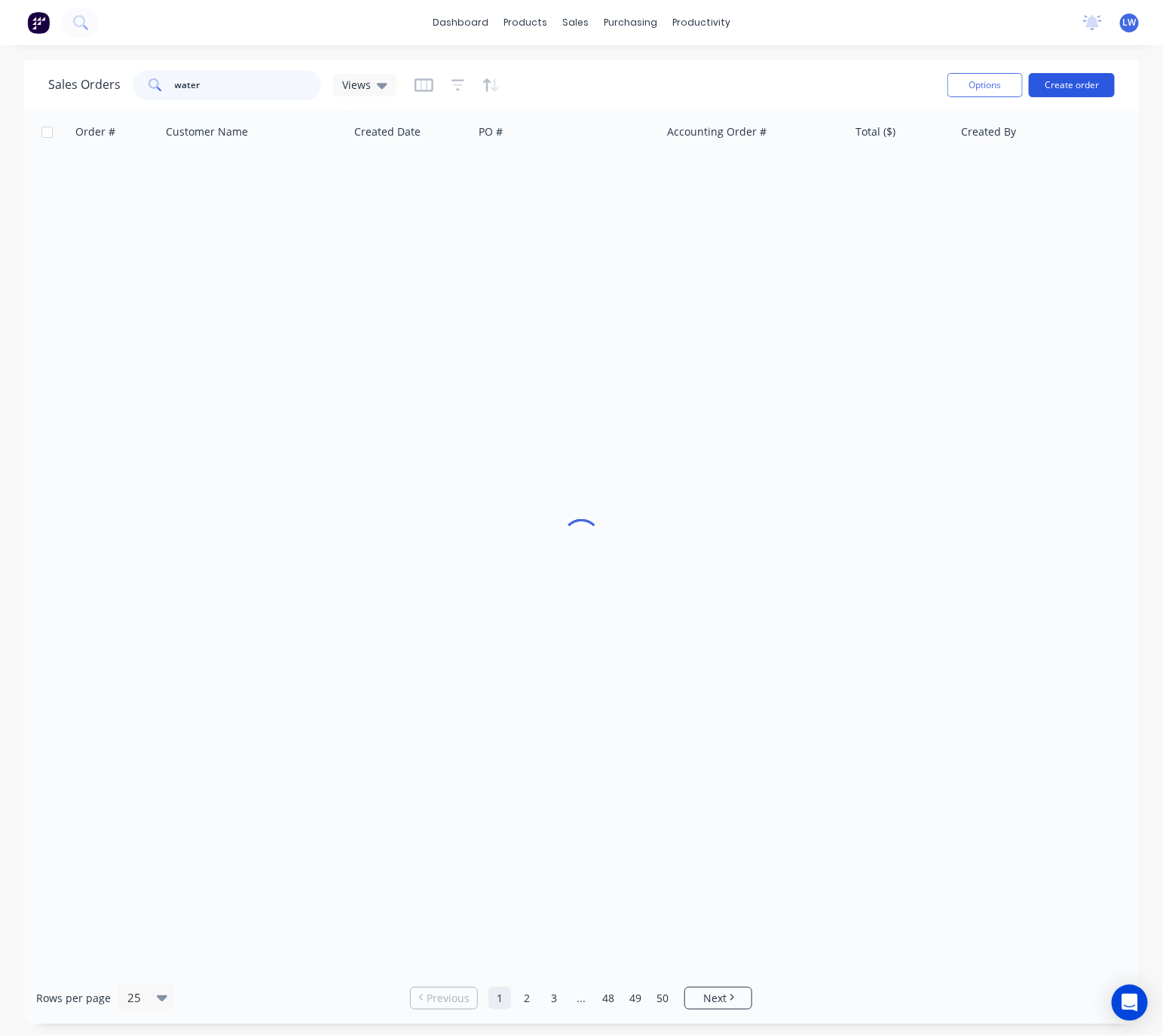
type input "water"
click at [1089, 78] on button "Create order" at bounding box center [1071, 85] width 86 height 24
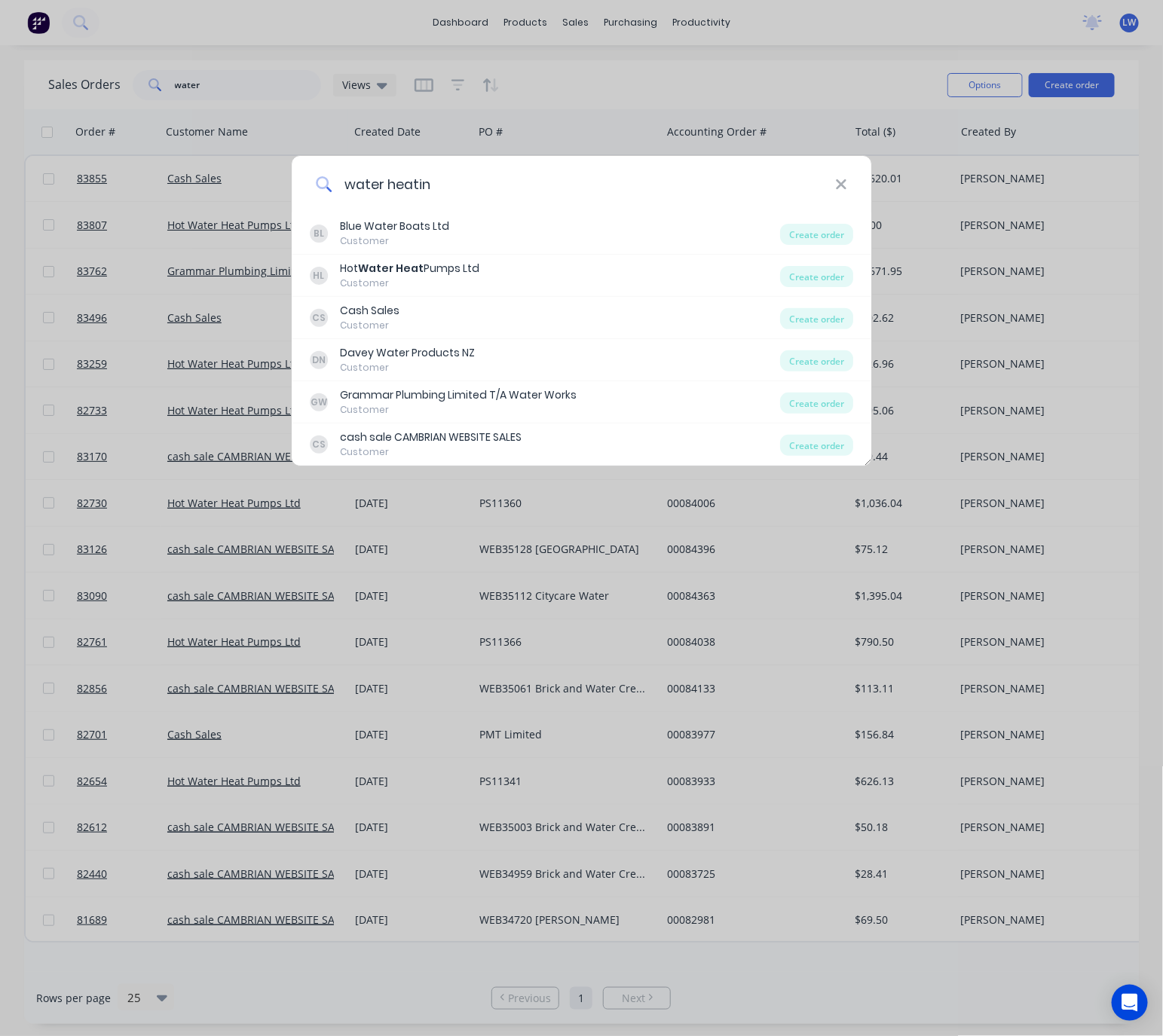
type input "water heating"
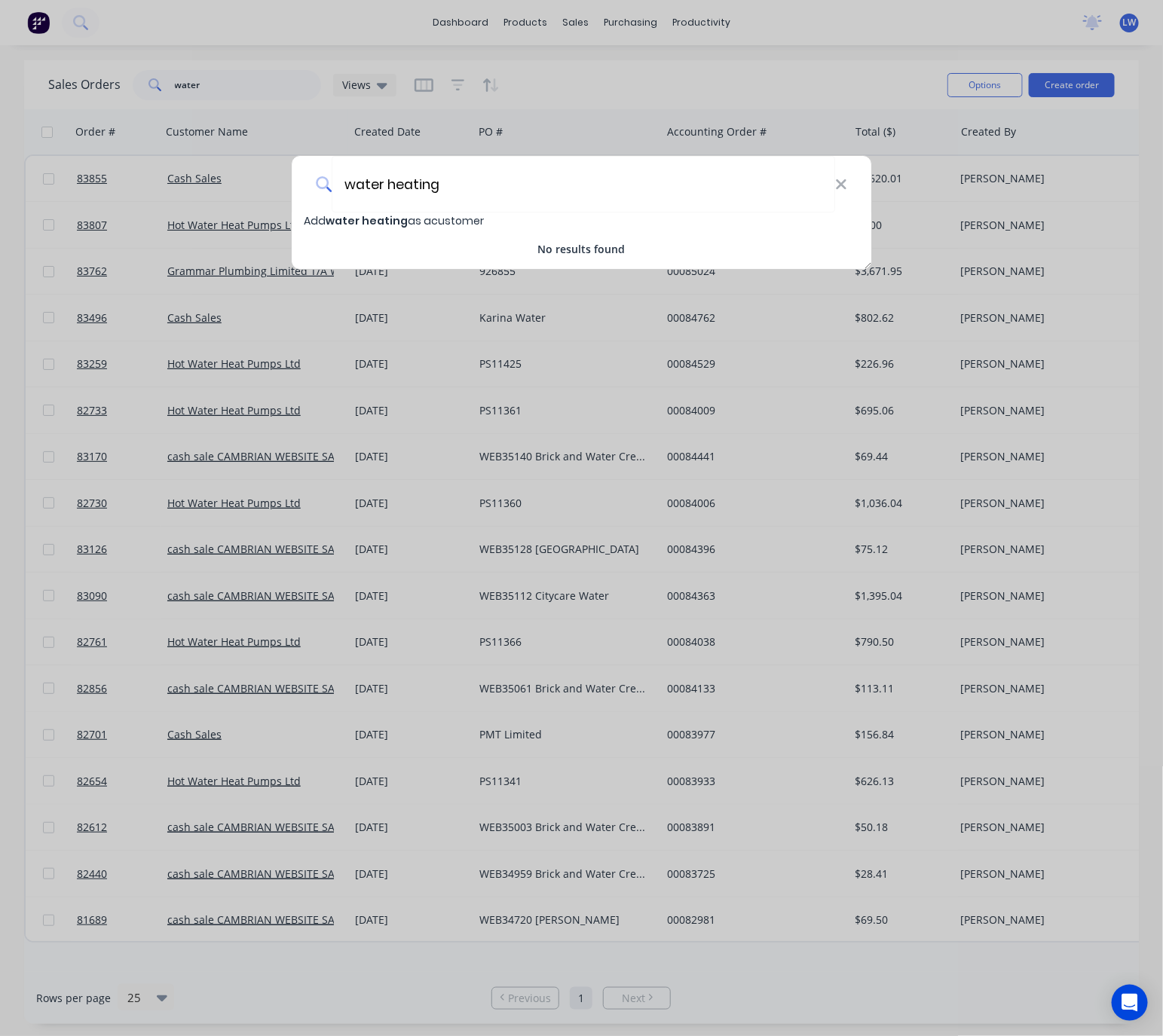
drag, startPoint x: 458, startPoint y: 174, endPoint x: 258, endPoint y: 215, distance: 204.2
click at [260, 213] on div "water heating Add water heating as a customer No results found" at bounding box center [582, 518] width 1163 height 1036
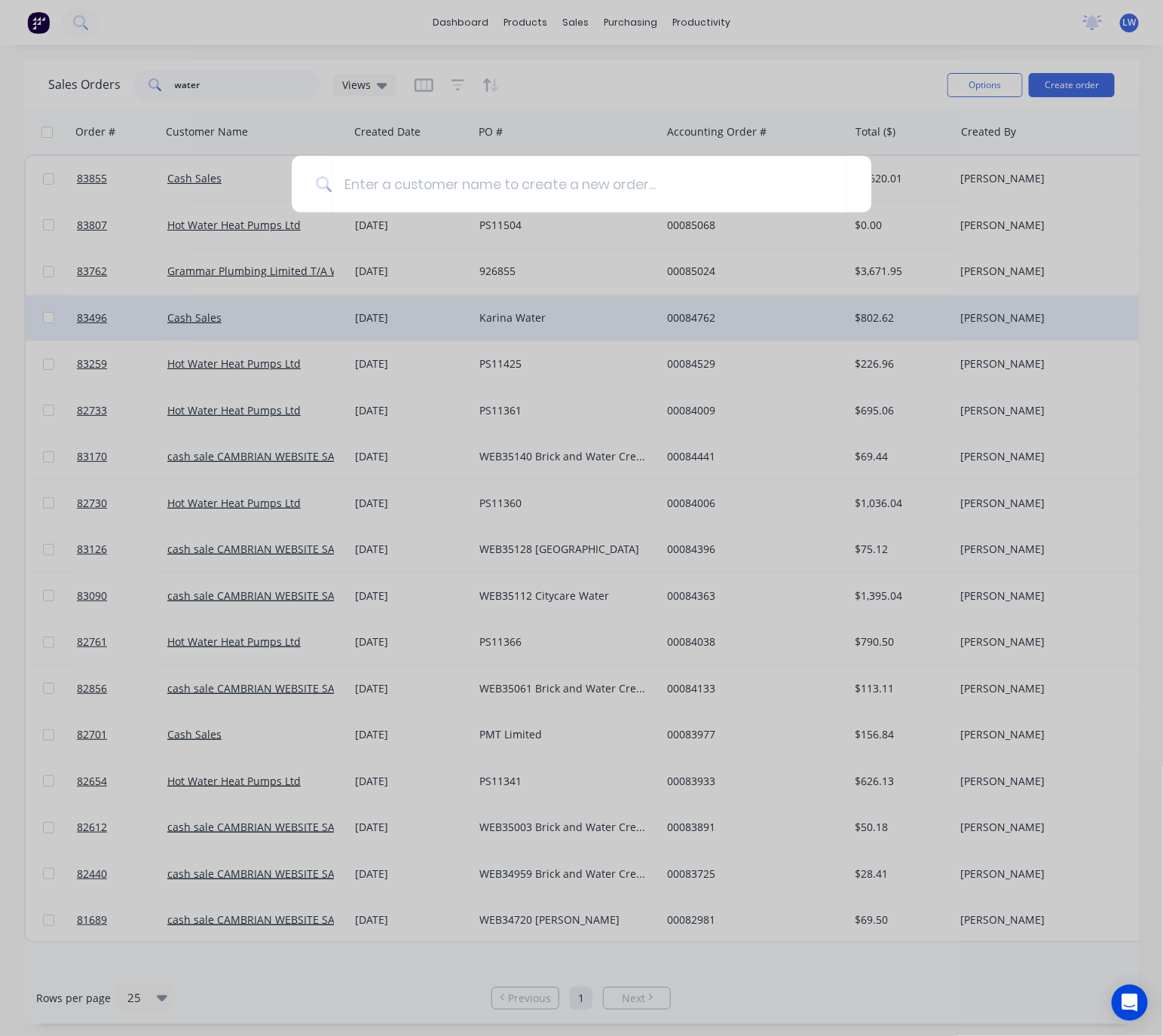
click at [723, 325] on div at bounding box center [582, 518] width 1163 height 1036
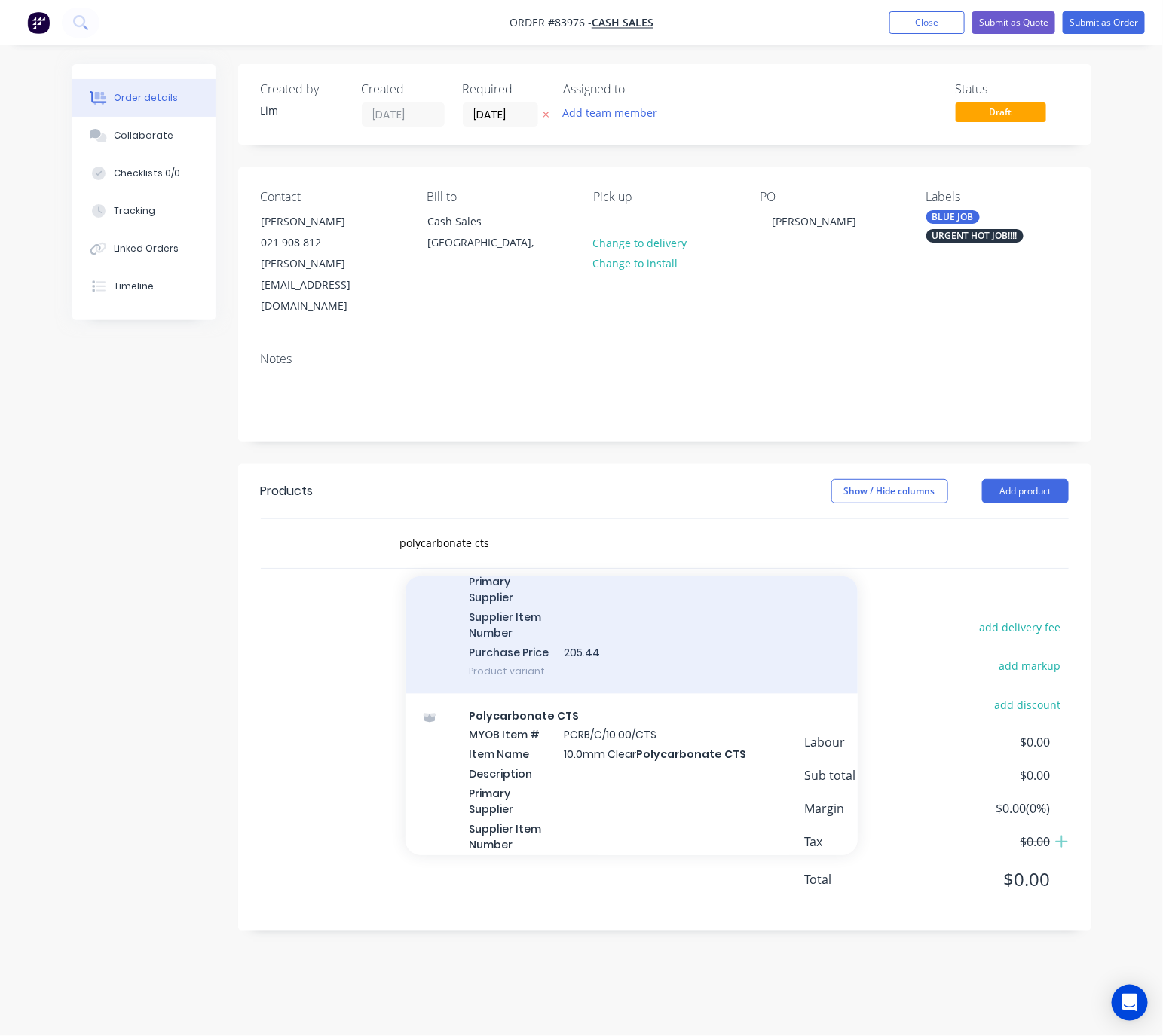
scroll to position [1356, 0]
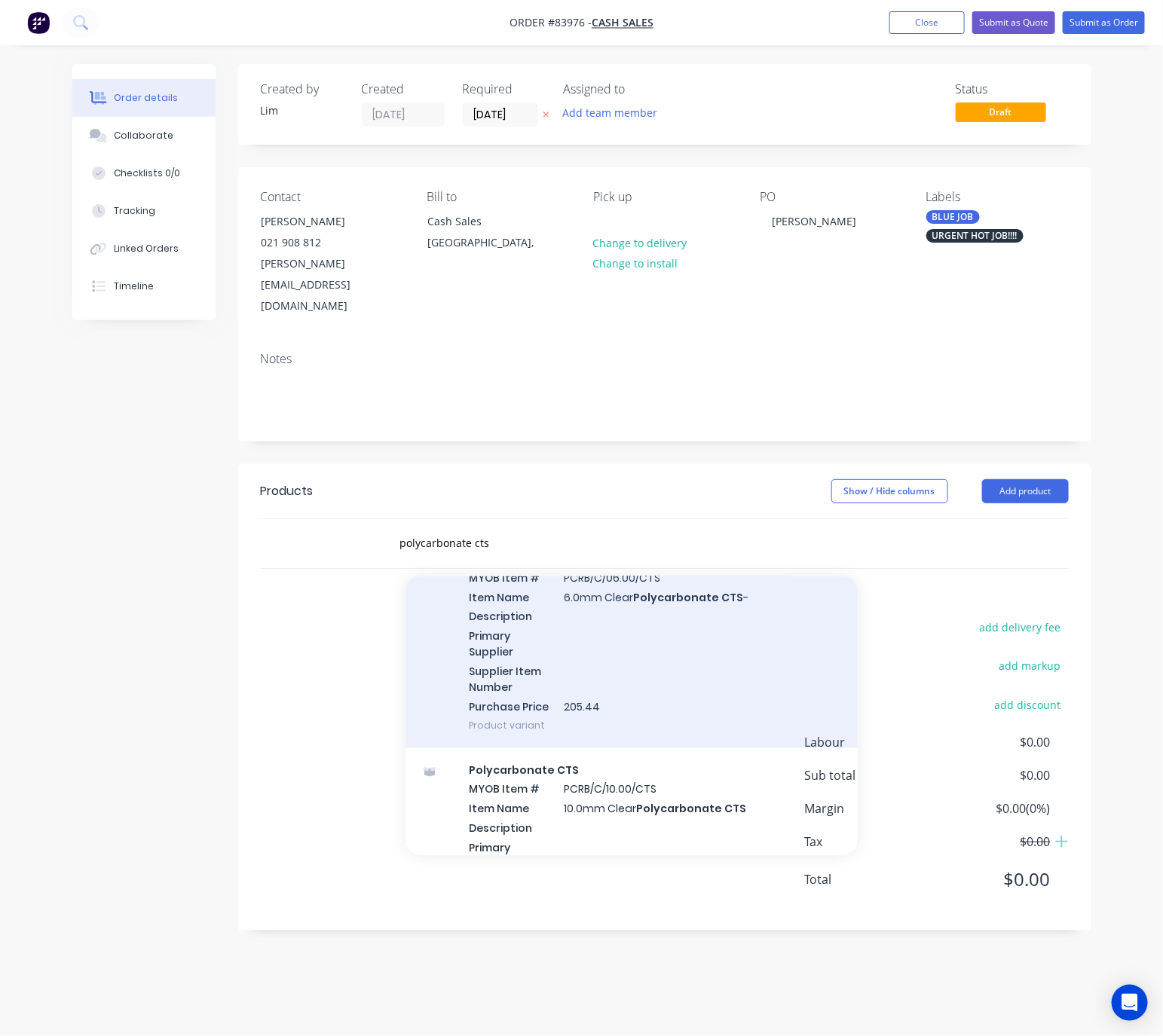
type input "polycarbonate cts"
click at [740, 664] on div "Polycarbonate CTS MYOB Item # PCRB/C/06.00/CTS Item Name 6.0mm Clear Polycarbon…" at bounding box center [630, 642] width 452 height 211
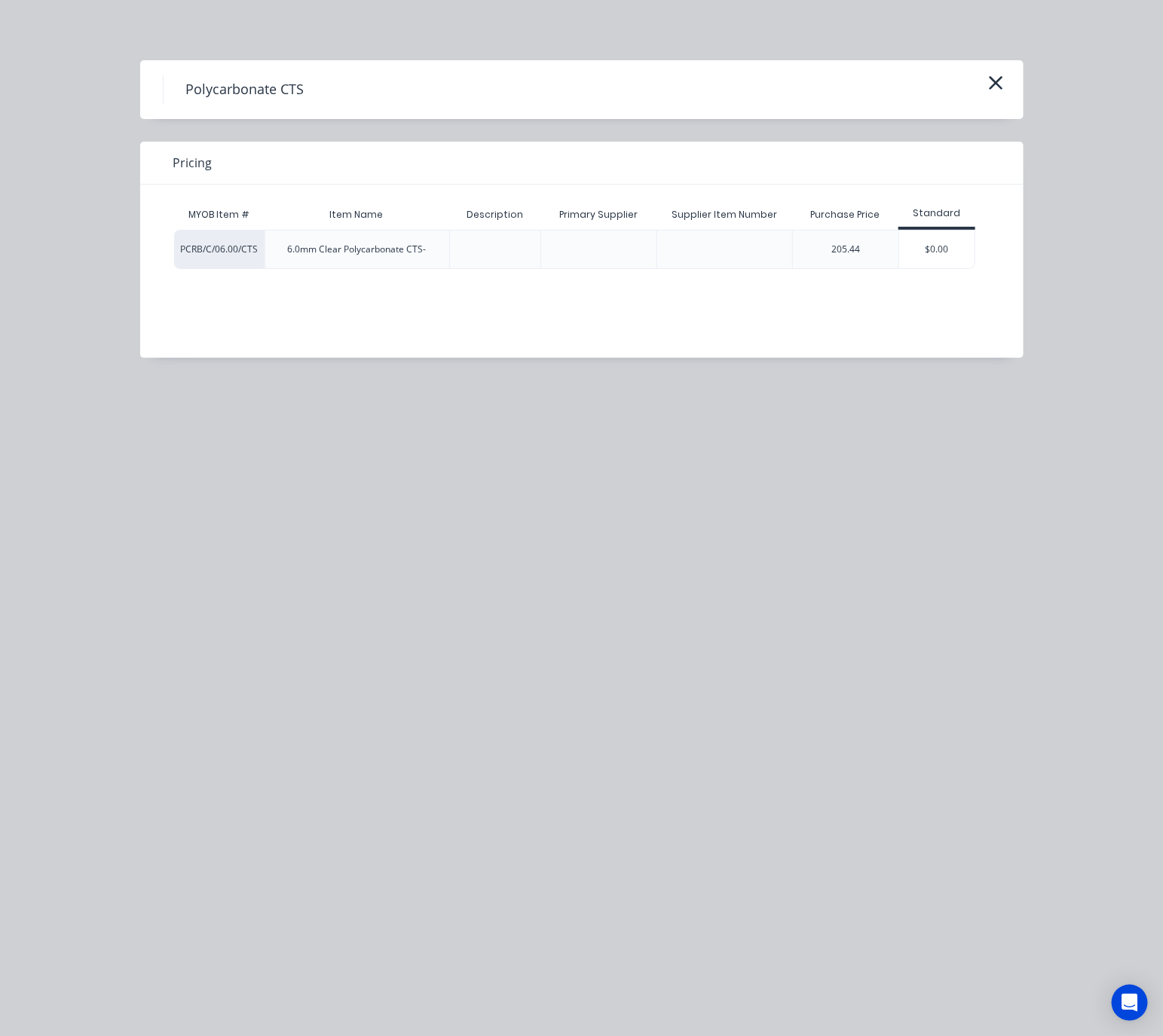
click at [932, 249] on div "$0.00" at bounding box center [937, 249] width 76 height 38
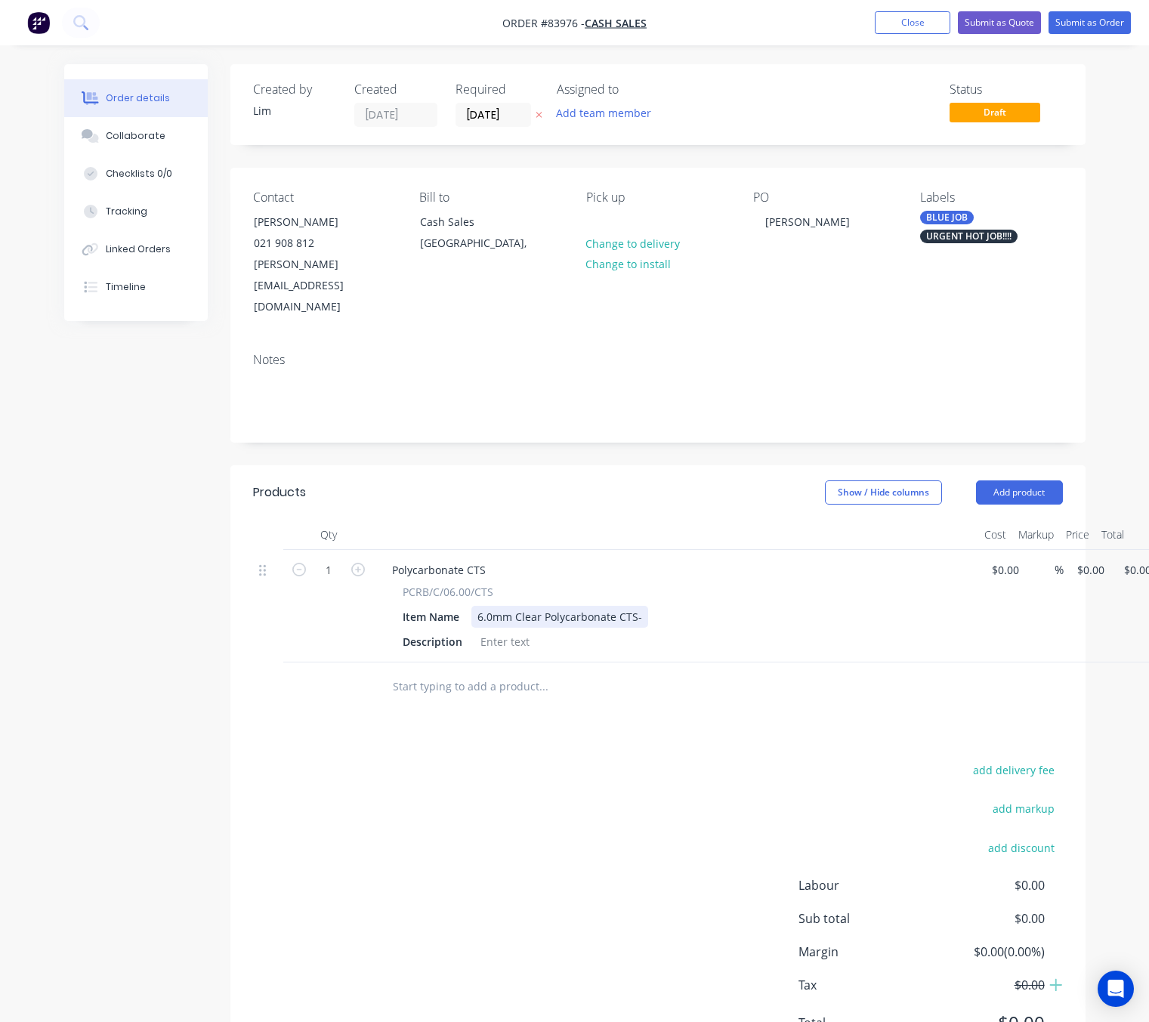
click at [632, 606] on div "6.0mm Clear Polycarbonate CTS-" at bounding box center [559, 617] width 177 height 22
click at [639, 606] on div "6.0mm Clear Polycarbonate CTS -" at bounding box center [561, 617] width 180 height 22
click at [642, 606] on div "6.0mm Clear Polycarbonate CTS -" at bounding box center [561, 617] width 180 height 22
drag, startPoint x: 640, startPoint y: 798, endPoint x: 662, endPoint y: 792, distance: 22.7
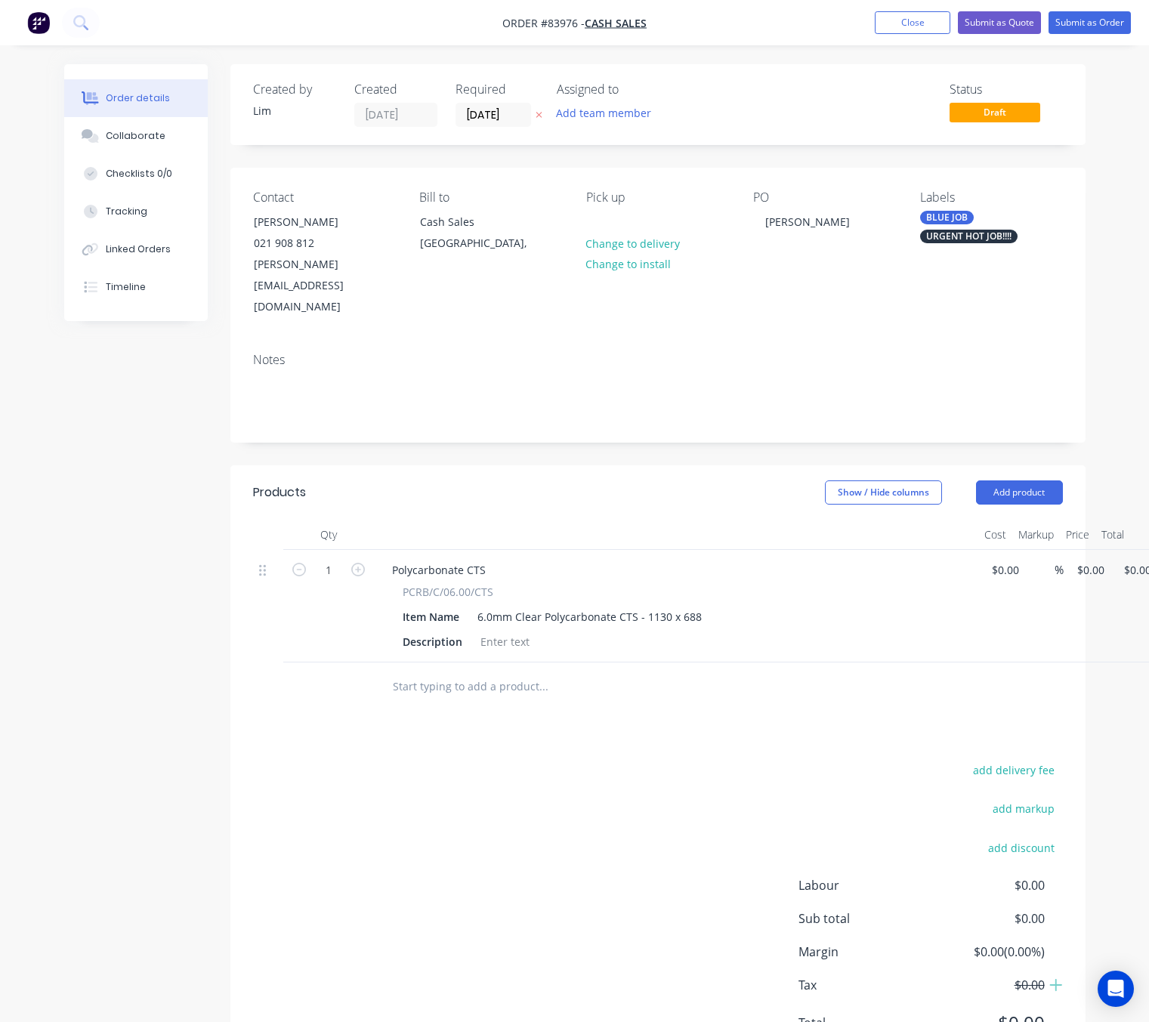
click at [642, 794] on div "add delivery fee add markup add discount Labour $0.00 Sub total $0.00 Margin $0…" at bounding box center [658, 906] width 810 height 292
drag, startPoint x: 1088, startPoint y: 521, endPoint x: 1120, endPoint y: 547, distance: 40.8
click at [1089, 559] on input "0" at bounding box center [1093, 570] width 35 height 22
type input "$0.00"
click at [488, 631] on div at bounding box center [504, 642] width 61 height 22
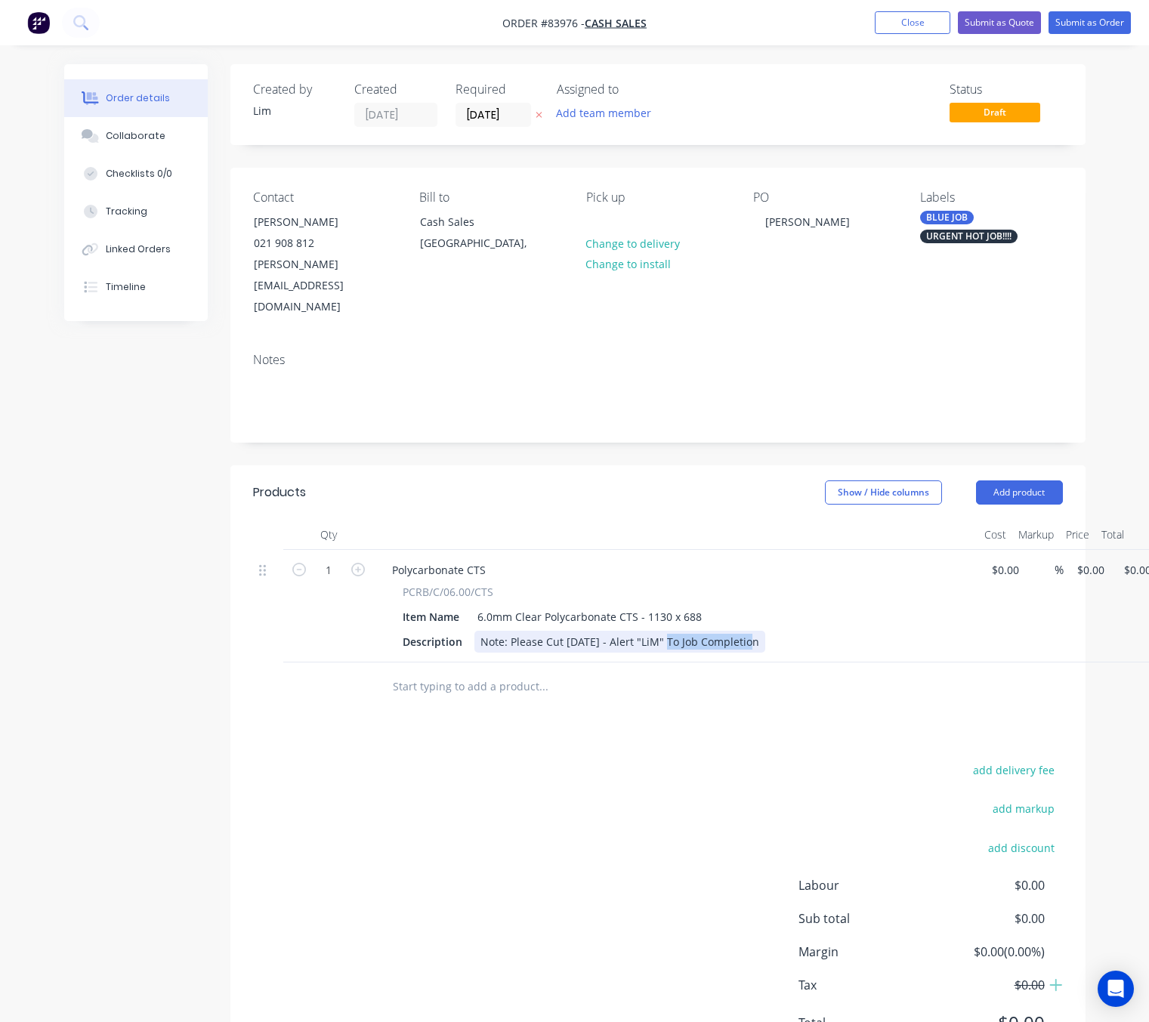
drag, startPoint x: 749, startPoint y: 599, endPoint x: 662, endPoint y: 601, distance: 86.9
click at [663, 631] on div "Note: Please Cut [DATE] - Alert "LiM" To Job Completion" at bounding box center [619, 642] width 291 height 22
click at [691, 631] on div "Note: Please Cut [DATE] - Alert "LiM" When finished" at bounding box center [610, 642] width 272 height 22
click at [655, 785] on div "add delivery fee add markup add discount Labour $0.00 Sub total $0.00 Margin $0…" at bounding box center [658, 906] width 810 height 292
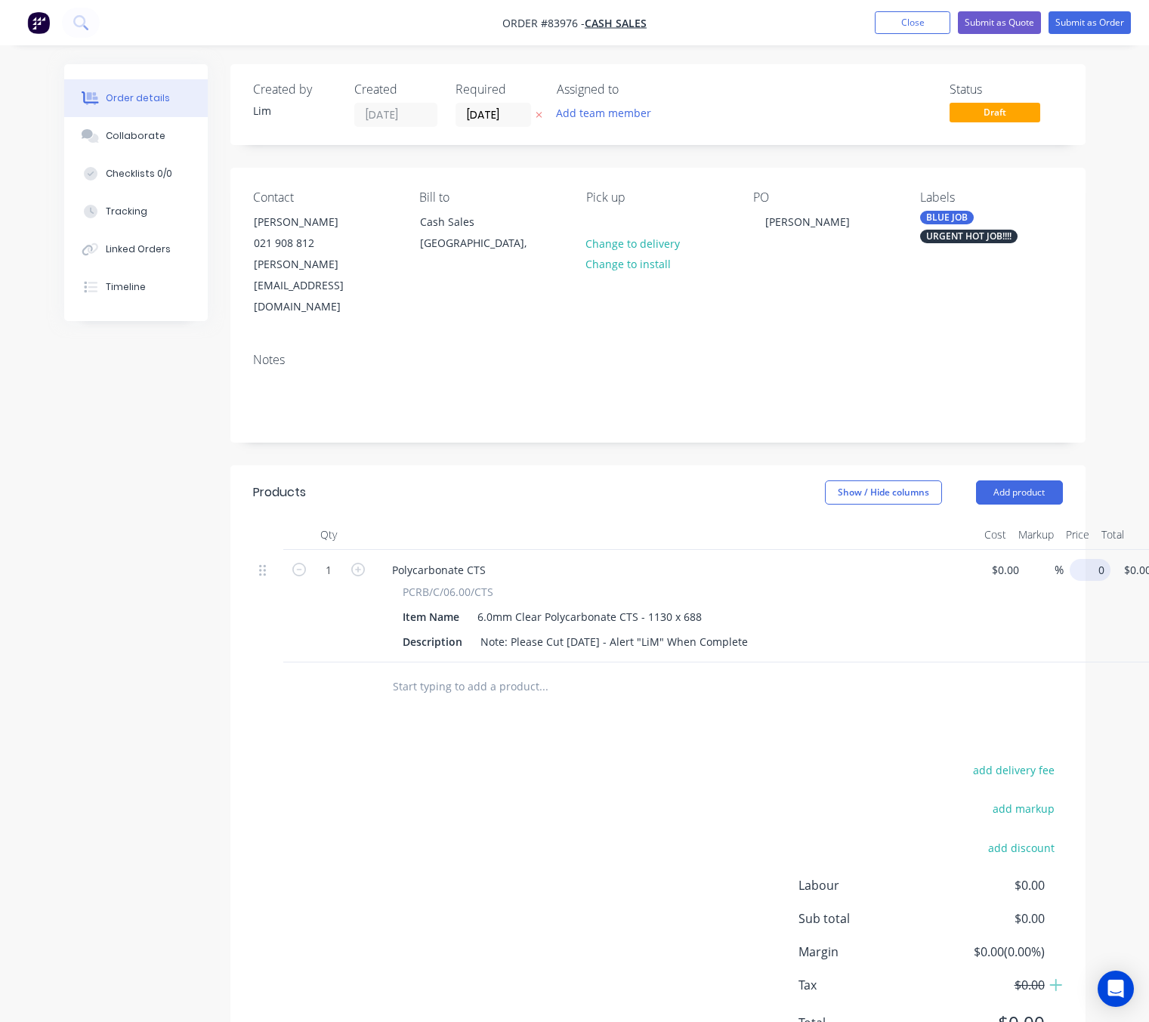
click at [1075, 559] on div "0 $0.00" at bounding box center [1090, 570] width 41 height 22
type input "$143.26"
click at [449, 842] on div "add delivery fee add markup add discount Labour $0.00 Sub total $0.00 Margin $0…" at bounding box center [658, 906] width 810 height 292
click at [1100, 27] on button "Submit as Order" at bounding box center [1090, 22] width 82 height 23
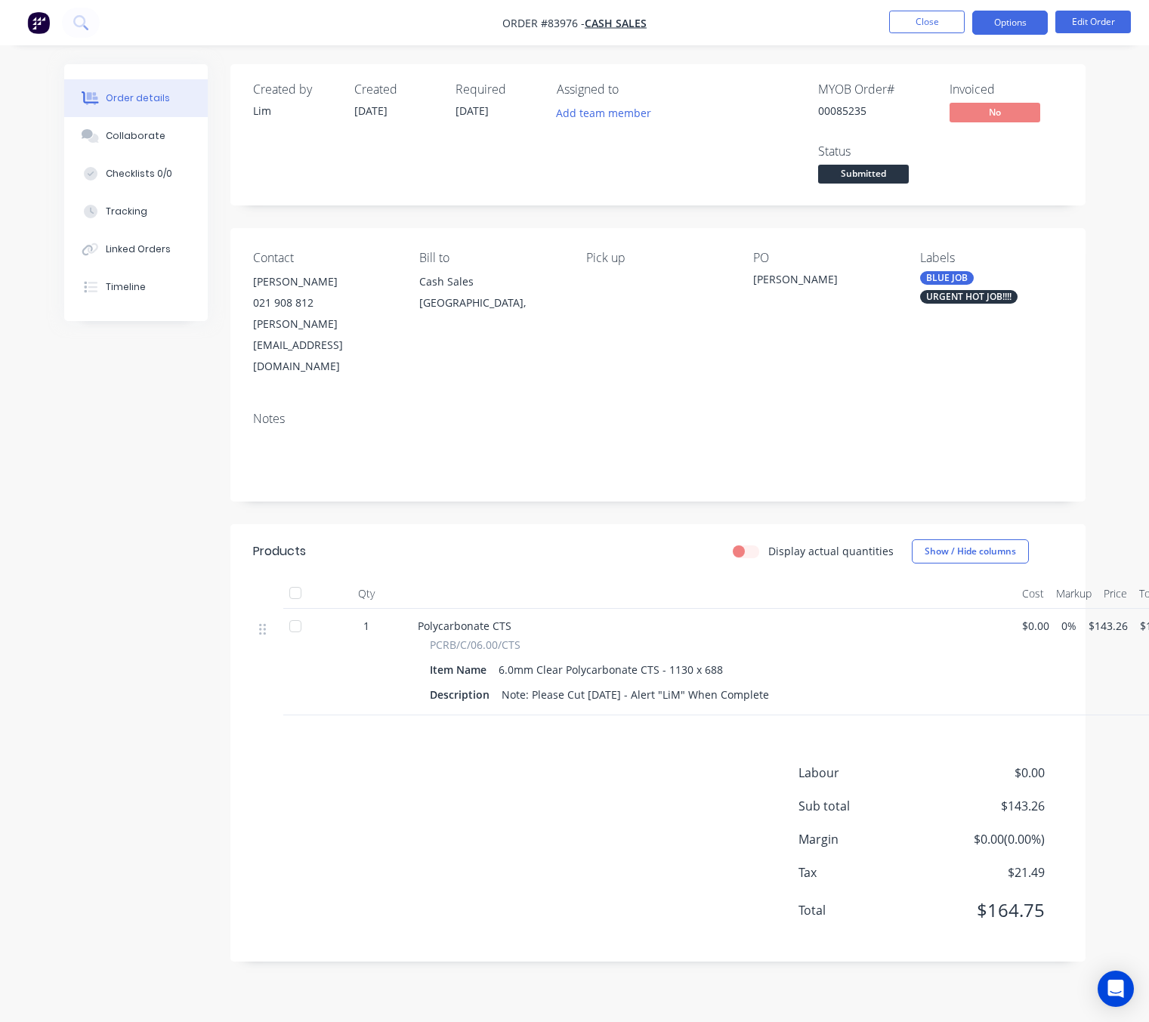
drag, startPoint x: 1025, startPoint y: 39, endPoint x: 1022, endPoint y: 28, distance: 11.7
click at [1023, 35] on nav "Order #83976 - Cash Sales Close Options Edit Order" at bounding box center [574, 22] width 1149 height 45
click at [1022, 14] on button "Options" at bounding box center [1010, 23] width 76 height 24
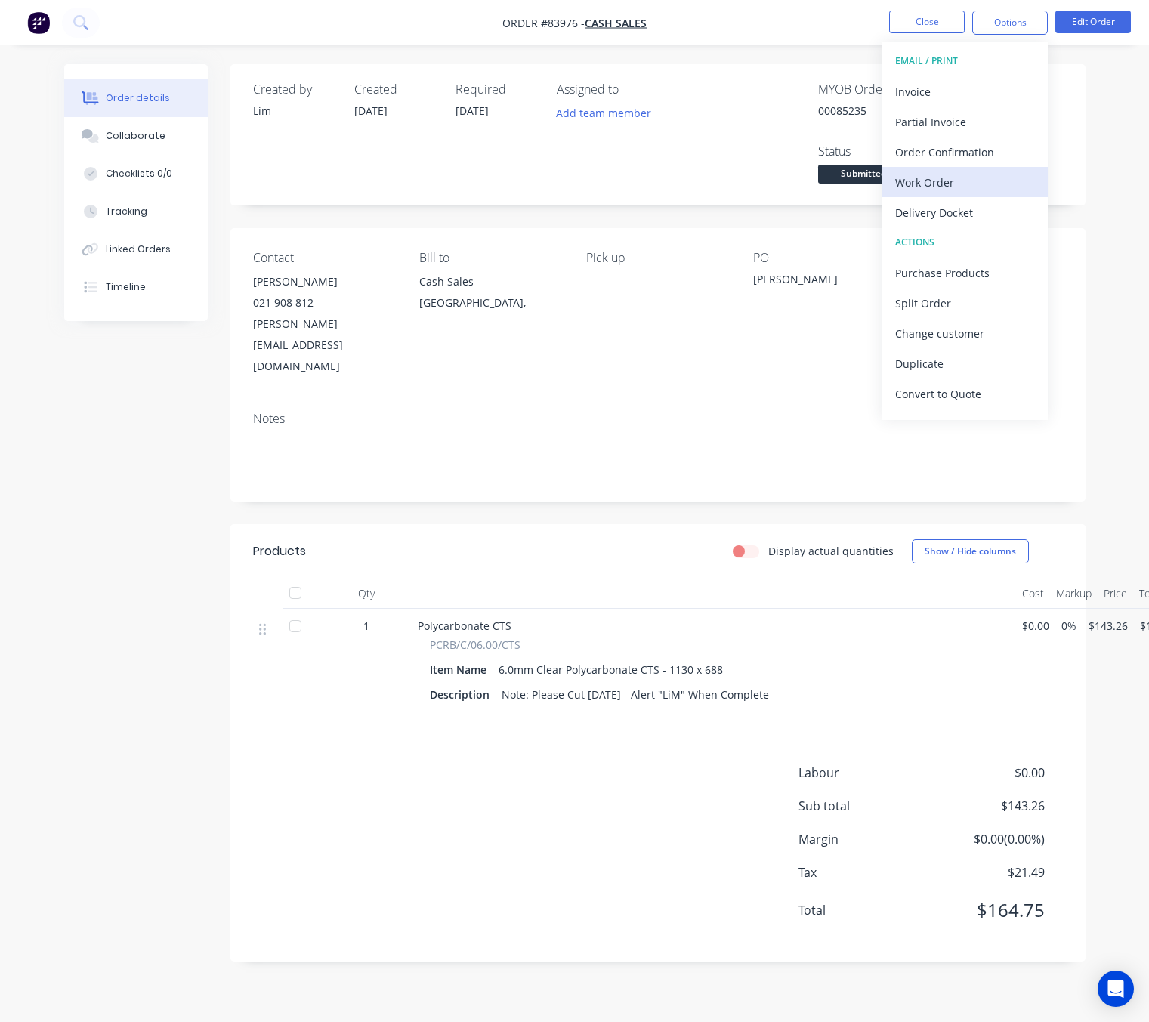
click at [962, 184] on div "Work Order" at bounding box center [964, 183] width 139 height 22
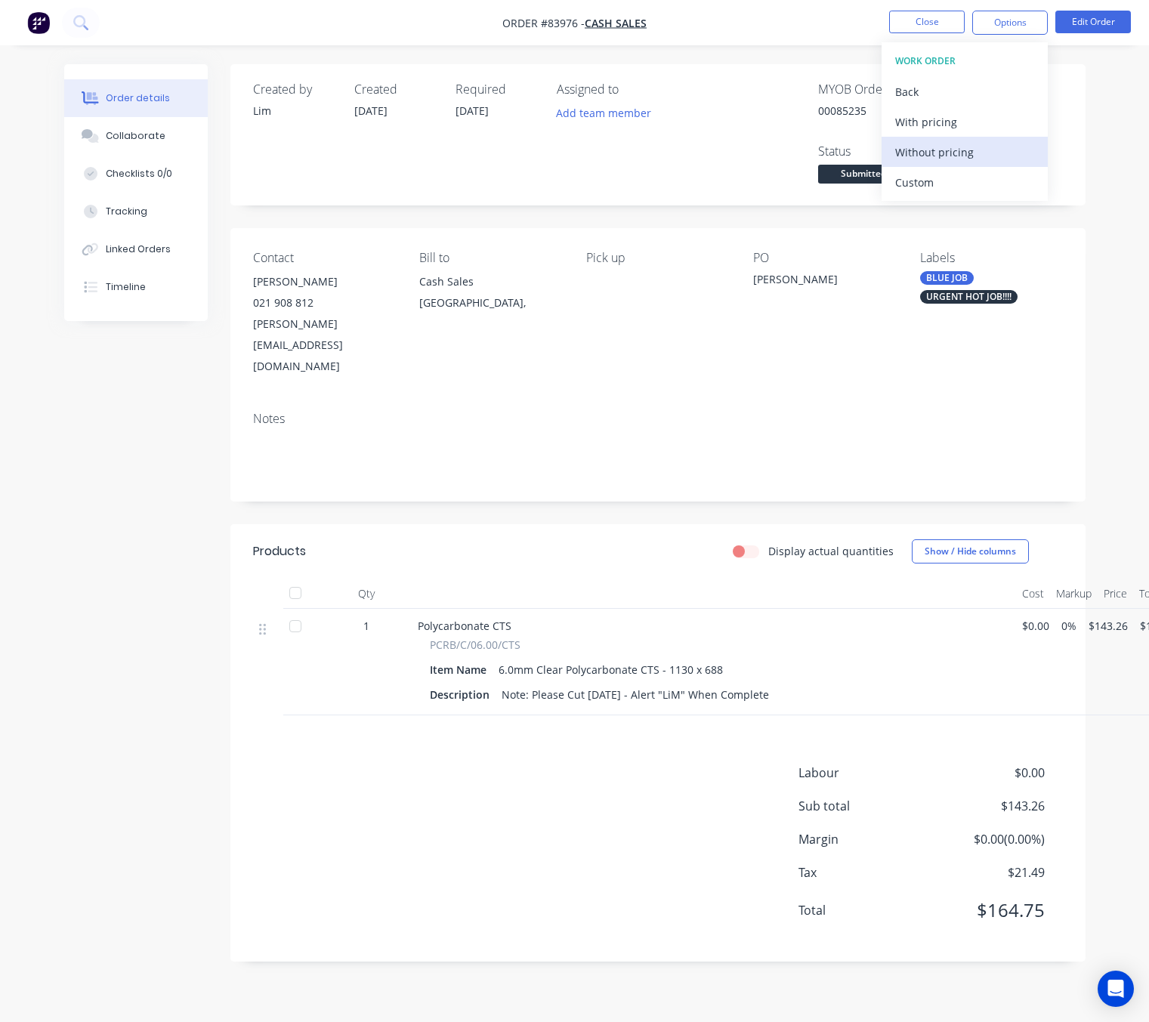
click at [986, 141] on div "Without pricing" at bounding box center [964, 152] width 139 height 22
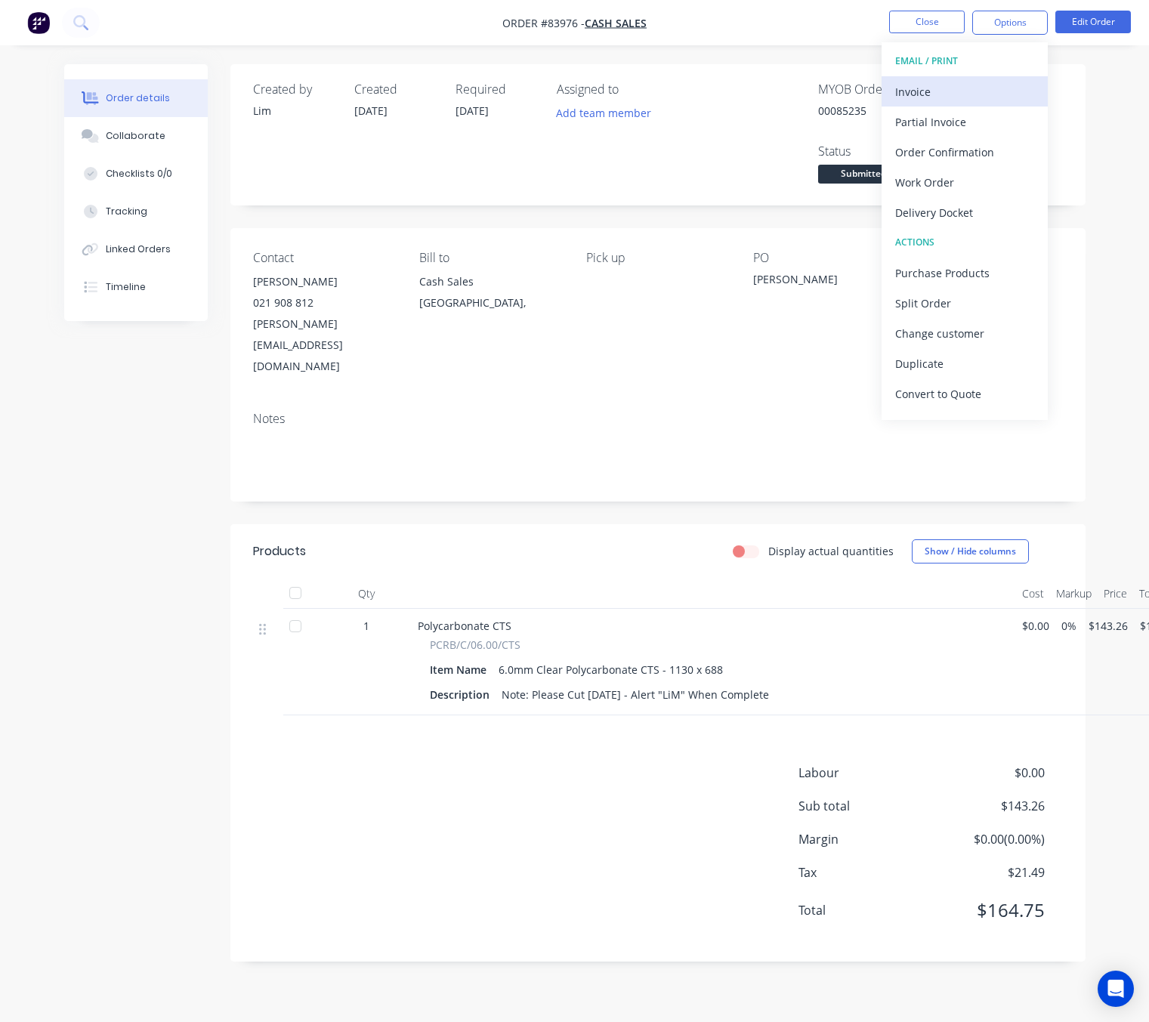
click at [947, 88] on div "Invoice" at bounding box center [964, 92] width 139 height 22
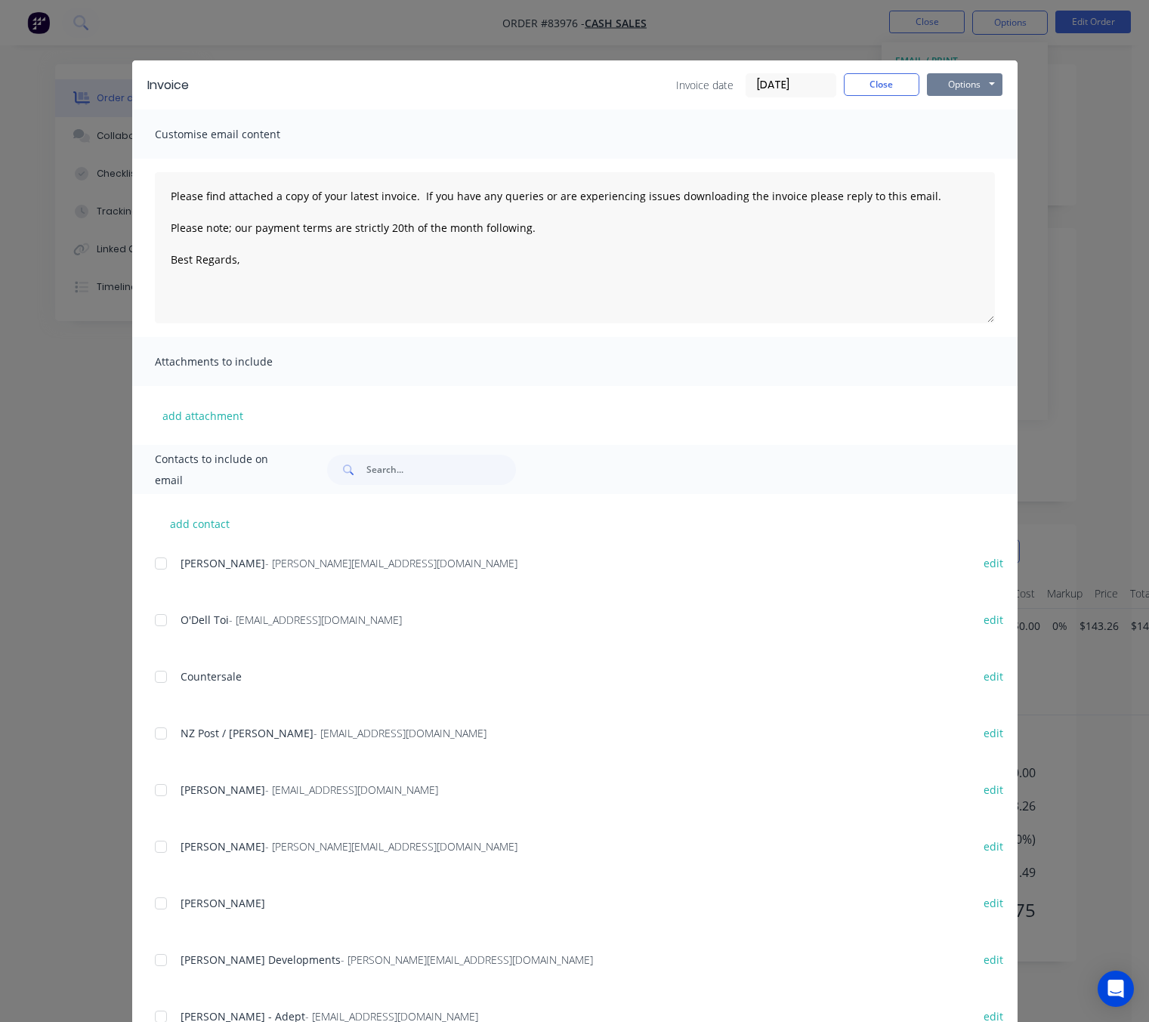
click at [970, 87] on button "Options" at bounding box center [965, 84] width 76 height 23
click at [975, 107] on button "Preview" at bounding box center [975, 111] width 97 height 25
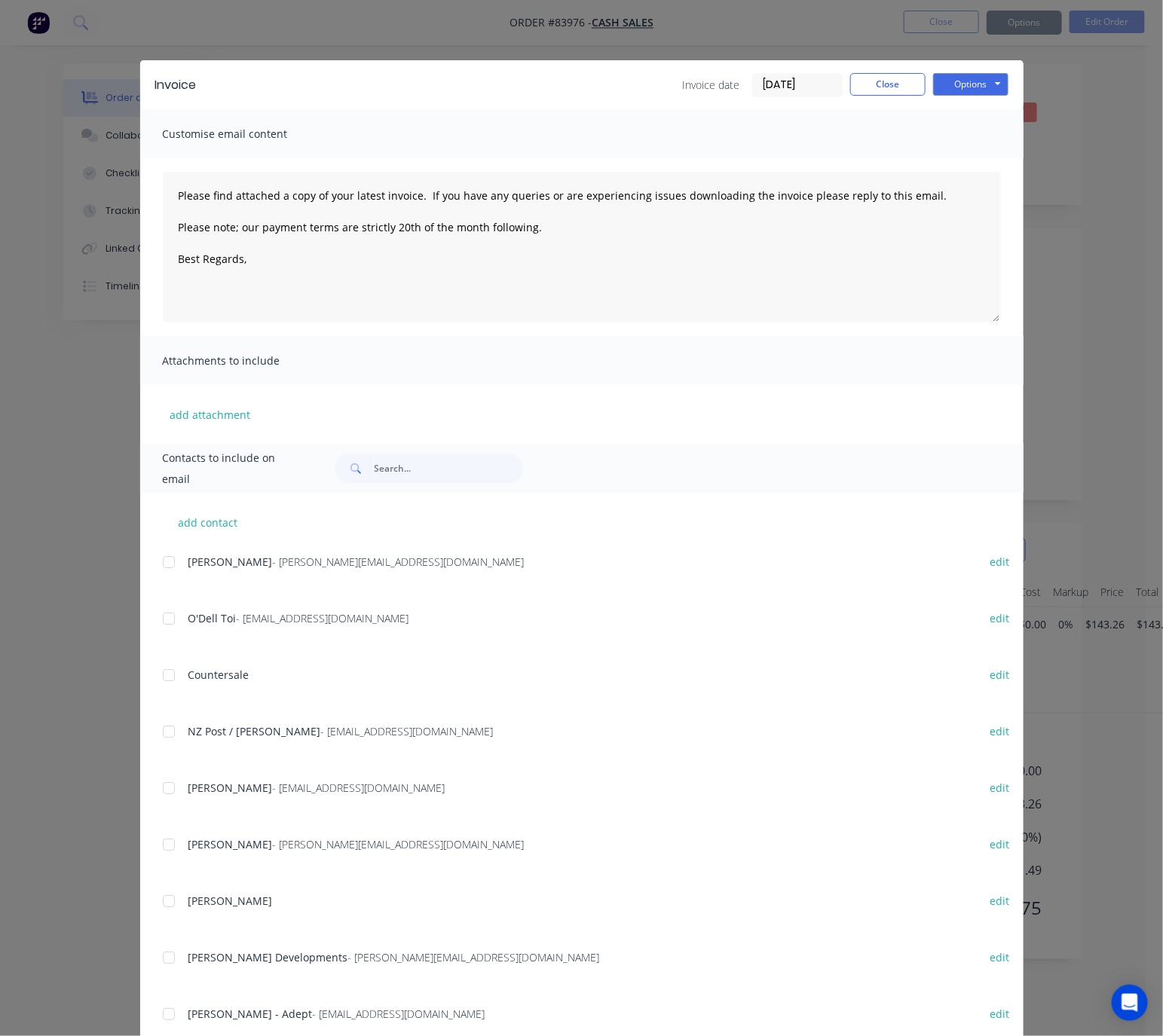
type textarea "Please find attached a copy of your latest invoice. If you have any queries or …"
